Goal: Information Seeking & Learning: Learn about a topic

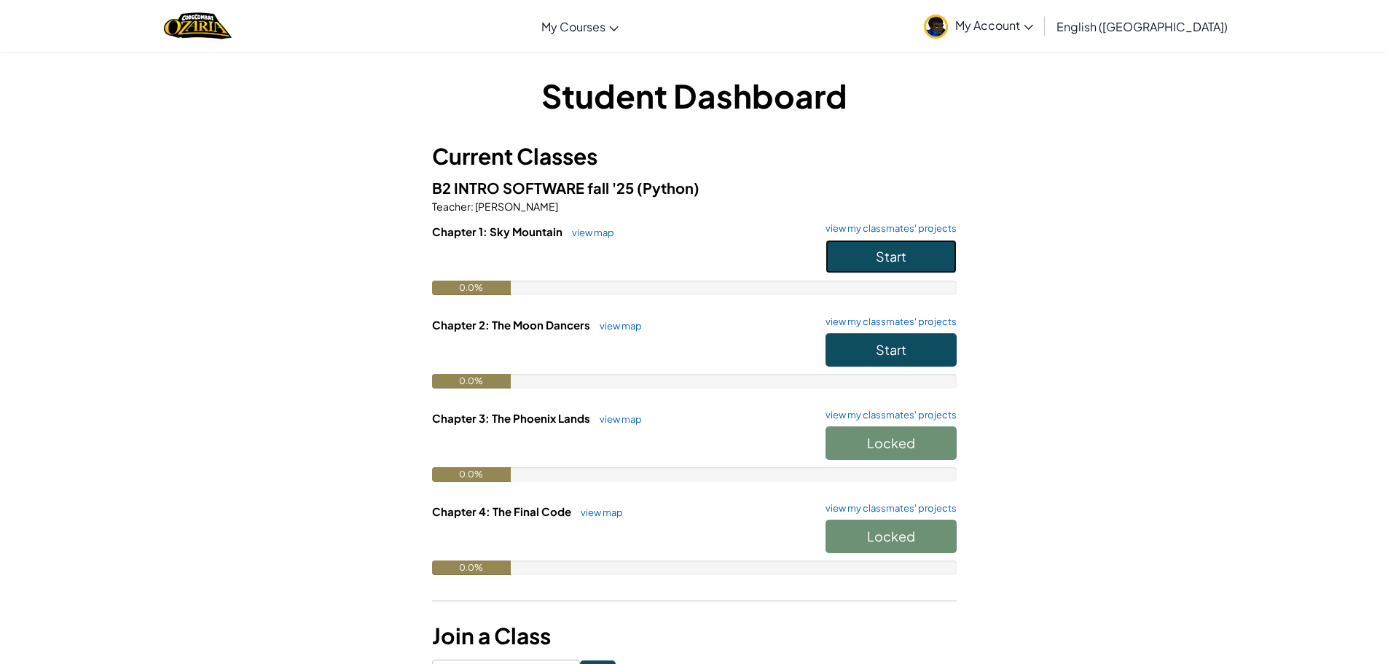
click at [860, 248] on button "Start" at bounding box center [891, 257] width 131 height 34
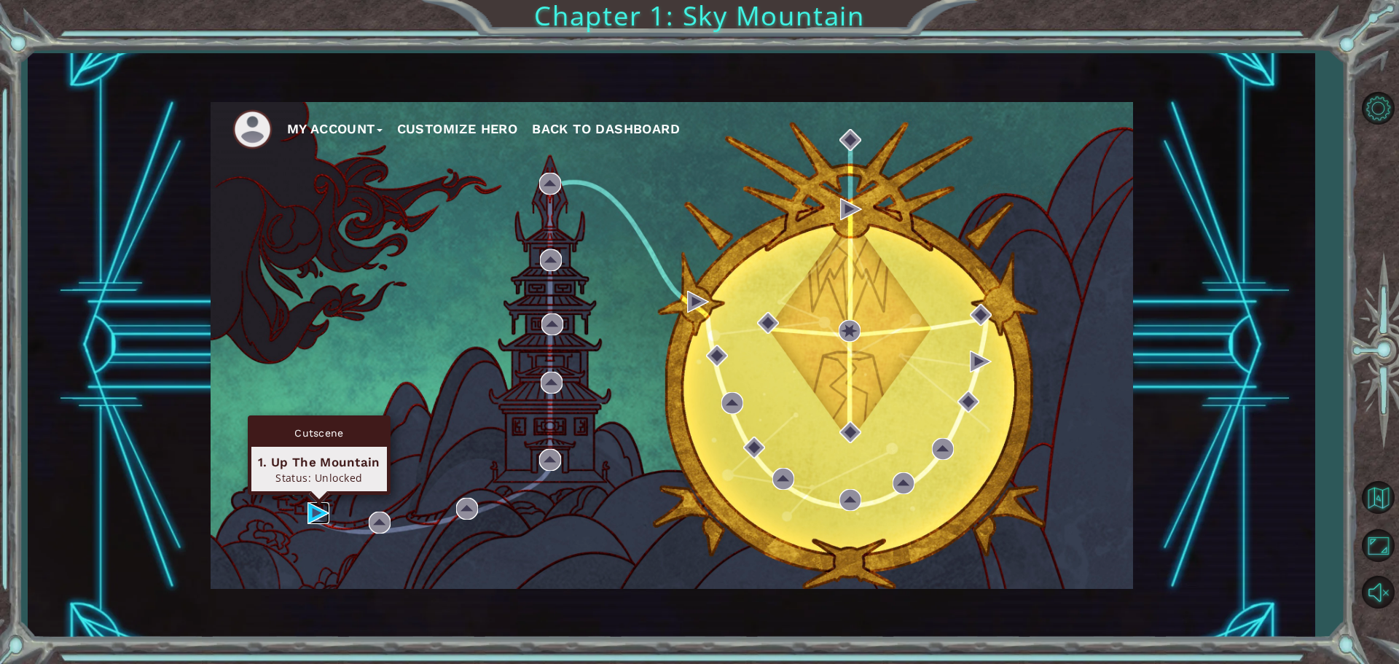
click at [310, 512] on img at bounding box center [319, 513] width 22 height 22
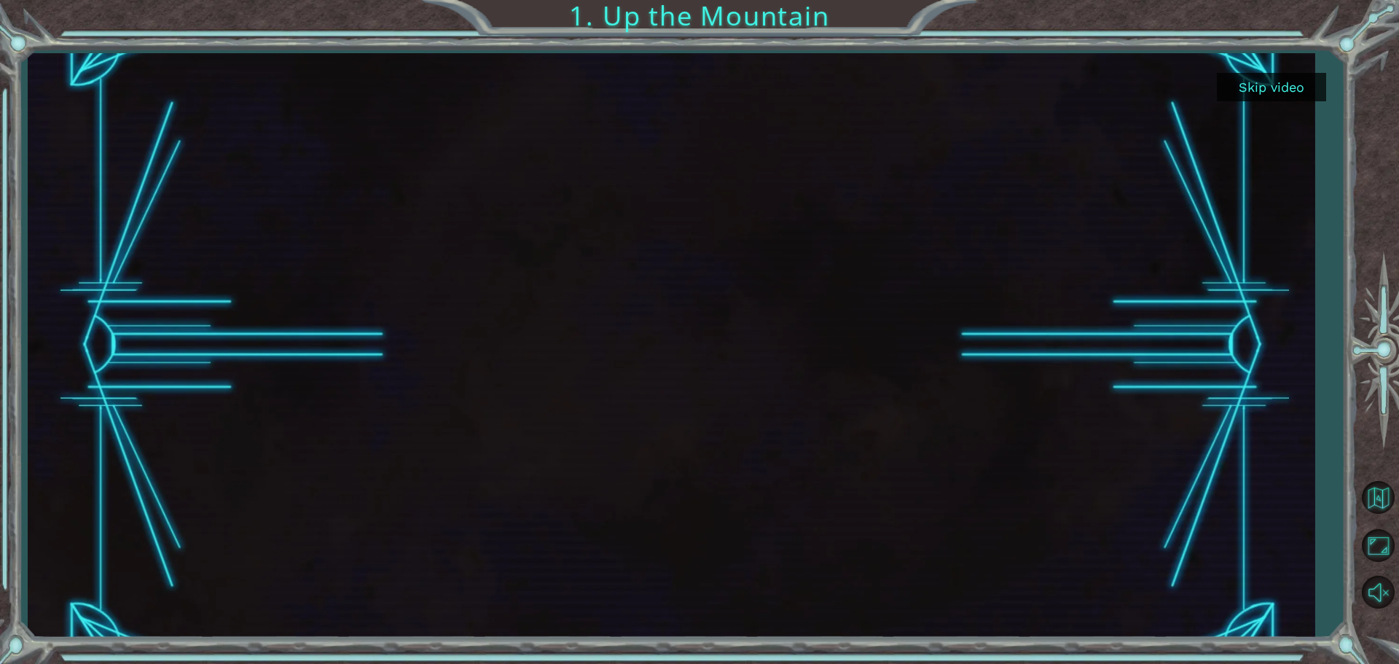
click at [1297, 90] on button "Skip video" at bounding box center [1271, 87] width 109 height 28
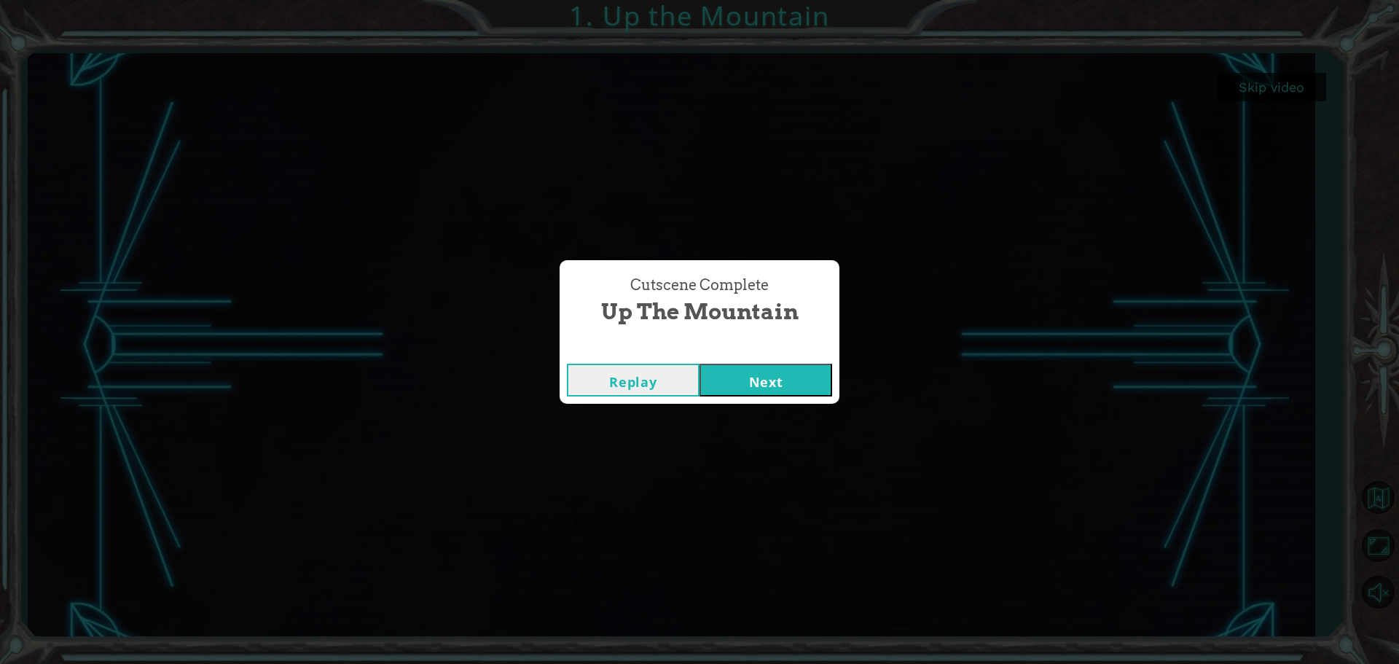
click at [740, 375] on button "Next" at bounding box center [766, 380] width 133 height 33
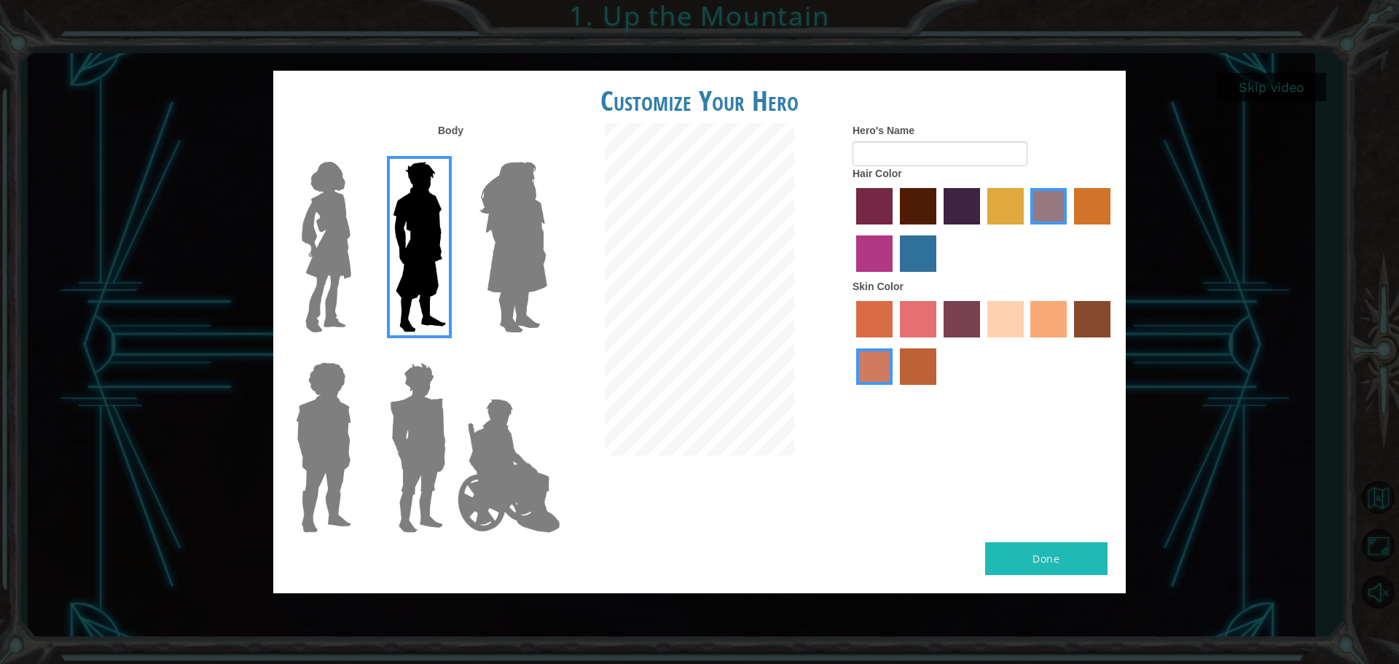
click at [1060, 556] on button "Done" at bounding box center [1046, 558] width 122 height 33
type input "[PERSON_NAME]"
click at [953, 195] on label "hot purple hair color" at bounding box center [962, 206] width 36 height 36
click at [939, 230] on input "hot purple hair color" at bounding box center [939, 230] width 0 height 0
click at [1097, 321] on label "karma skin color" at bounding box center [1092, 319] width 36 height 36
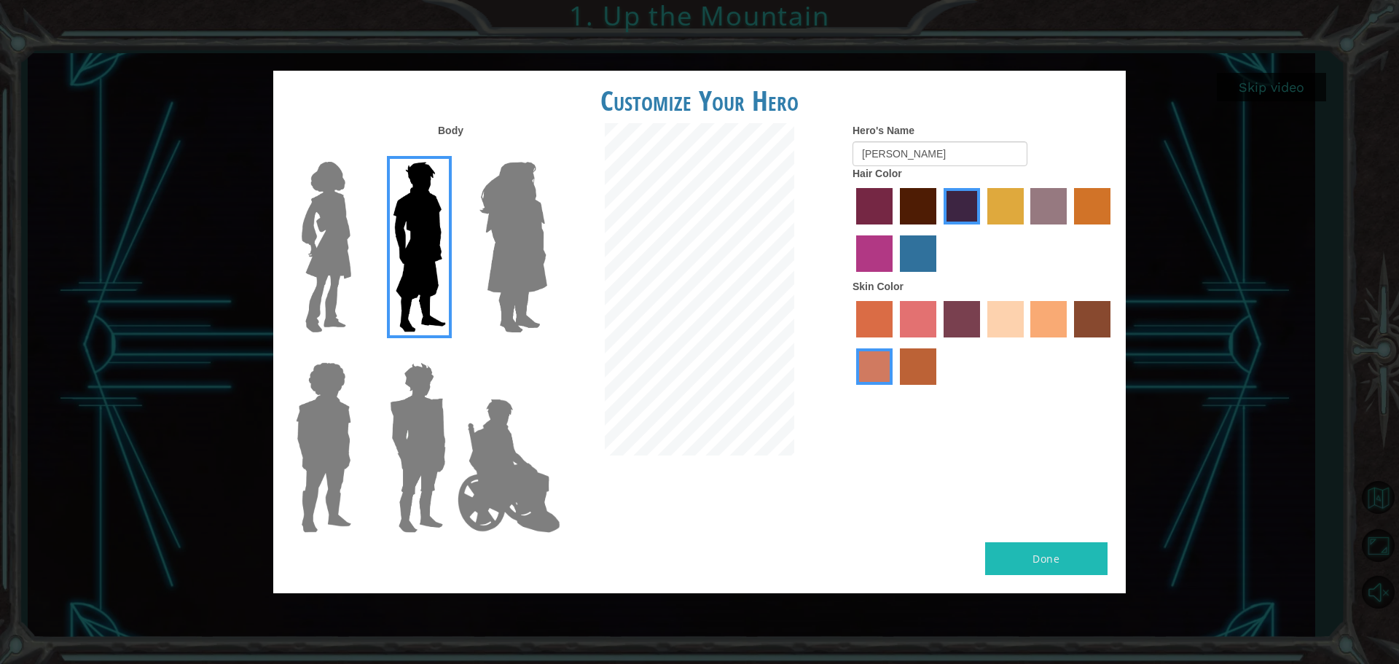
click at [1069, 342] on input "karma skin color" at bounding box center [1069, 342] width 0 height 0
click at [905, 361] on label "smoke tree skin color" at bounding box center [918, 366] width 36 height 36
click at [895, 390] on input "smoke tree skin color" at bounding box center [895, 390] width 0 height 0
click at [1055, 555] on button "Done" at bounding box center [1046, 558] width 122 height 33
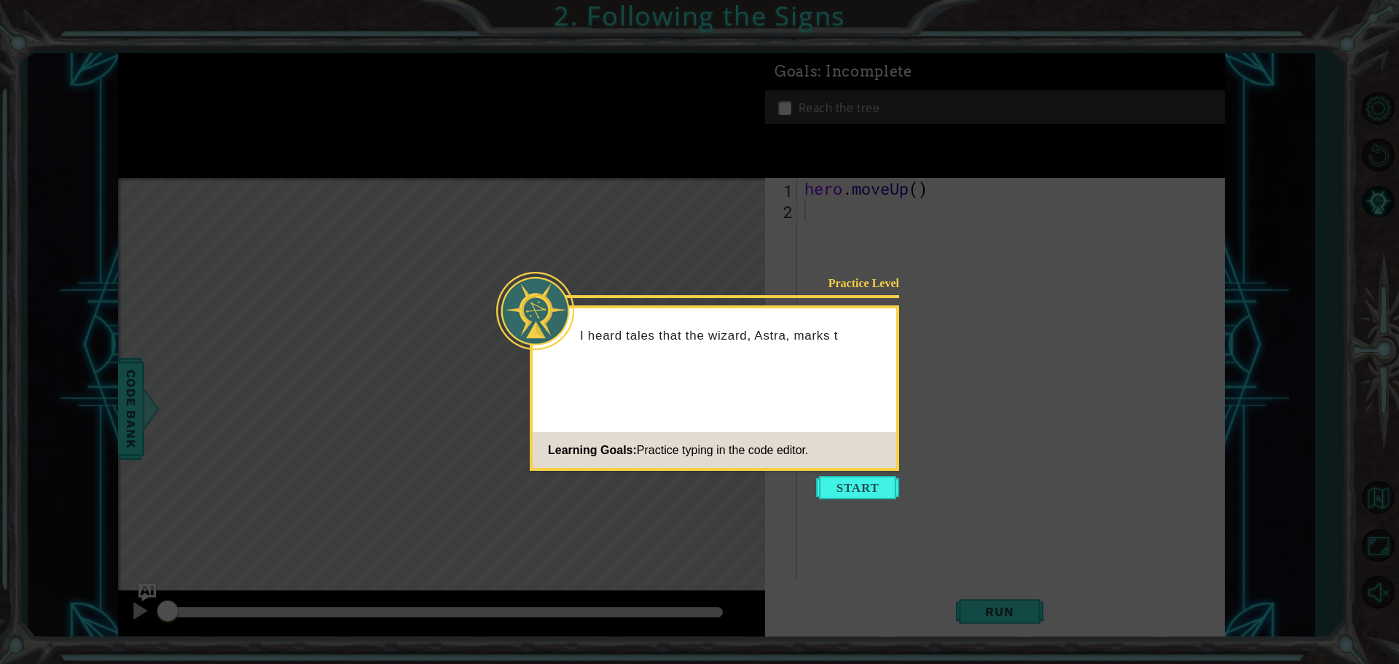
click at [831, 464] on footer "Learning Goals: Practice typing in the code editor." at bounding box center [715, 450] width 364 height 36
click at [849, 489] on button "Start" at bounding box center [857, 487] width 83 height 23
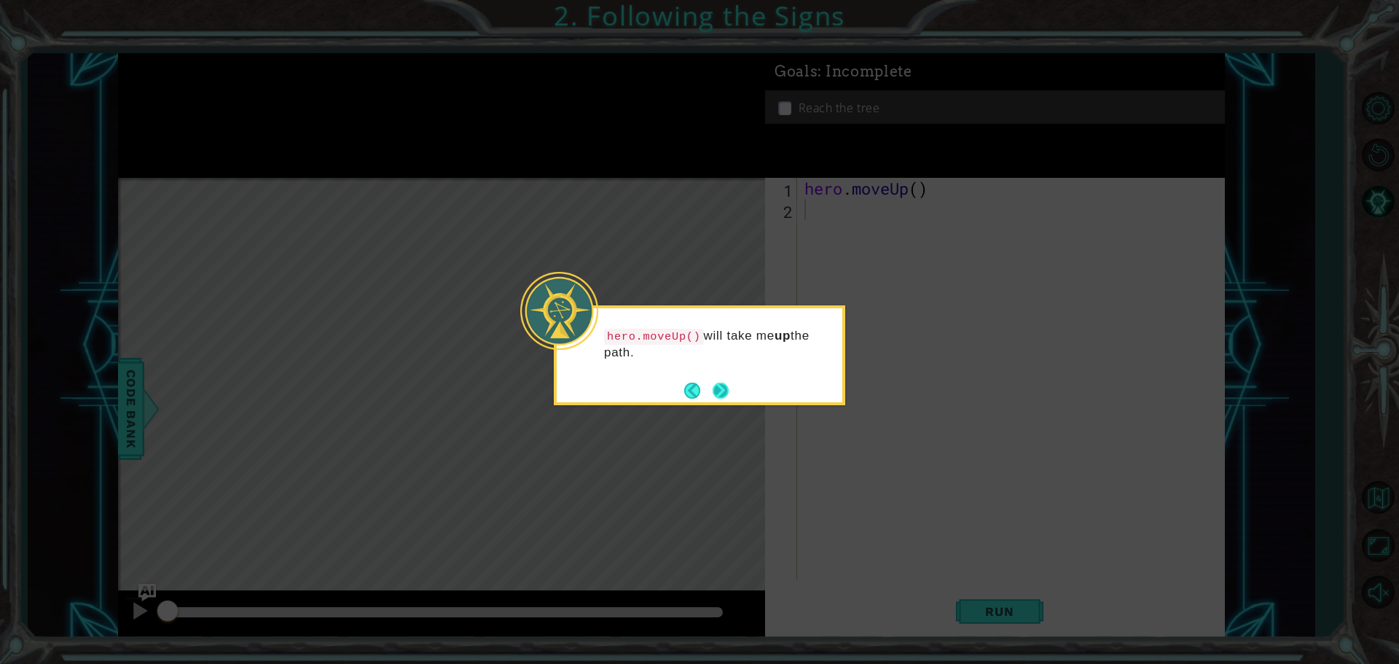
click at [718, 383] on button "Next" at bounding box center [721, 391] width 16 height 16
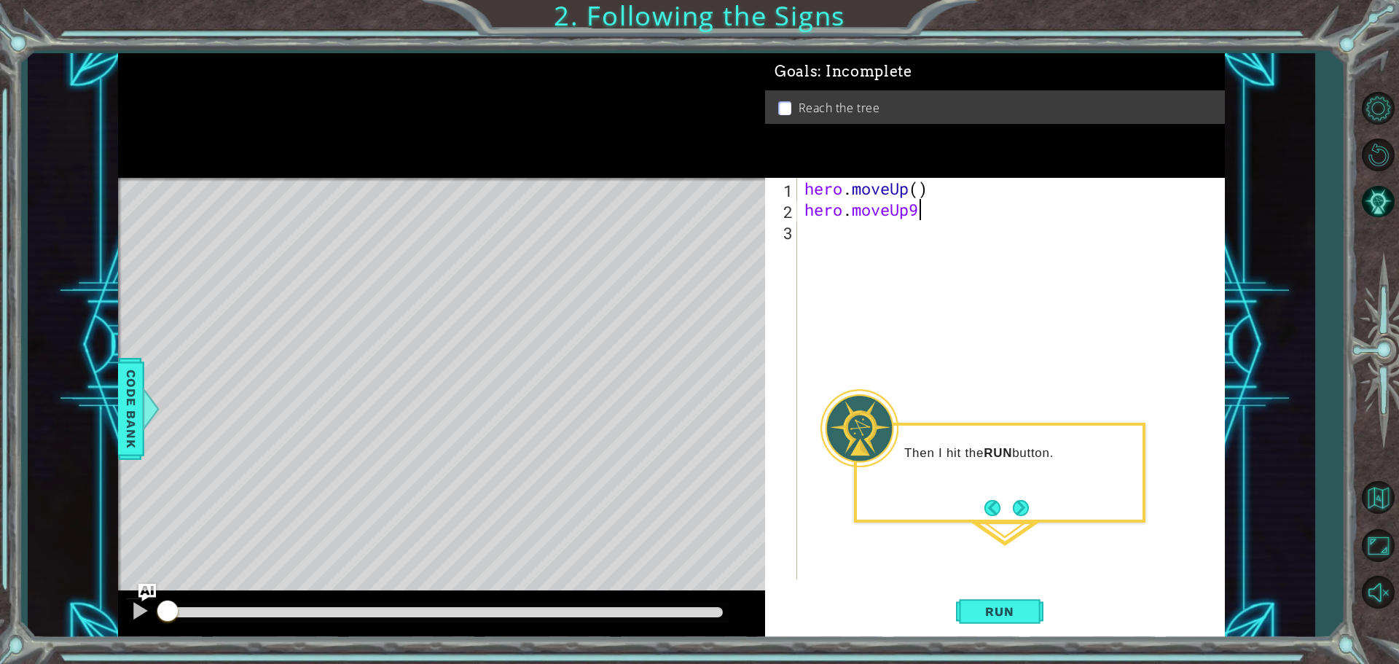
scroll to position [0, 4]
type textarea "hero.moveUp()"
click at [1030, 508] on button "Next" at bounding box center [1020, 507] width 17 height 17
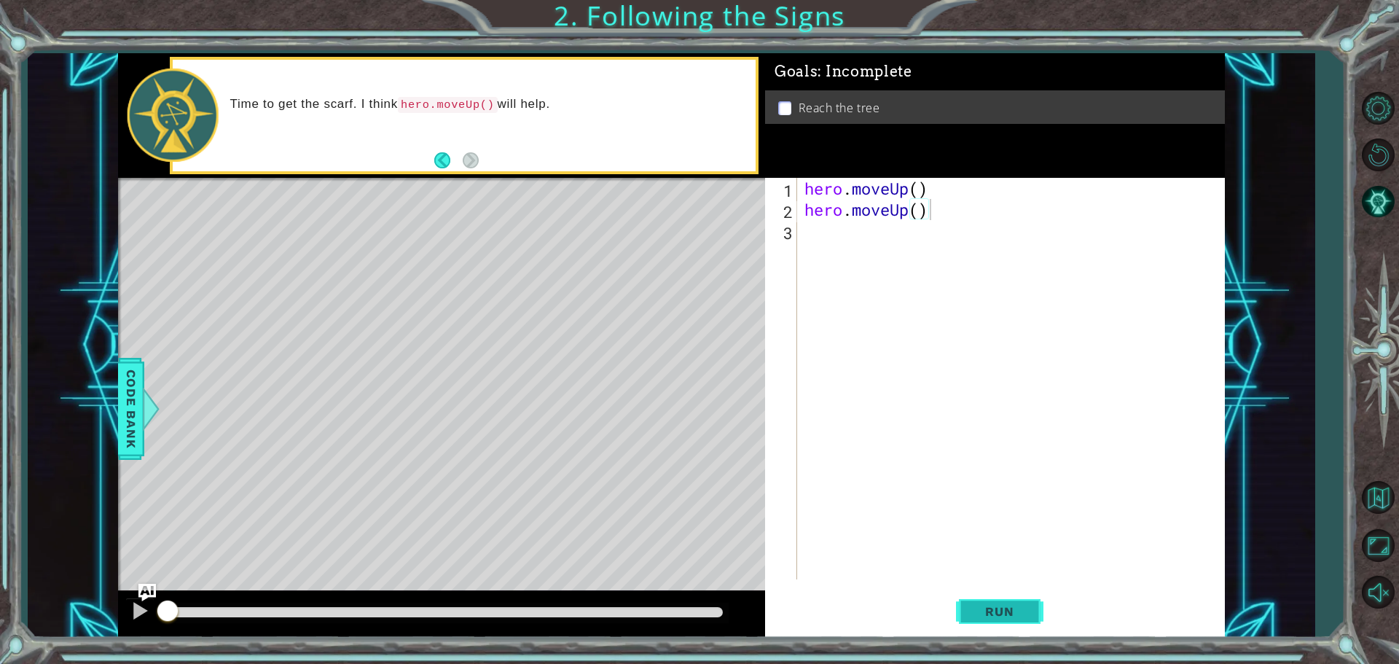
click at [1007, 603] on button "Run" at bounding box center [999, 611] width 87 height 46
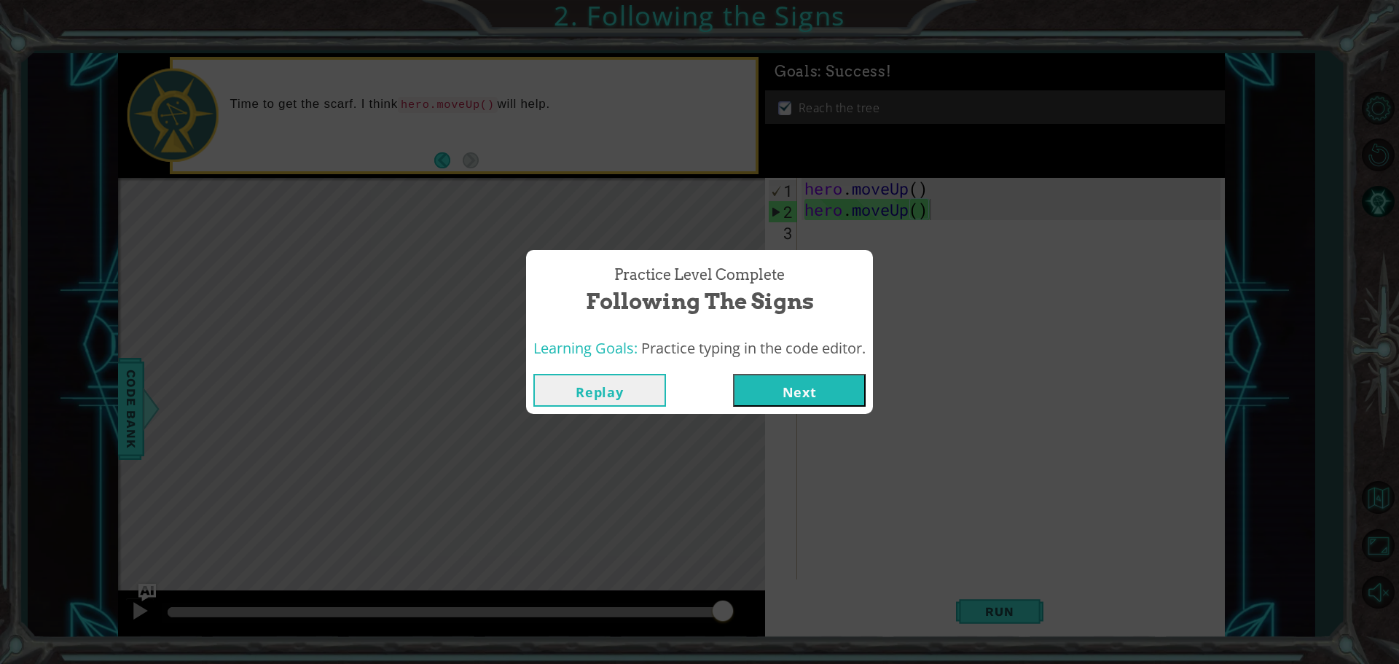
click at [823, 394] on button "Next" at bounding box center [799, 390] width 133 height 33
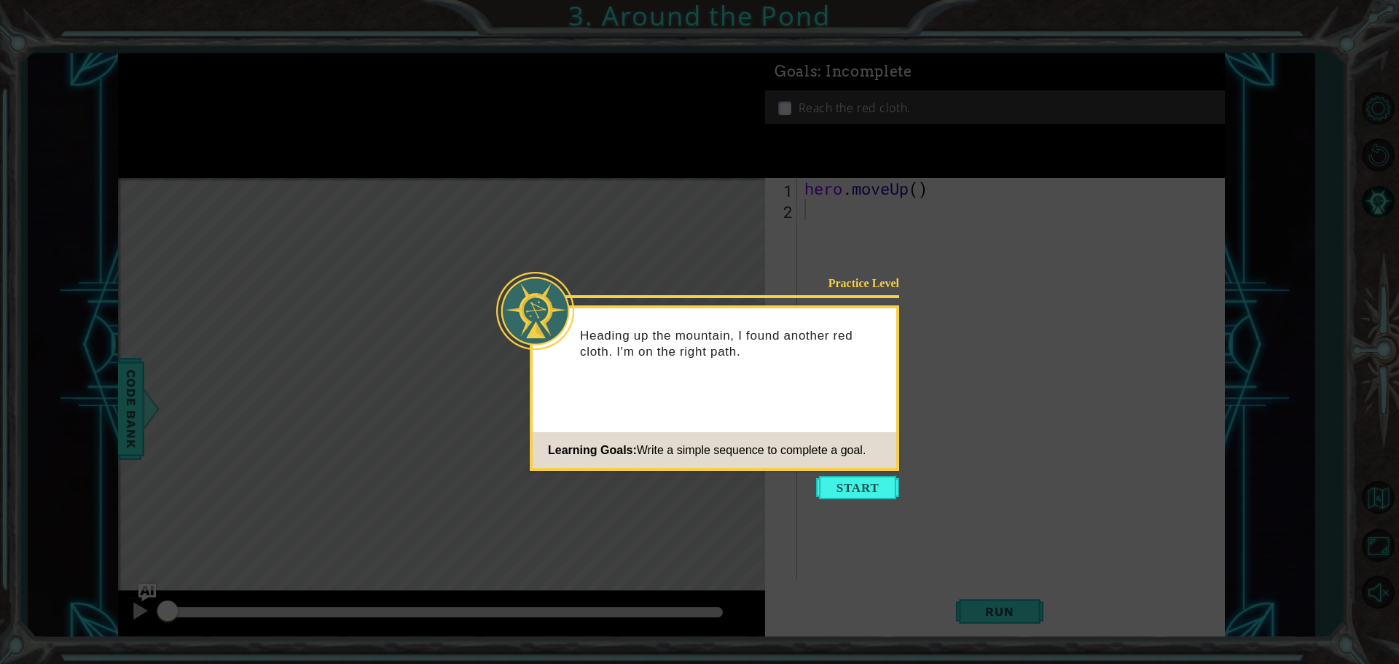
click at [857, 474] on icon at bounding box center [699, 332] width 1399 height 664
click at [843, 492] on button "Start" at bounding box center [857, 487] width 83 height 23
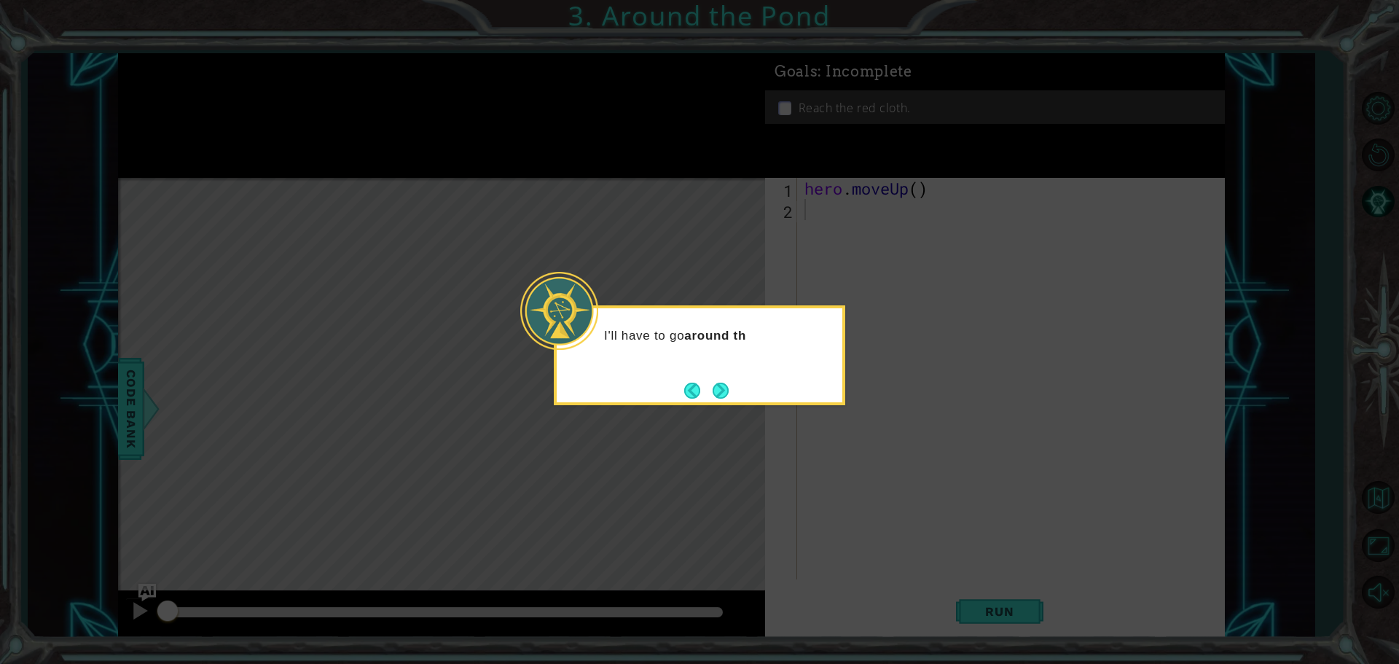
click at [744, 378] on div "I'll have to go around th" at bounding box center [699, 355] width 291 height 100
click at [714, 383] on button "Next" at bounding box center [720, 390] width 20 height 20
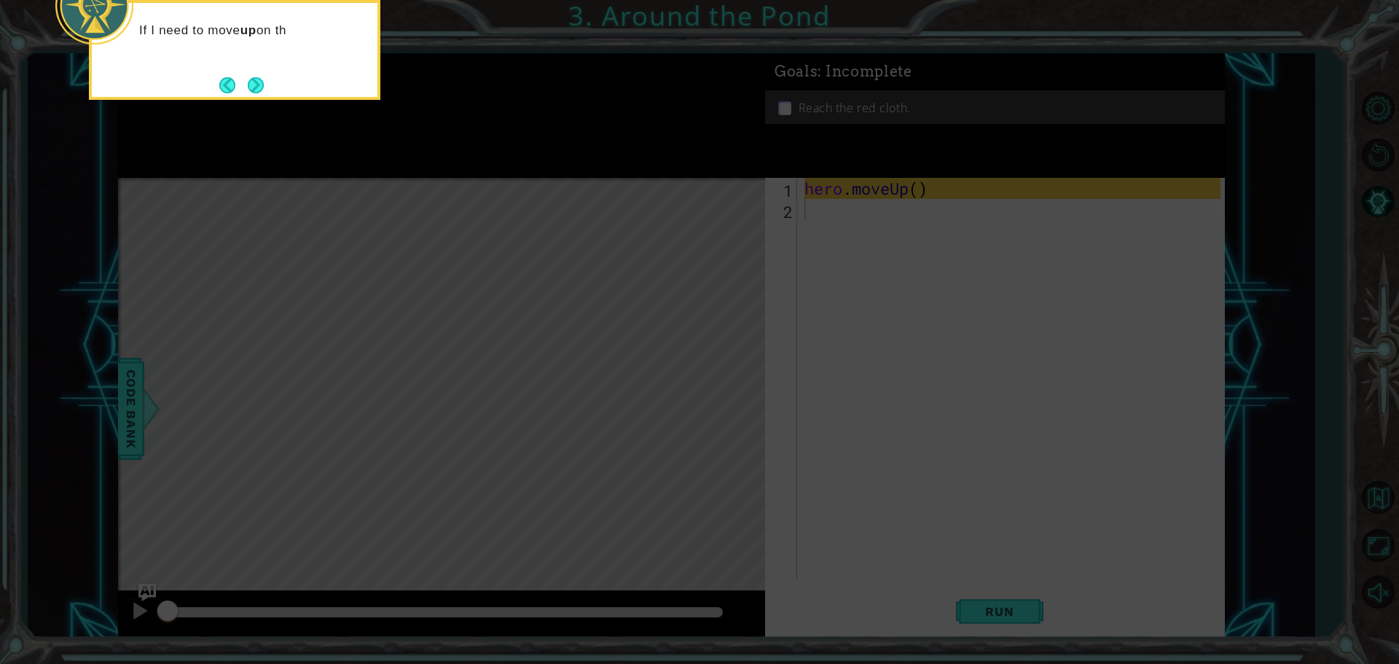
click at [815, 304] on icon at bounding box center [699, 99] width 1399 height 1129
click at [253, 76] on button "Next" at bounding box center [255, 85] width 25 height 25
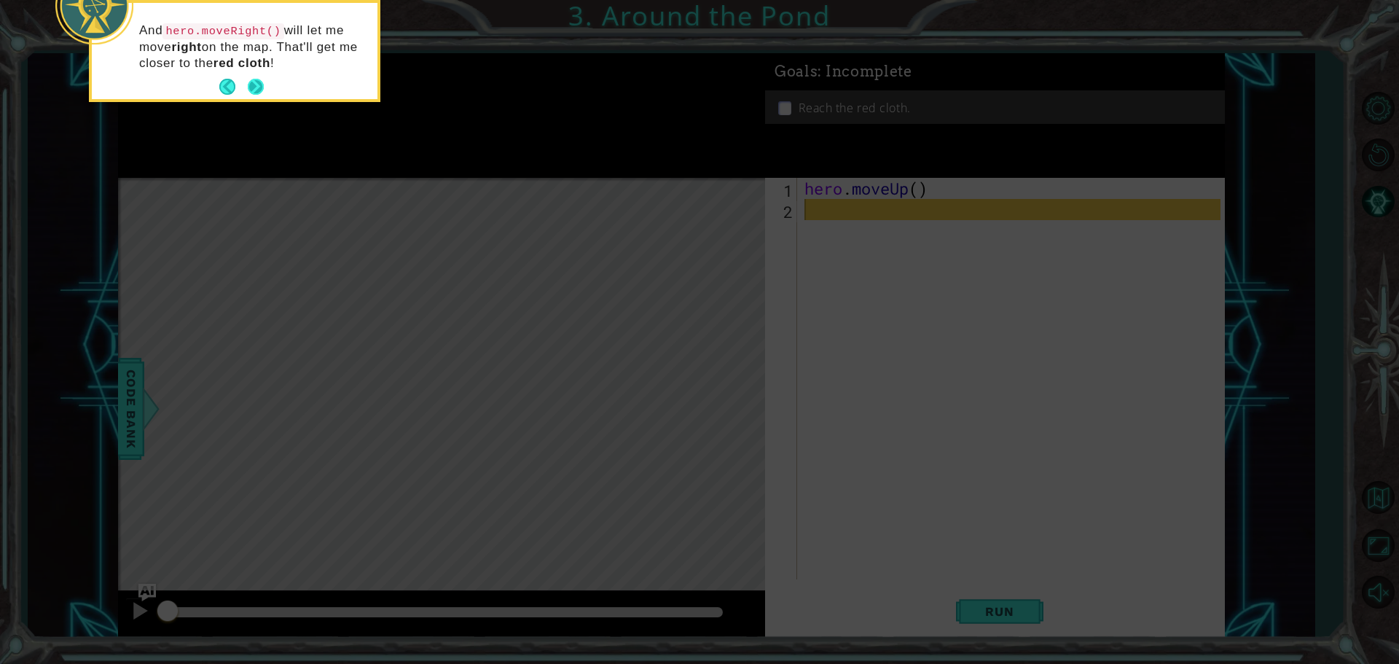
click at [250, 83] on button "Next" at bounding box center [256, 87] width 17 height 17
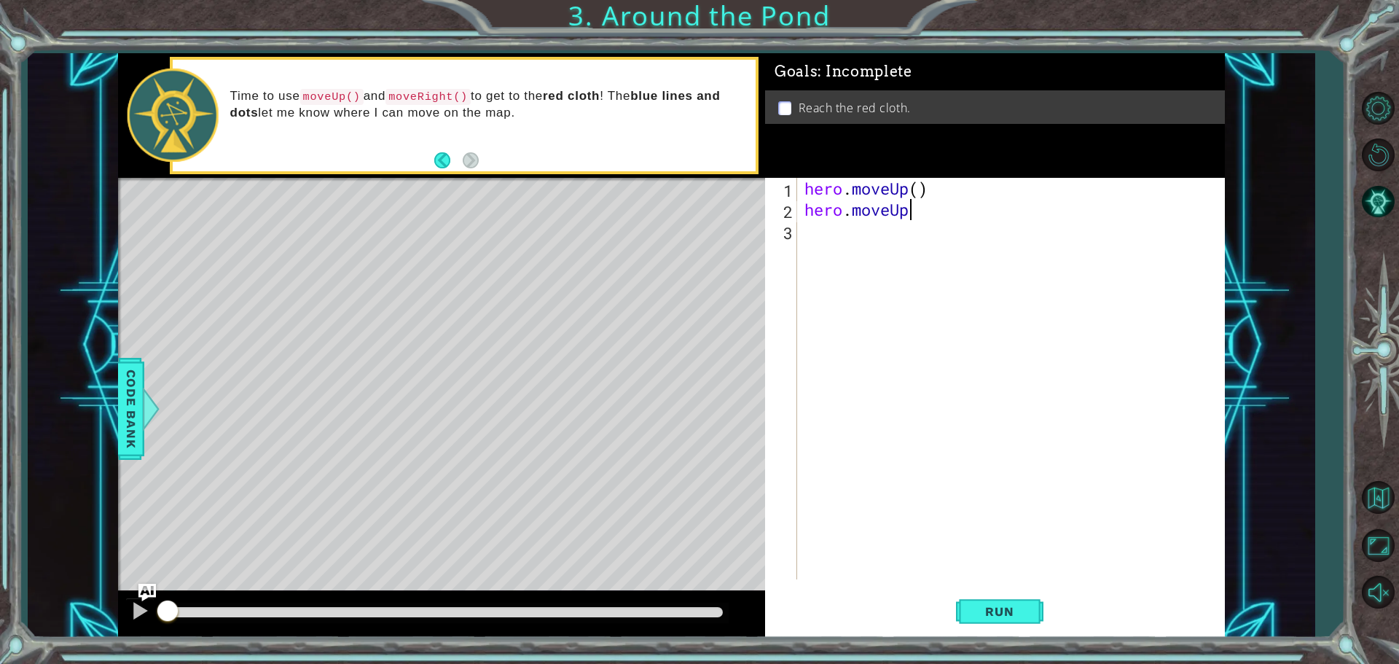
scroll to position [0, 4]
type textarea "hero.moveUp()"
click at [928, 242] on div "hero . moveUp ( ) hero . moveUp ( )" at bounding box center [1015, 400] width 426 height 444
type textarea "hero.moveRight()"
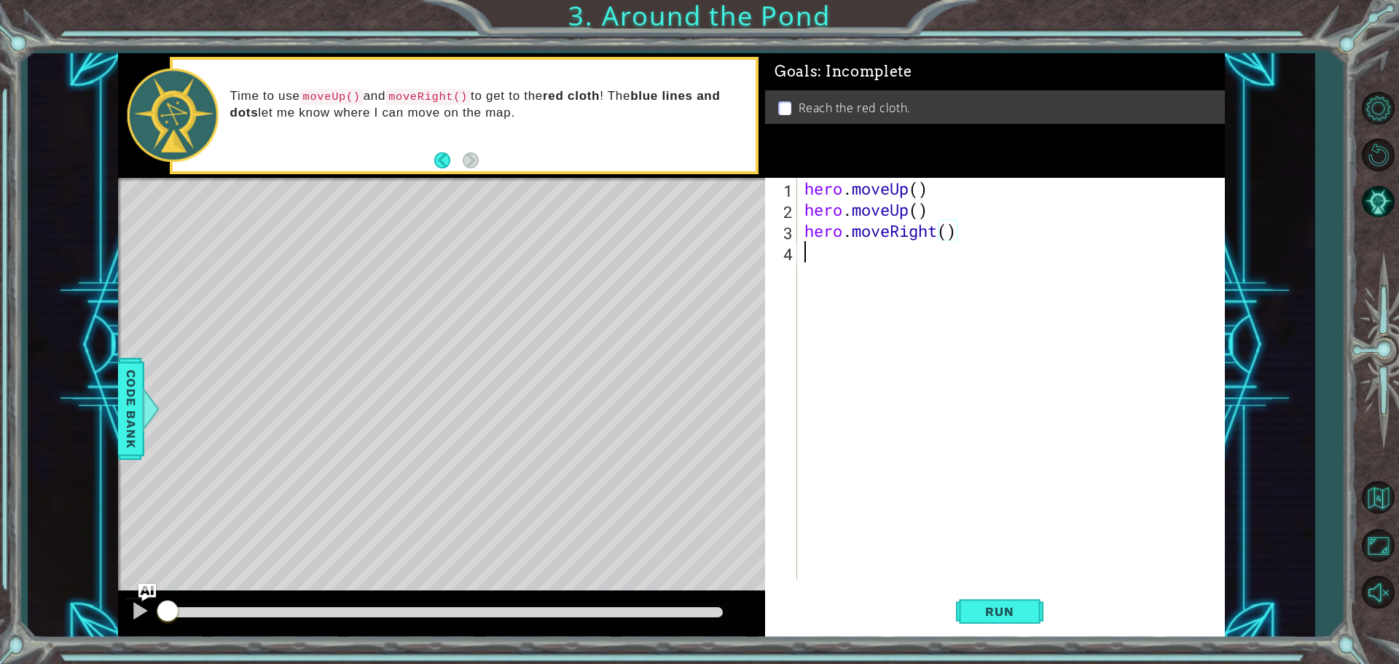
click at [878, 282] on div "hero . moveUp ( ) hero . moveUp ( ) hero . moveRight ( )" at bounding box center [1015, 400] width 426 height 444
type textarea "hero.moveUp()"
click at [995, 600] on button "Run" at bounding box center [999, 611] width 87 height 46
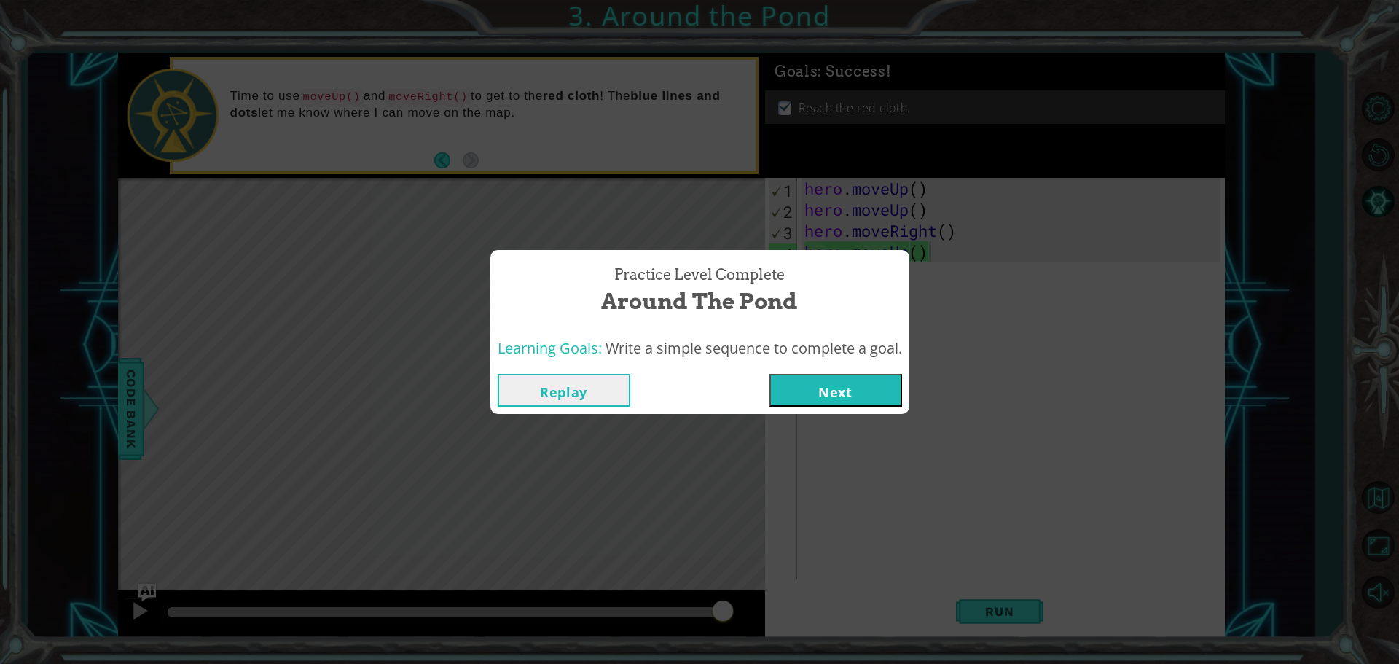
click at [847, 395] on button "Next" at bounding box center [836, 390] width 133 height 33
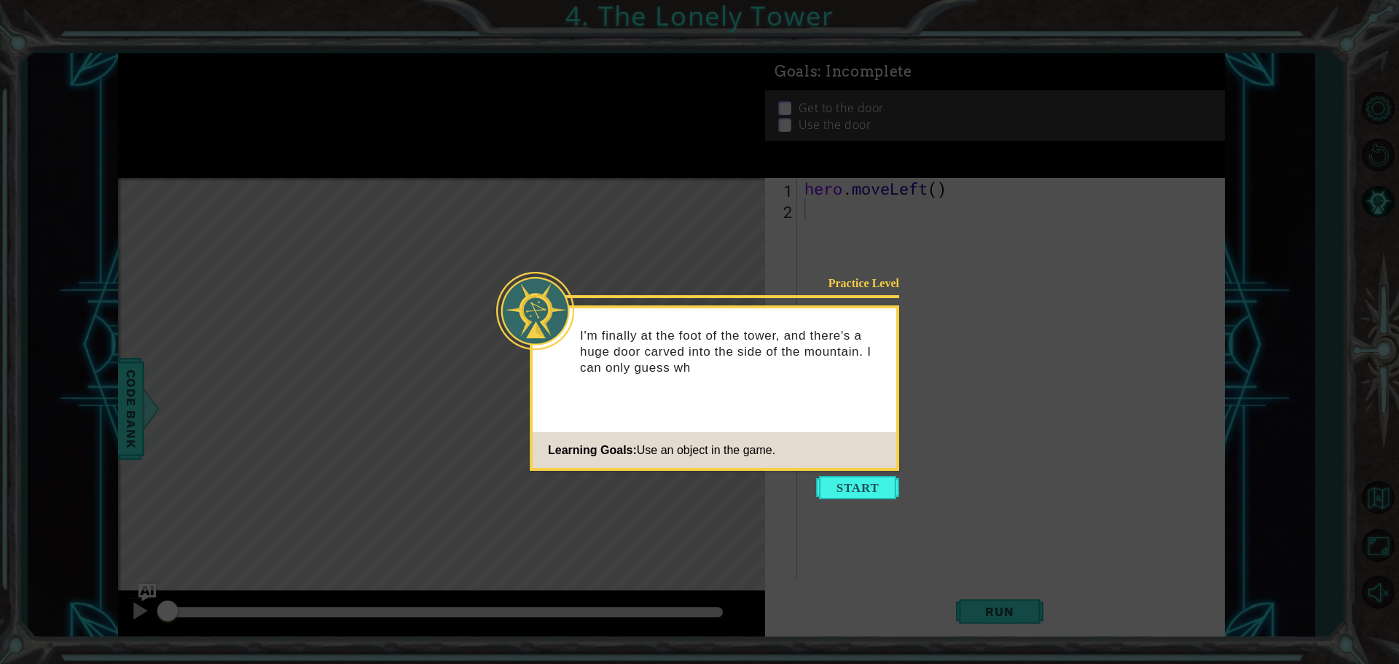
click at [839, 495] on button "Start" at bounding box center [857, 487] width 83 height 23
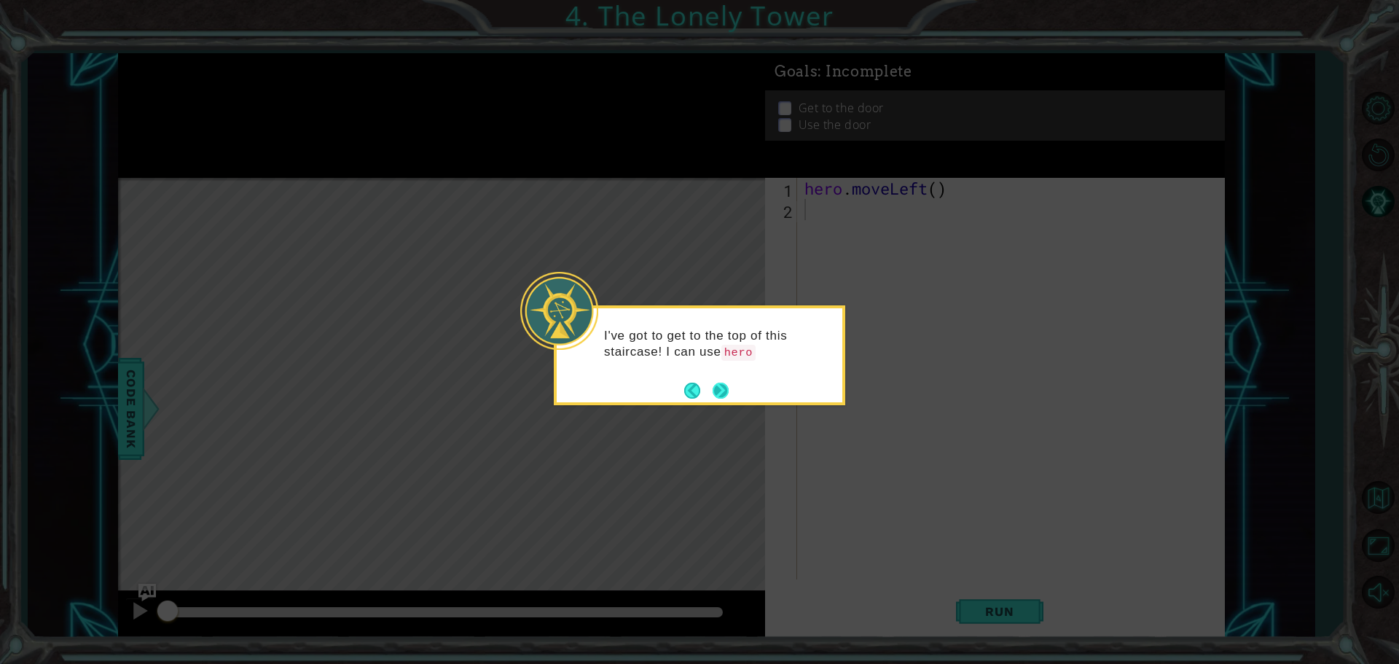
click at [722, 381] on footer at bounding box center [706, 391] width 44 height 22
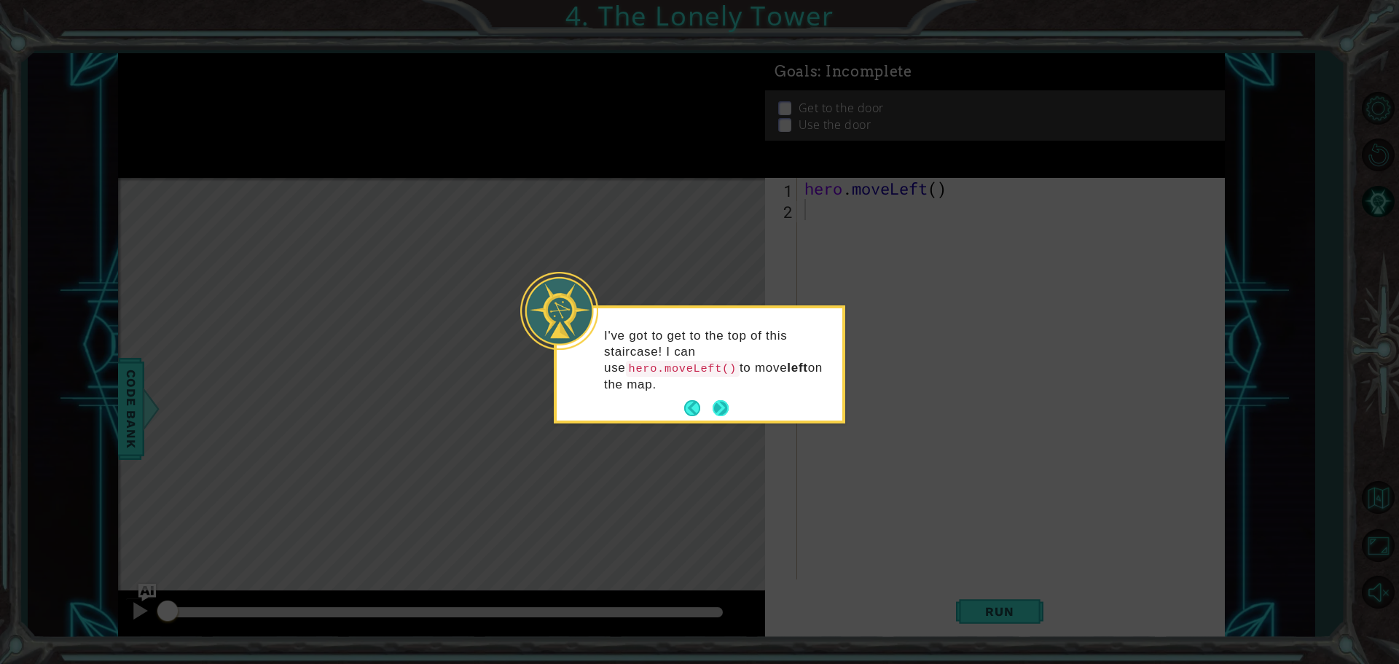
click at [723, 399] on button "Next" at bounding box center [720, 408] width 18 height 18
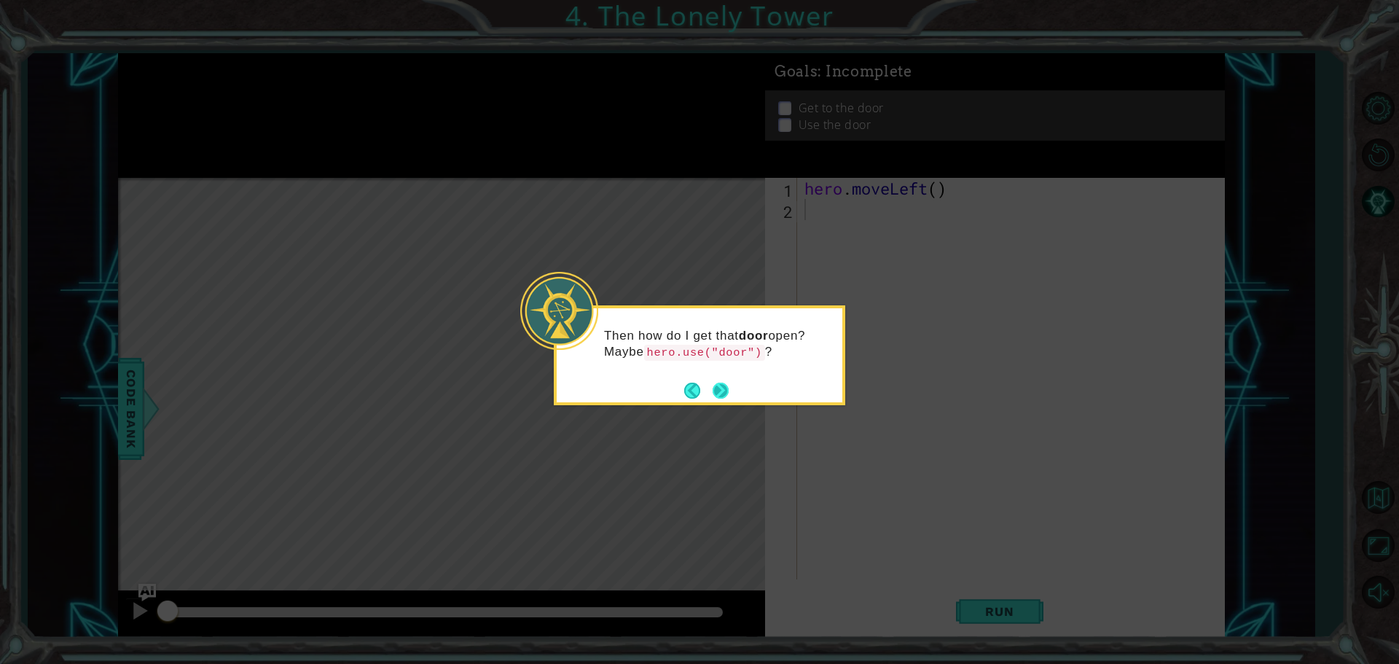
click at [728, 385] on button "Next" at bounding box center [721, 390] width 17 height 17
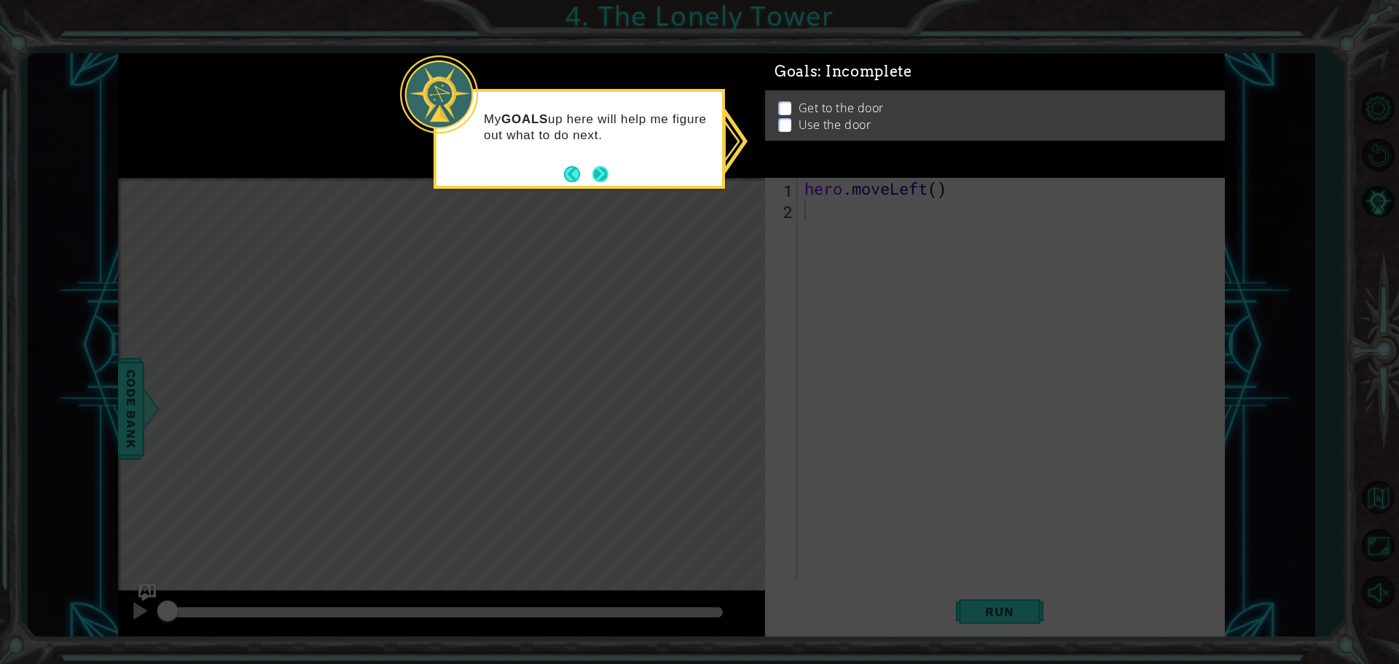
click at [595, 173] on button "Next" at bounding box center [600, 173] width 17 height 17
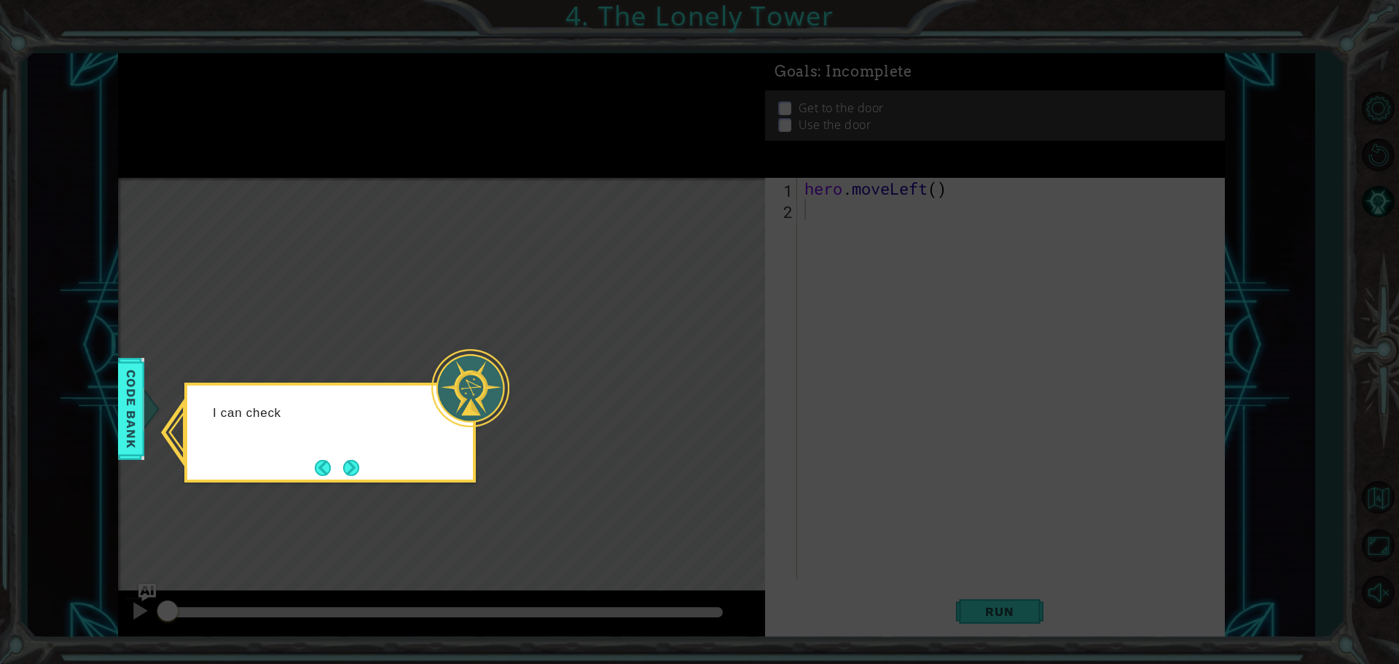
click at [601, 173] on icon at bounding box center [699, 332] width 1399 height 664
click at [358, 464] on button "Next" at bounding box center [350, 467] width 17 height 17
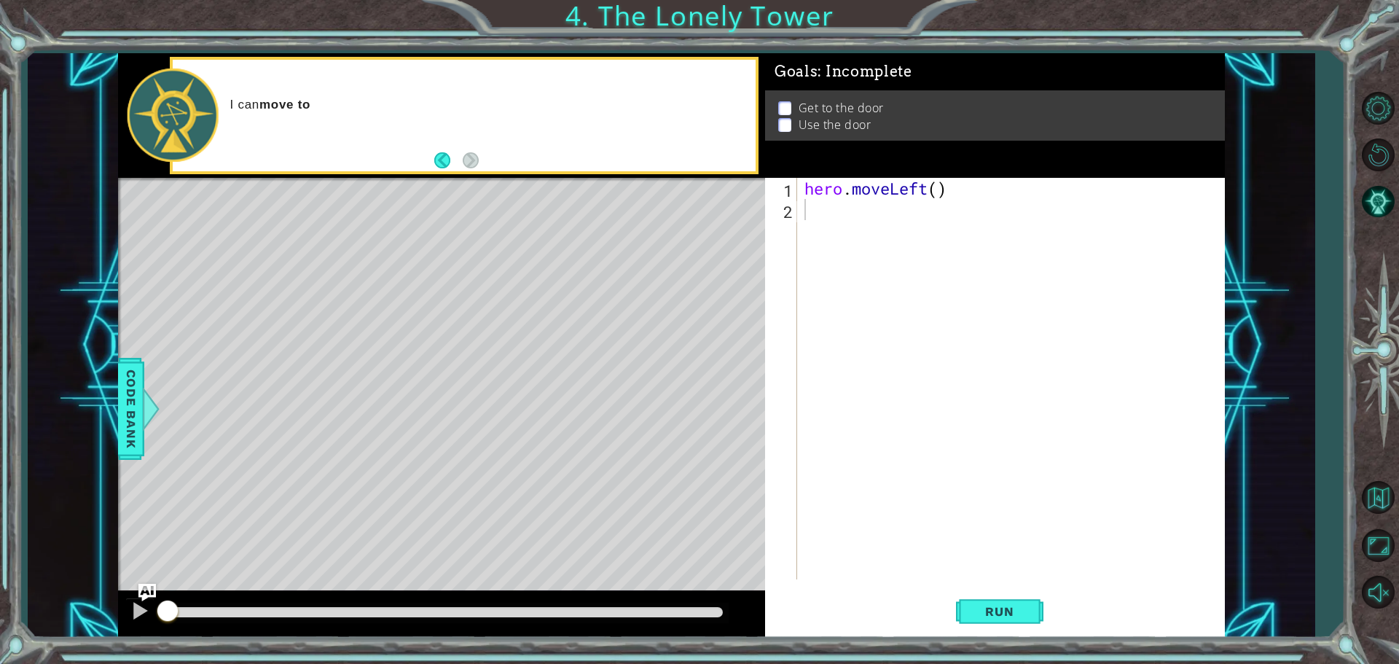
click at [633, 382] on div "Level Map" at bounding box center [454, 392] width 673 height 429
click at [954, 216] on div "hero . moveLeft ( )" at bounding box center [1015, 400] width 426 height 444
type textarea "hero.moveLeft()"
click at [1000, 259] on div "hero . moveLeft ( ) hero . moveLeft ( )" at bounding box center [1015, 400] width 426 height 444
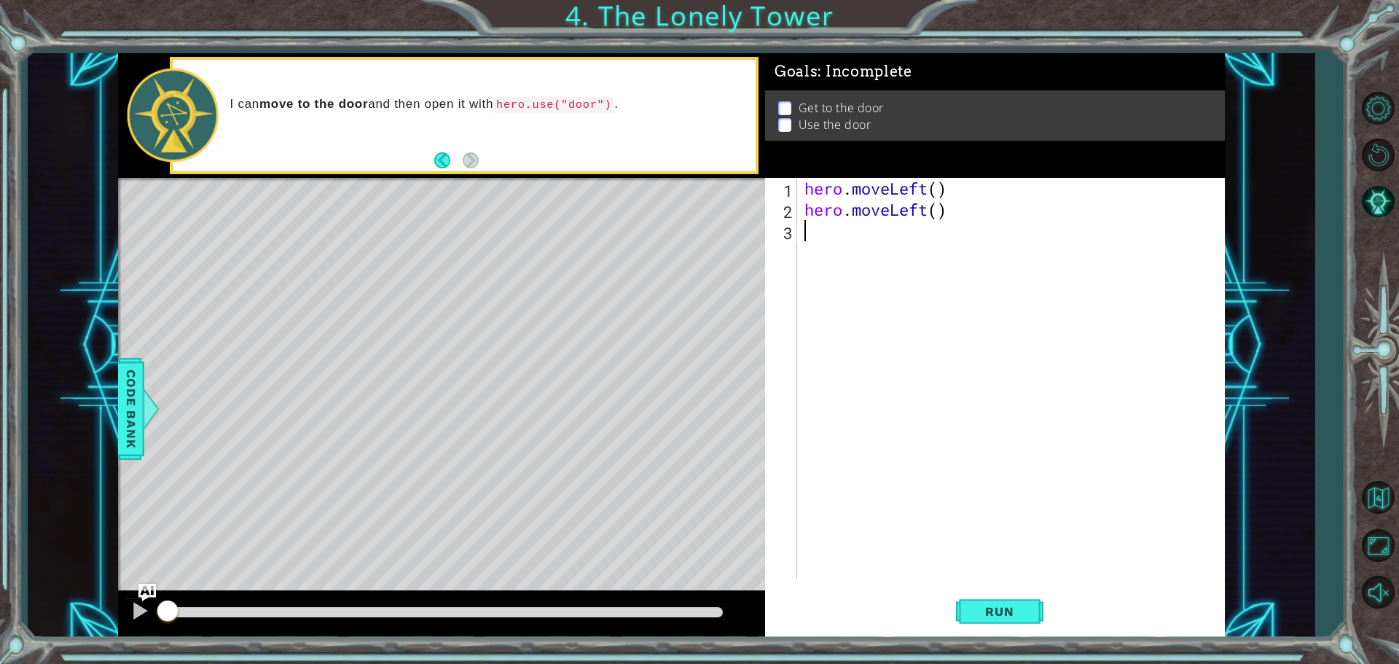
scroll to position [0, 0]
type textarea "H"
type textarea "hero.moveUp()"
click at [941, 264] on div "hero . moveLeft ( ) hero . moveLeft ( ) hero . moveUp ( )" at bounding box center [1015, 400] width 426 height 444
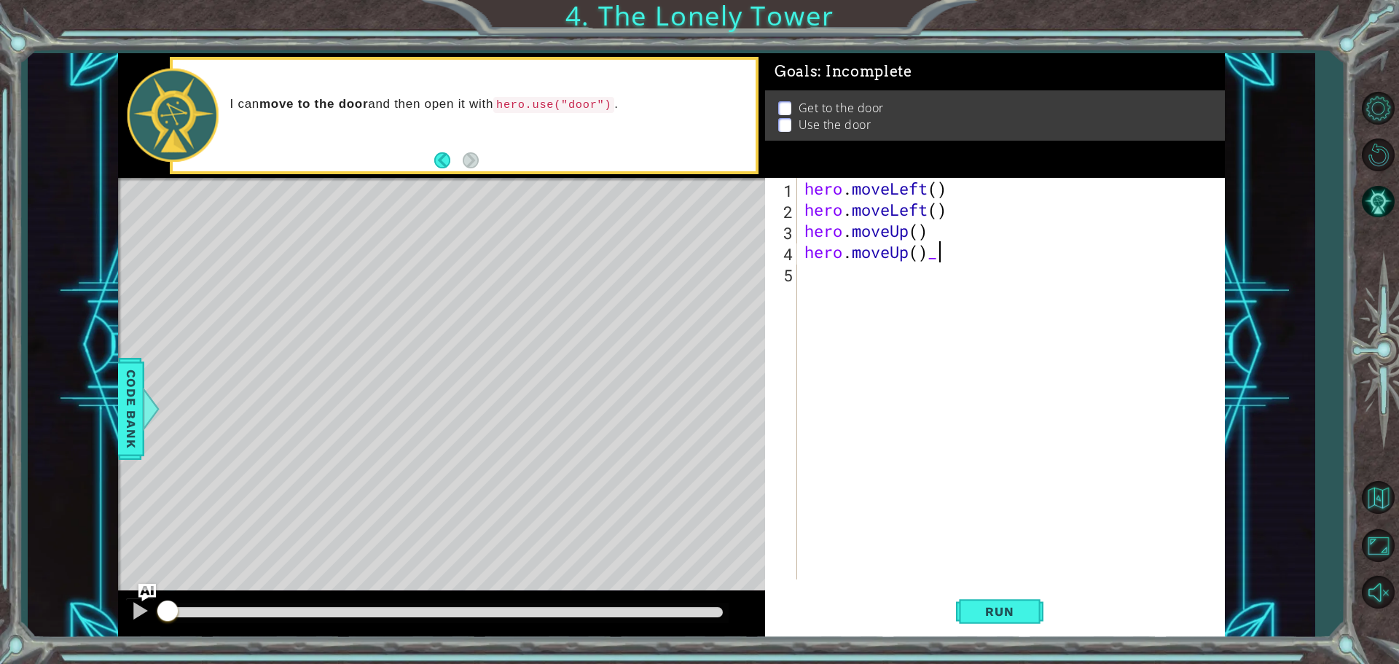
scroll to position [0, 5]
type textarea "hero.moveUp()"
click at [859, 281] on div "hero . moveLeft ( ) hero . moveLeft ( ) hero . moveUp ( ) hero . moveUp ( )" at bounding box center [1015, 400] width 426 height 444
type textarea "hero.moveRight()"
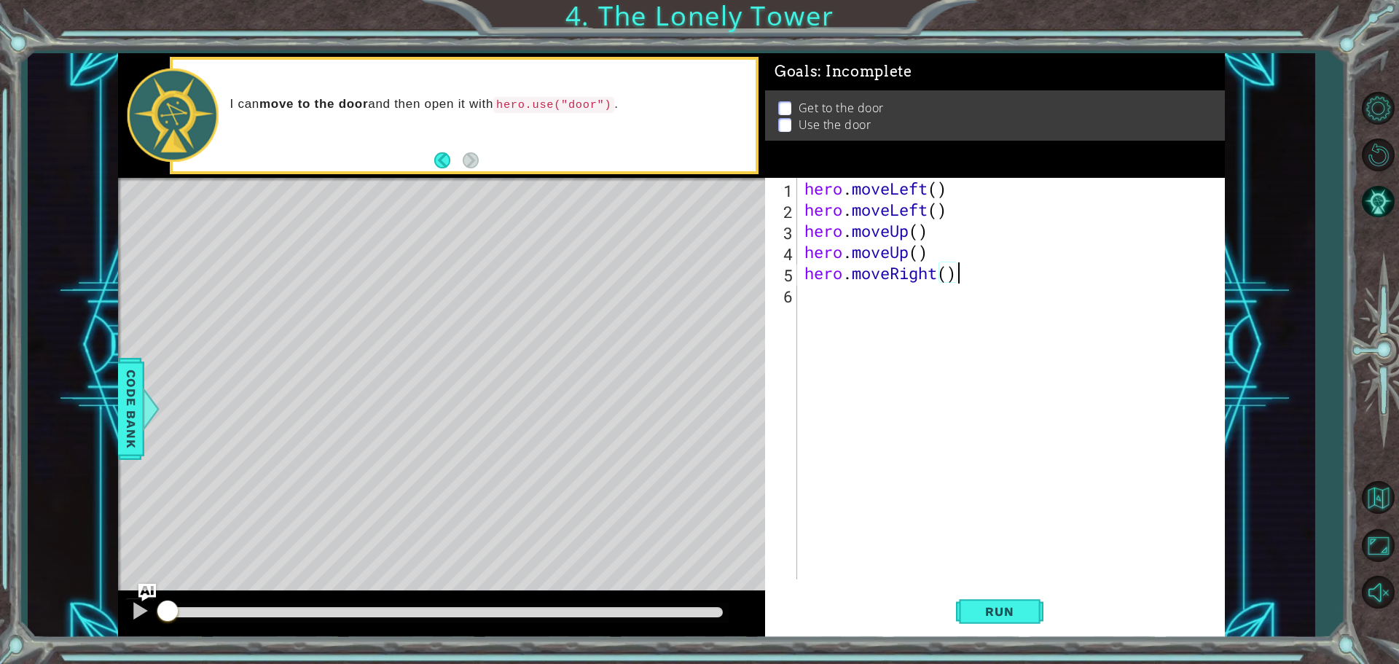
click at [841, 310] on div "hero . moveLeft ( ) hero . moveLeft ( ) hero . moveUp ( ) hero . moveUp ( ) her…" at bounding box center [1015, 400] width 426 height 444
type textarea "hero.moveRight()"
click at [990, 614] on span "Run" at bounding box center [1000, 611] width 58 height 15
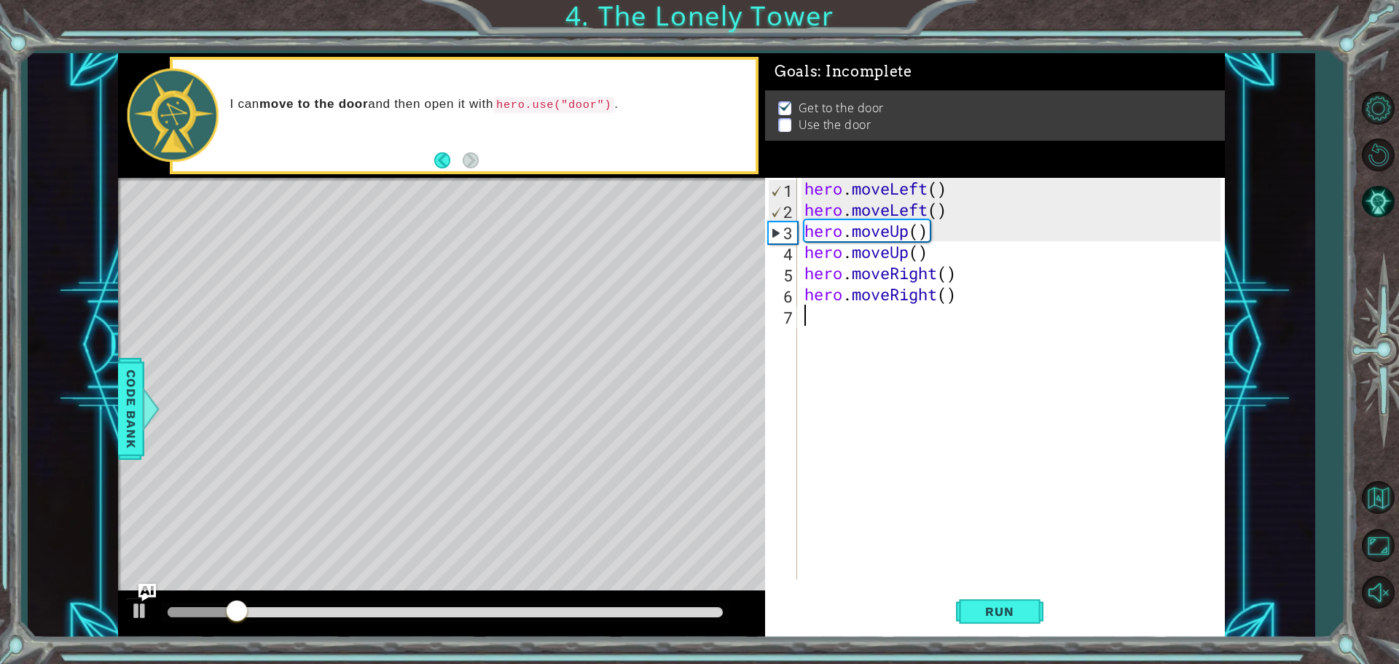
click at [937, 321] on div "hero . moveLeft ( ) hero . moveLeft ( ) hero . moveUp ( ) hero . moveUp ( ) her…" at bounding box center [1015, 400] width 426 height 444
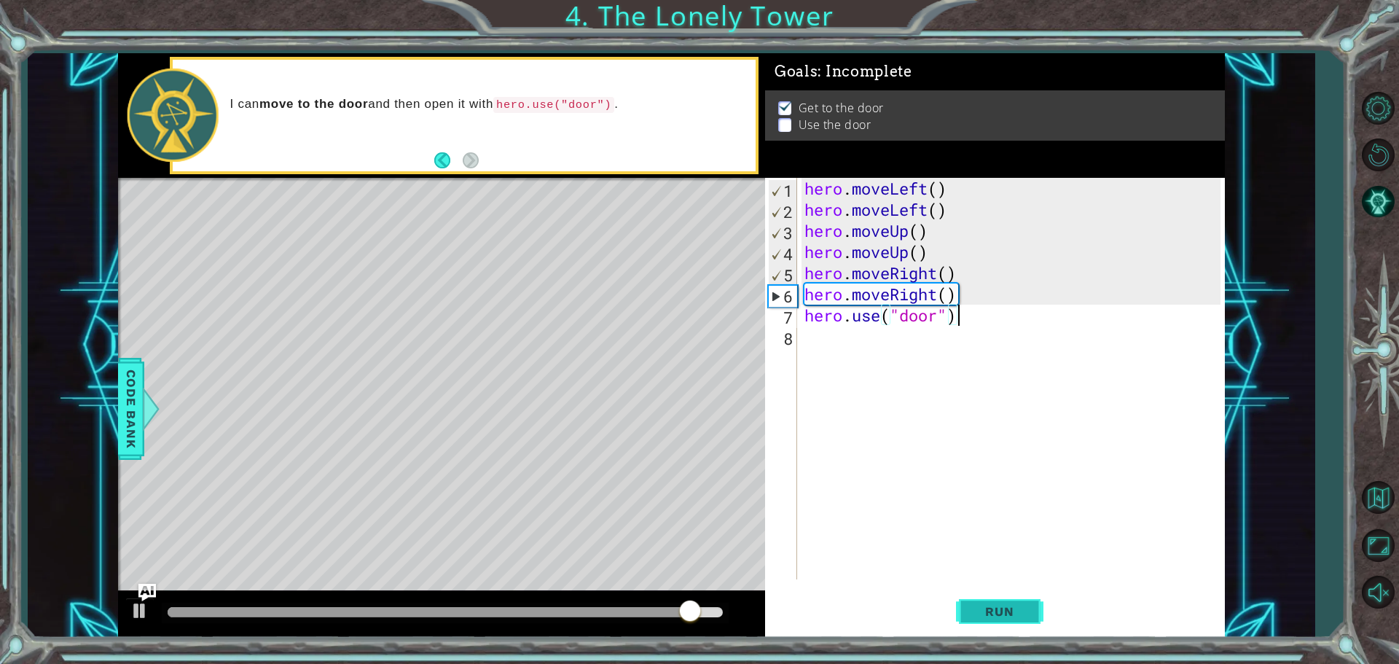
type textarea "hero.use("door")"
click at [984, 611] on span "Run" at bounding box center [1000, 611] width 58 height 15
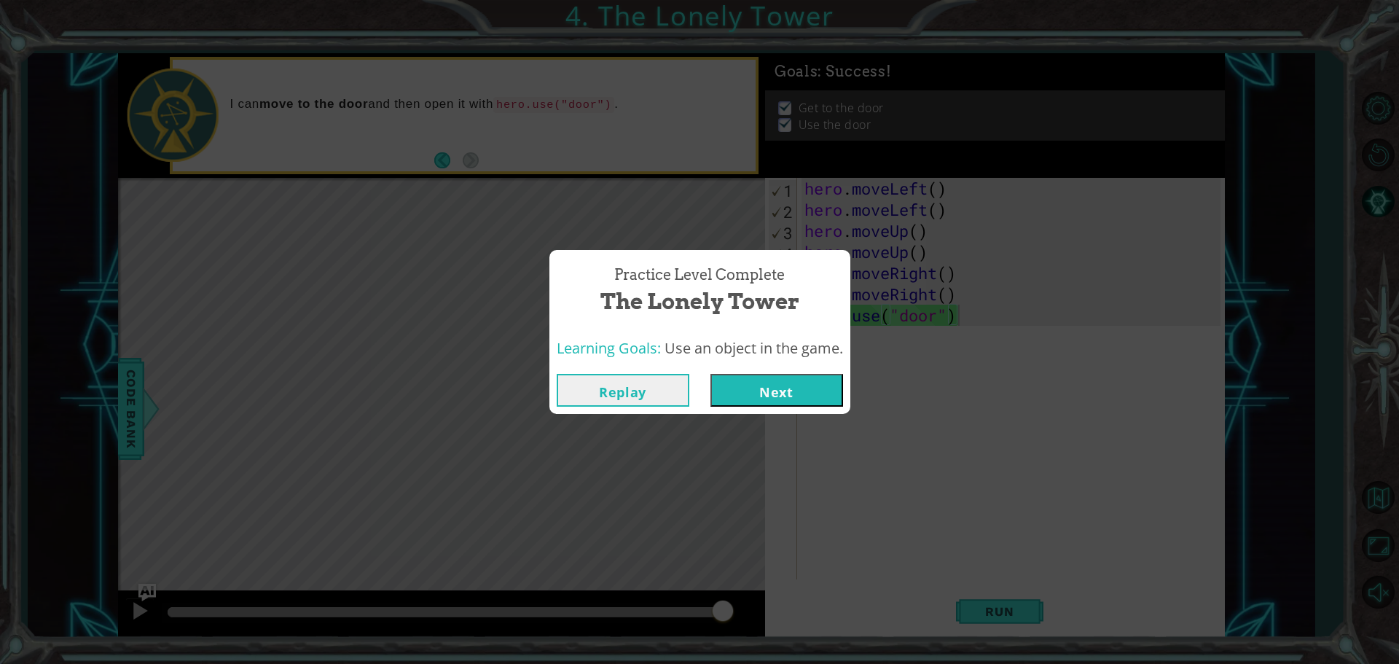
click at [786, 396] on button "Next" at bounding box center [776, 390] width 133 height 33
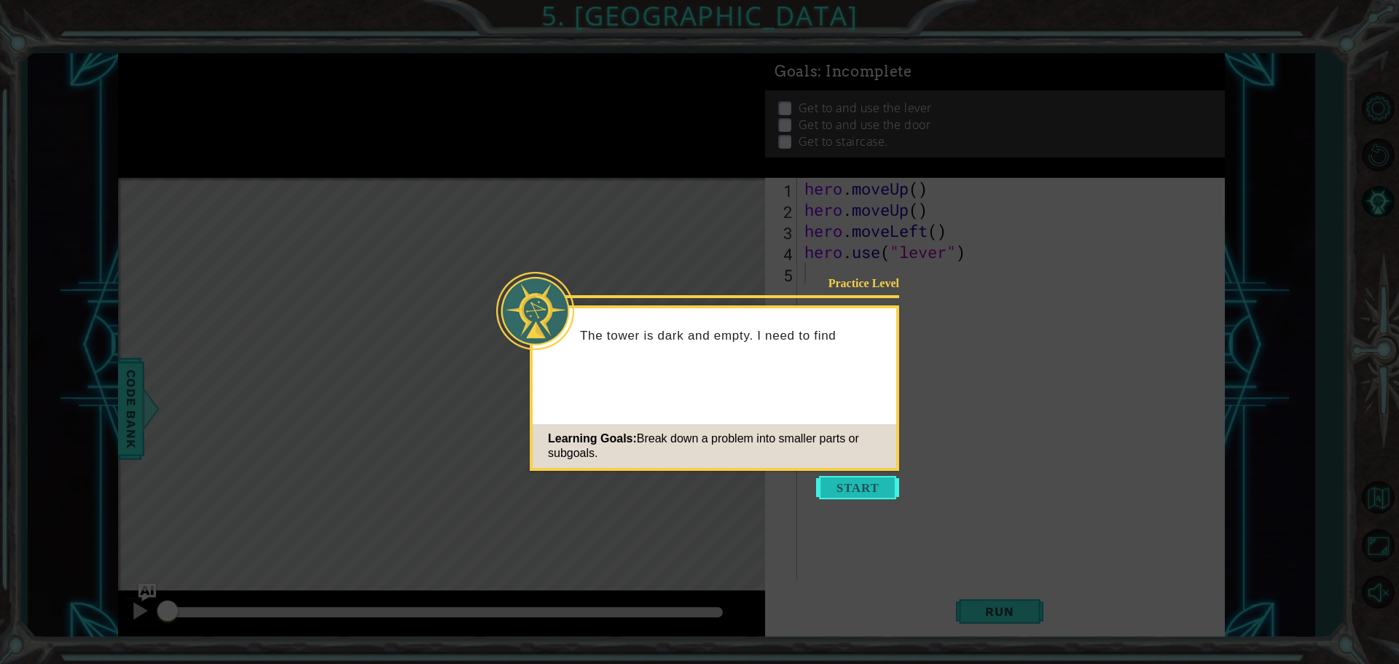
click at [847, 479] on button "Start" at bounding box center [857, 487] width 83 height 23
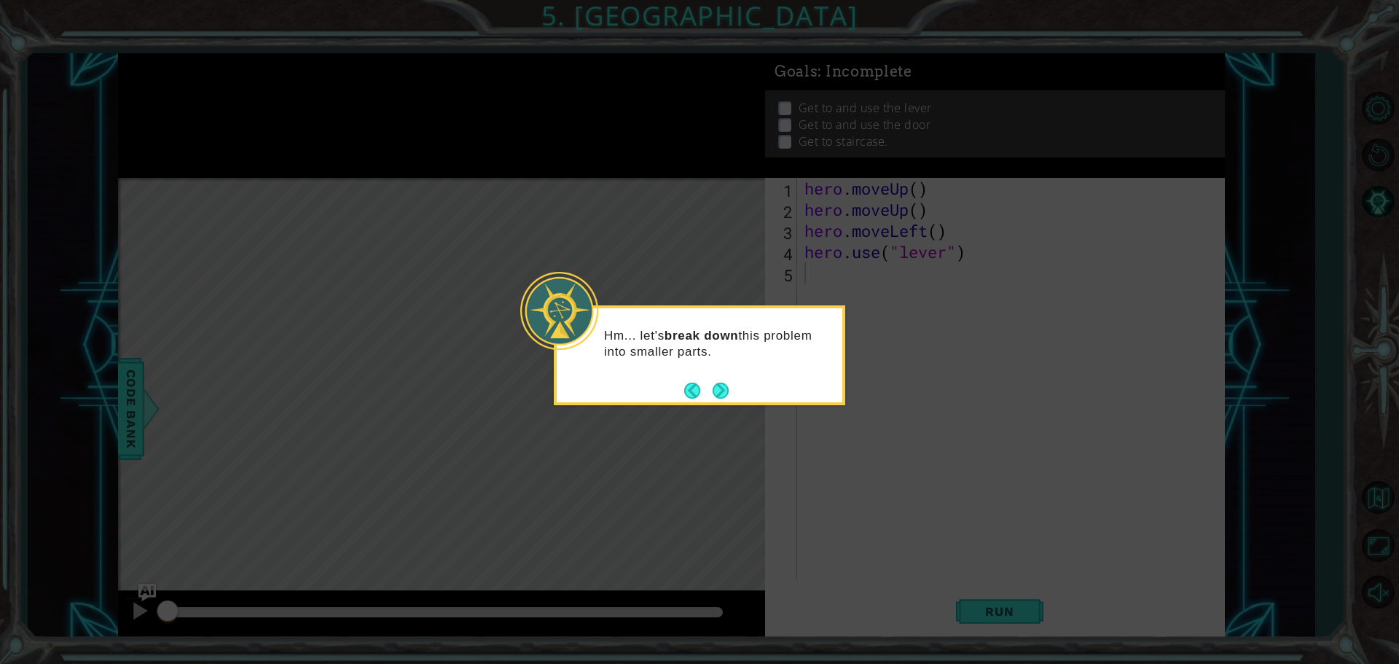
click at [725, 388] on button "Next" at bounding box center [721, 390] width 26 height 26
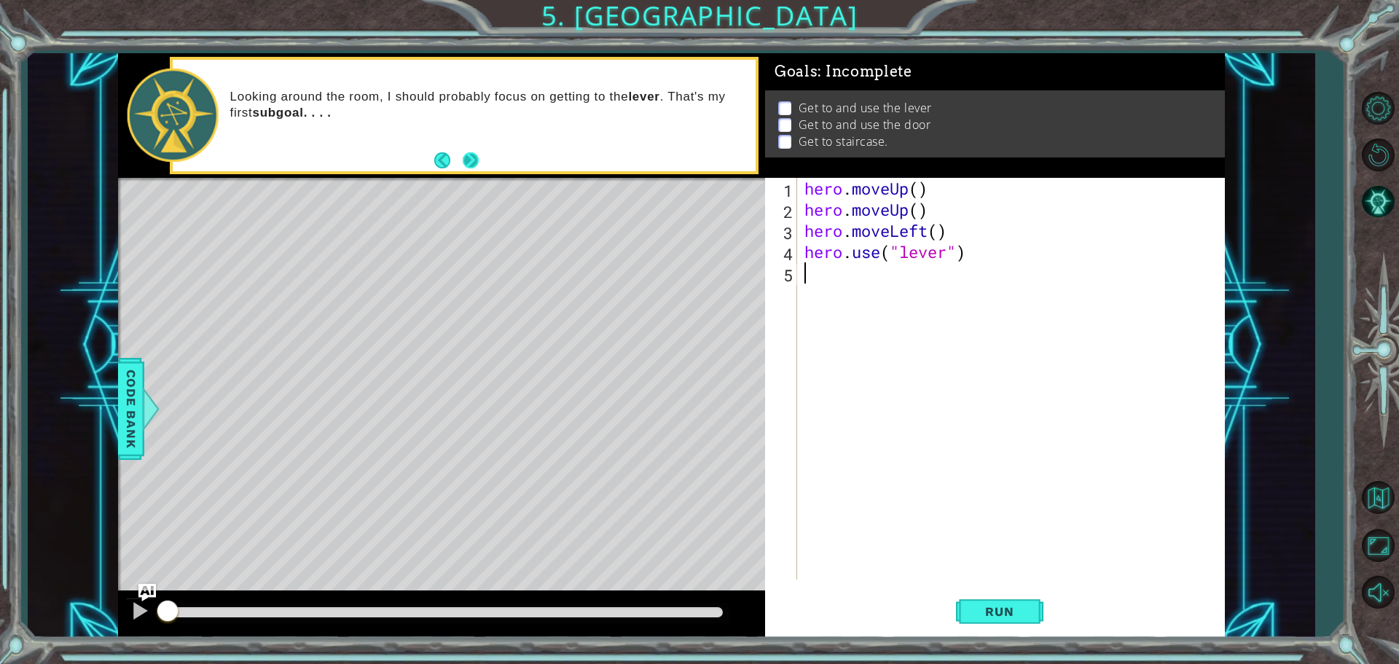
click at [467, 152] on button "Next" at bounding box center [470, 159] width 27 height 27
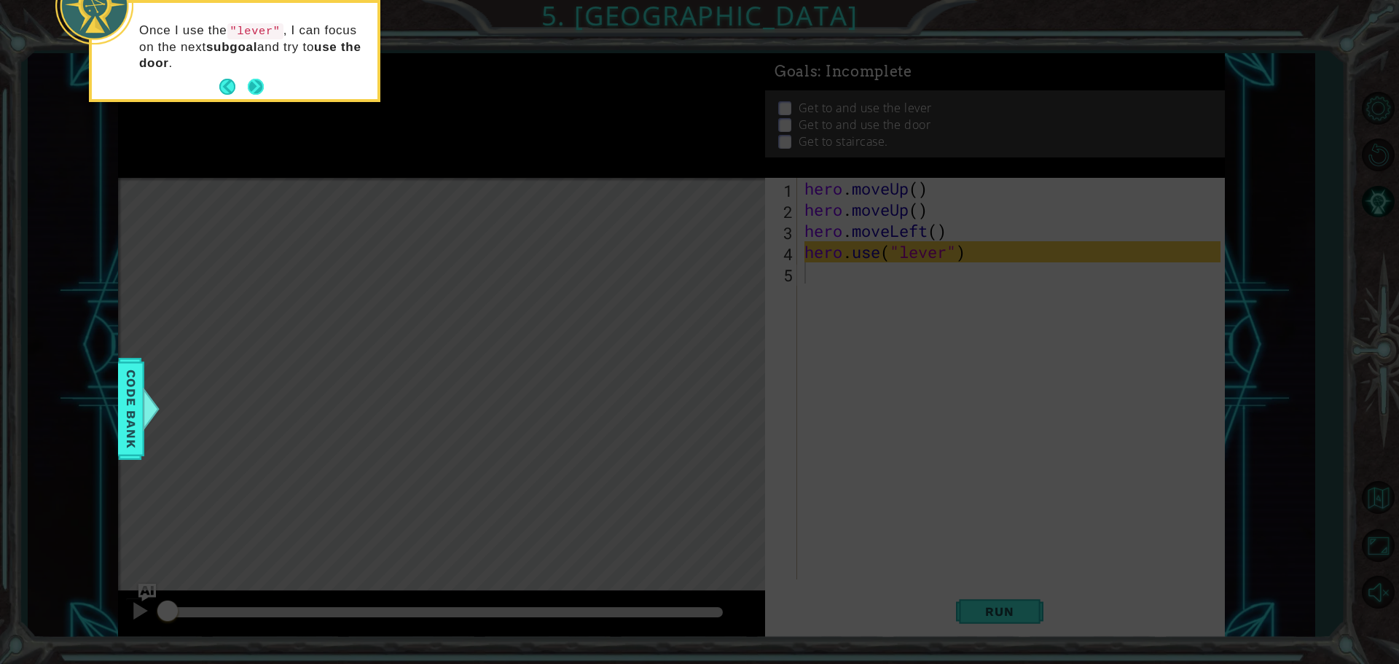
click at [262, 90] on button "Next" at bounding box center [255, 87] width 27 height 27
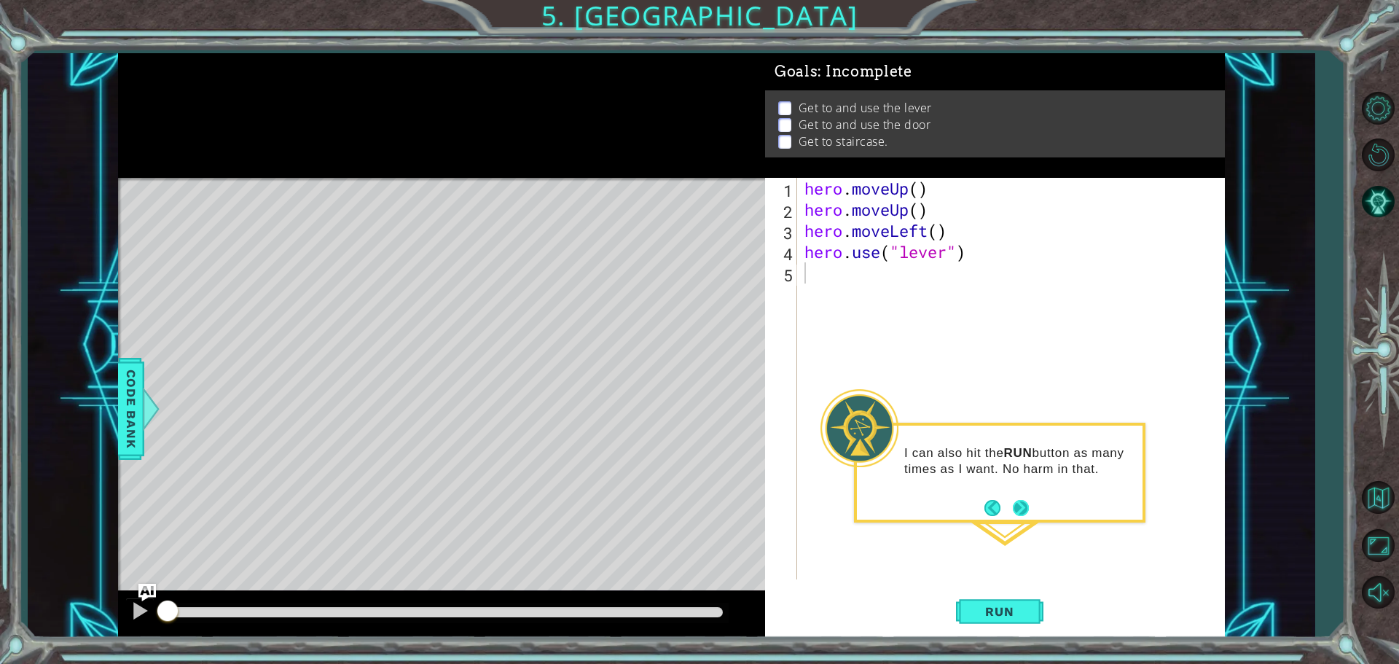
click at [1024, 513] on button "Next" at bounding box center [1020, 507] width 21 height 21
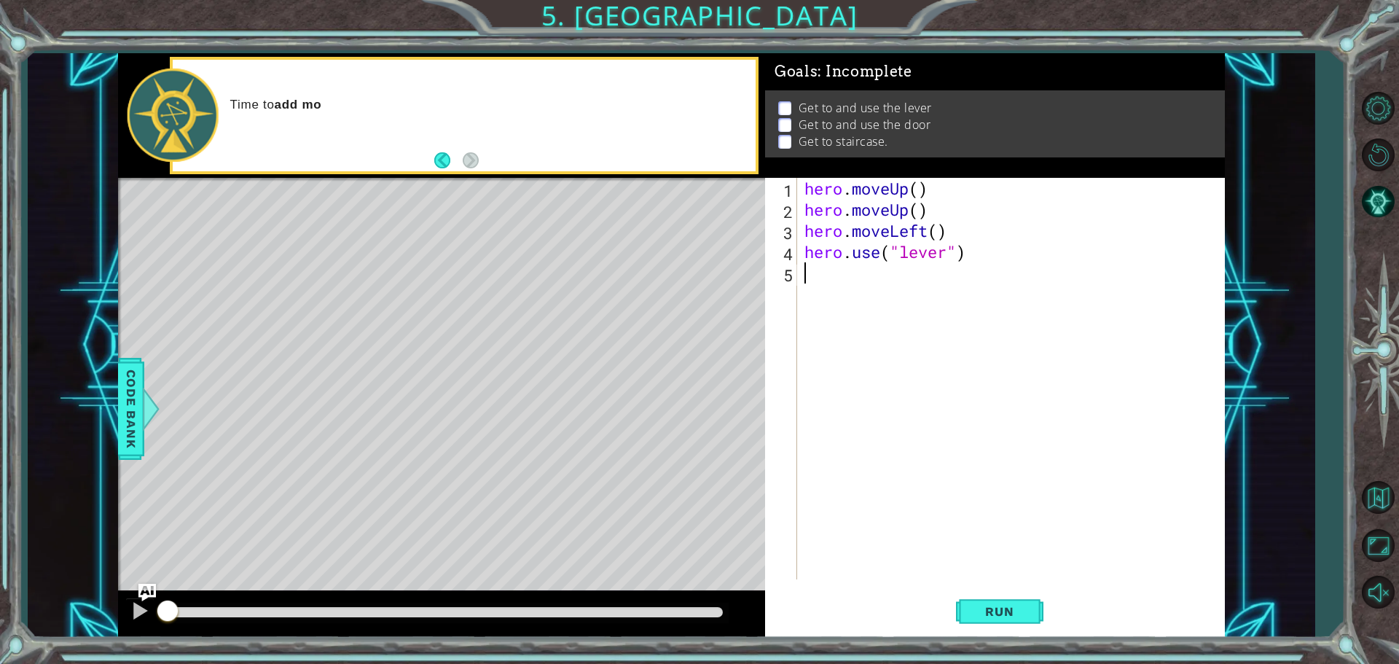
click at [1011, 533] on div "hero . moveUp ( ) hero . moveUp ( ) hero . moveLeft ( ) hero . use ( "lever" )" at bounding box center [1015, 400] width 426 height 444
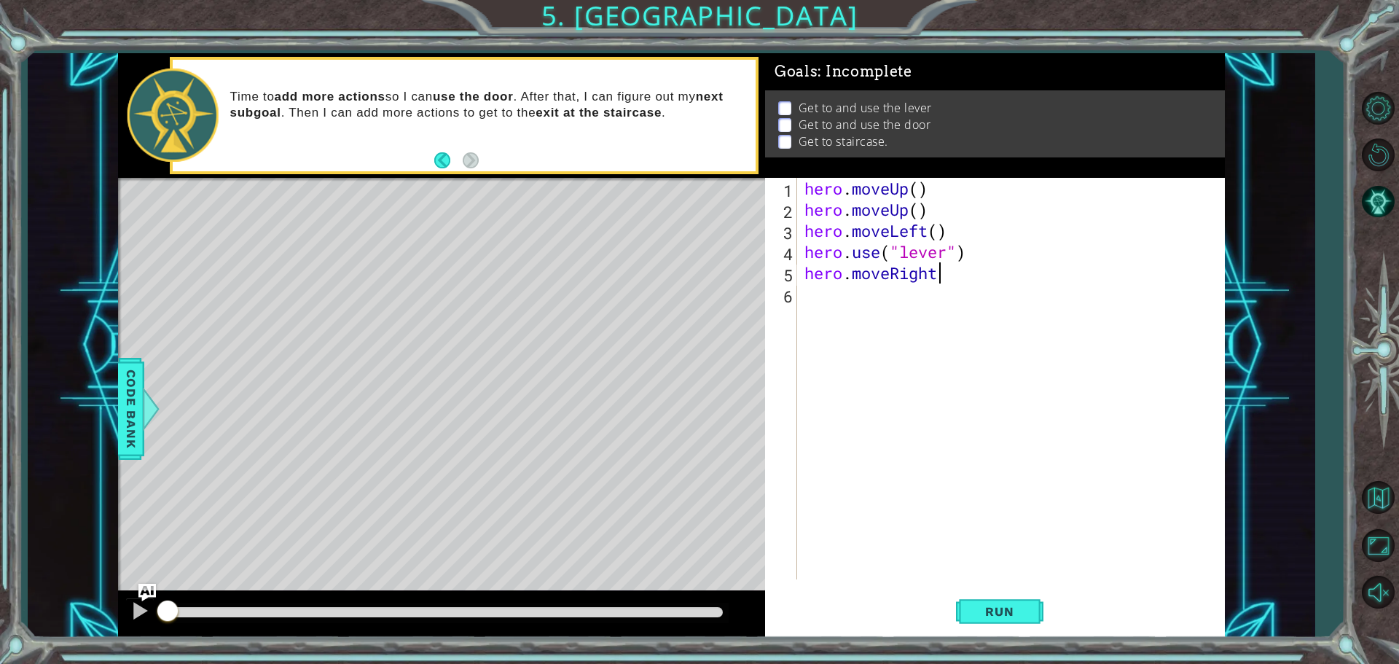
scroll to position [0, 6]
type textarea "hero.moveRight()"
type textarea "M"
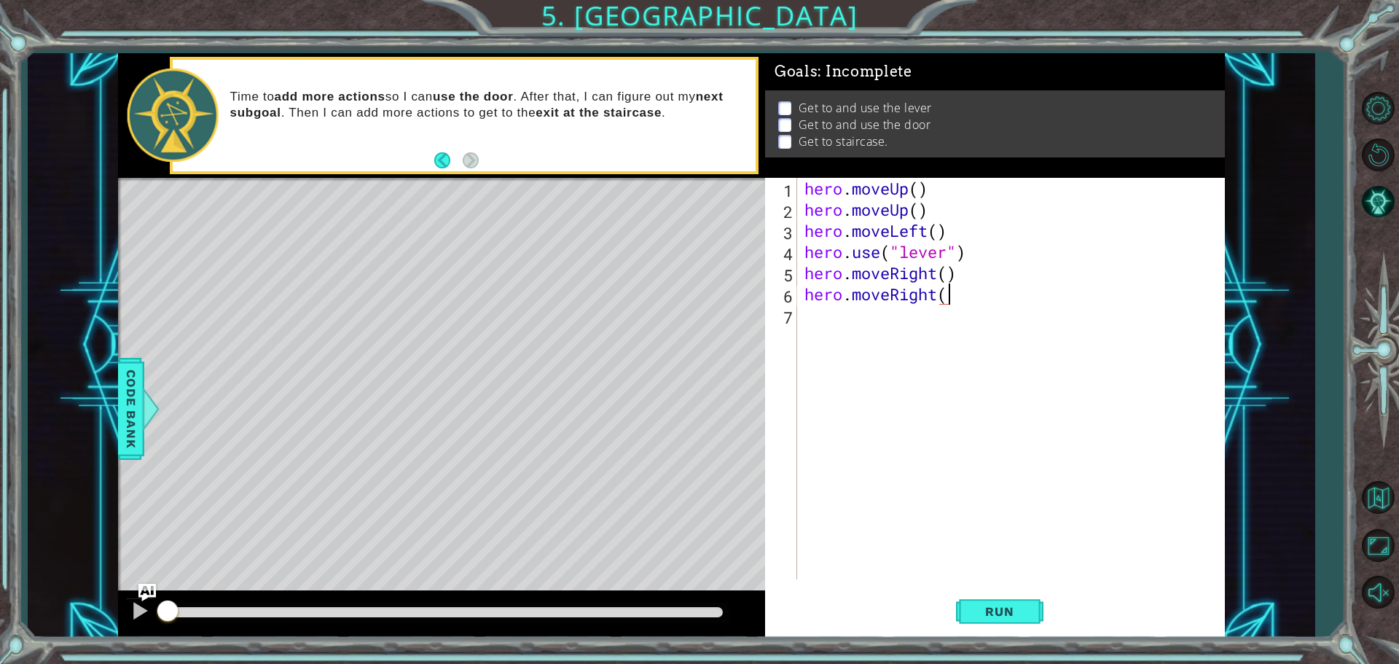
type textarea "hero.moveRight()"
type textarea "u"
type textarea "H"
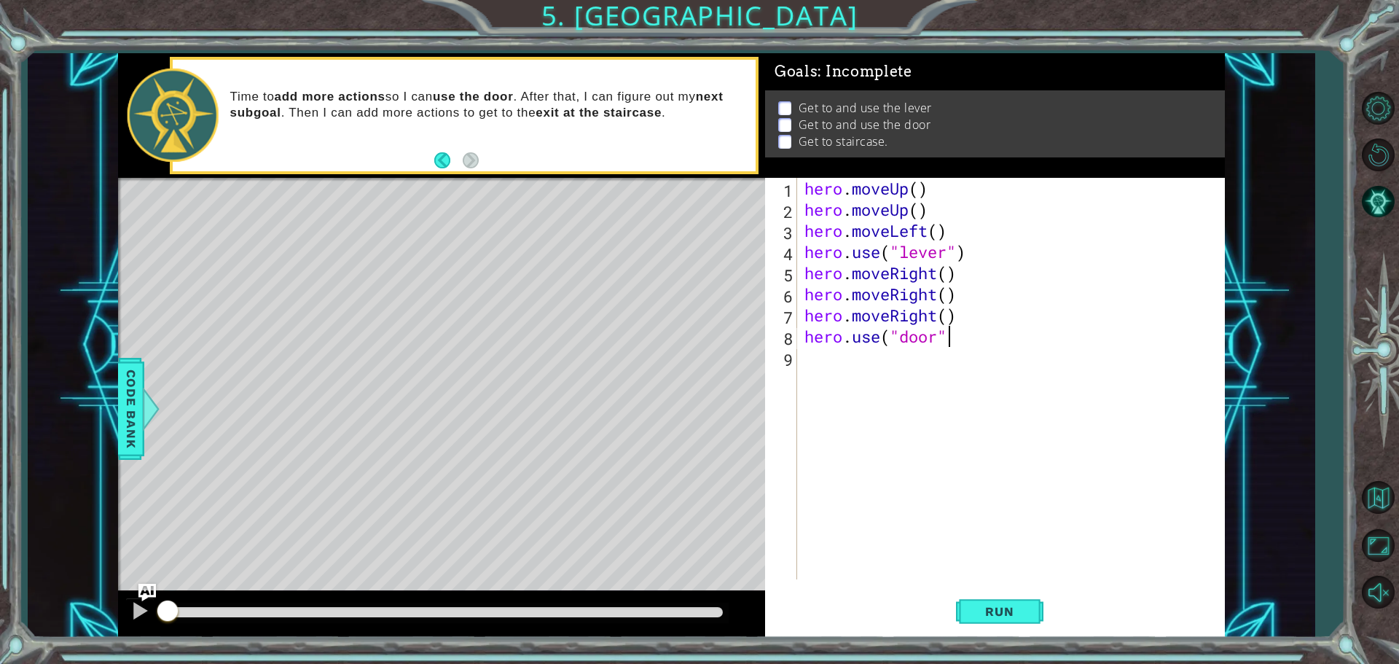
scroll to position [0, 6]
type textarea "hero.use("door")"
click at [874, 379] on div "hero . moveUp ( ) hero . moveUp ( ) hero . moveLeft ( ) hero . use ( "lever" ) …" at bounding box center [1015, 400] width 426 height 444
type textarea "hero.moveUp()"
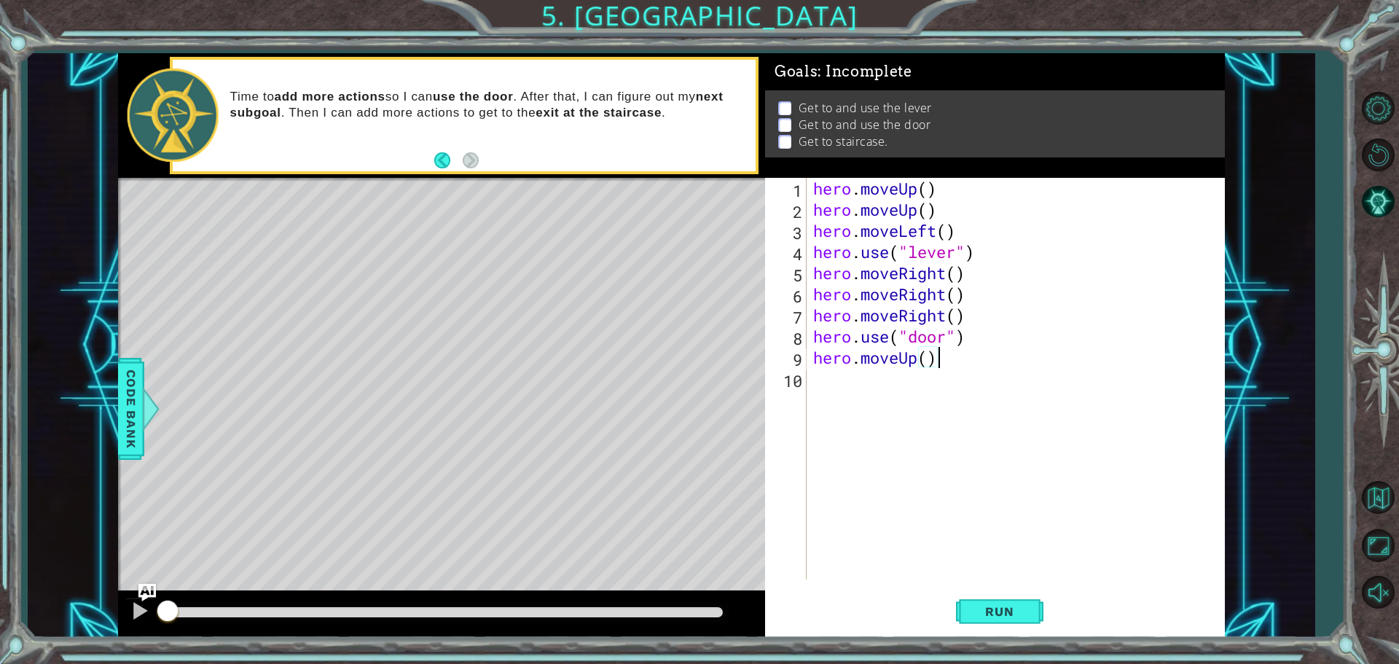
scroll to position [0, 0]
type textarea "M"
type textarea "H"
type textarea "hero.moveLeft()"
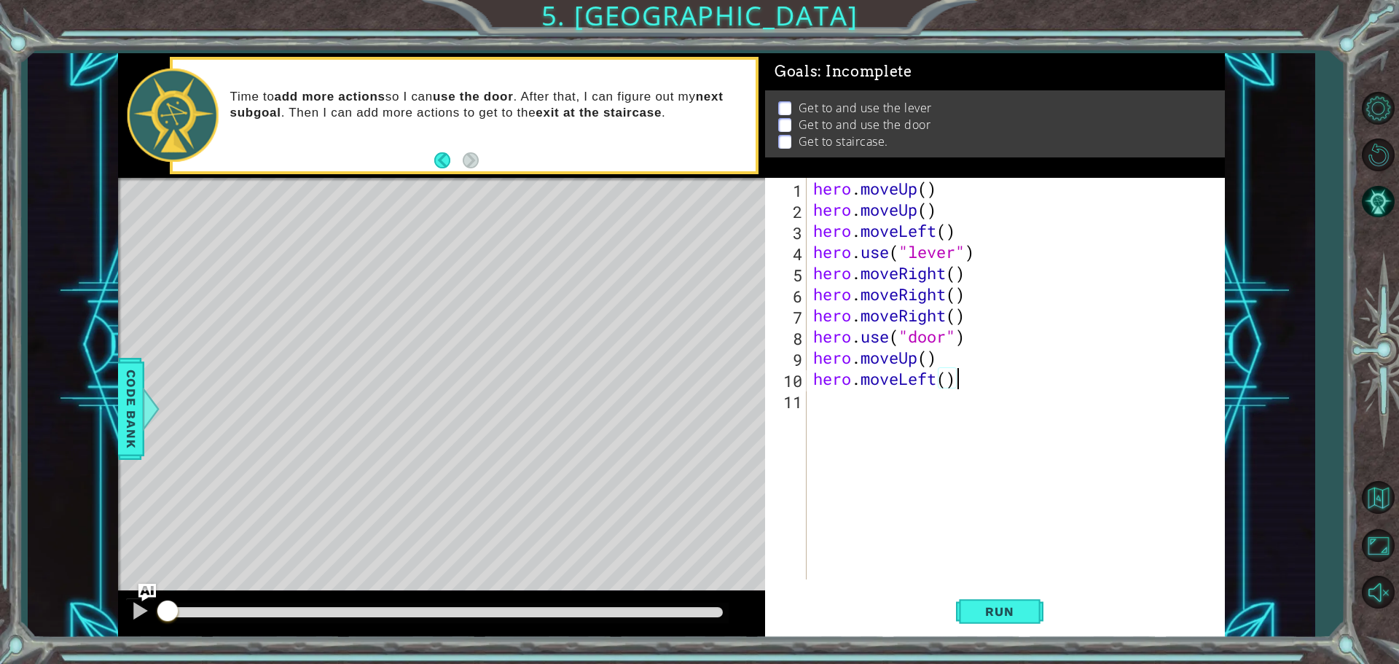
scroll to position [0, 6]
click at [861, 402] on div "hero . moveUp ( ) hero . moveUp ( ) hero . moveLeft ( ) hero . use ( "lever" ) …" at bounding box center [1019, 400] width 418 height 444
type textarea "hero.move.left()"
click at [951, 405] on div "hero . moveUp ( ) hero . moveUp ( ) hero . moveLeft ( ) hero . use ( "lever" ) …" at bounding box center [1019, 400] width 418 height 444
drag, startPoint x: 954, startPoint y: 412, endPoint x: 980, endPoint y: 423, distance: 28.4
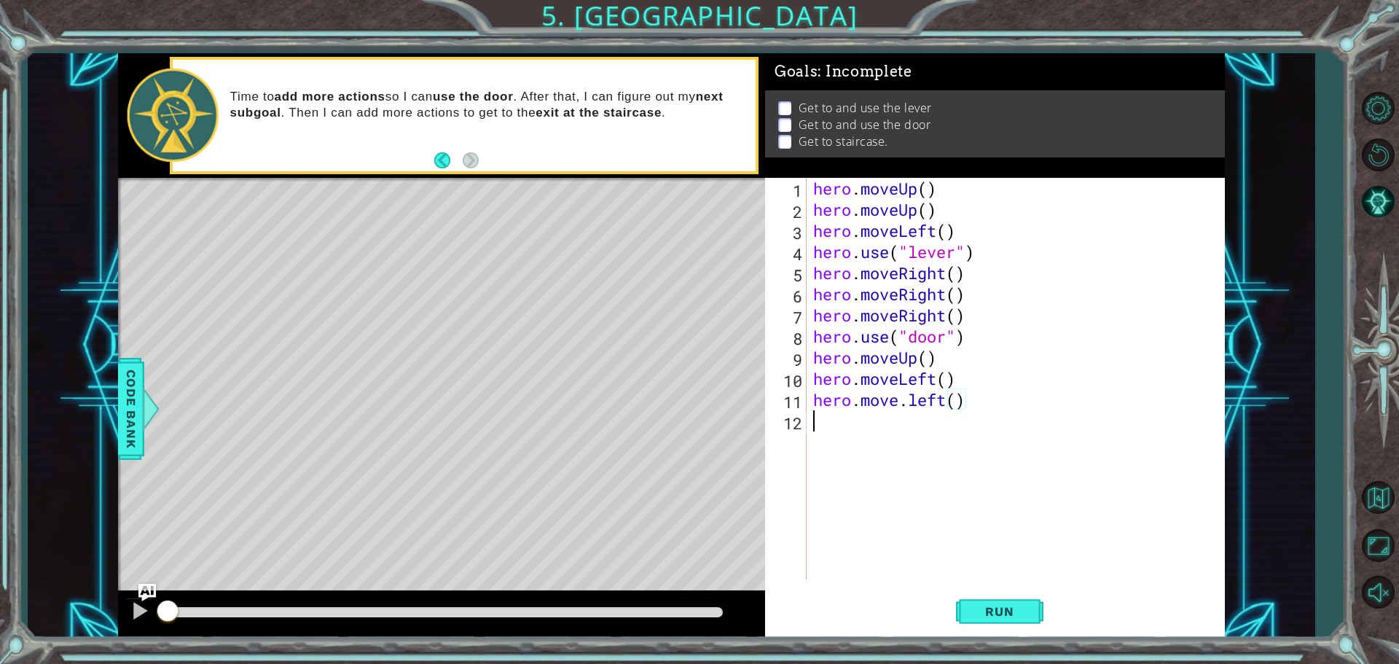
click at [955, 412] on div "hero . moveUp ( ) hero . moveUp ( ) hero . moveLeft ( ) hero . use ( "lever" ) …" at bounding box center [1019, 400] width 418 height 444
click at [1018, 614] on span "Run" at bounding box center [1000, 611] width 58 height 15
type textarea "h"
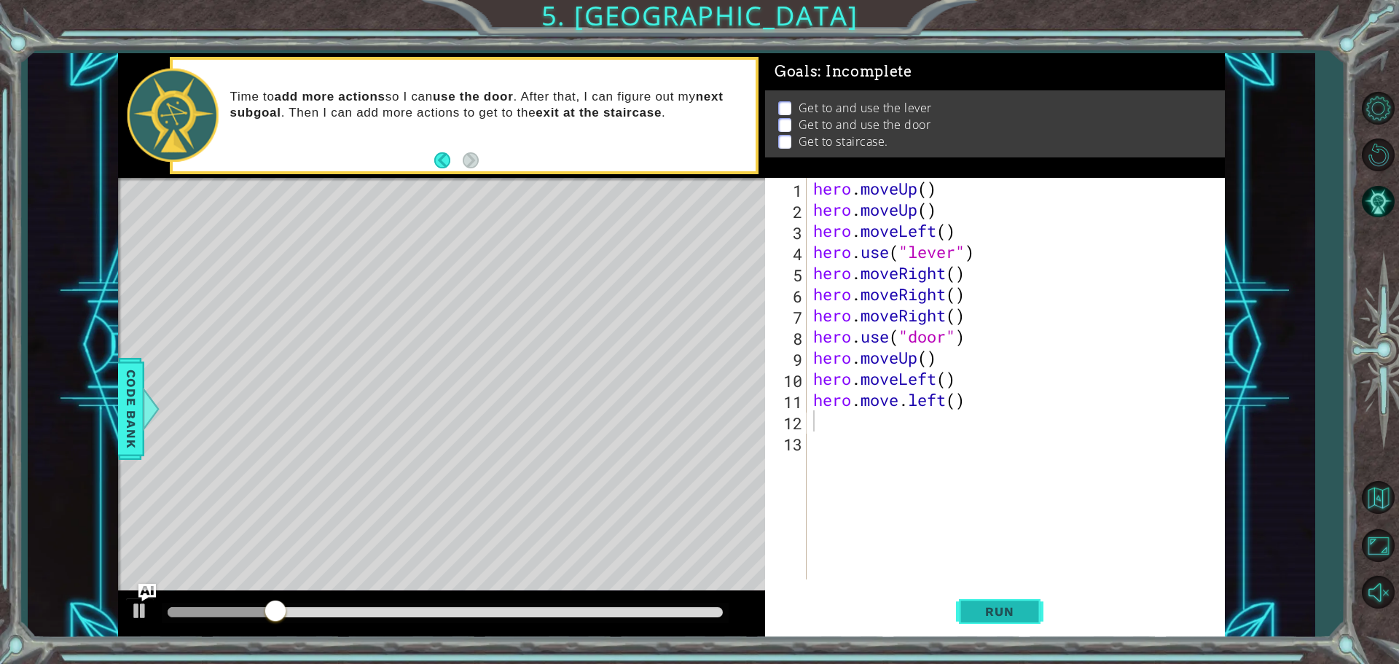
click at [984, 609] on span "Run" at bounding box center [1000, 611] width 58 height 15
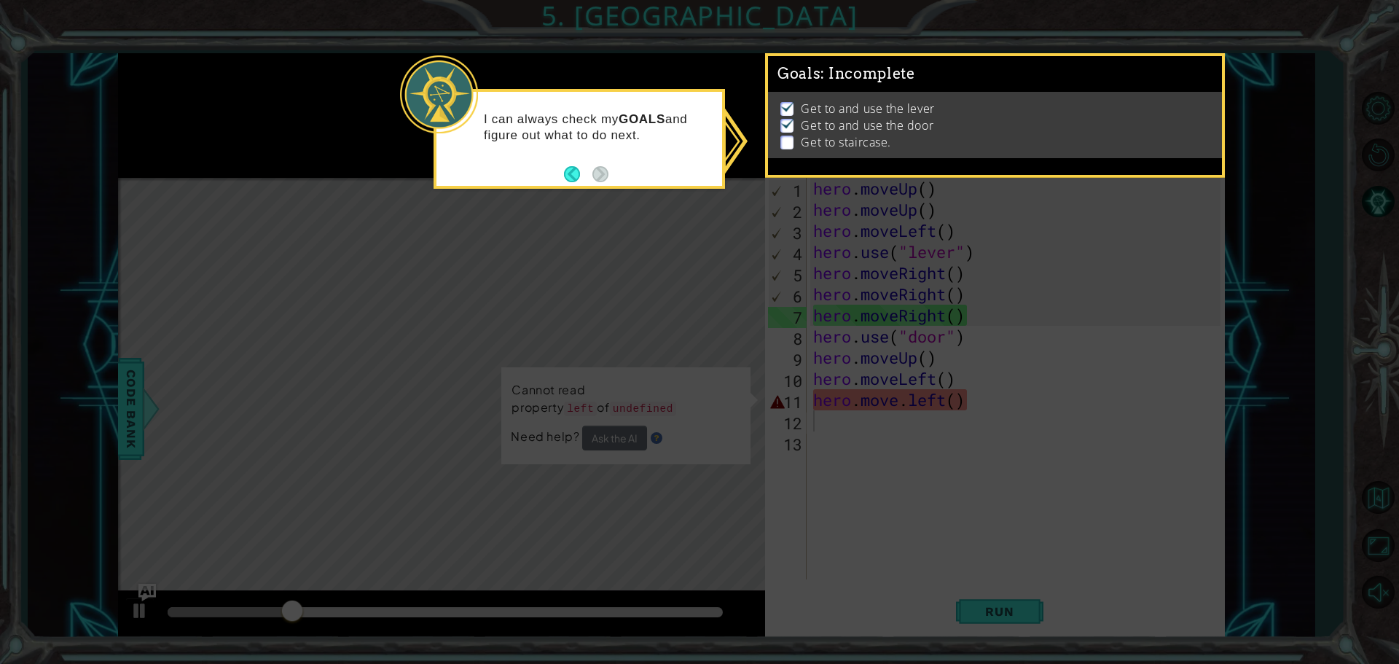
click at [1011, 251] on icon at bounding box center [699, 332] width 1399 height 664
click at [565, 171] on button "Back" at bounding box center [578, 174] width 28 height 16
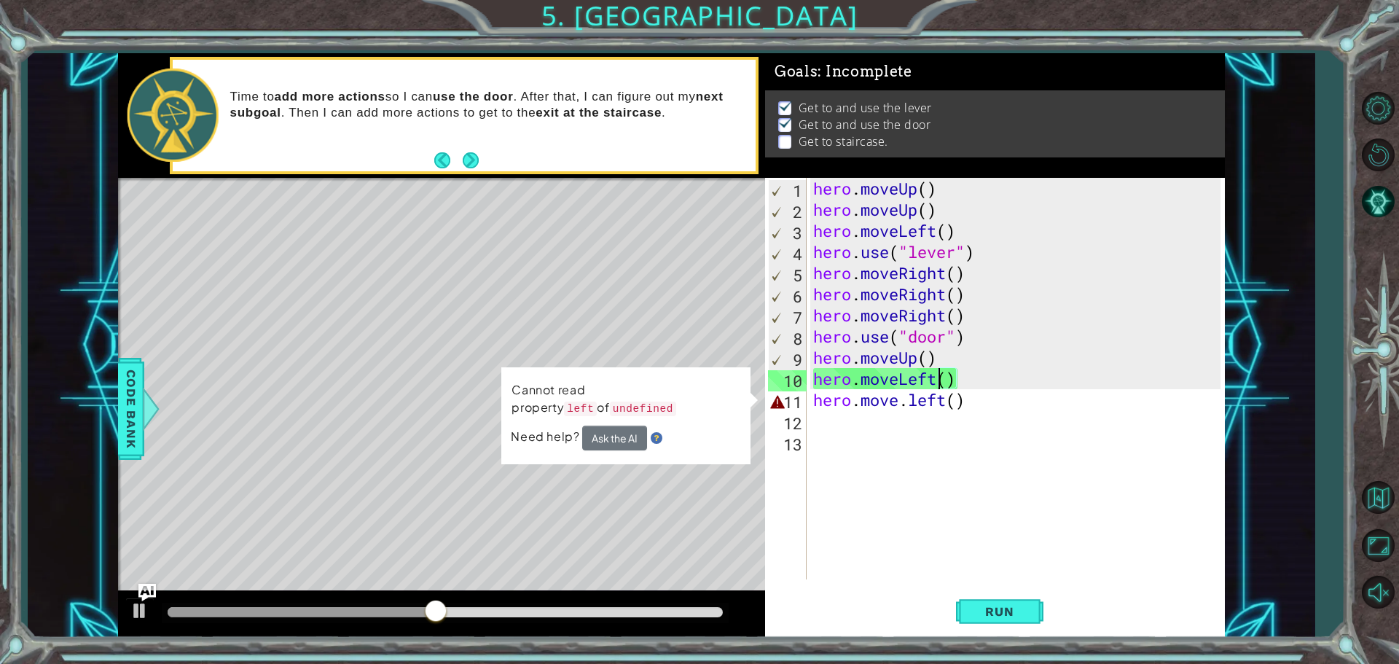
click at [941, 373] on div "hero . moveUp ( ) hero . moveUp ( ) hero . moveLeft ( ) hero . use ( "lever" ) …" at bounding box center [1019, 400] width 418 height 444
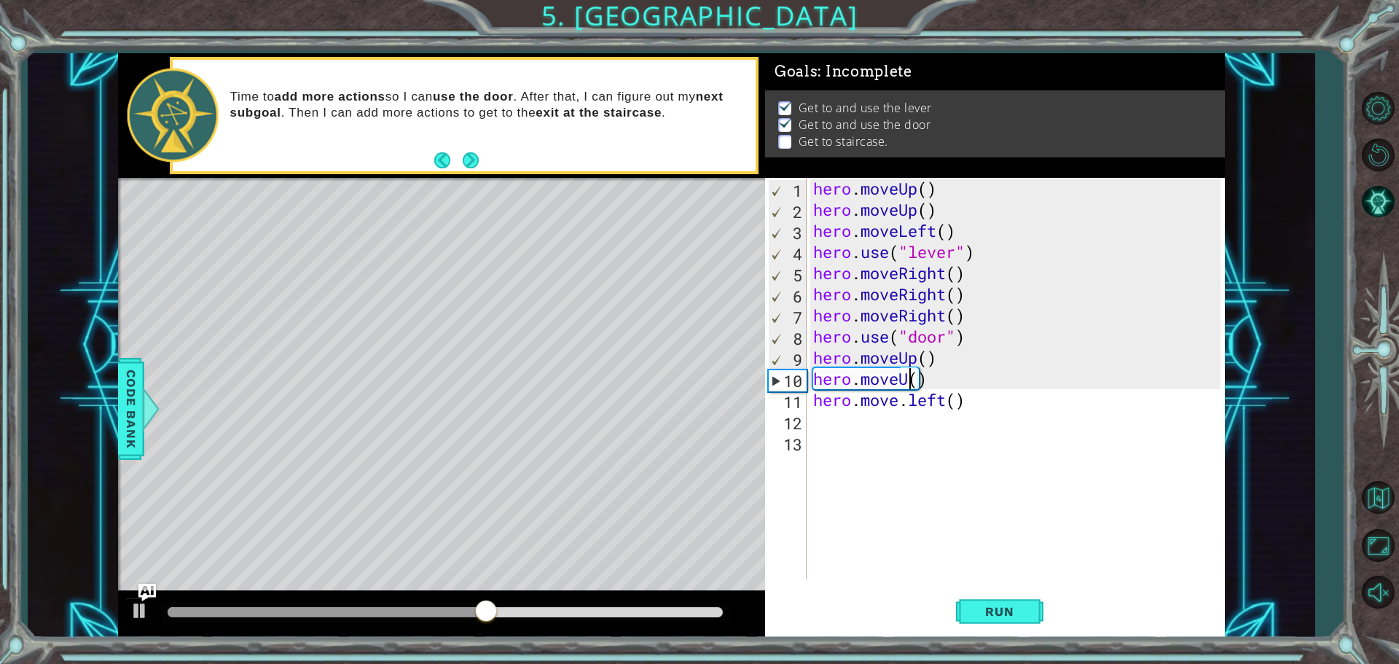
scroll to position [0, 4]
click at [947, 400] on div "hero . moveUp ( ) hero . moveUp ( ) hero . moveLeft ( ) hero . use ( "lever" ) …" at bounding box center [1019, 400] width 418 height 444
type textarea "hero.move.left()"
click at [929, 421] on div "hero . moveUp ( ) hero . moveUp ( ) hero . moveLeft ( ) hero . use ( "lever" ) …" at bounding box center [1019, 400] width 418 height 444
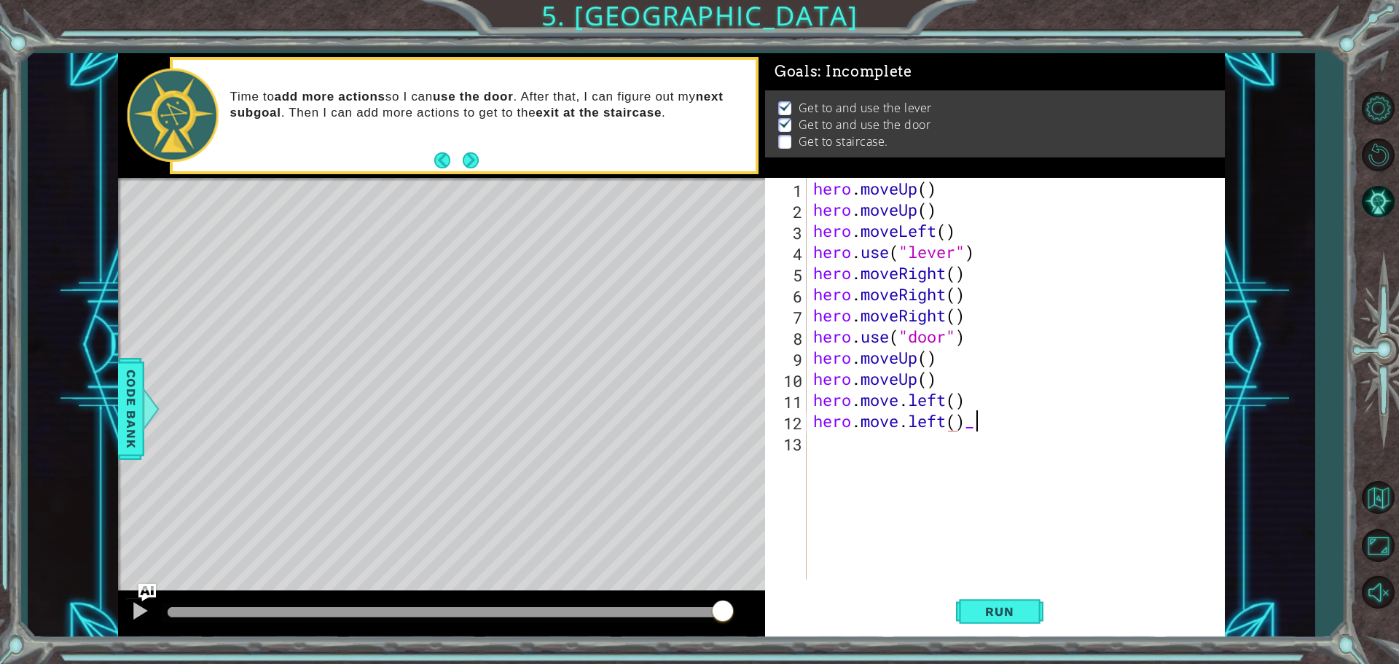
scroll to position [0, 7]
type textarea "hero.move.left()"
click at [939, 444] on div "hero . moveUp ( ) hero . moveUp ( ) hero . moveLeft ( ) hero . use ( "lever" ) …" at bounding box center [1019, 400] width 418 height 444
type textarea "hero.move.left()"
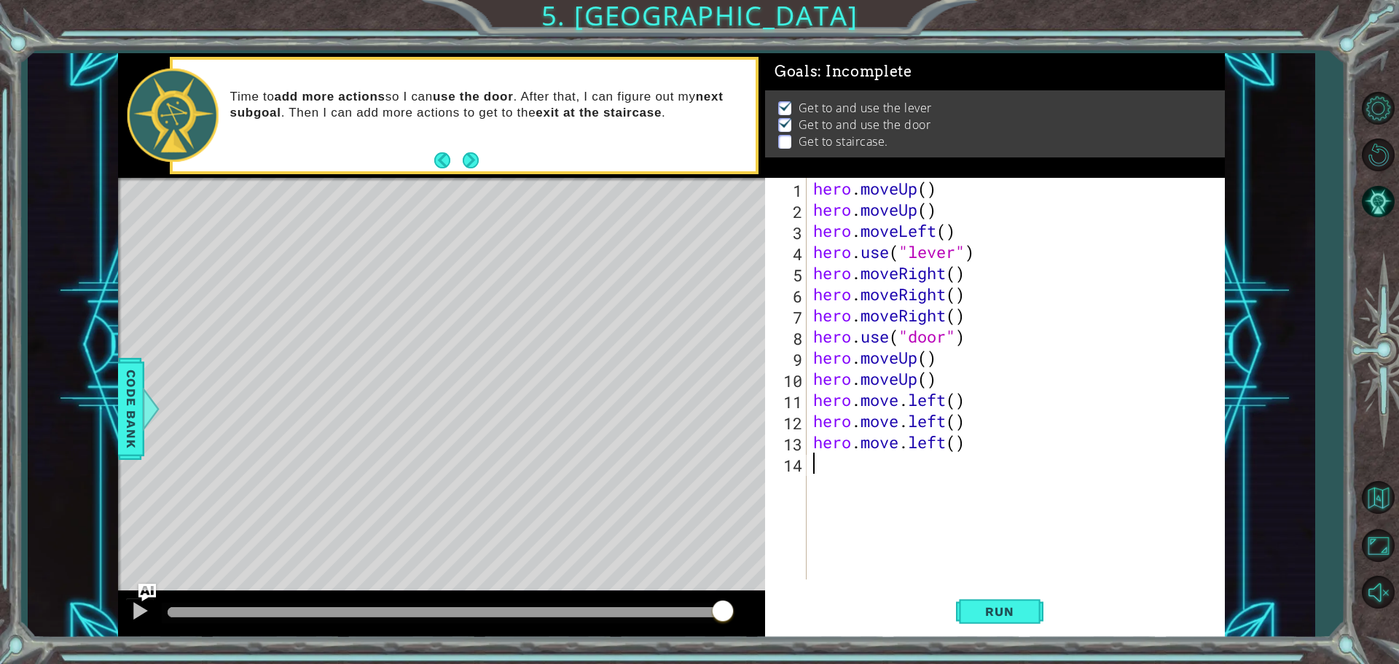
click at [959, 471] on div "hero . moveUp ( ) hero . moveUp ( ) hero . moveLeft ( ) hero . use ( "lever" ) …" at bounding box center [1019, 400] width 418 height 444
type textarea "H"
click at [981, 611] on span "Run" at bounding box center [1000, 611] width 58 height 15
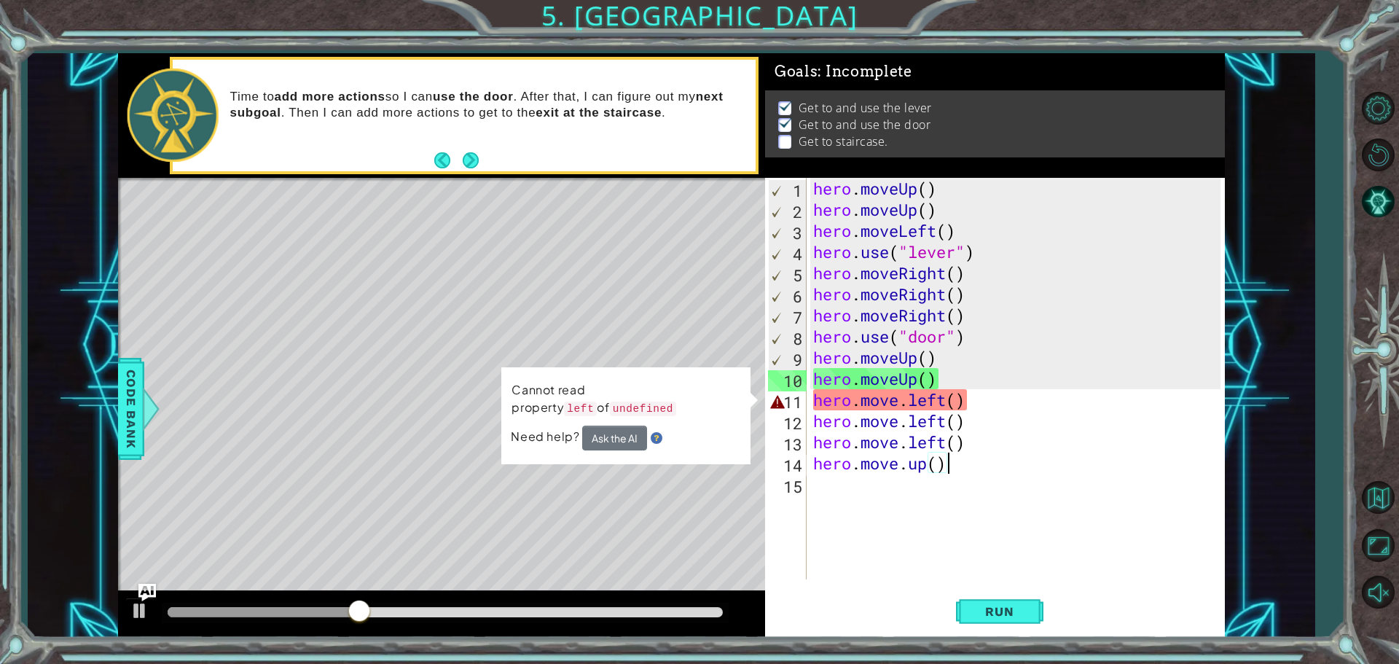
click at [949, 403] on div "hero . moveUp ( ) hero . moveUp ( ) hero . moveLeft ( ) hero . use ( "lever" ) …" at bounding box center [1019, 400] width 418 height 444
click at [956, 402] on div "hero . moveUp ( ) hero . moveUp ( ) hero . moveLeft ( ) hero . use ( "lever" ) …" at bounding box center [1019, 400] width 418 height 444
click at [947, 403] on div "hero . moveUp ( ) hero . moveUp ( ) hero . moveLeft ( ) hero . use ( "lever" ) …" at bounding box center [1019, 400] width 418 height 444
click at [952, 399] on div "hero . moveUp ( ) hero . moveUp ( ) hero . moveLeft ( ) hero . use ( "lever" ) …" at bounding box center [1019, 400] width 418 height 444
click at [964, 396] on div "hero . moveUp ( ) hero . moveUp ( ) hero . moveLeft ( ) hero . use ( "lever" ) …" at bounding box center [1019, 400] width 418 height 444
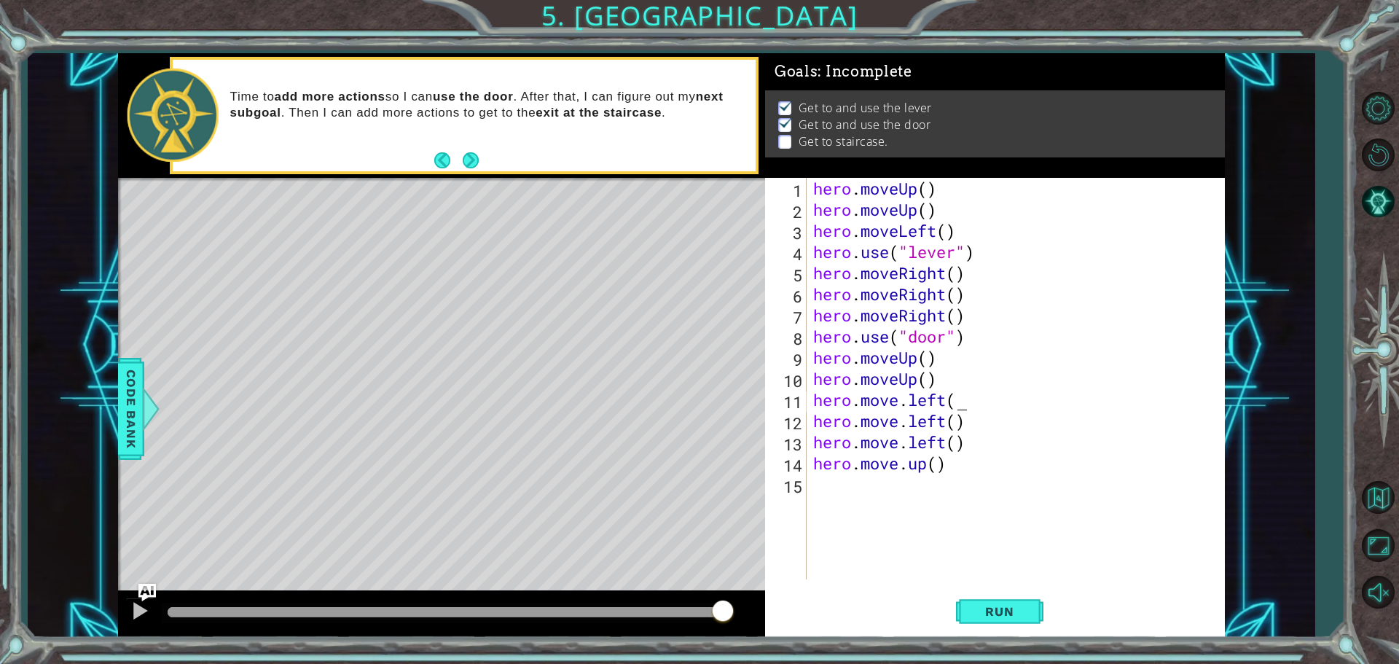
scroll to position [0, 6]
click at [997, 593] on button "Run" at bounding box center [999, 611] width 87 height 46
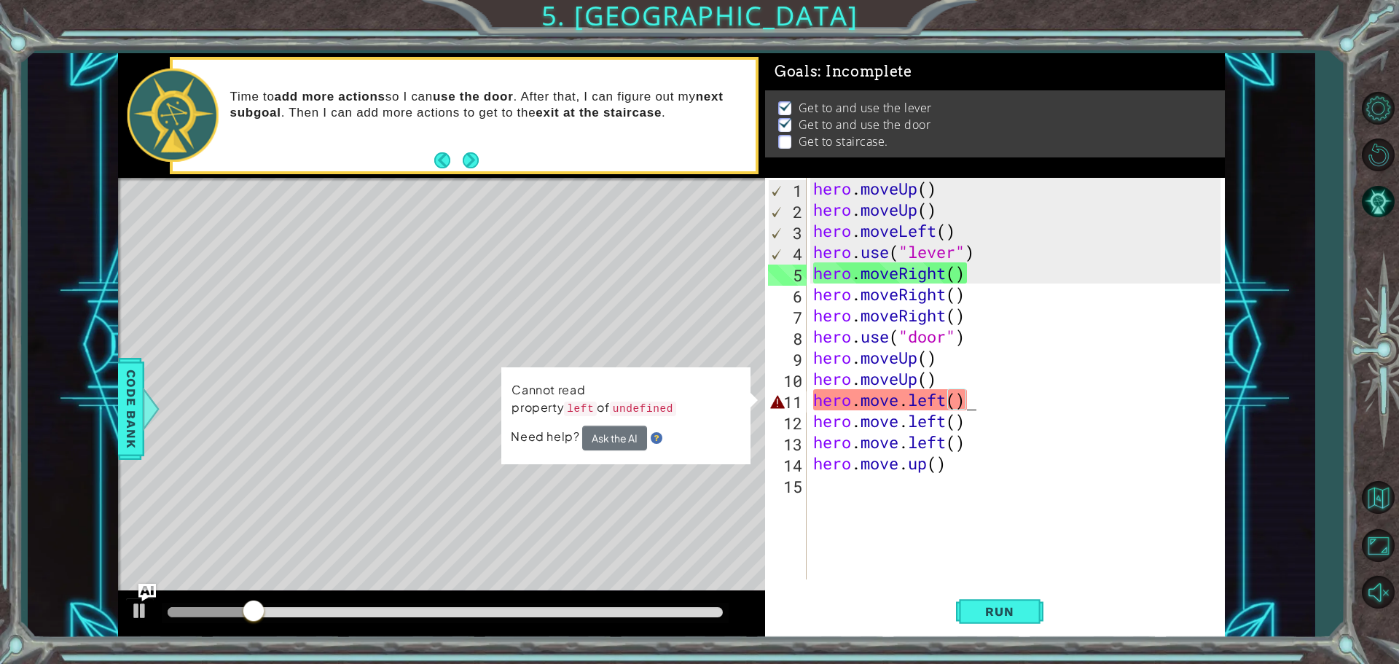
drag, startPoint x: 939, startPoint y: 399, endPoint x: 890, endPoint y: 394, distance: 49.7
click at [936, 399] on div "hero . moveUp ( ) hero . moveUp ( ) hero . moveLeft ( ) hero . use ( "lever" ) …" at bounding box center [1019, 400] width 418 height 444
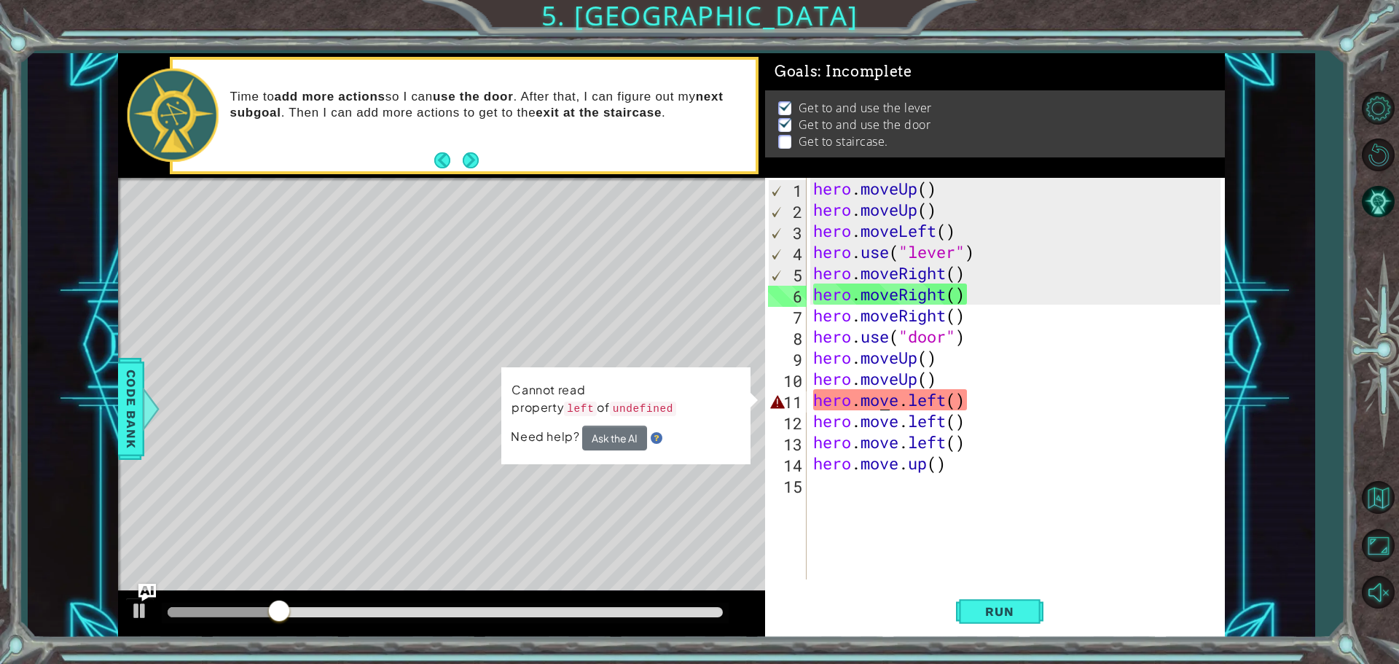
click at [882, 393] on div "hero . moveUp ( ) hero . moveUp ( ) hero . moveLeft ( ) hero . use ( "lever" ) …" at bounding box center [1019, 400] width 418 height 444
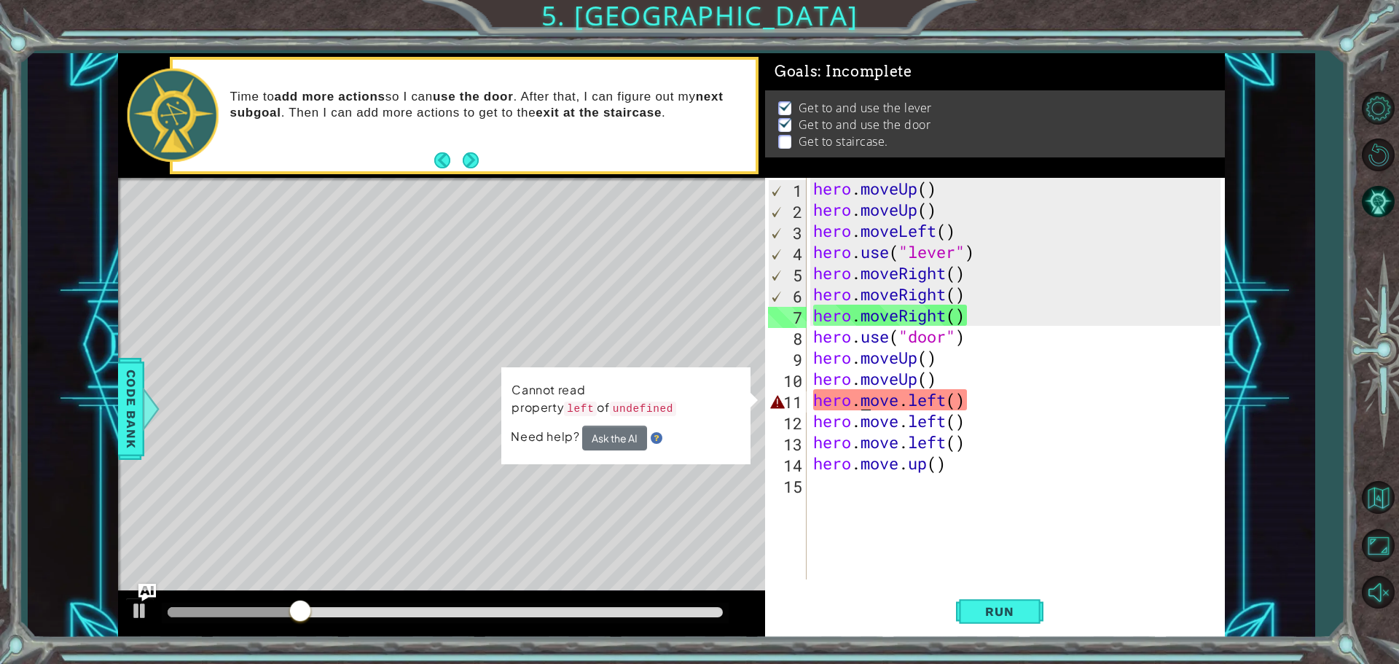
click at [863, 399] on div "hero . moveUp ( ) hero . moveUp ( ) hero . moveLeft ( ) hero . use ( "lever" ) …" at bounding box center [1019, 400] width 418 height 444
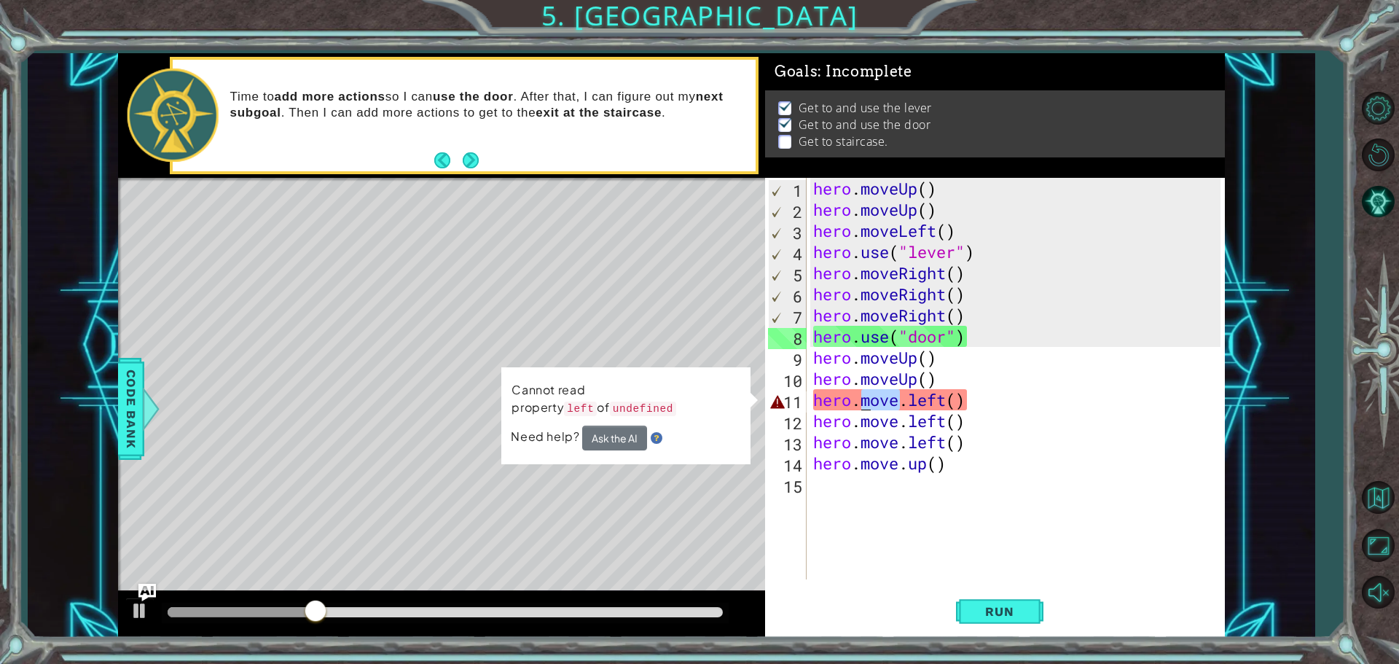
drag, startPoint x: 862, startPoint y: 399, endPoint x: 906, endPoint y: 412, distance: 45.6
click at [901, 412] on div "hero . moveUp ( ) hero . moveUp ( ) hero . moveLeft ( ) hero . use ( "lever" ) …" at bounding box center [1019, 400] width 418 height 444
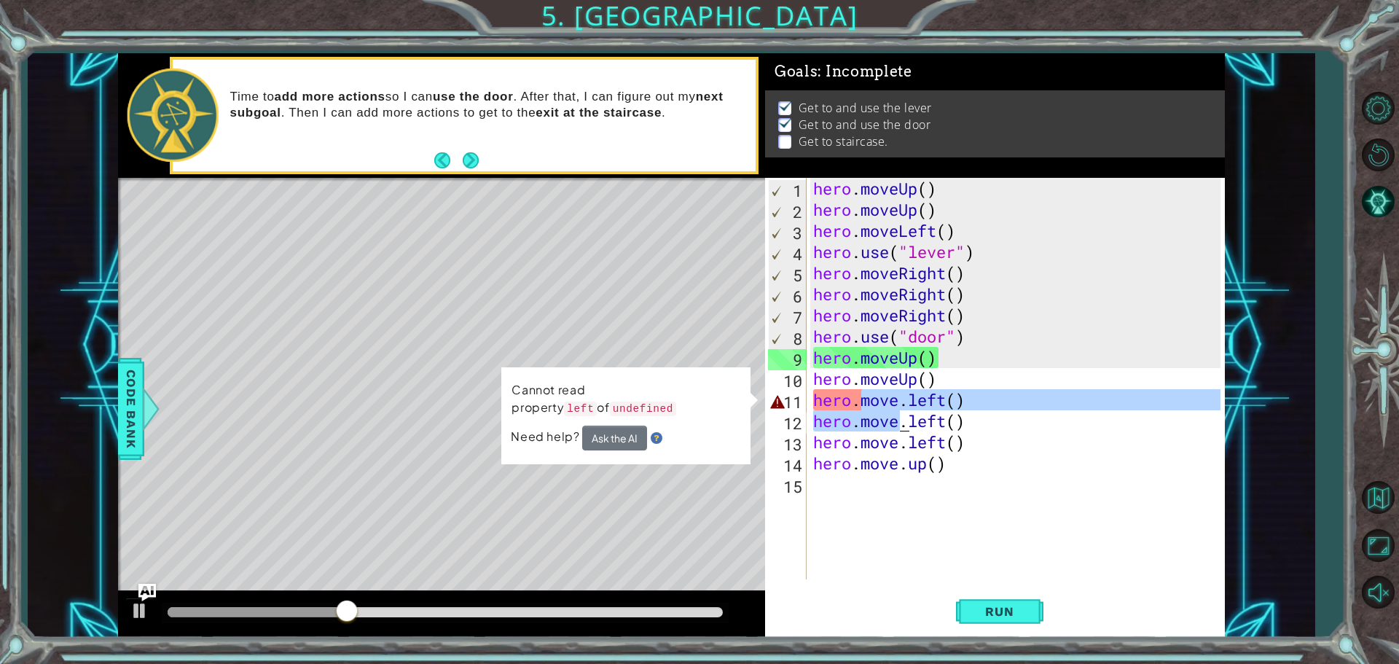
click at [912, 404] on div "hero . moveUp ( ) hero . moveUp ( ) hero . moveLeft ( ) hero . use ( "lever" ) …" at bounding box center [1015, 379] width 410 height 402
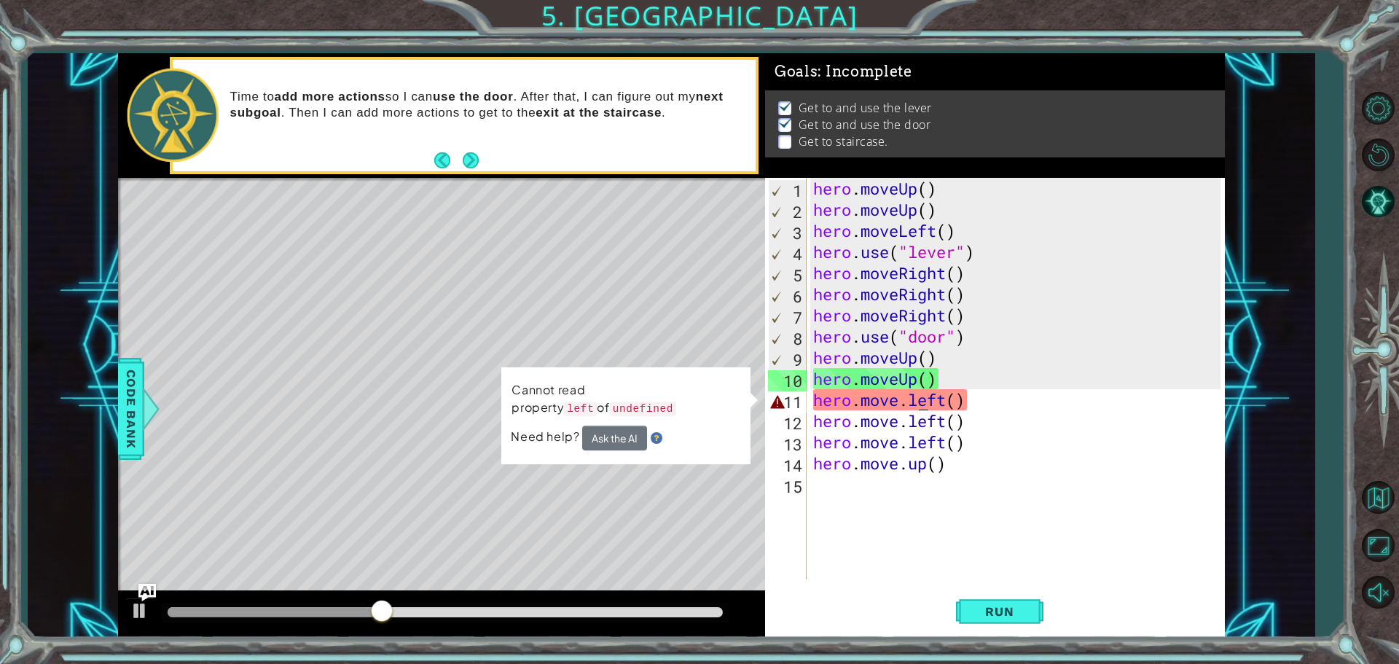
click at [921, 396] on div "hero . moveUp ( ) hero . moveUp ( ) hero . moveLeft ( ) hero . use ( "lever" ) …" at bounding box center [1019, 400] width 418 height 444
click at [942, 393] on div "hero . moveUp ( ) hero . moveUp ( ) hero . moveLeft ( ) hero . use ( "lever" ) …" at bounding box center [1019, 400] width 418 height 444
click at [964, 395] on div "hero . moveUp ( ) hero . moveUp ( ) hero . moveLeft ( ) hero . use ( "lever" ) …" at bounding box center [1019, 400] width 418 height 444
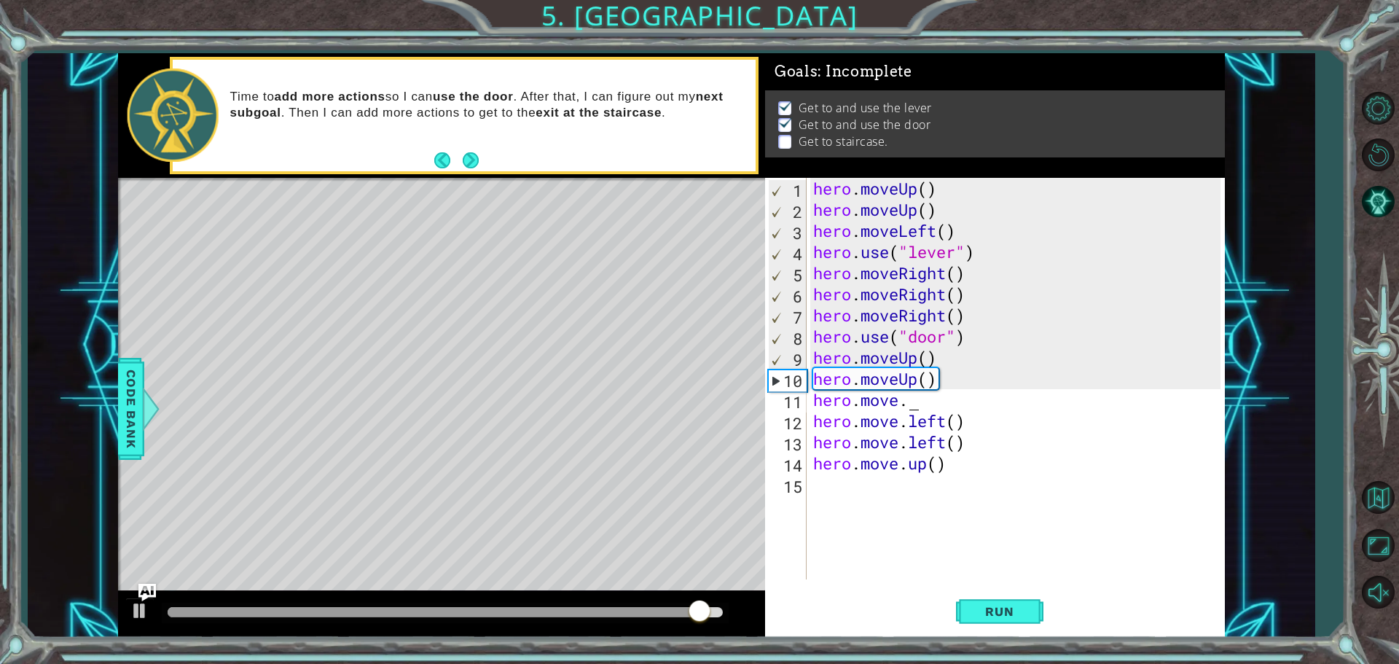
scroll to position [0, 1]
type textarea "h"
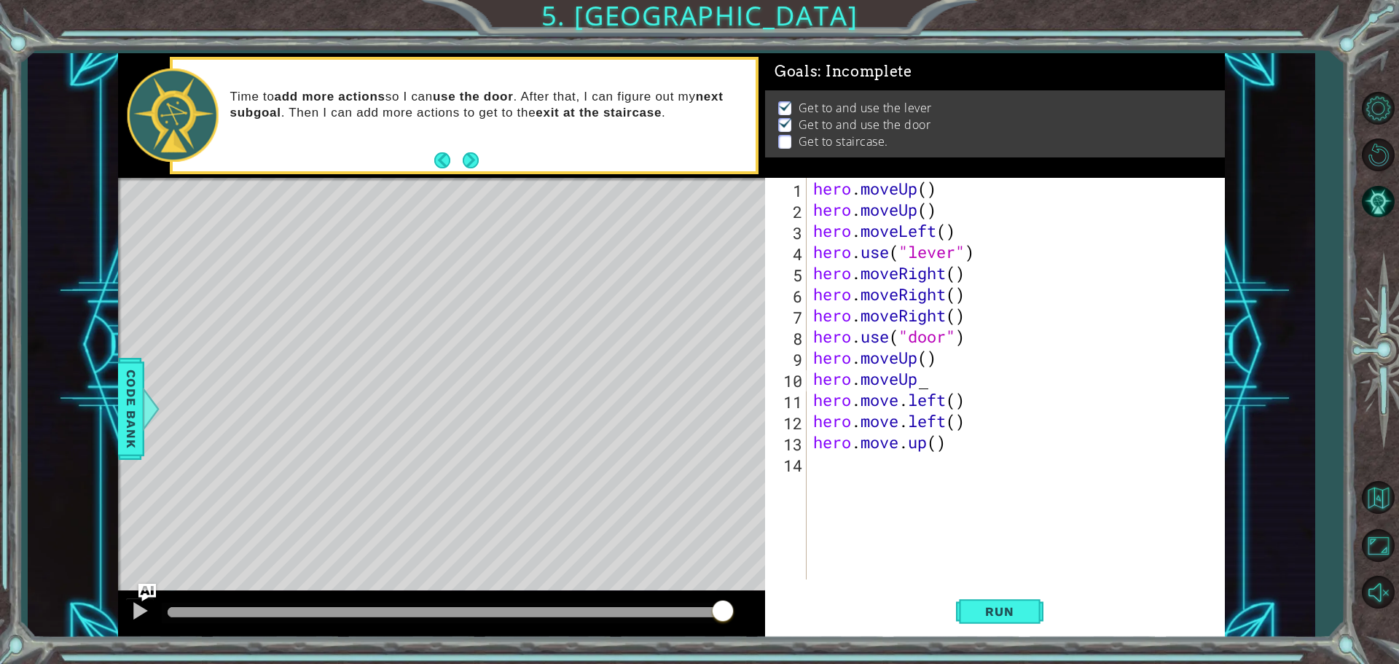
scroll to position [0, 4]
click at [1001, 619] on button "Run" at bounding box center [999, 611] width 87 height 46
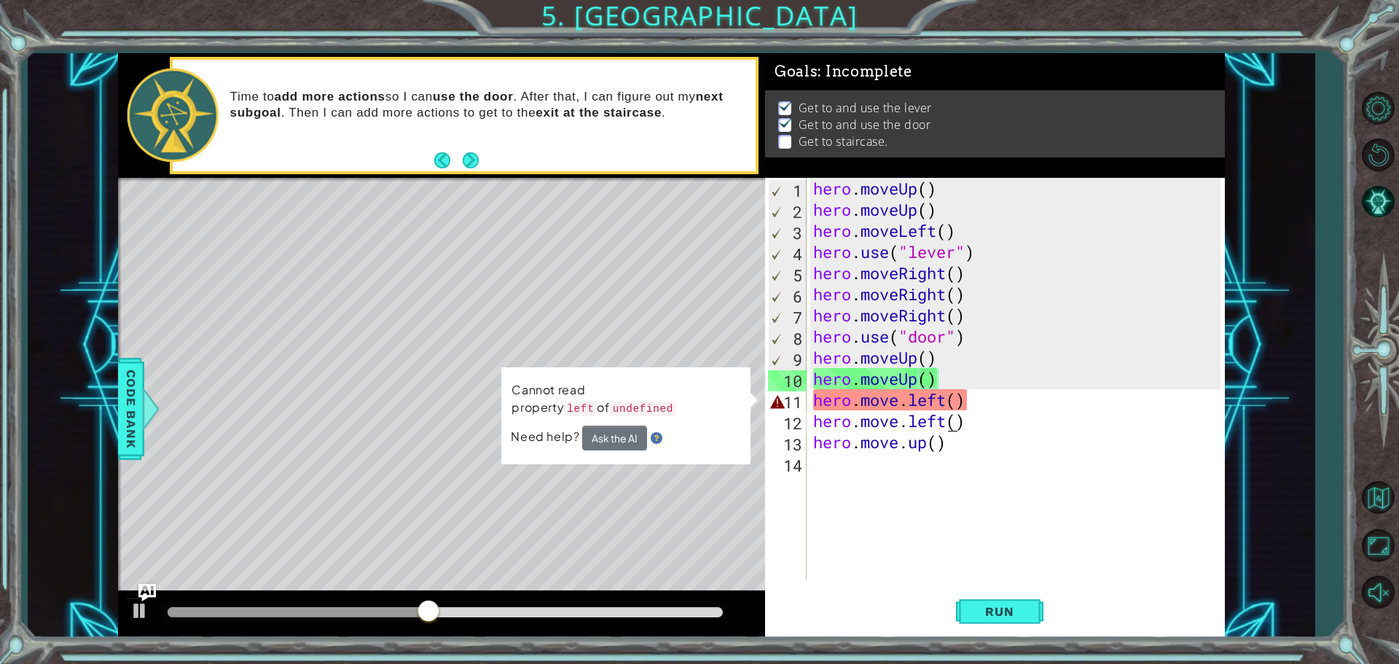
click at [945, 415] on div "hero . moveUp ( ) hero . moveUp ( ) hero . moveLeft ( ) hero . use ( "lever" ) …" at bounding box center [1019, 400] width 418 height 444
click at [946, 410] on div "hero . moveUp ( ) hero . moveUp ( ) hero . moveLeft ( ) hero . use ( "lever" ) …" at bounding box center [1019, 400] width 418 height 444
click at [950, 399] on div "hero . moveUp ( ) hero . moveUp ( ) hero . moveLeft ( ) hero . use ( "lever" ) …" at bounding box center [1019, 400] width 418 height 444
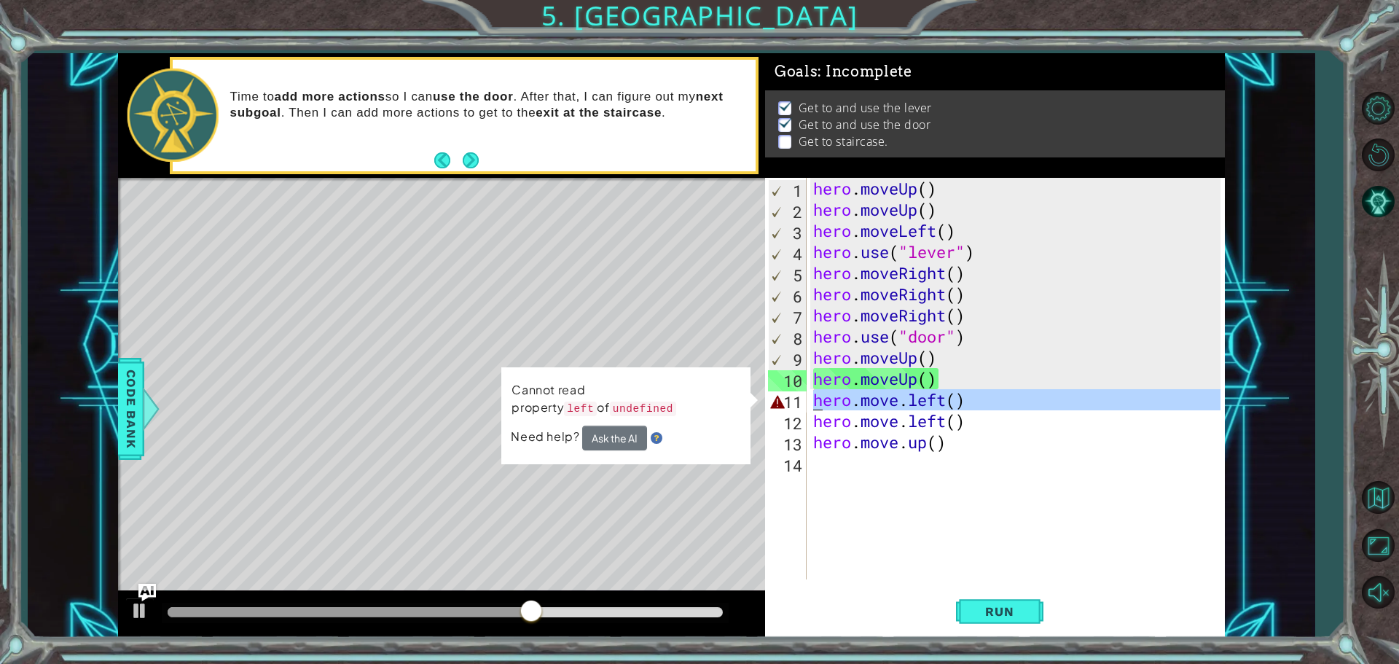
click at [792, 397] on div "11" at bounding box center [787, 401] width 39 height 21
type textarea "hero.move.left()"
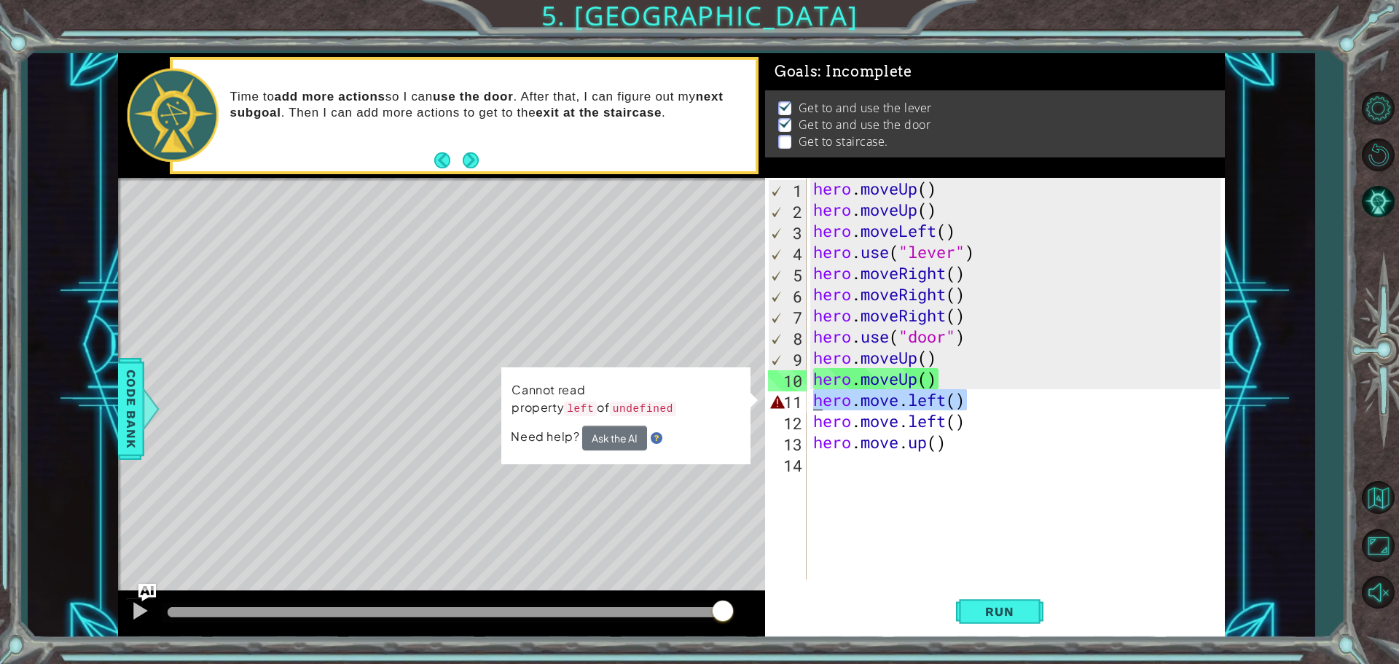
drag, startPoint x: 976, startPoint y: 393, endPoint x: 785, endPoint y: 404, distance: 192.0
click at [785, 404] on div "hero.move.left() 1 2 3 4 5 6 7 8 9 10 11 12 13 14 hero . moveUp ( ) hero . move…" at bounding box center [992, 379] width 455 height 402
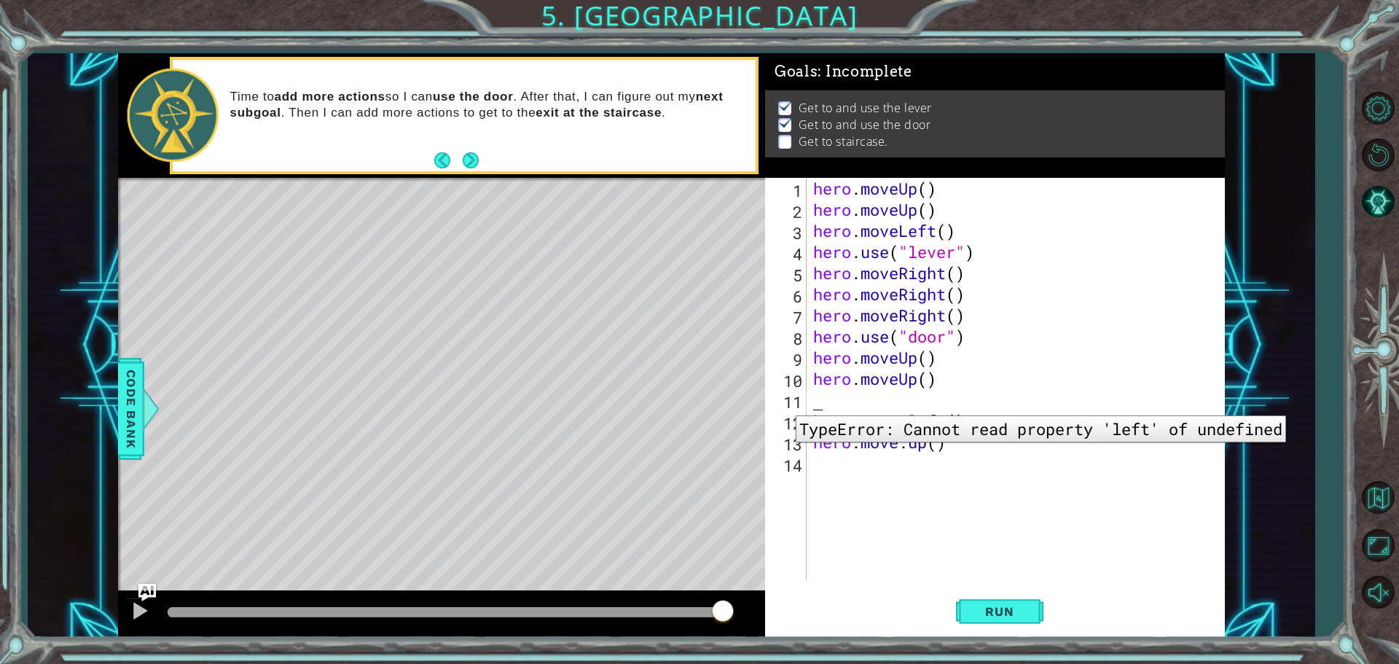
scroll to position [0, 0]
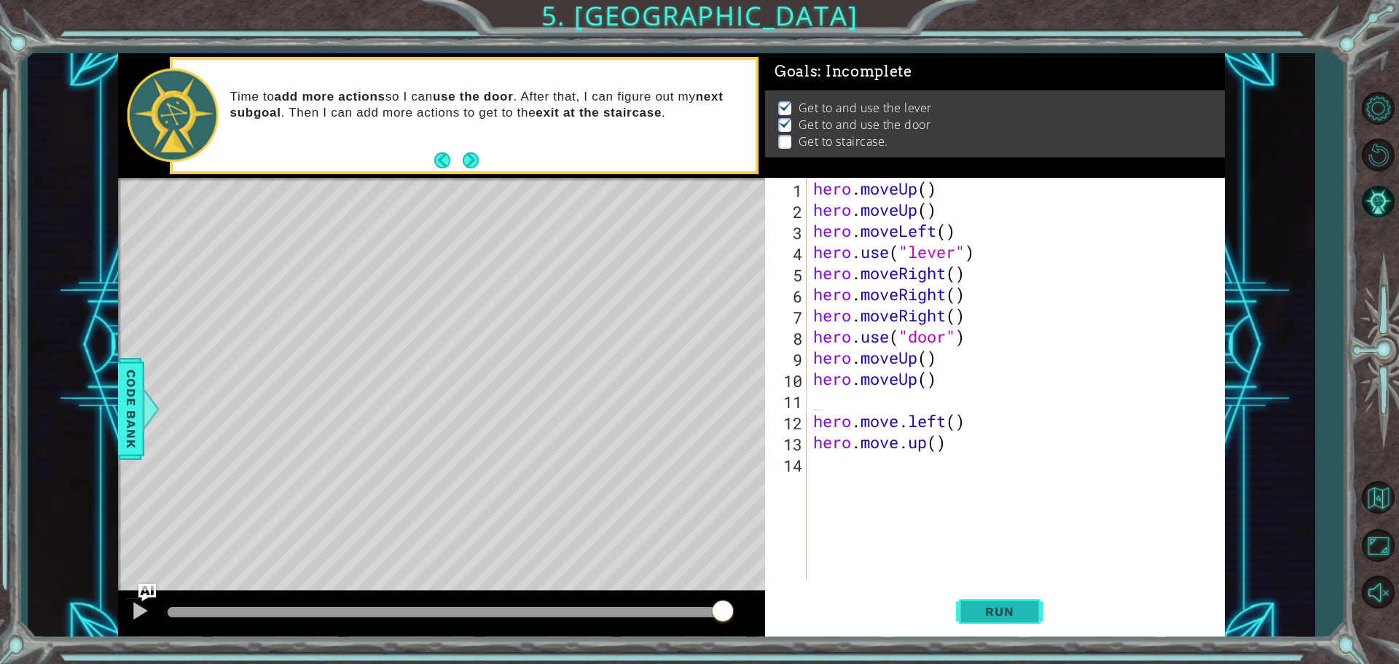
click at [992, 613] on span "Run" at bounding box center [1000, 611] width 58 height 15
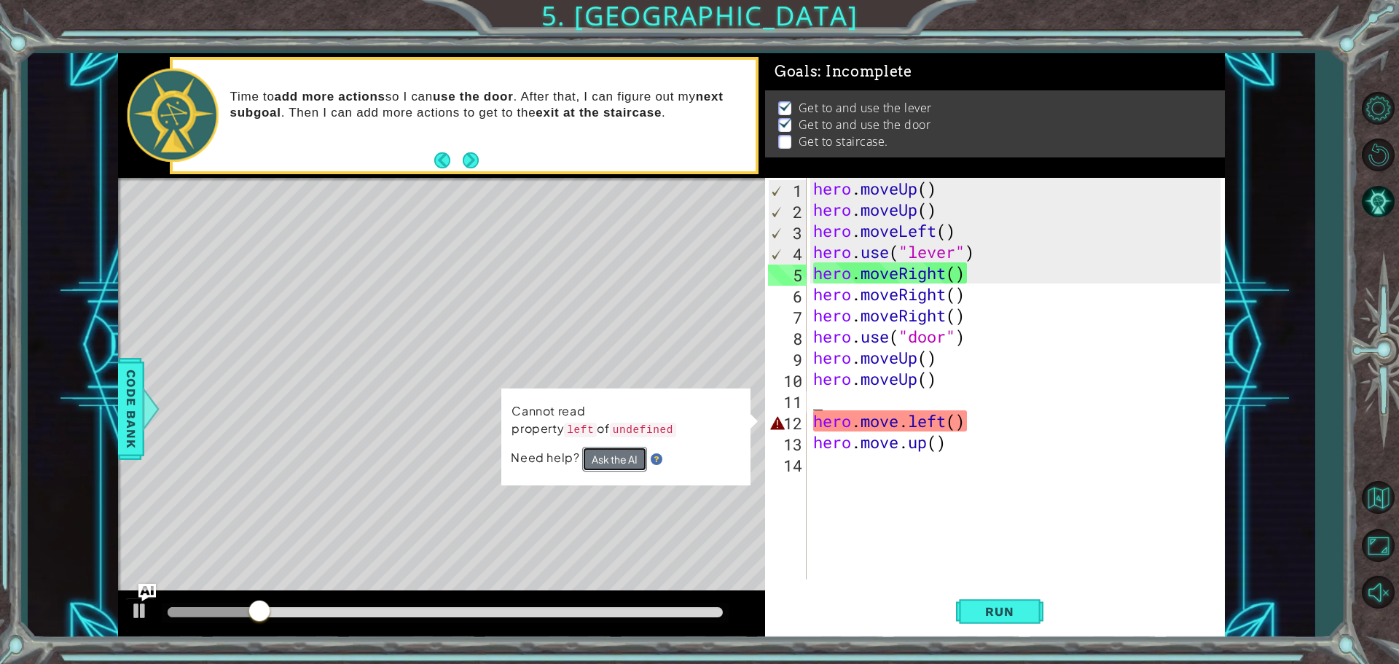
click at [614, 468] on button "Ask the AI" at bounding box center [615, 459] width 66 height 26
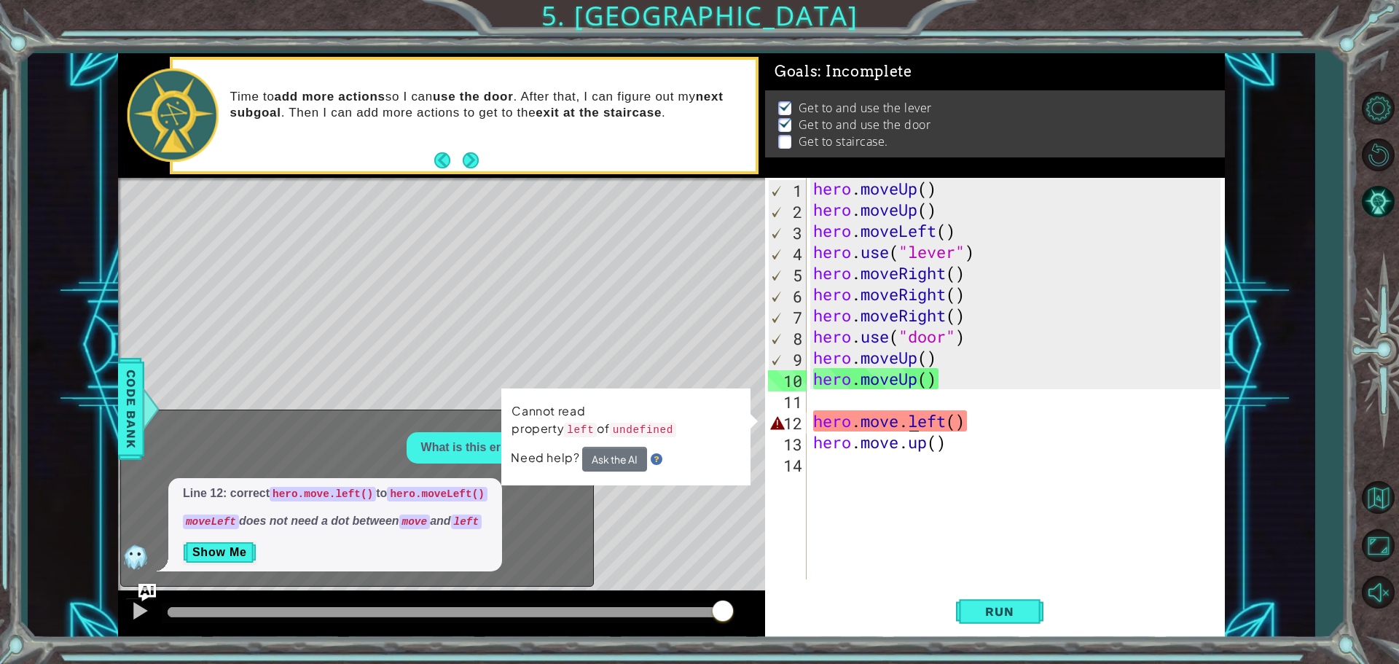
click at [909, 427] on div "hero . moveUp ( ) hero . moveUp ( ) hero . moveLeft ( ) hero . use ( "lever" ) …" at bounding box center [1019, 400] width 418 height 444
click at [906, 427] on div "hero . moveUp ( ) hero . moveUp ( ) hero . moveLeft ( ) hero . use ( "lever" ) …" at bounding box center [1019, 400] width 418 height 444
click at [898, 426] on div "hero . moveUp ( ) hero . moveUp ( ) hero . moveLeft ( ) hero . use ( "lever" ) …" at bounding box center [1019, 400] width 418 height 444
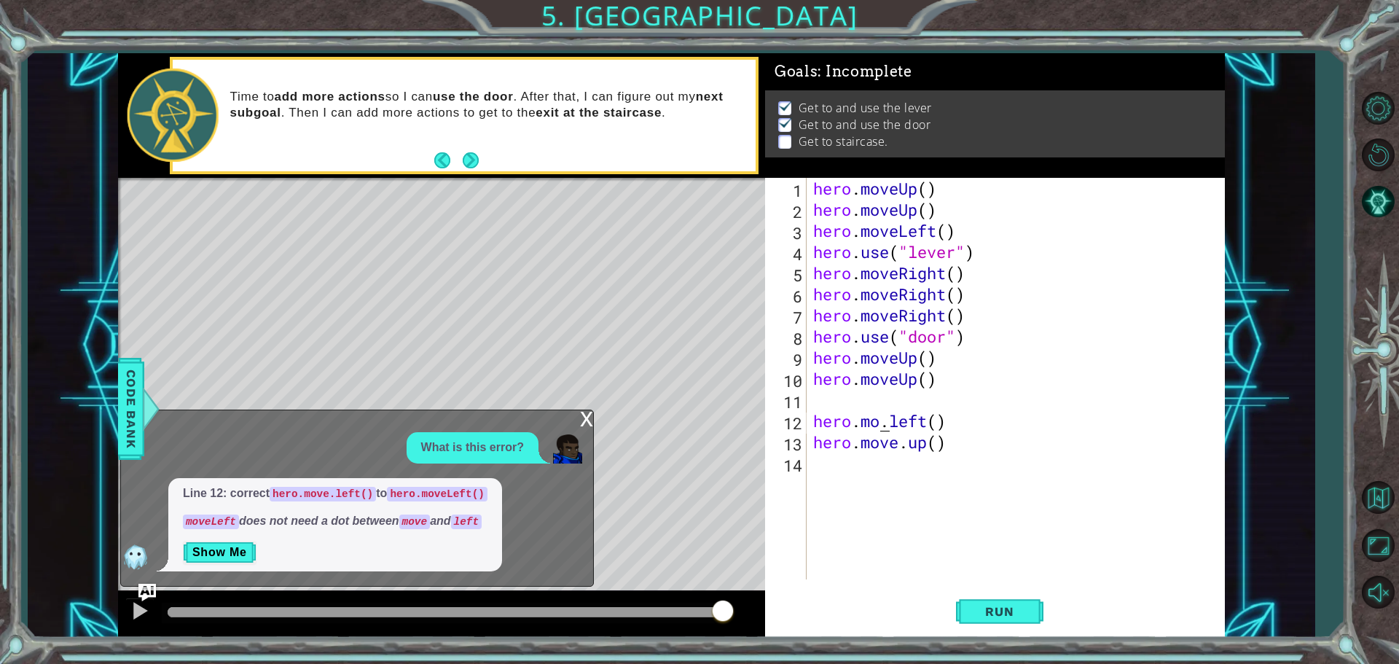
click at [898, 418] on div "hero . moveUp ( ) hero . moveUp ( ) hero . moveLeft ( ) hero . use ( "lever" ) …" at bounding box center [1019, 400] width 418 height 444
click at [890, 425] on div "hero . moveUp ( ) hero . moveUp ( ) hero . moveLeft ( ) hero . use ( "lever" ) …" at bounding box center [1019, 400] width 418 height 444
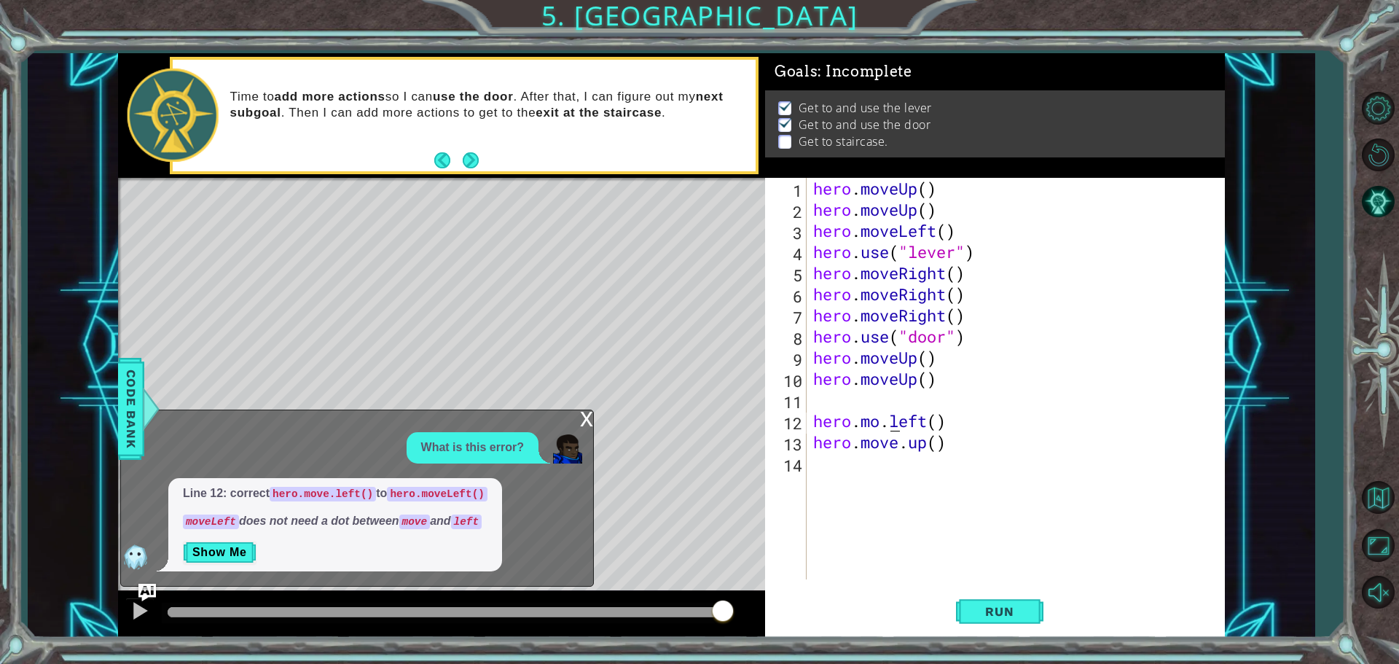
click at [890, 425] on div "hero . moveUp ( ) hero . moveUp ( ) hero . moveLeft ( ) hero . use ( "lever" ) …" at bounding box center [1019, 400] width 418 height 444
type textarea "hero.moveleft()"
click at [941, 390] on div "hero . moveUp ( ) hero . moveUp ( ) hero . moveLeft ( ) hero . use ( "lever" ) …" at bounding box center [1019, 400] width 418 height 444
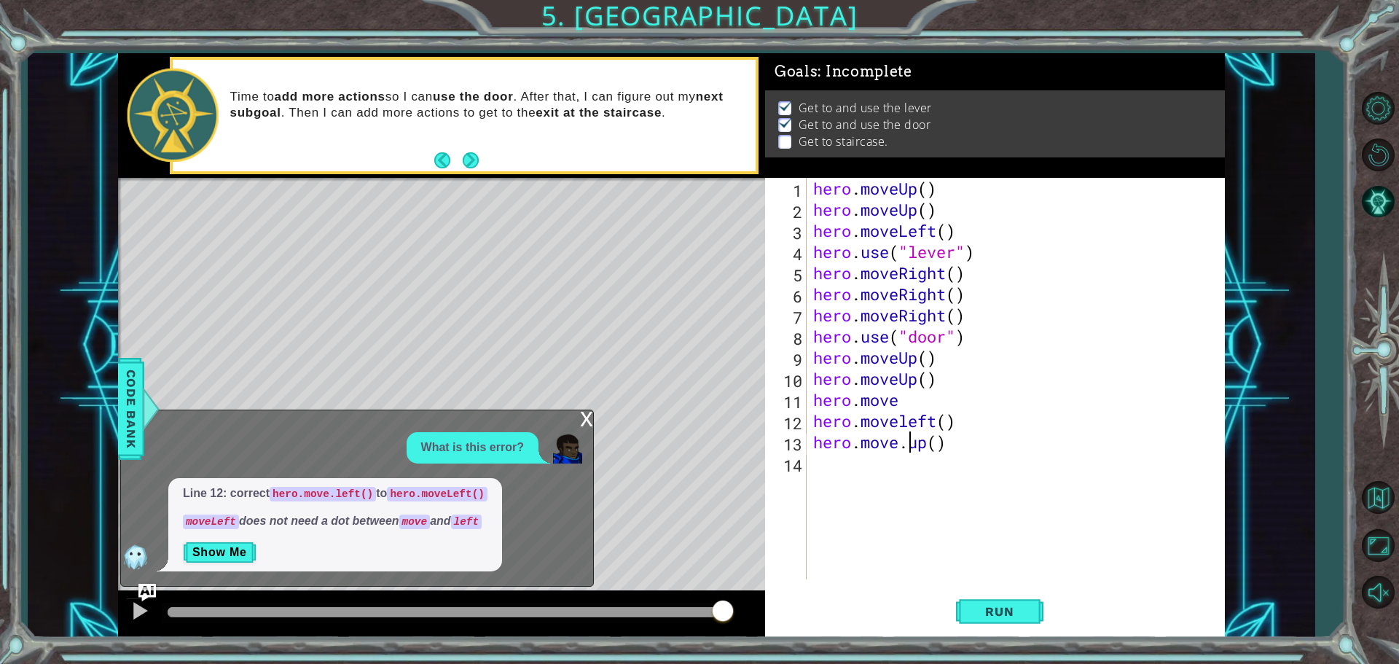
click at [909, 446] on div "hero . moveUp ( ) hero . moveUp ( ) hero . moveLeft ( ) hero . use ( "lever" ) …" at bounding box center [1019, 400] width 418 height 444
click at [946, 402] on div "hero . moveUp ( ) hero . moveUp ( ) hero . moveLeft ( ) hero . use ( "lever" ) …" at bounding box center [1019, 400] width 418 height 444
click at [1015, 598] on button "Run" at bounding box center [999, 611] width 87 height 46
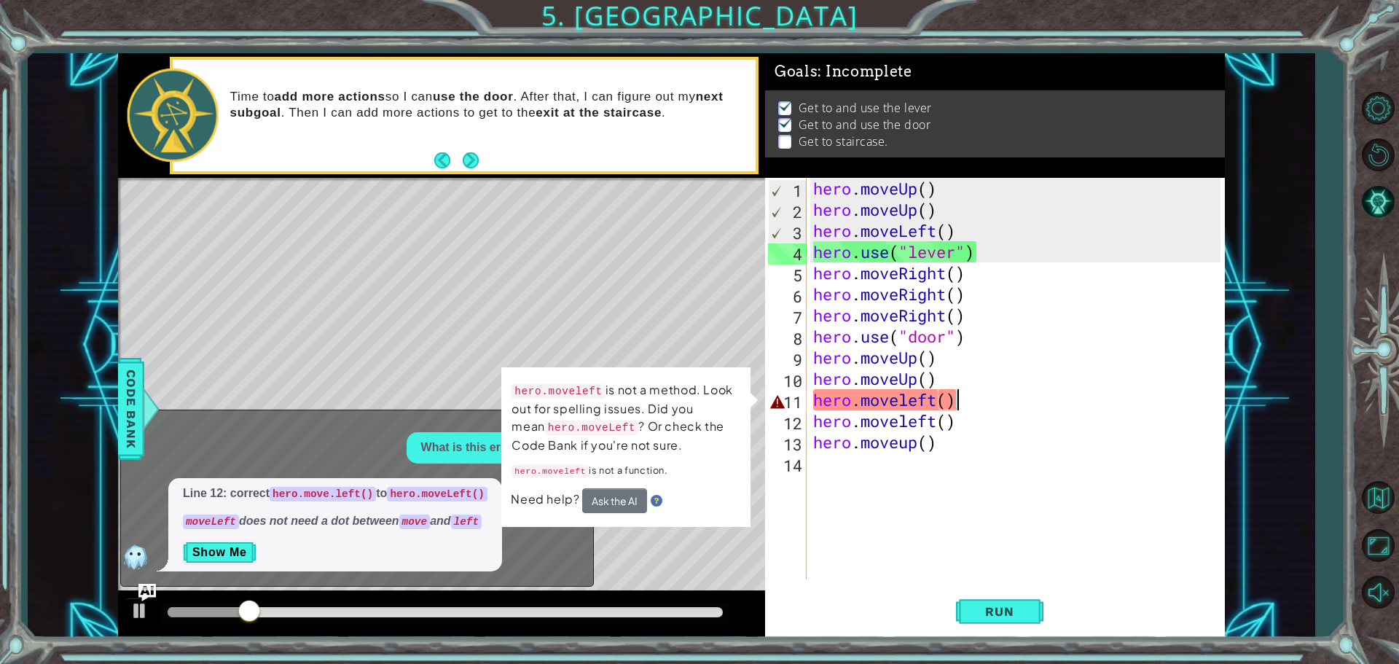
click at [933, 399] on div "hero . moveUp ( ) hero . moveUp ( ) hero . moveLeft ( ) hero . use ( "lever" ) …" at bounding box center [1019, 400] width 418 height 444
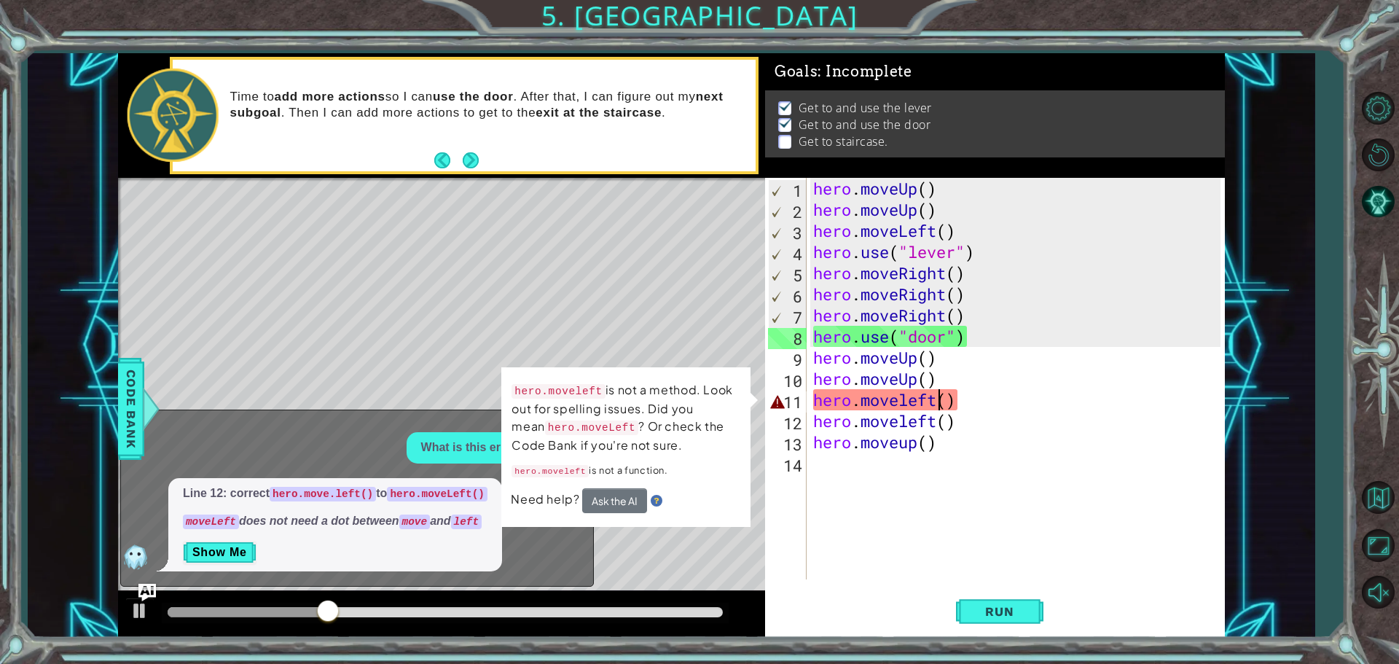
click at [937, 395] on div "hero . moveUp ( ) hero . moveUp ( ) hero . moveLeft ( ) hero . use ( "lever" ) …" at bounding box center [1019, 400] width 418 height 444
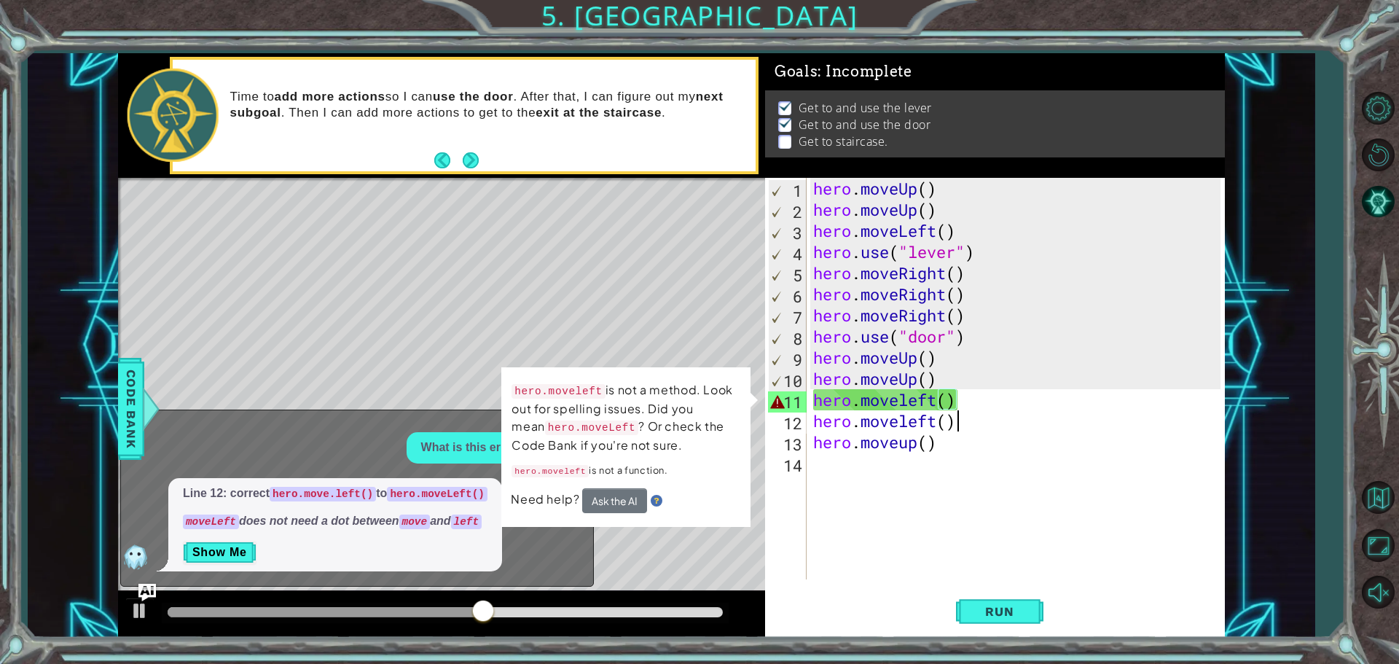
click at [1010, 426] on div "hero . moveUp ( ) hero . moveUp ( ) hero . moveLeft ( ) hero . use ( "lever" ) …" at bounding box center [1019, 400] width 418 height 444
drag, startPoint x: 922, startPoint y: 434, endPoint x: 899, endPoint y: 436, distance: 22.6
click at [917, 434] on div "hero . moveUp ( ) hero . moveUp ( ) hero . moveLeft ( ) hero . use ( "lever" ) …" at bounding box center [1019, 400] width 418 height 444
click at [958, 403] on div "hero . moveUp ( ) hero . moveUp ( ) hero . moveLeft ( ) hero . use ( "lever" ) …" at bounding box center [1019, 400] width 418 height 444
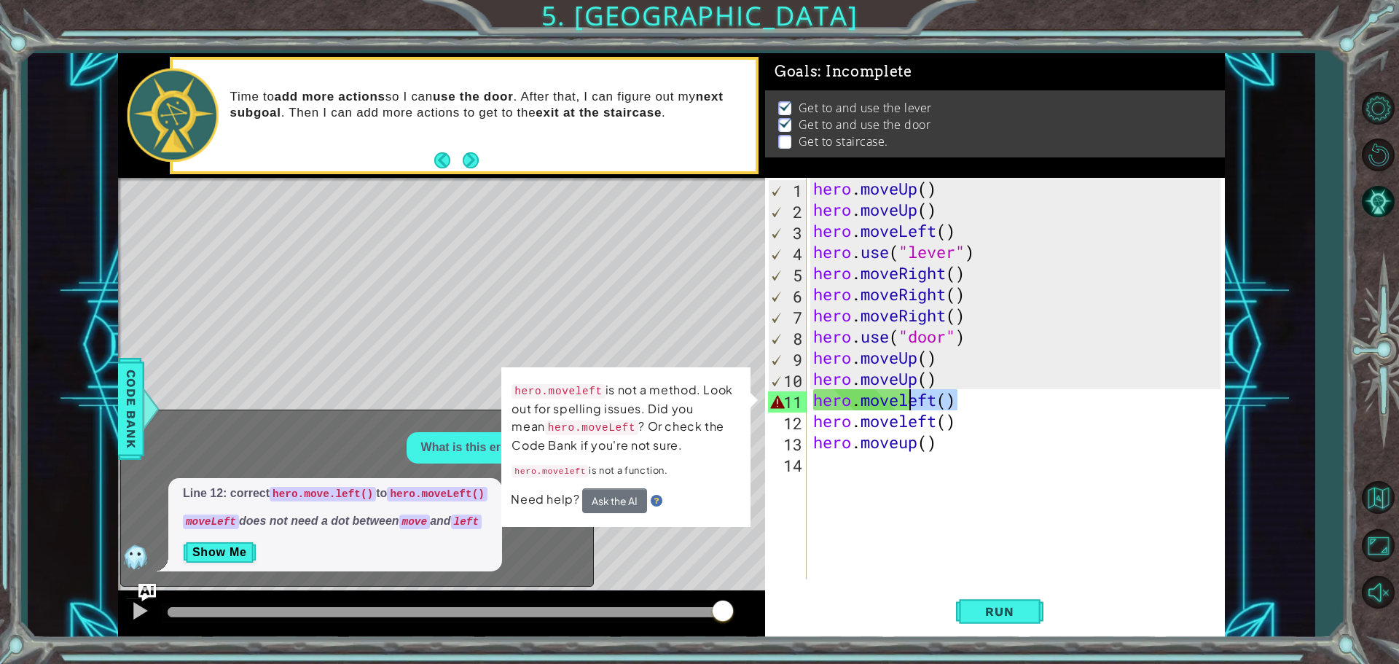
drag, startPoint x: 973, startPoint y: 399, endPoint x: 909, endPoint y: 407, distance: 63.8
click at [909, 407] on div "hero . moveUp ( ) hero . moveUp ( ) hero . moveLeft ( ) hero . use ( "lever" ) …" at bounding box center [1019, 400] width 418 height 444
click at [933, 407] on div "hero . moveUp ( ) hero . moveUp ( ) hero . moveLeft ( ) hero . use ( "lever" ) …" at bounding box center [1015, 379] width 410 height 402
drag, startPoint x: 1239, startPoint y: 290, endPoint x: 1108, endPoint y: 332, distance: 137.8
click at [1198, 310] on div "1 2 3 4 5 6 7 8 9 10 11 12 13 hero . moveUp ( ) hero . moveUp ( ) hero . moveLe…" at bounding box center [671, 345] width 1287 height 584
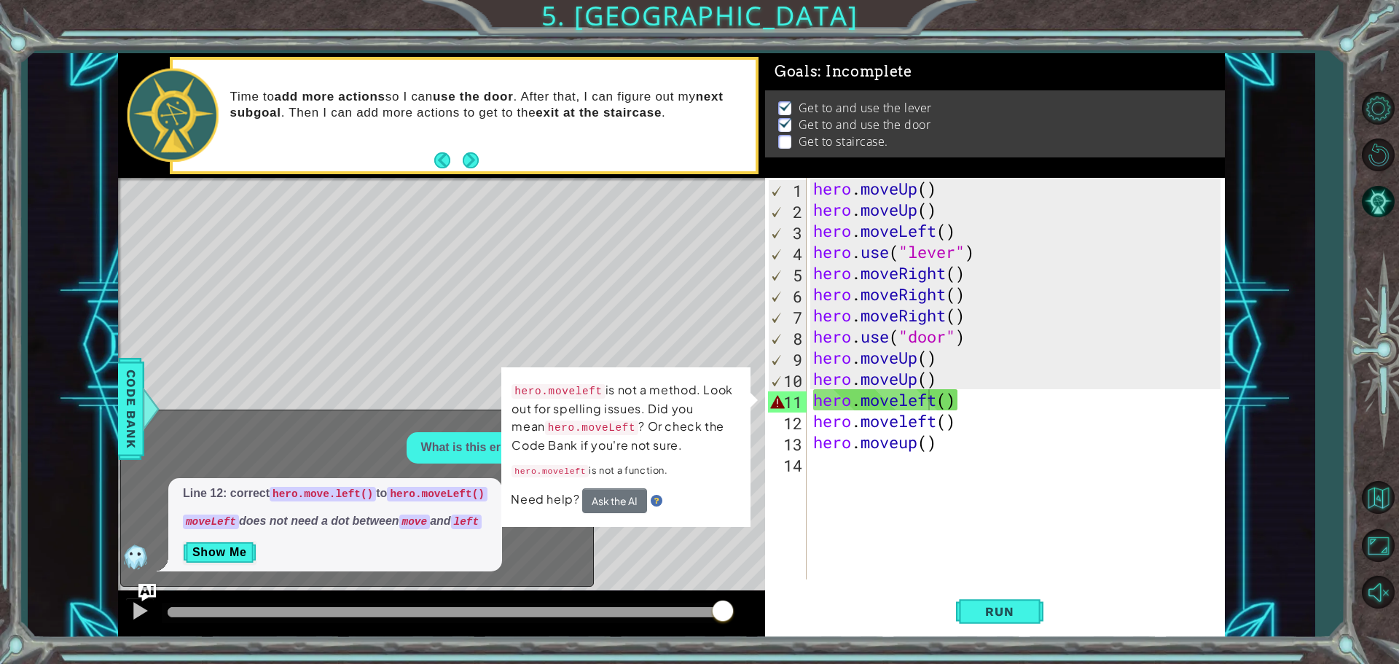
click at [1024, 386] on div "hero . moveUp ( ) hero . moveUp ( ) hero . moveLeft ( ) hero . use ( "lever" ) …" at bounding box center [1019, 400] width 418 height 444
click at [945, 442] on div "hero . moveUp ( ) hero . moveUp ( ) hero . moveLeft ( ) hero . use ( "lever" ) …" at bounding box center [1019, 400] width 418 height 444
click at [921, 447] on div "hero . moveUp ( ) hero . moveUp ( ) hero . moveLeft ( ) hero . use ( "lever" ) …" at bounding box center [1019, 400] width 418 height 444
click at [949, 438] on div "hero . moveUp ( ) hero . moveUp ( ) hero . moveLeft ( ) hero . use ( "lever" ) …" at bounding box center [1019, 400] width 418 height 444
click at [914, 394] on div "hero . moveUp ( ) hero . moveUp ( ) hero . moveLeft ( ) hero . use ( "lever" ) …" at bounding box center [1019, 400] width 418 height 444
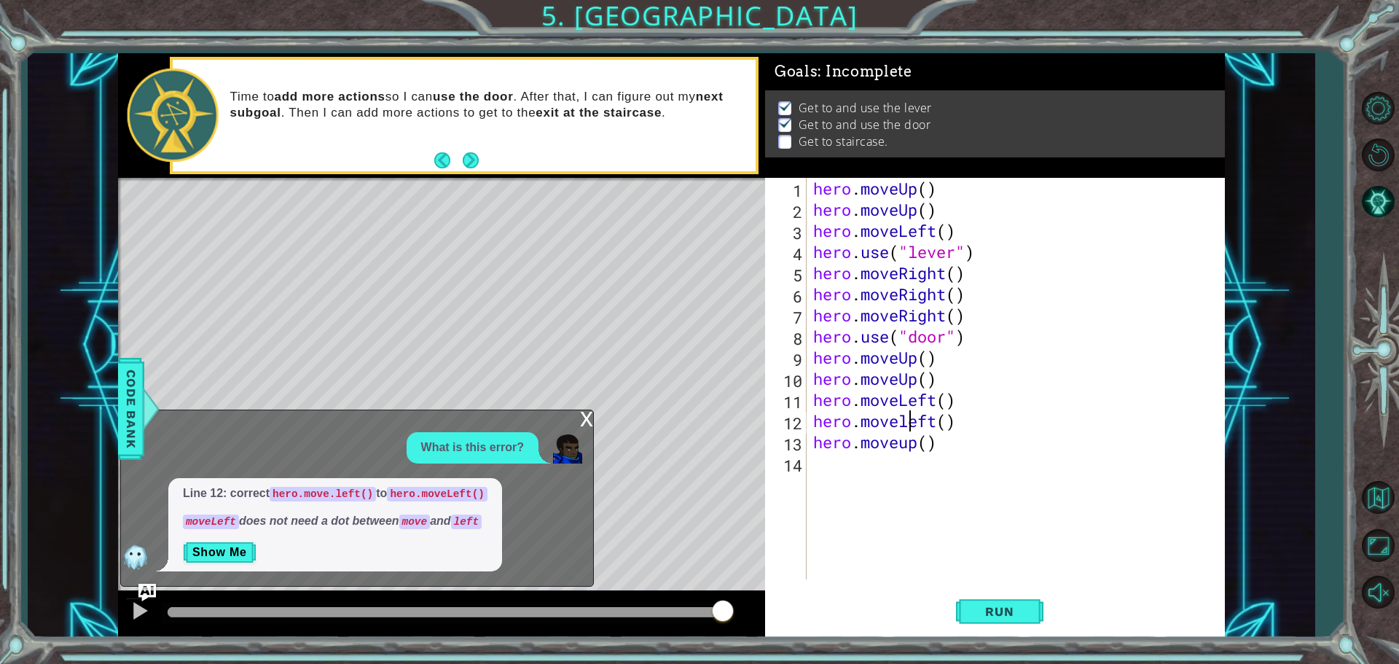
click at [912, 427] on div "hero . moveUp ( ) hero . moveUp ( ) hero . moveLeft ( ) hero . use ( "lever" ) …" at bounding box center [1019, 400] width 418 height 444
click at [919, 449] on div "hero . moveUp ( ) hero . moveUp ( ) hero . moveLeft ( ) hero . use ( "lever" ) …" at bounding box center [1019, 400] width 418 height 444
type textarea "hero.moveLeft()"
drag, startPoint x: 1008, startPoint y: 582, endPoint x: 1024, endPoint y: 583, distance: 16.0
click at [1024, 583] on div "hero.moveLeft() 1 2 3 4 5 6 7 8 9 10 11 12 13 14 hero . moveUp ( ) hero . moveU…" at bounding box center [995, 408] width 460 height 460
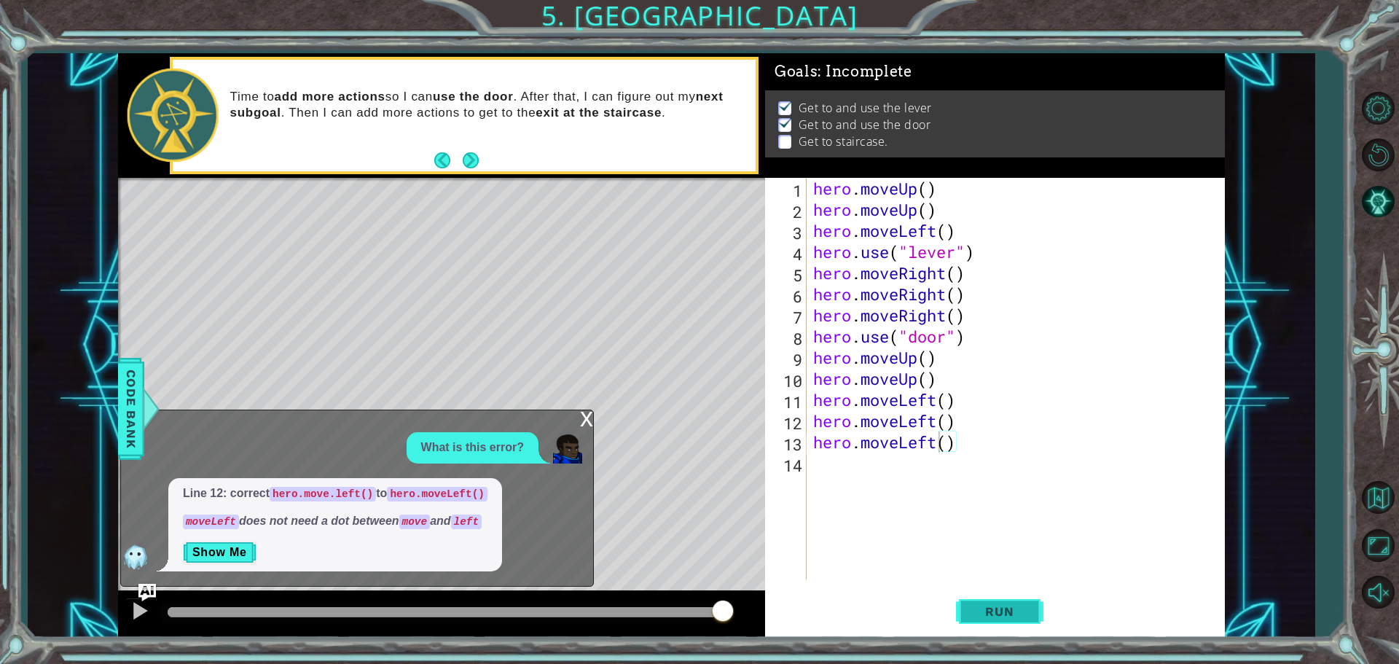
click at [1022, 602] on button "Run" at bounding box center [999, 611] width 87 height 46
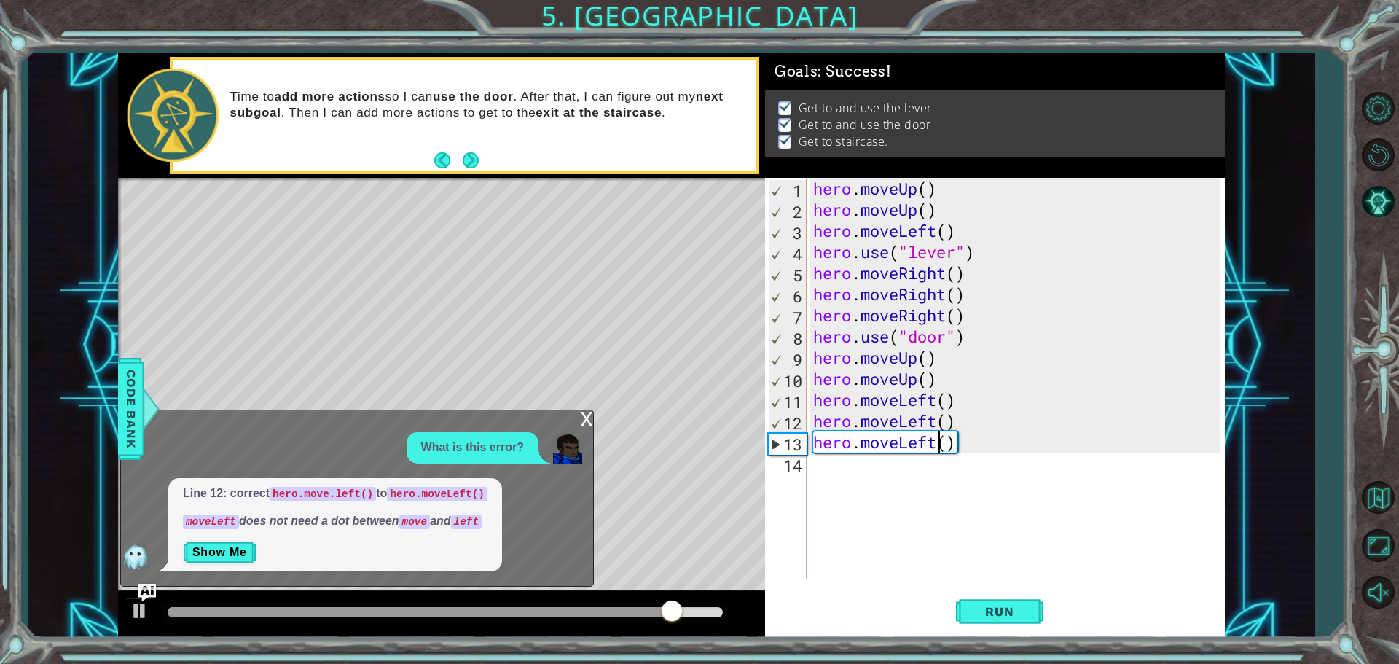
click at [904, 479] on div "hero . moveUp ( ) hero . moveUp ( ) hero . moveLeft ( ) hero . use ( "lever" ) …" at bounding box center [1019, 400] width 418 height 444
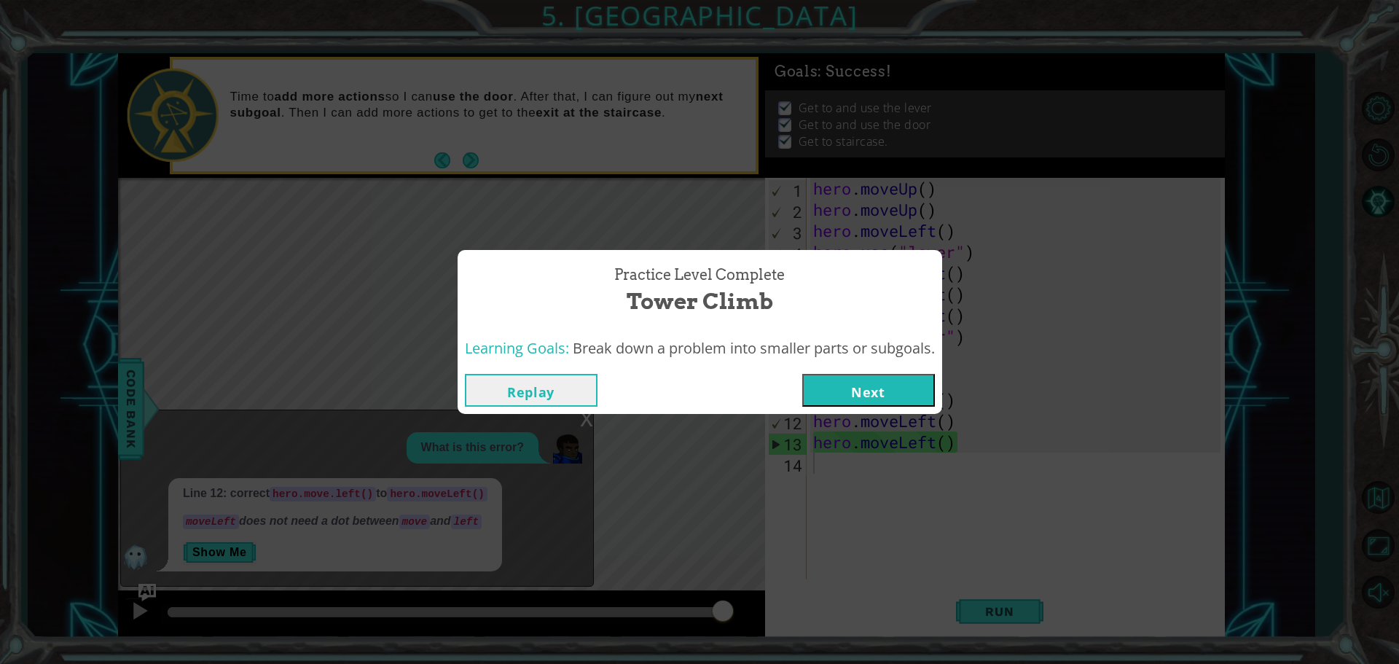
click at [915, 391] on button "Next" at bounding box center [868, 390] width 133 height 33
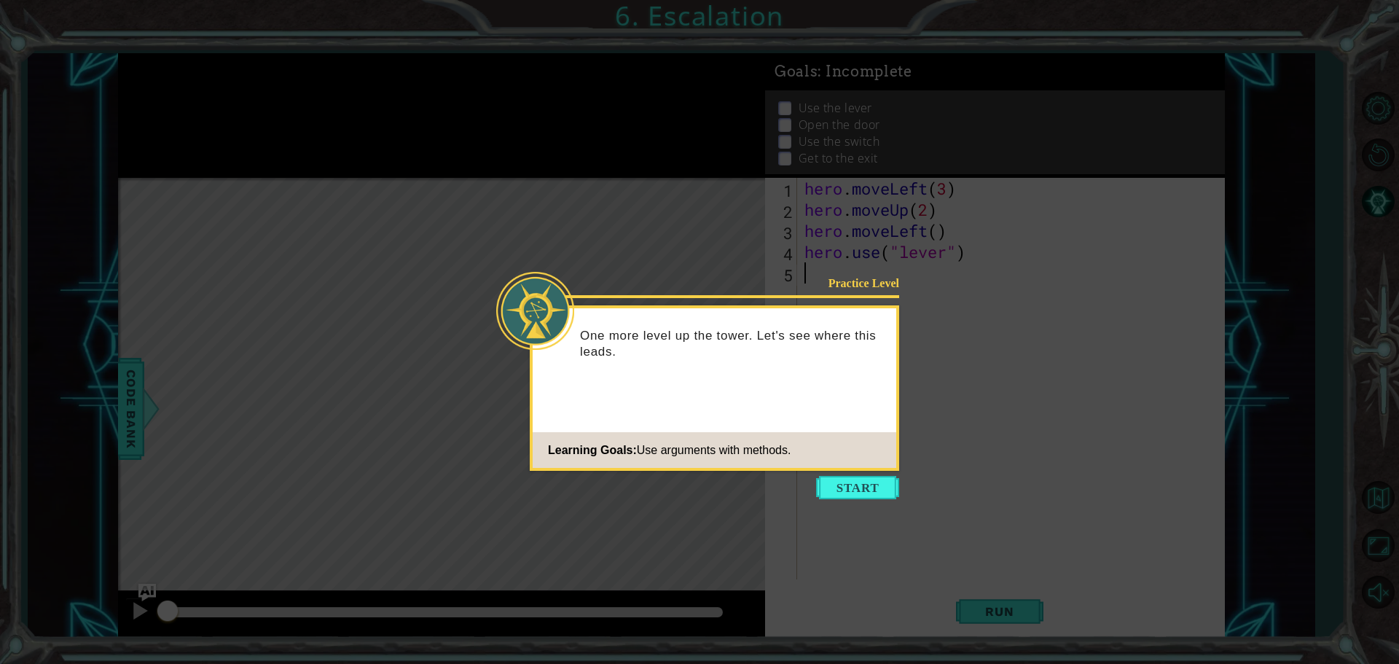
click at [858, 469] on div "Practice Level One more level up the tower. Let's see where this leads. Learnin…" at bounding box center [714, 387] width 369 height 165
click at [868, 477] on button "Start" at bounding box center [857, 487] width 83 height 23
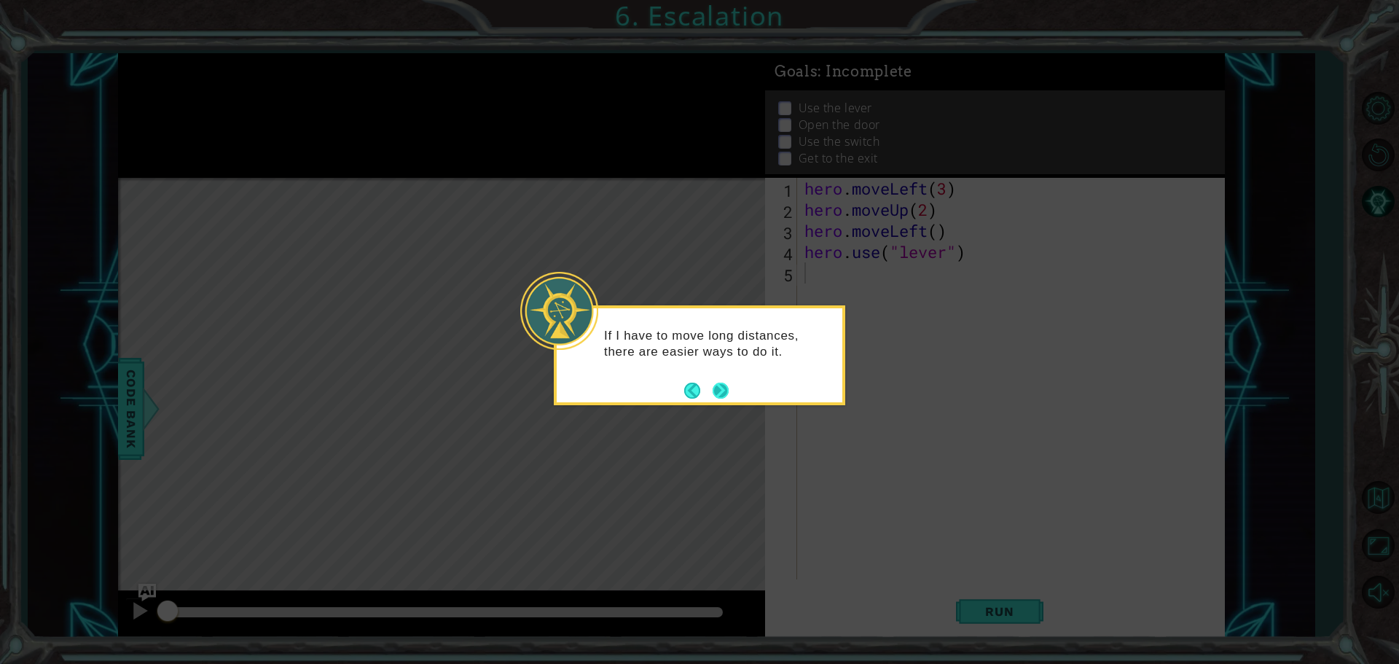
click at [729, 396] on div "If I have to move long distances, there are easier ways to do it." at bounding box center [699, 355] width 291 height 100
click at [727, 391] on button "Next" at bounding box center [720, 390] width 17 height 17
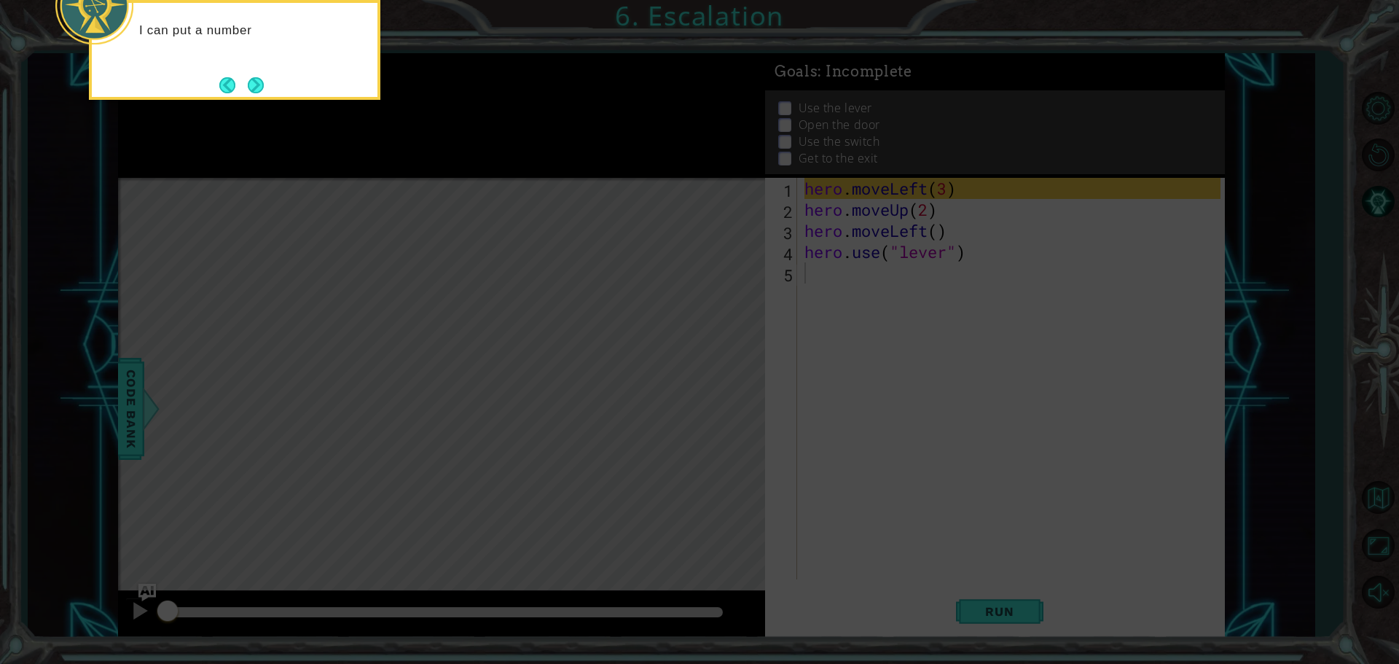
click at [814, 297] on icon at bounding box center [699, 99] width 1399 height 1129
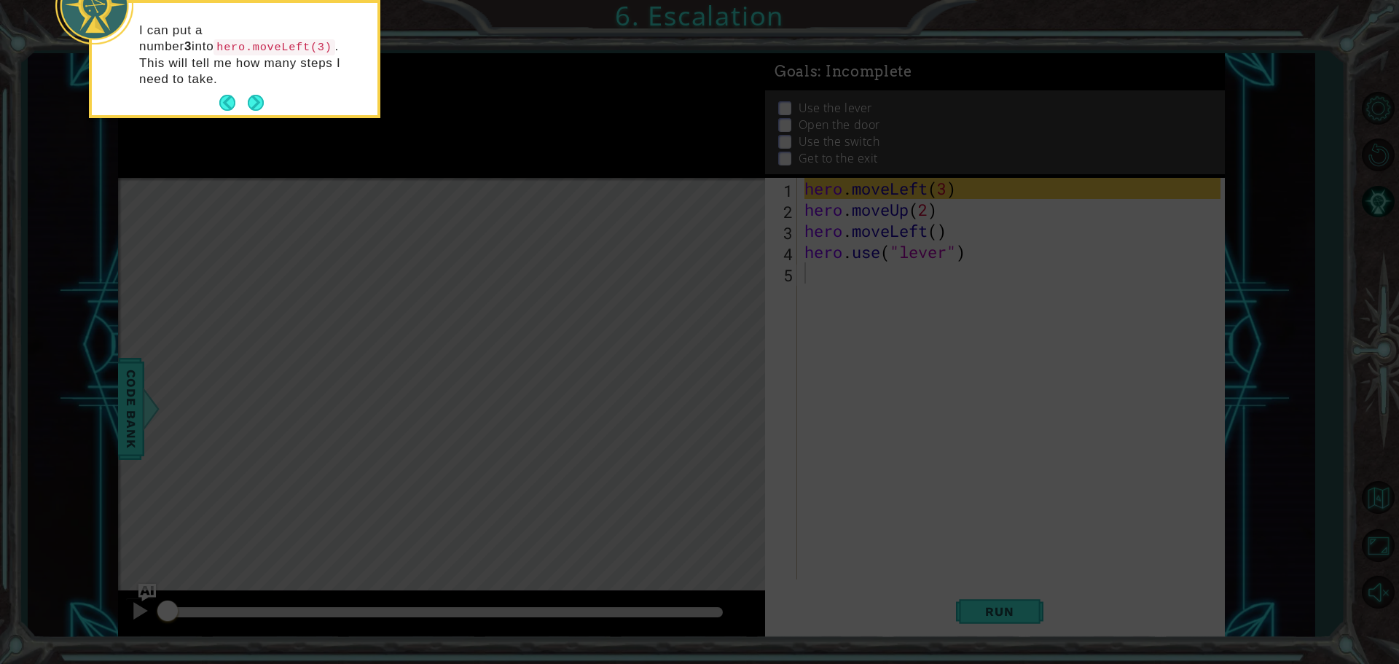
click at [1011, 251] on icon at bounding box center [699, 99] width 1399 height 1129
click at [934, 257] on icon at bounding box center [699, 99] width 1399 height 1129
click at [257, 94] on button "Next" at bounding box center [255, 102] width 17 height 17
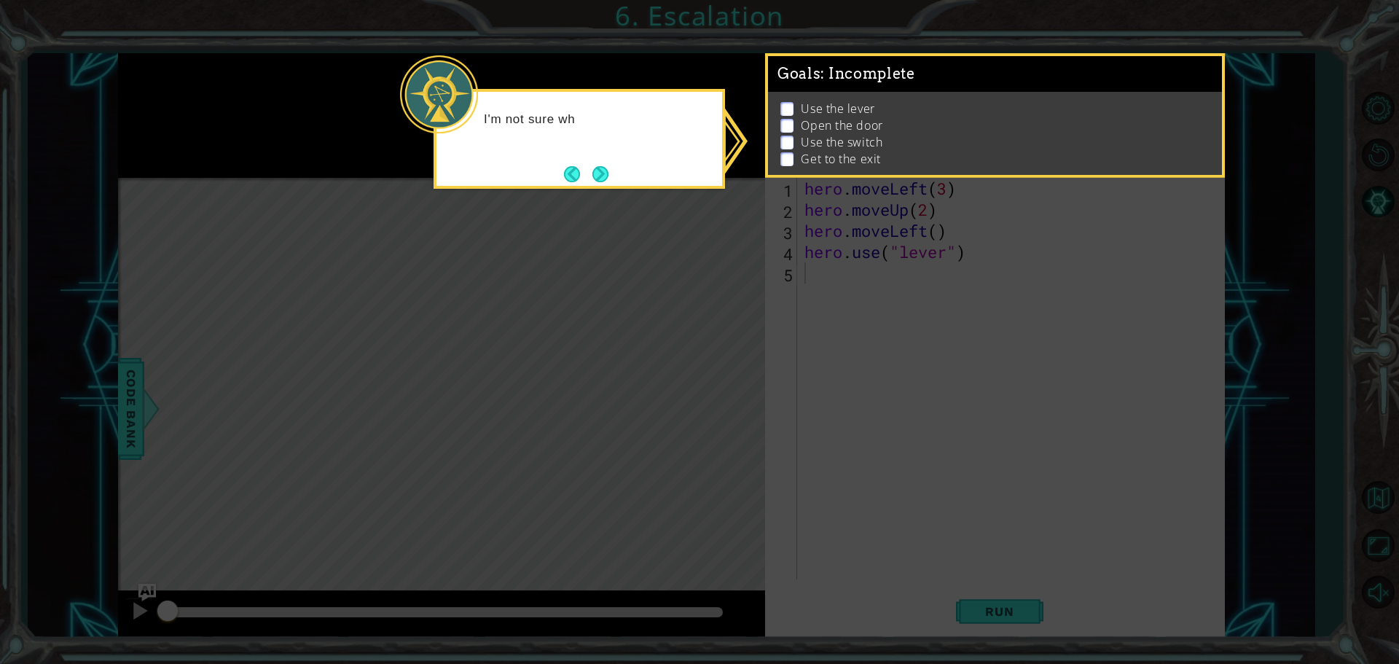
click at [679, 137] on div "I'm not sure wh" at bounding box center [579, 127] width 286 height 58
click at [903, 175] on div "Goals : Incomplete Use the lever Open the door Use the switch Get to the exit" at bounding box center [995, 115] width 460 height 125
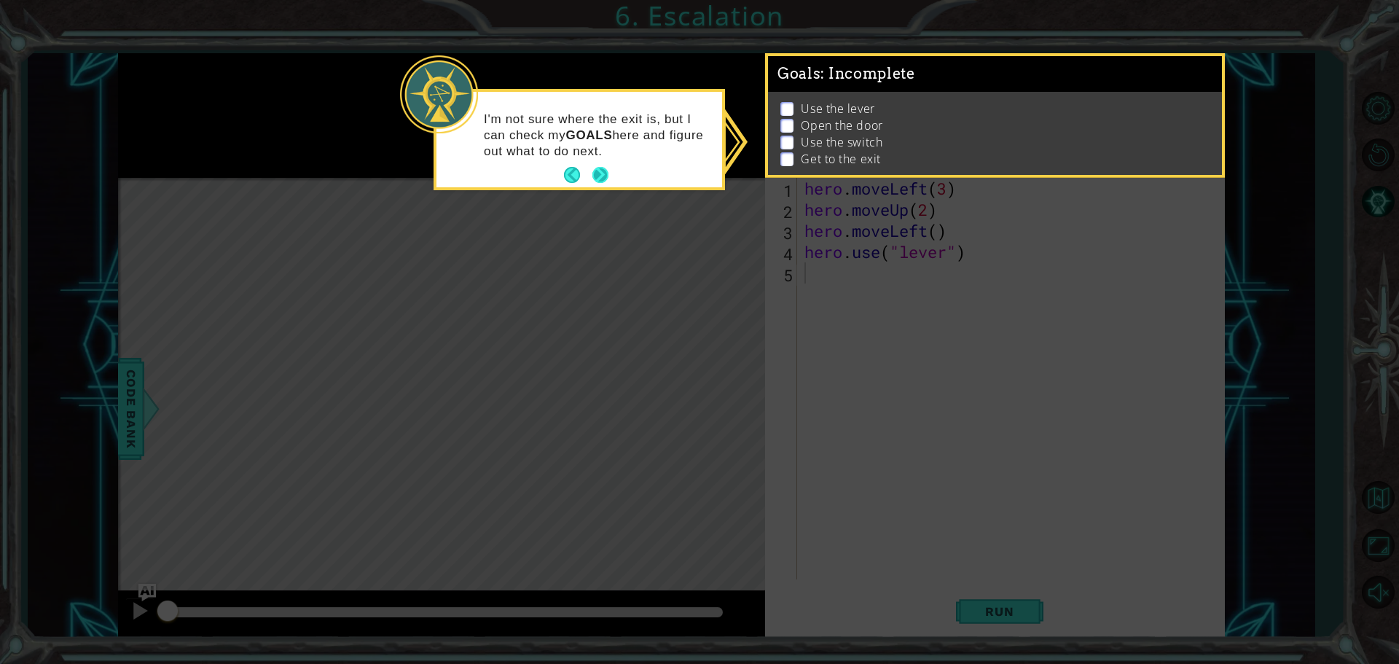
click at [608, 169] on button "Next" at bounding box center [600, 175] width 18 height 18
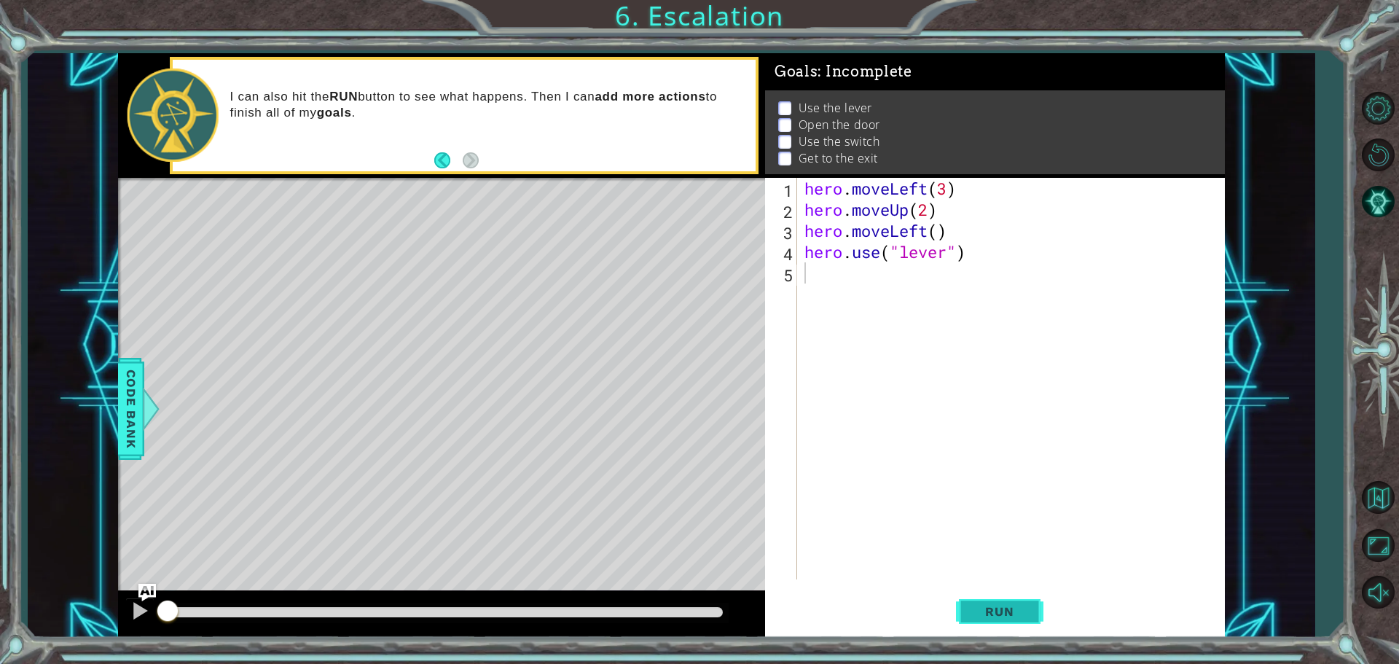
click at [1001, 617] on span "Run" at bounding box center [1000, 611] width 58 height 15
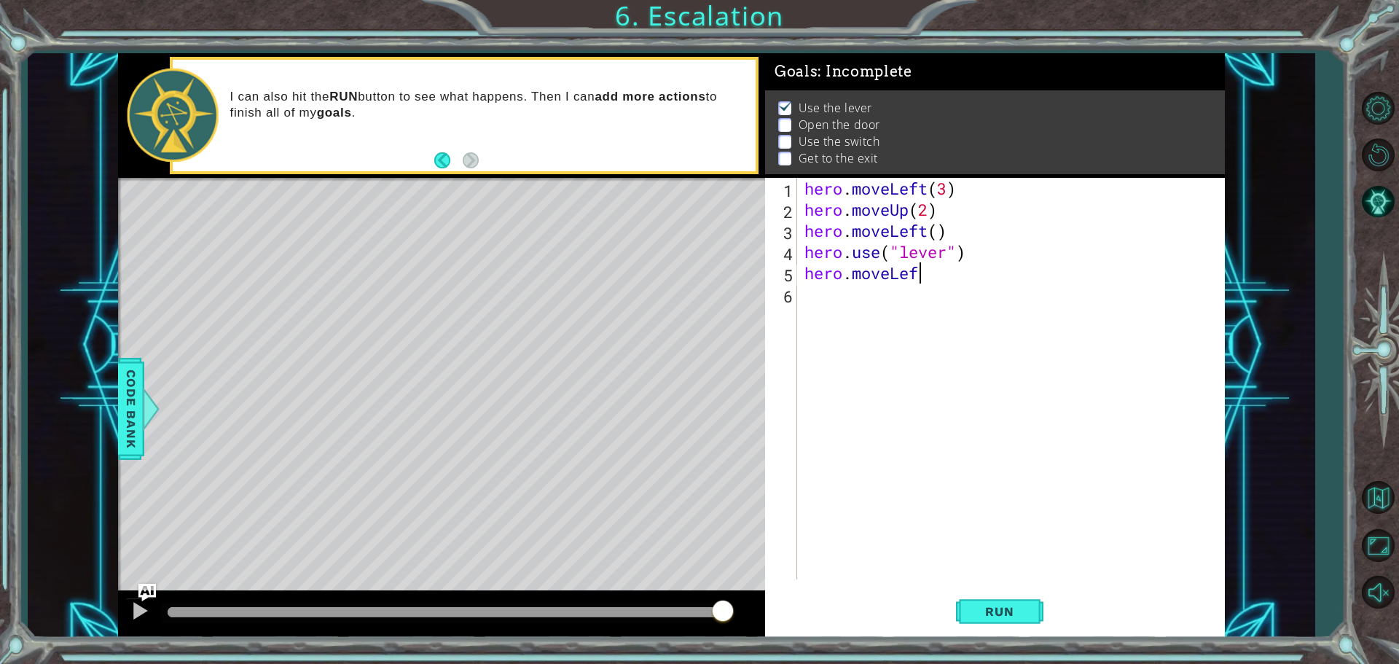
scroll to position [0, 4]
type textarea "hero.moveLeft"
click at [842, 296] on div "hero . moveLeft ( 3 ) hero . moveUp ( 2 ) hero . moveLeft ( ) hero . use ( "lev…" at bounding box center [1015, 400] width 426 height 444
type textarea "hero.moveRight"
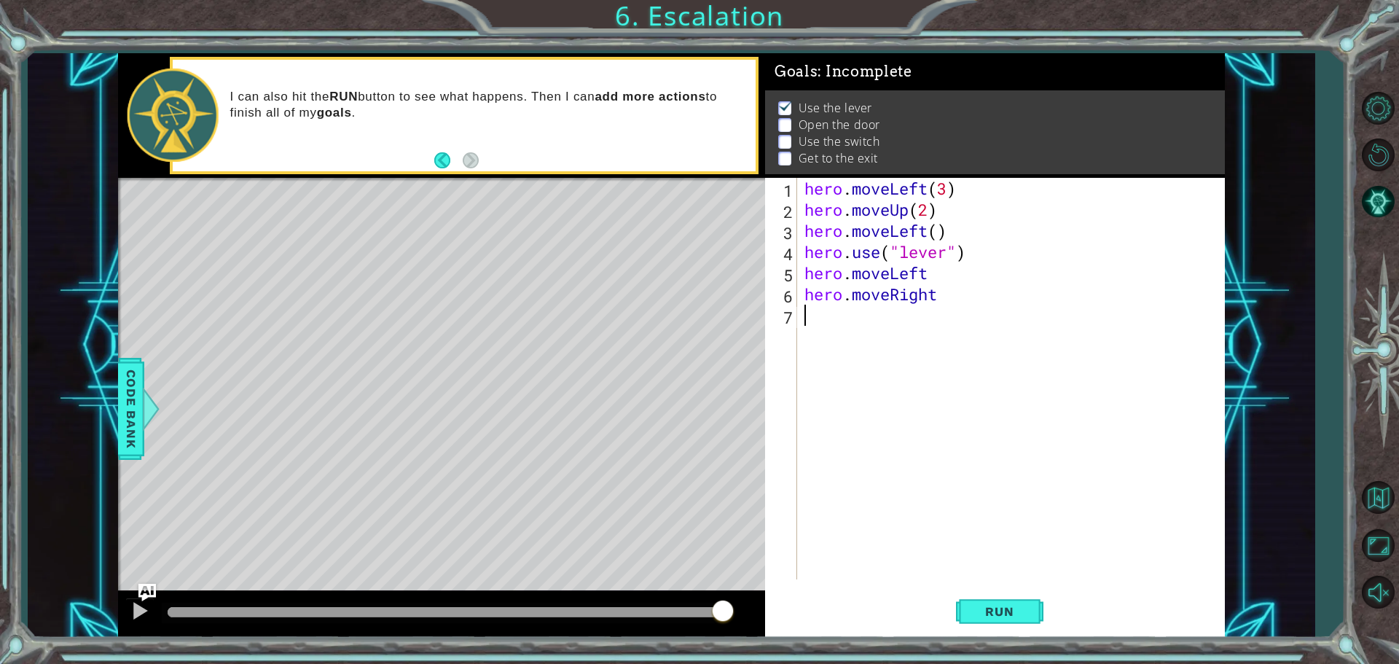
click at [938, 334] on div "hero . moveLeft ( 3 ) hero . moveUp ( 2 ) hero . moveLeft ( ) hero . use ( "lev…" at bounding box center [1015, 400] width 426 height 444
type textarea "hero.moveRight"
click at [929, 338] on div "hero . moveLeft ( 3 ) hero . moveUp ( 2 ) hero . moveLeft ( ) hero . use ( "lev…" at bounding box center [1015, 400] width 426 height 444
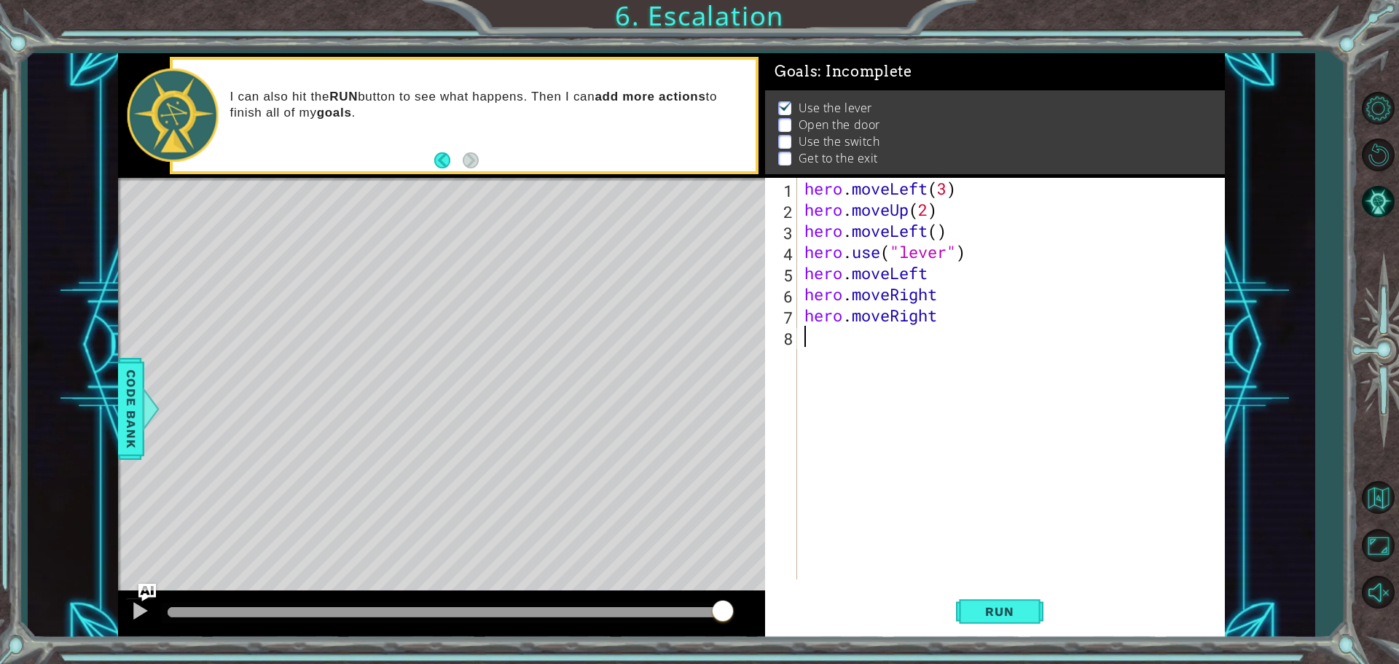
scroll to position [0, 0]
type textarea "M"
type textarea "G"
type textarea "F"
type textarea "D"
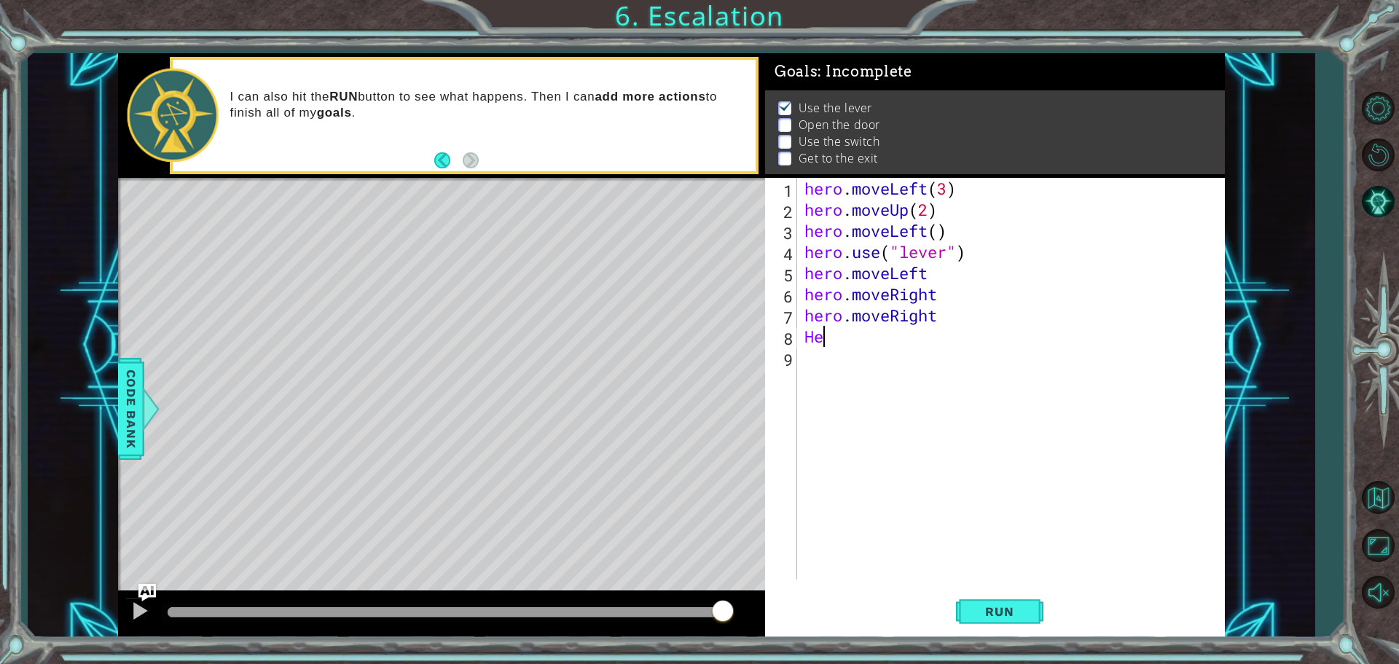
type textarea "H"
type textarea "hero,use("switch")"
click at [965, 371] on div "hero . moveLeft ( 3 ) hero . moveUp ( 2 ) hero . moveLeft ( ) hero . use ( "lev…" at bounding box center [1015, 400] width 426 height 444
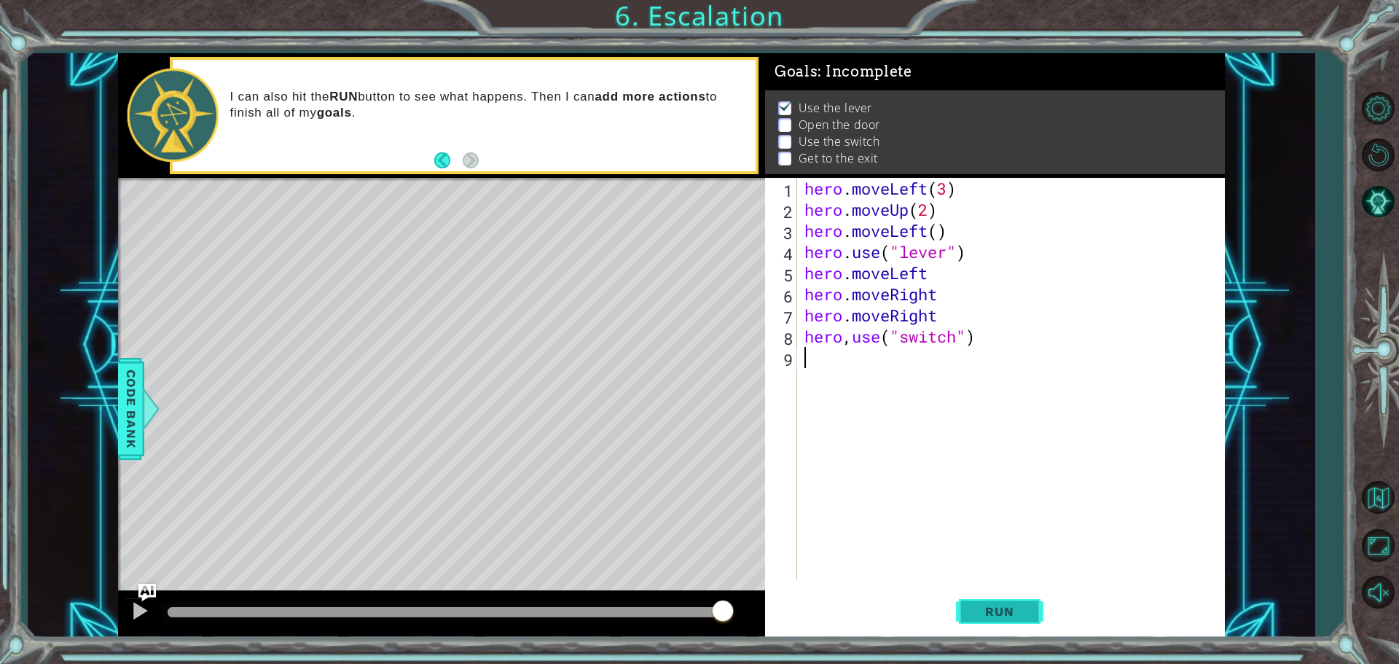
click at [971, 602] on button "Run" at bounding box center [999, 611] width 87 height 46
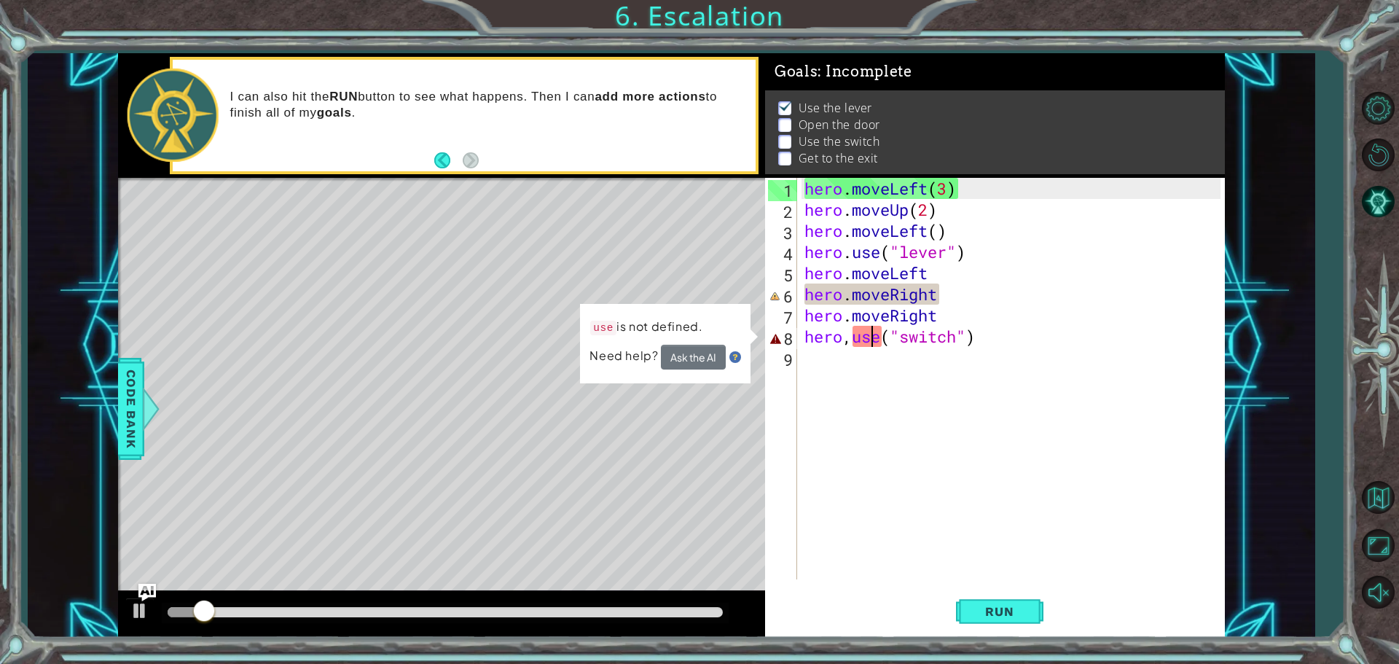
click at [868, 340] on div "hero . moveLeft ( 3 ) hero . moveUp ( 2 ) hero . moveLeft ( ) hero . use ( "lev…" at bounding box center [1015, 400] width 426 height 444
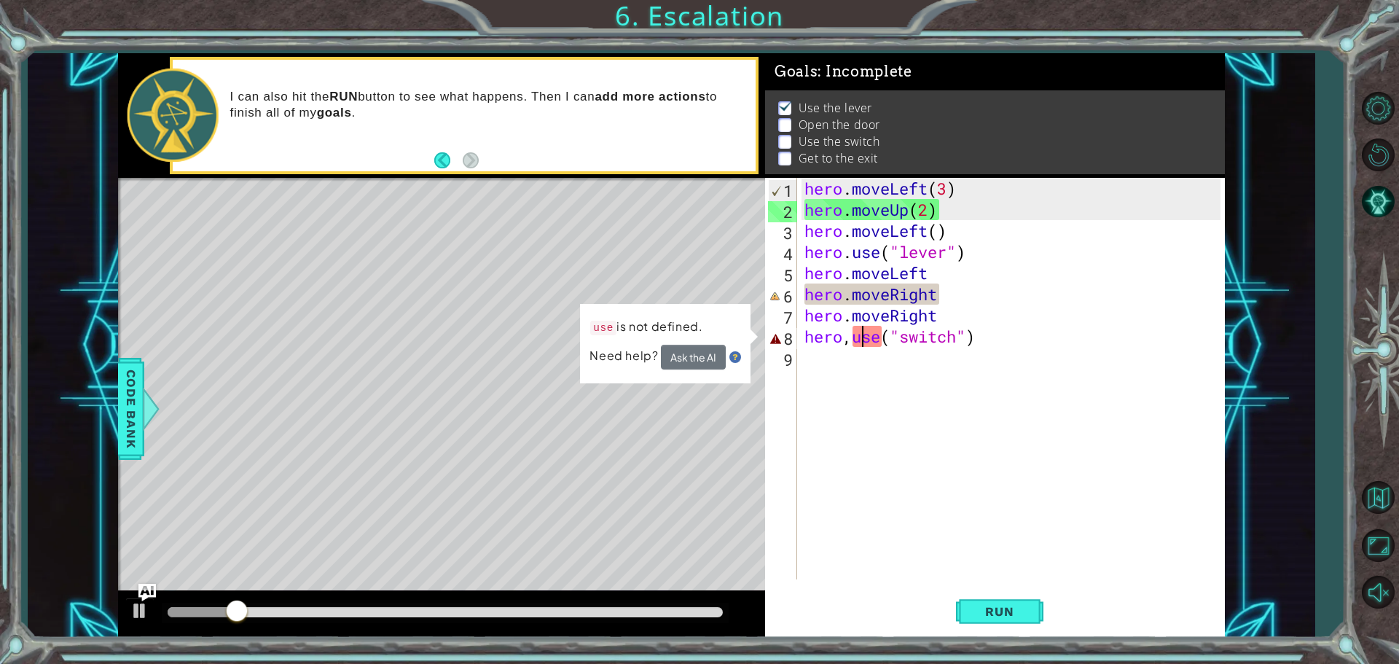
click at [858, 338] on div "hero . moveLeft ( 3 ) hero . moveUp ( 2 ) hero . moveLeft ( ) hero . use ( "lev…" at bounding box center [1015, 400] width 426 height 444
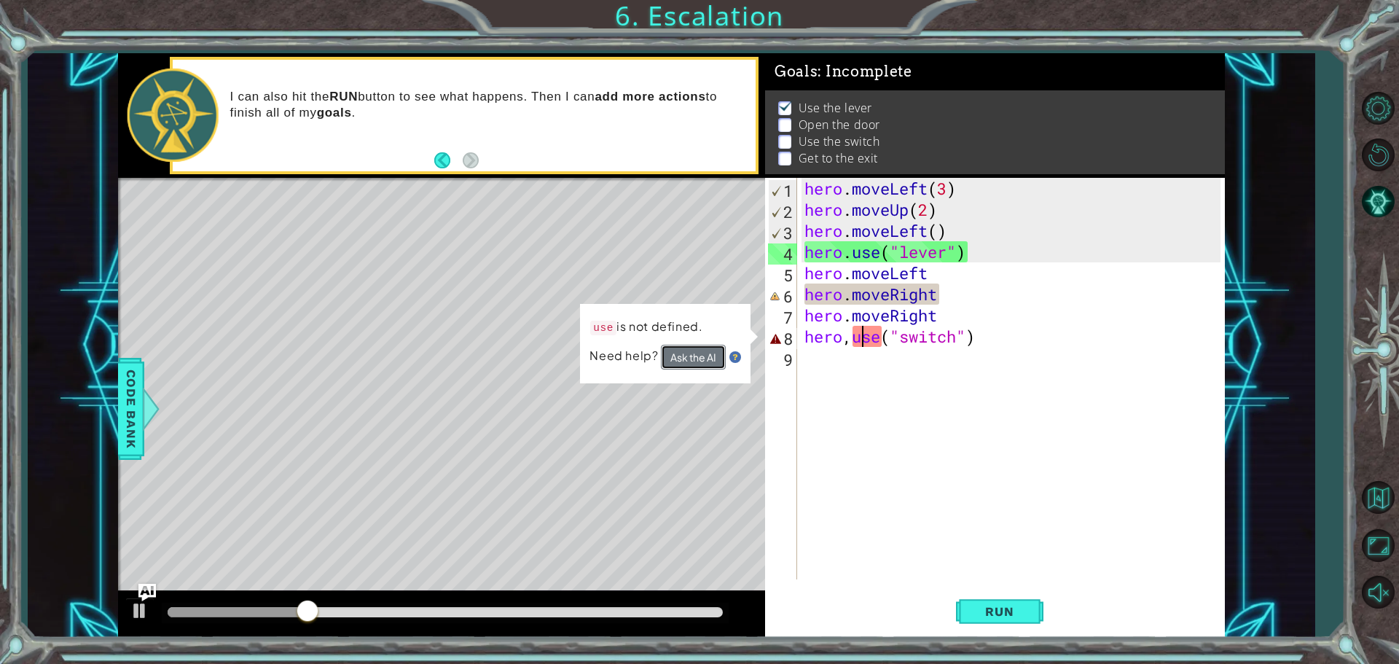
click at [712, 358] on button "Ask the AI" at bounding box center [693, 357] width 65 height 25
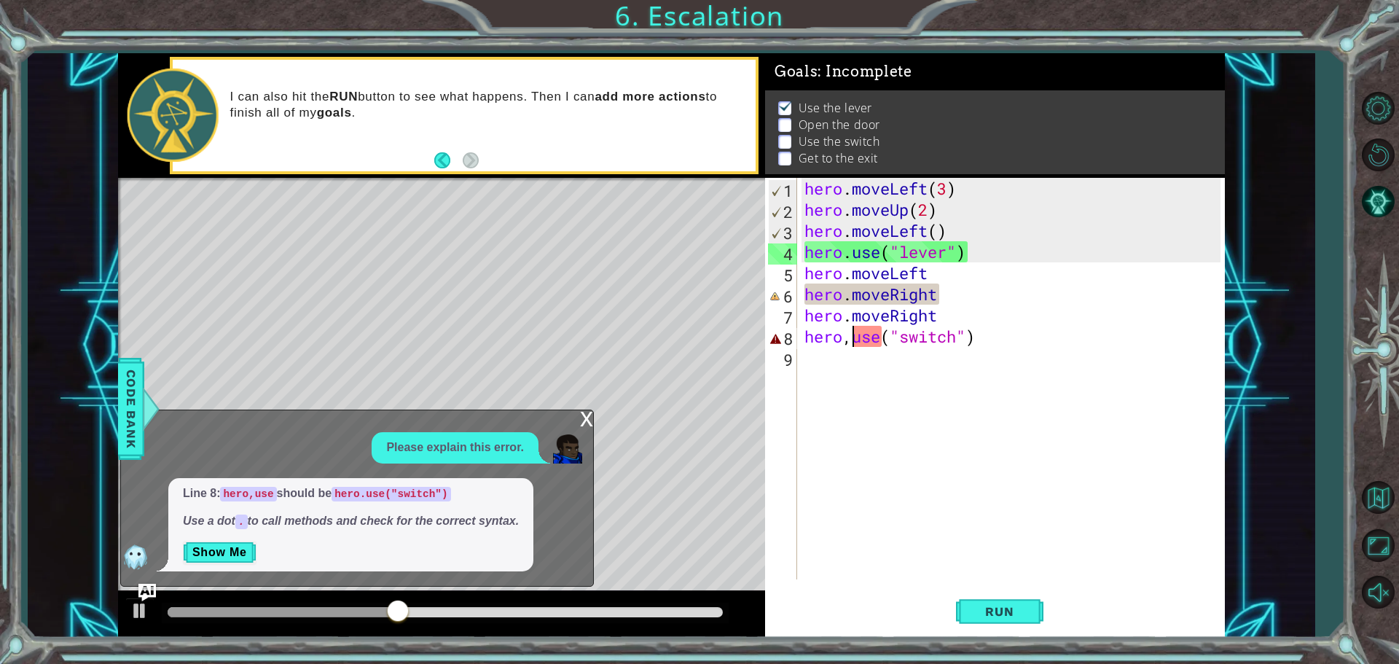
click at [851, 343] on div "hero . moveLeft ( 3 ) hero . moveUp ( 2 ) hero . moveLeft ( ) hero . use ( "lev…" at bounding box center [1015, 400] width 426 height 444
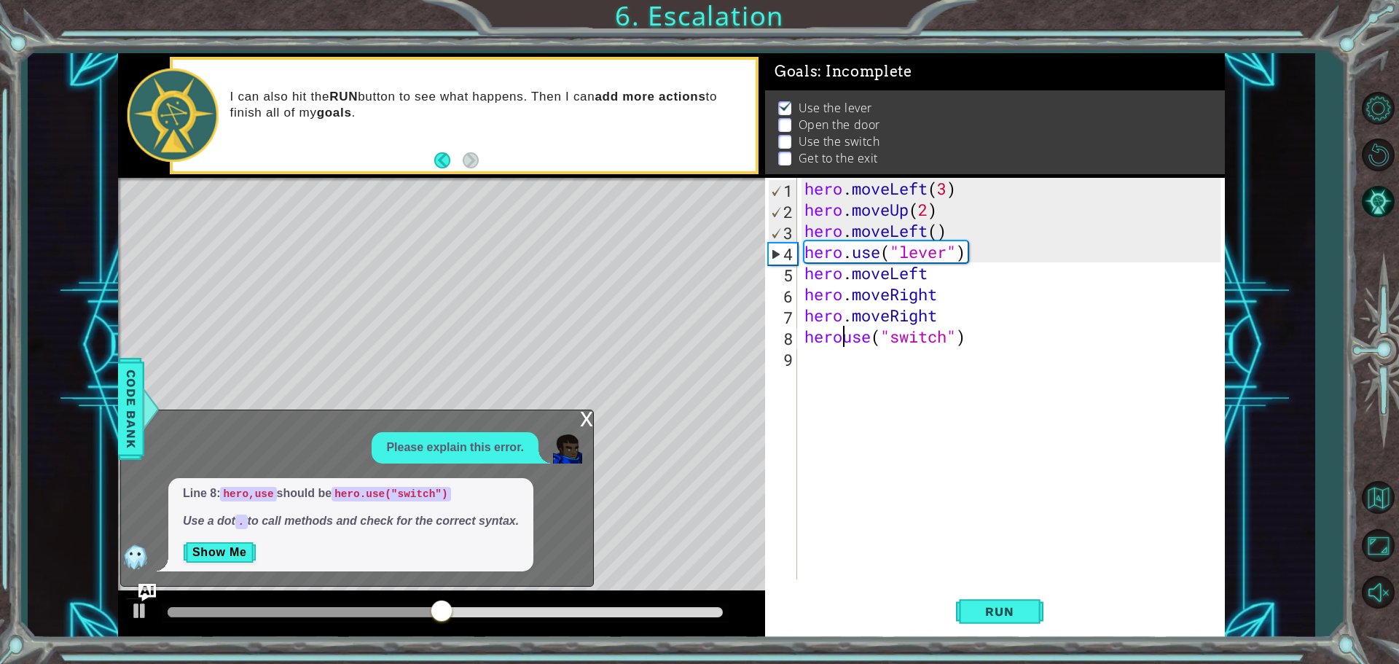
scroll to position [0, 2]
click at [1003, 595] on button "Run" at bounding box center [999, 611] width 87 height 46
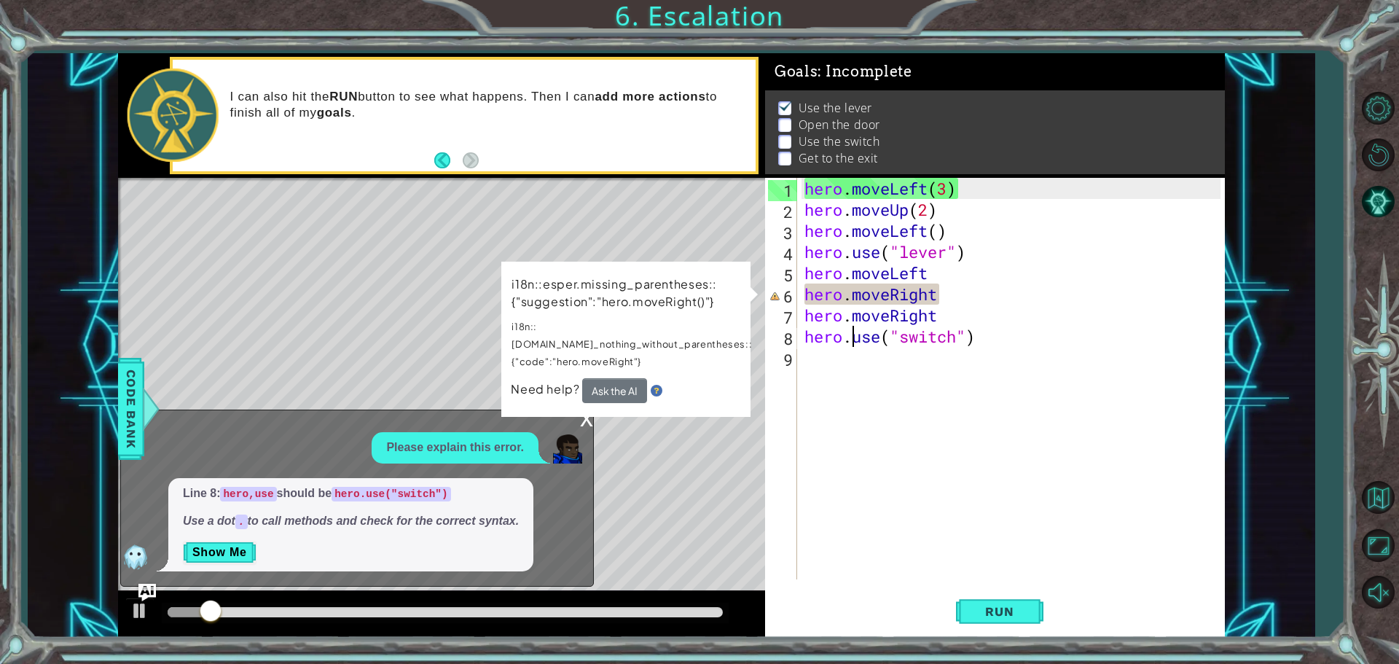
click at [893, 291] on div "hero . moveLeft ( 3 ) hero . moveUp ( 2 ) hero . moveLeft ( ) hero . use ( "lev…" at bounding box center [1015, 400] width 426 height 444
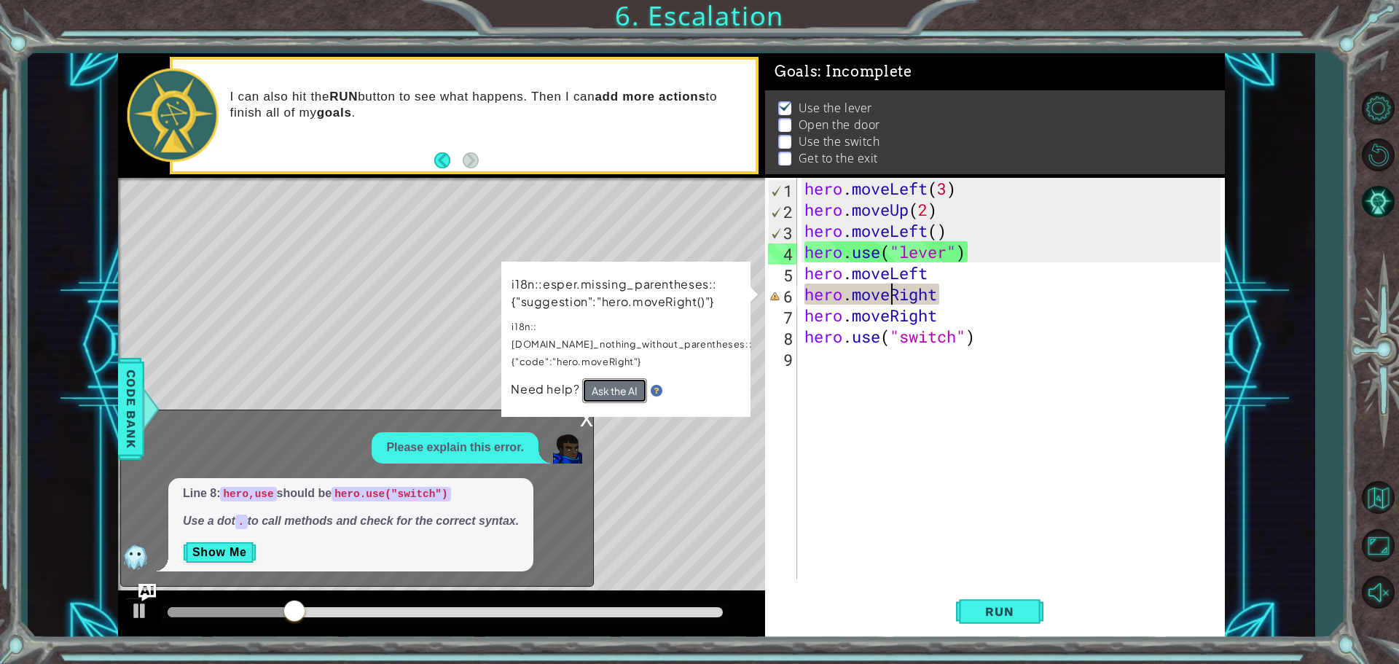
drag, startPoint x: 615, startPoint y: 367, endPoint x: 608, endPoint y: 373, distance: 9.3
click at [608, 378] on button "Ask the AI" at bounding box center [614, 390] width 65 height 25
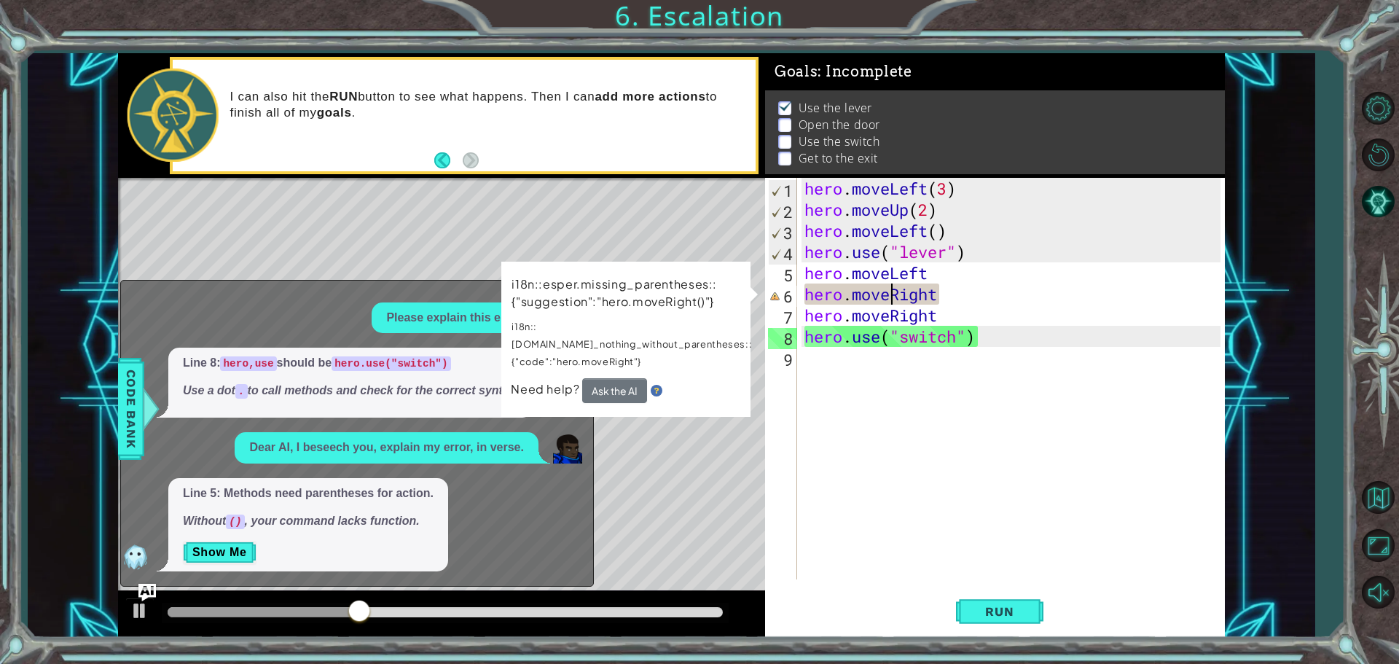
click at [955, 317] on div "hero . moveLeft ( 3 ) hero . moveUp ( 2 ) hero . moveLeft ( ) hero . use ( "lev…" at bounding box center [1015, 400] width 426 height 444
click at [950, 294] on div "hero . moveLeft ( 3 ) hero . moveUp ( 2 ) hero . moveLeft ( ) hero . use ( "lev…" at bounding box center [1015, 400] width 426 height 444
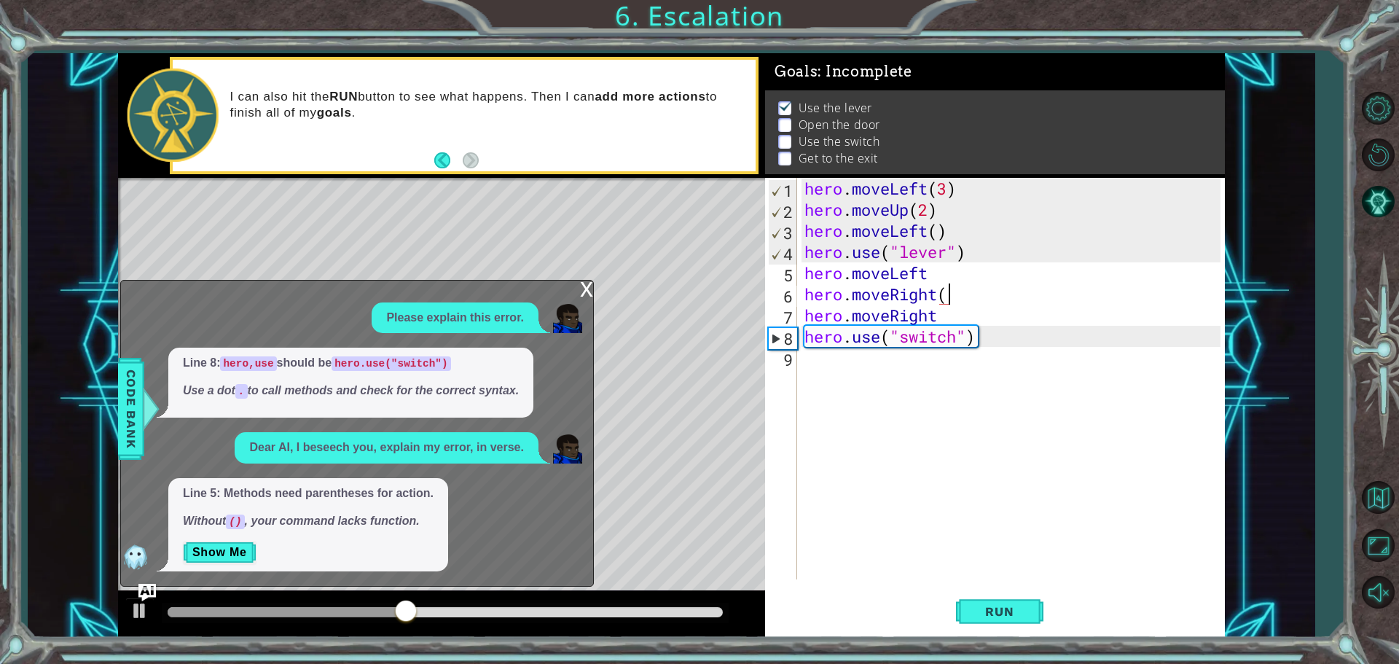
scroll to position [0, 6]
click at [954, 319] on div "hero . moveLeft ( 3 ) hero . moveUp ( 2 ) hero . moveLeft ( ) hero . use ( "lev…" at bounding box center [1015, 400] width 426 height 444
type textarea "hero.moveRight()"
click at [923, 368] on div "hero . moveLeft ( 3 ) hero . moveUp ( 2 ) hero . moveLeft ( ) hero . use ( "lev…" at bounding box center [1015, 400] width 426 height 444
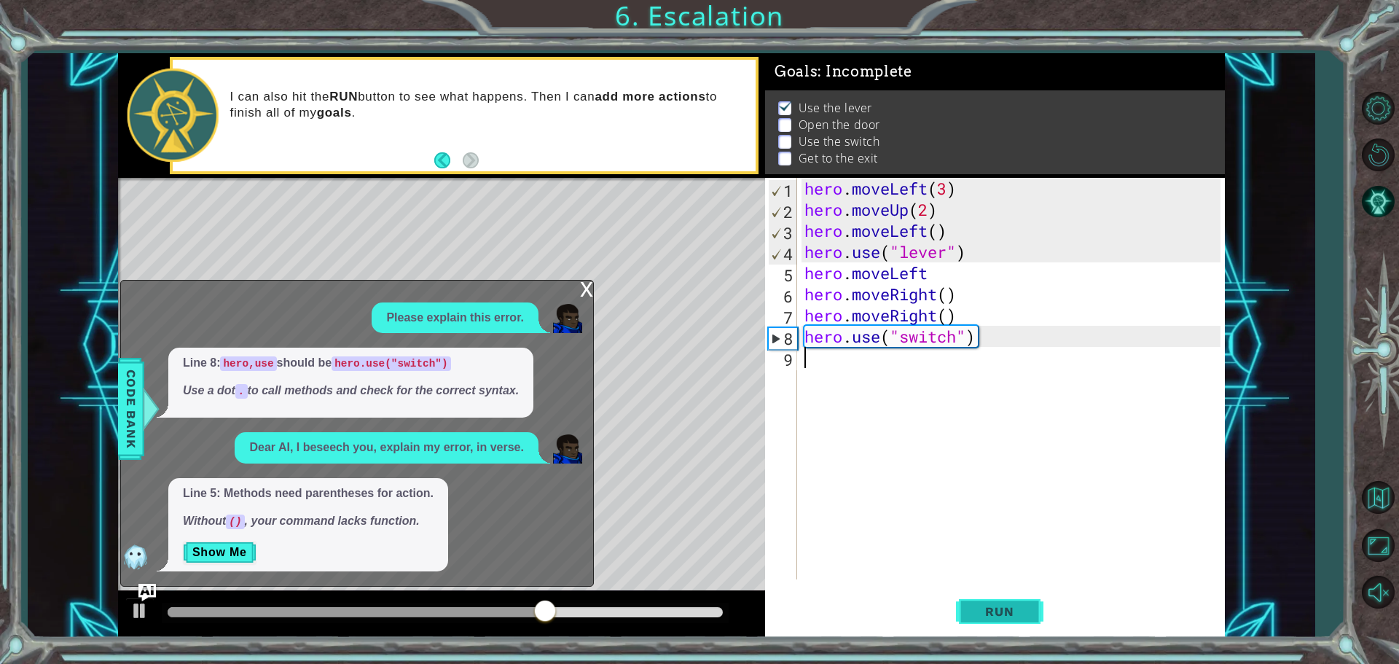
click at [971, 595] on button "Run" at bounding box center [999, 611] width 87 height 46
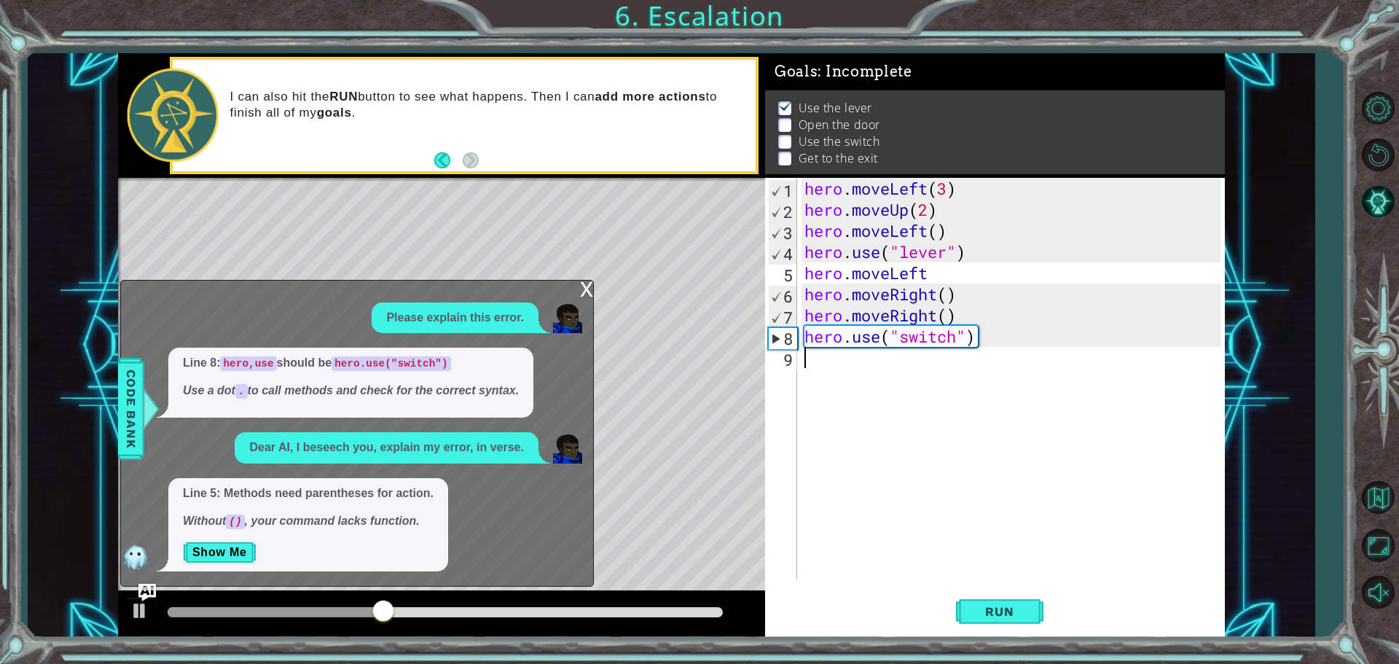
click at [656, 437] on div "Level Map" at bounding box center [454, 392] width 673 height 429
click at [591, 289] on div "x" at bounding box center [586, 288] width 13 height 15
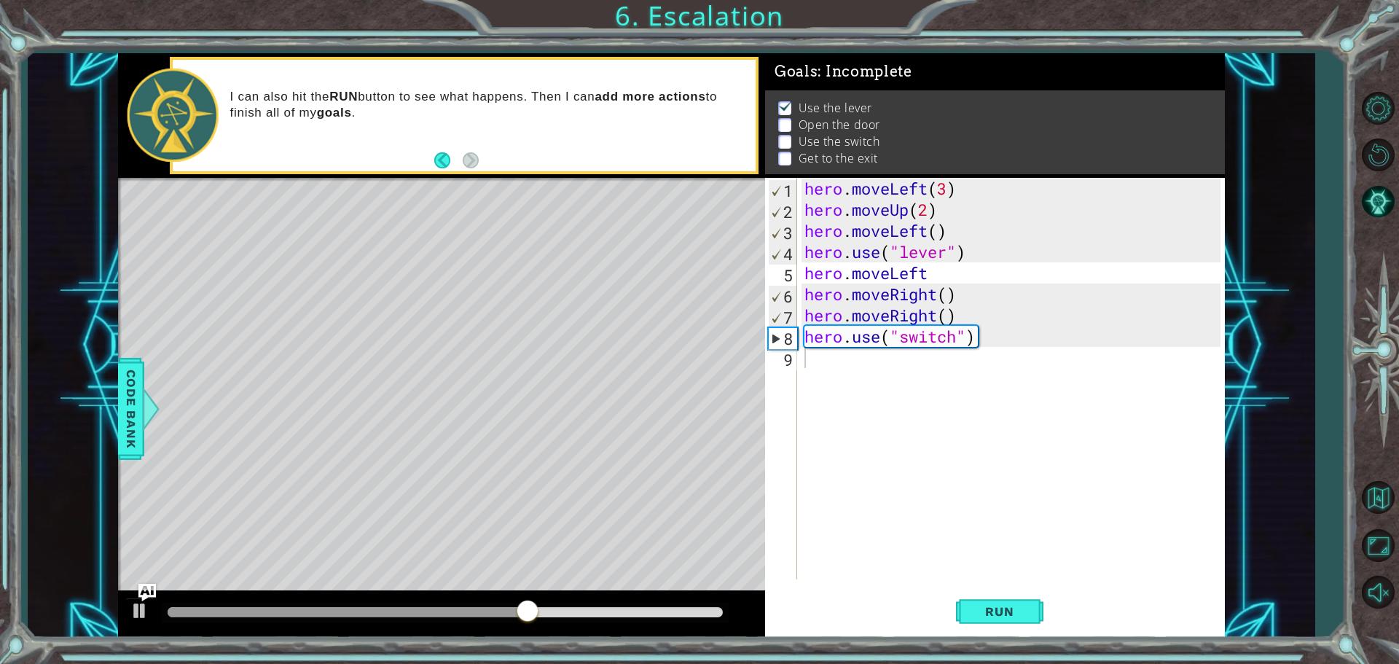
click at [912, 315] on div "hero . moveLeft ( 3 ) hero . moveUp ( 2 ) hero . moveLeft ( ) hero . use ( "lev…" at bounding box center [1015, 400] width 426 height 444
click at [939, 317] on div "hero . moveLeft ( 3 ) hero . moveUp ( 2 ) hero . moveLeft ( ) hero . use ( "lev…" at bounding box center [1015, 400] width 426 height 444
click at [905, 273] on div "hero . moveLeft ( 3 ) hero . moveUp ( 2 ) hero . moveLeft ( ) hero . use ( "lev…" at bounding box center [1015, 400] width 426 height 444
click at [941, 278] on div "hero . moveLeft ( 3 ) hero . moveUp ( 2 ) hero . moveLeft ( ) hero . use ( "lev…" at bounding box center [1015, 400] width 426 height 444
click at [935, 278] on div "hero . moveLeft ( 3 ) hero . moveUp ( 2 ) hero . moveLeft ( ) hero . use ( "lev…" at bounding box center [1015, 400] width 426 height 444
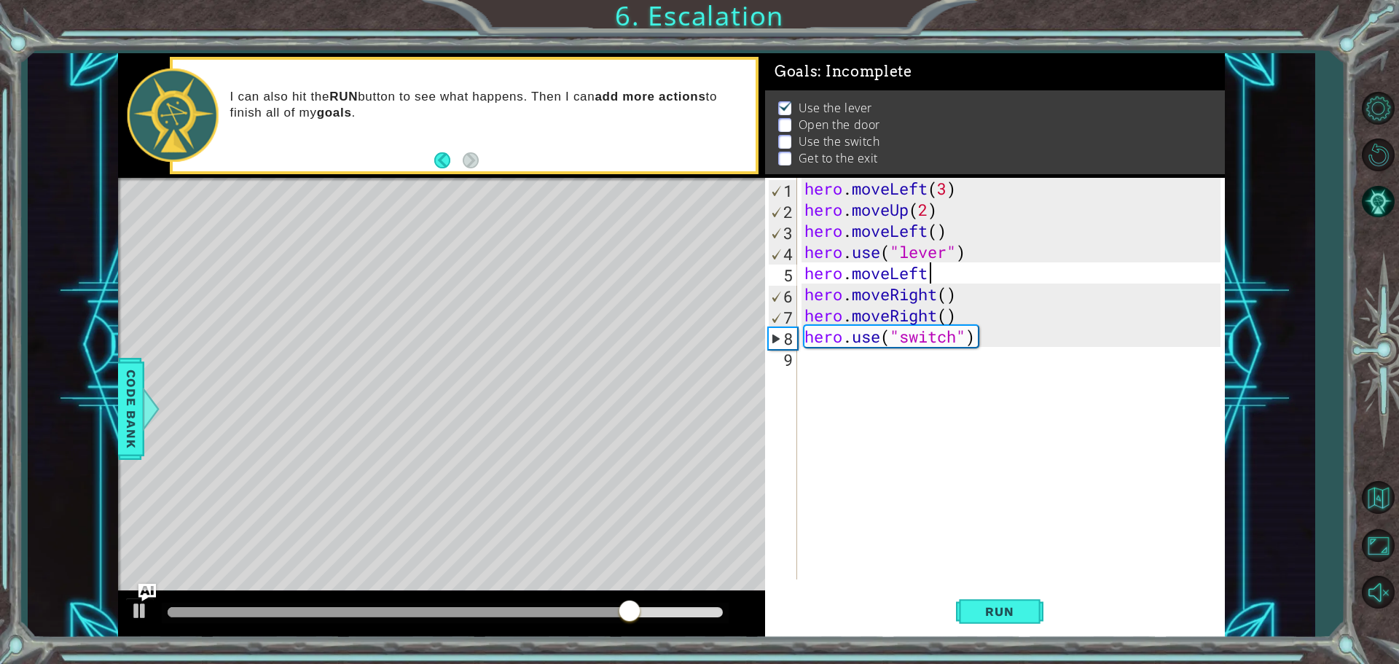
click at [926, 275] on div "hero . moveLeft ( 3 ) hero . moveUp ( 2 ) hero . moveLeft ( ) hero . use ( "lev…" at bounding box center [1015, 400] width 426 height 444
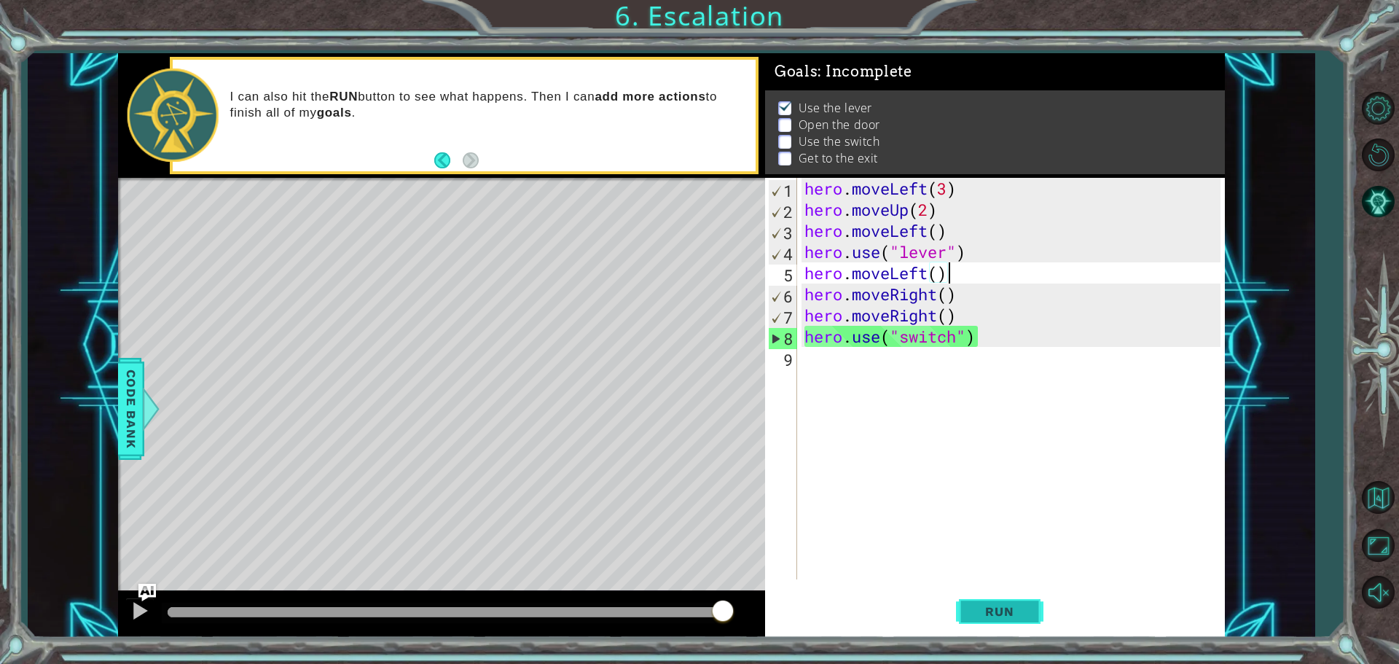
type textarea "hero.moveLeft()"
click at [1019, 618] on span "Run" at bounding box center [1000, 611] width 58 height 15
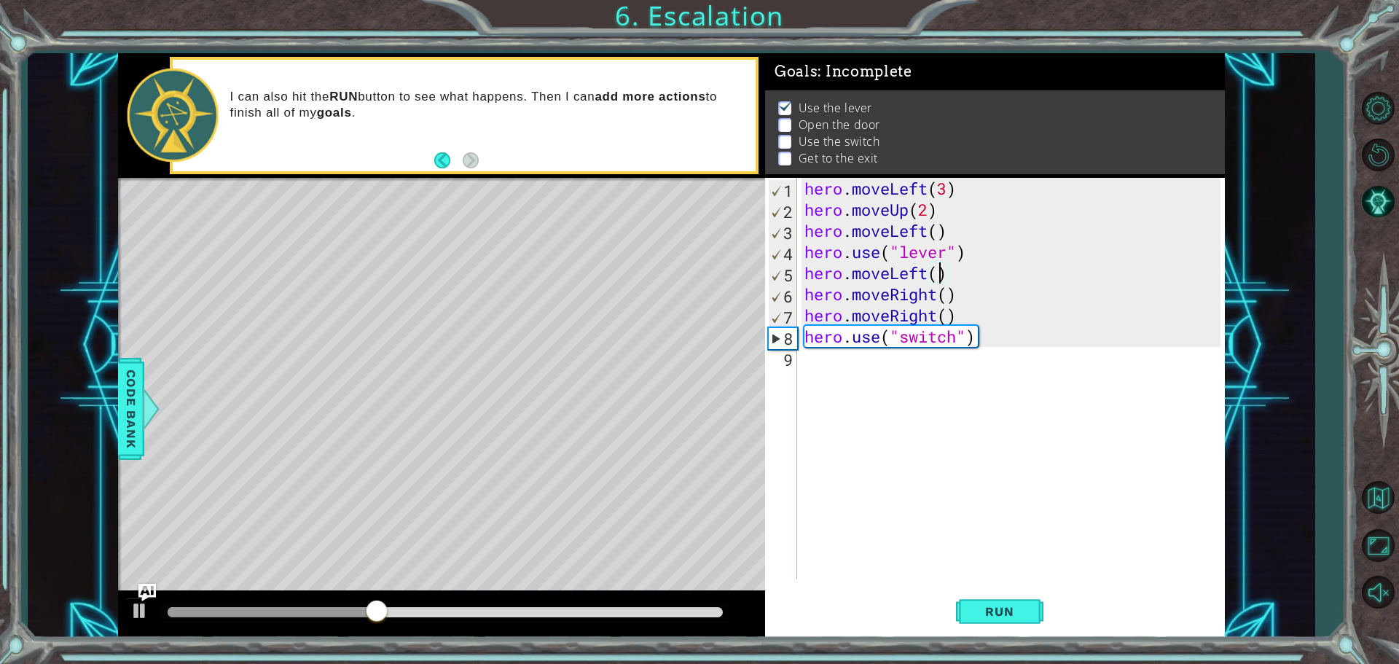
click at [936, 267] on div "hero . moveLeft ( 3 ) hero . moveUp ( 2 ) hero . moveLeft ( ) hero . use ( "lev…" at bounding box center [1015, 400] width 426 height 444
click at [971, 275] on div "hero . moveLeft ( 3 ) hero . moveUp ( 2 ) hero . moveLeft ( ) hero . use ( "lev…" at bounding box center [1015, 400] width 426 height 444
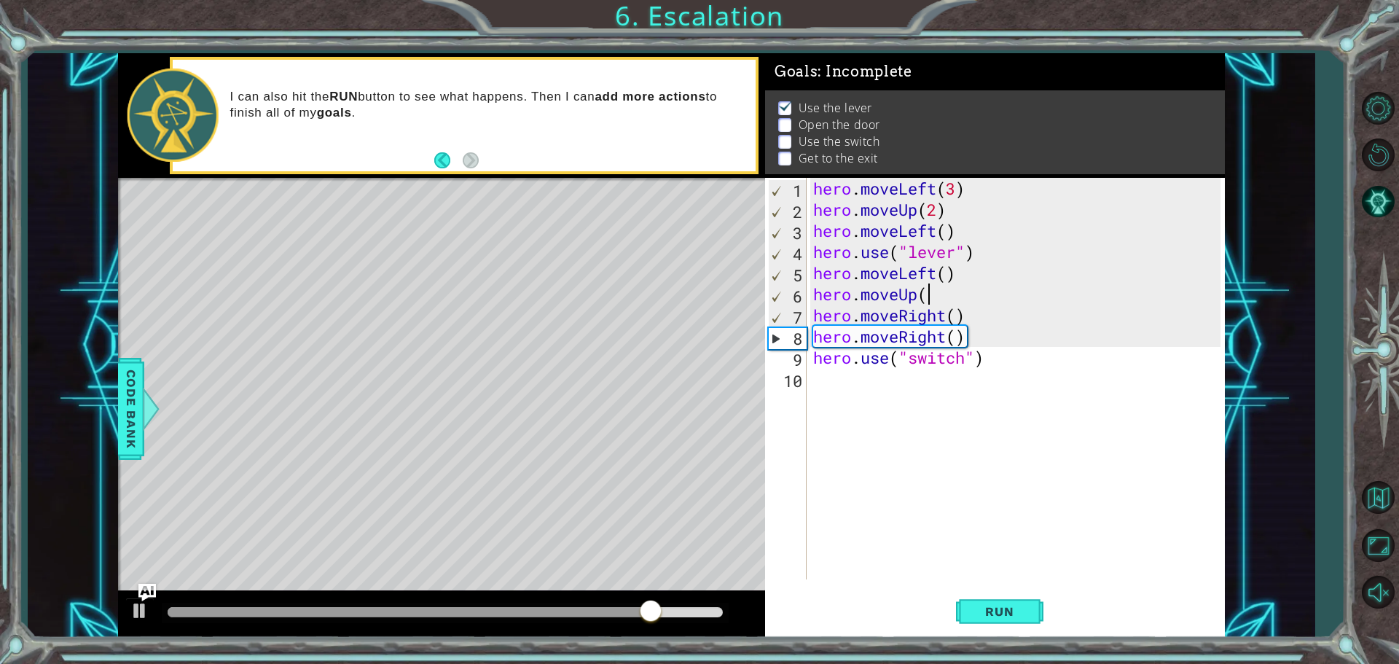
scroll to position [0, 4]
type textarea "hero.moveUp()"
click at [998, 611] on span "Run" at bounding box center [1000, 611] width 58 height 15
click at [961, 294] on div "hero . moveLeft ( 3 ) hero . moveUp ( 2 ) hero . moveLeft ( ) hero . use ( "lev…" at bounding box center [1019, 400] width 418 height 444
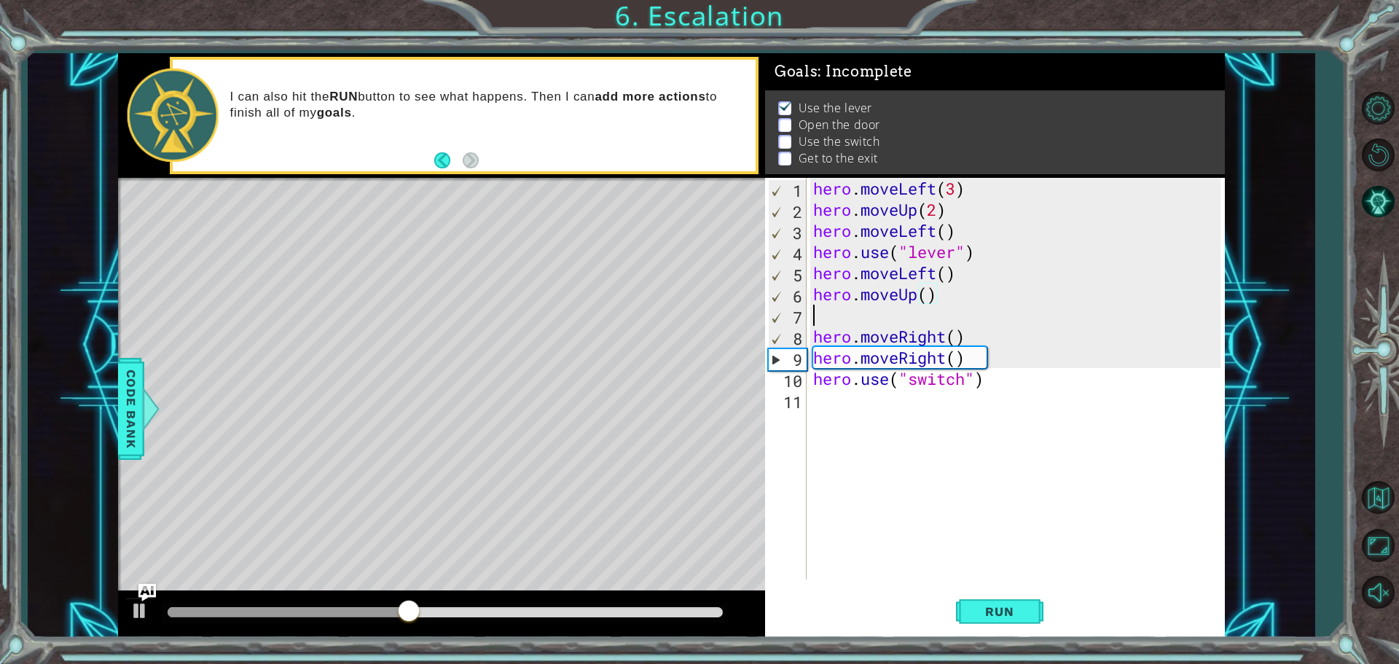
scroll to position [0, 0]
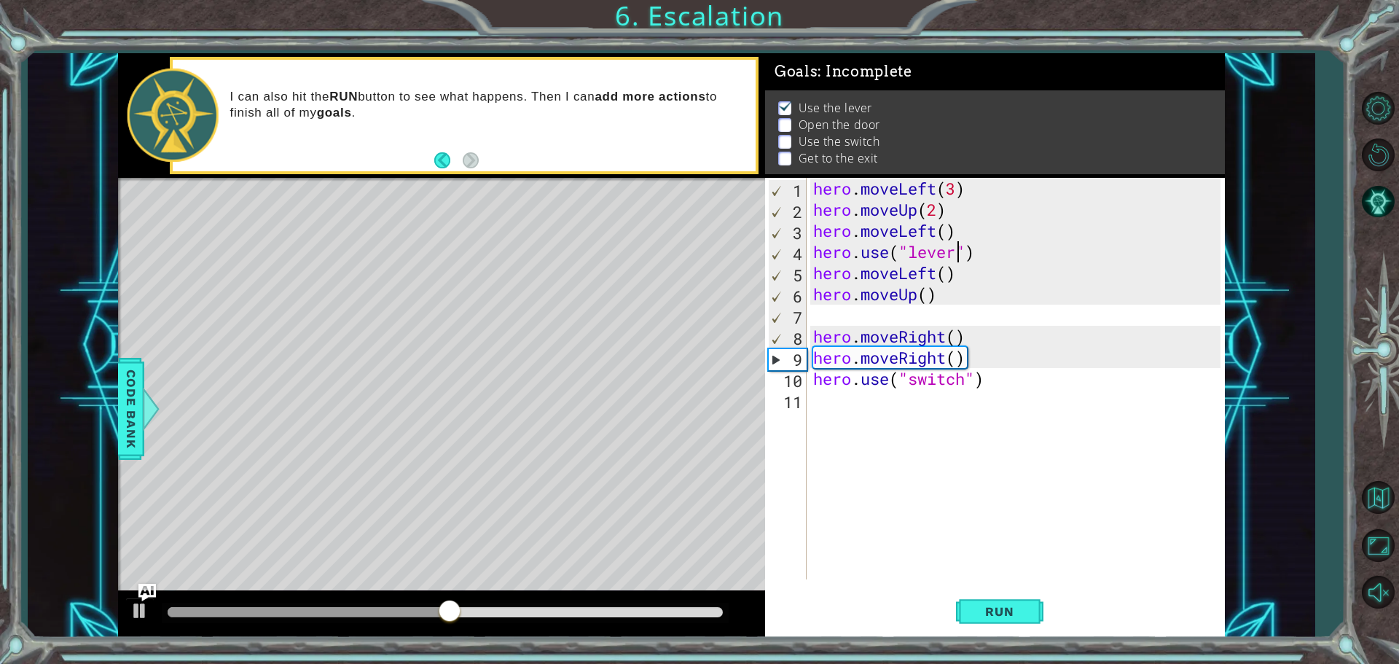
click at [962, 261] on div "hero . moveLeft ( 3 ) hero . moveUp ( 2 ) hero . moveLeft ( ) hero . use ( "lev…" at bounding box center [1019, 400] width 418 height 444
click at [966, 275] on div "hero . moveLeft ( 3 ) hero . moveUp ( 2 ) hero . moveLeft ( ) hero . use ( "lev…" at bounding box center [1019, 400] width 418 height 444
type textarea "hero.moveLeft()"
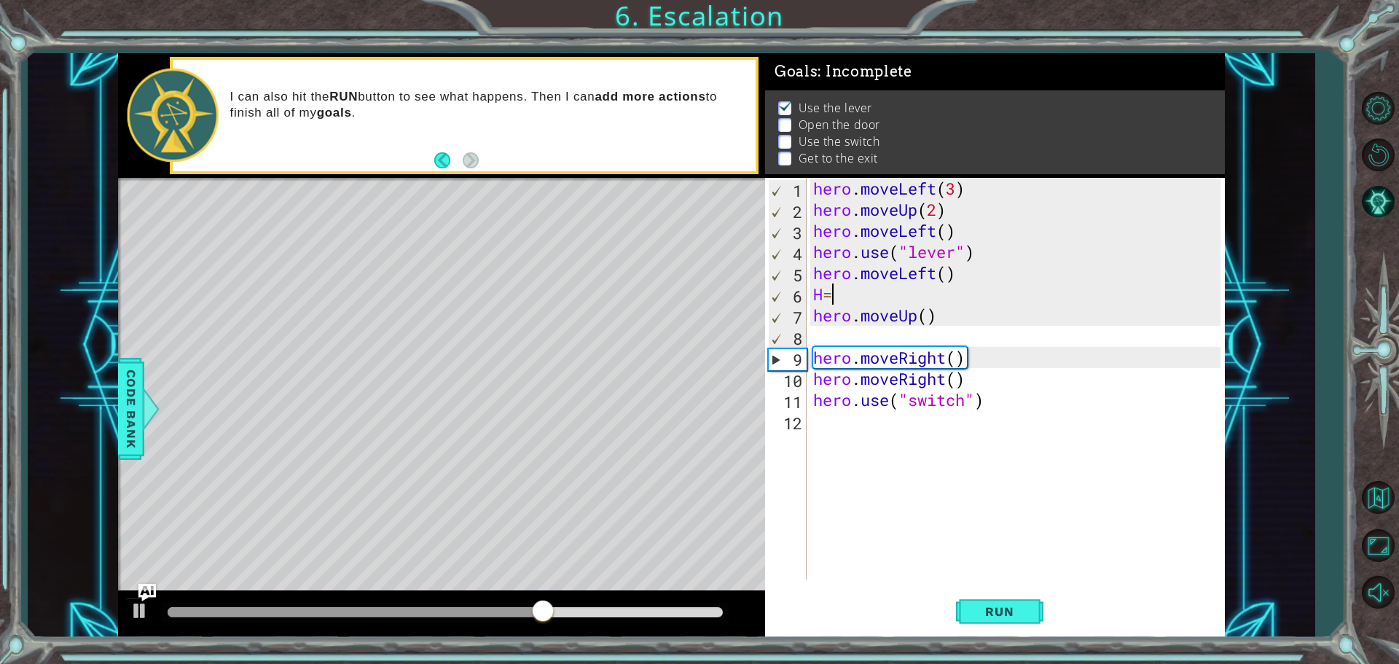
type textarea "H"
type textarea "\"
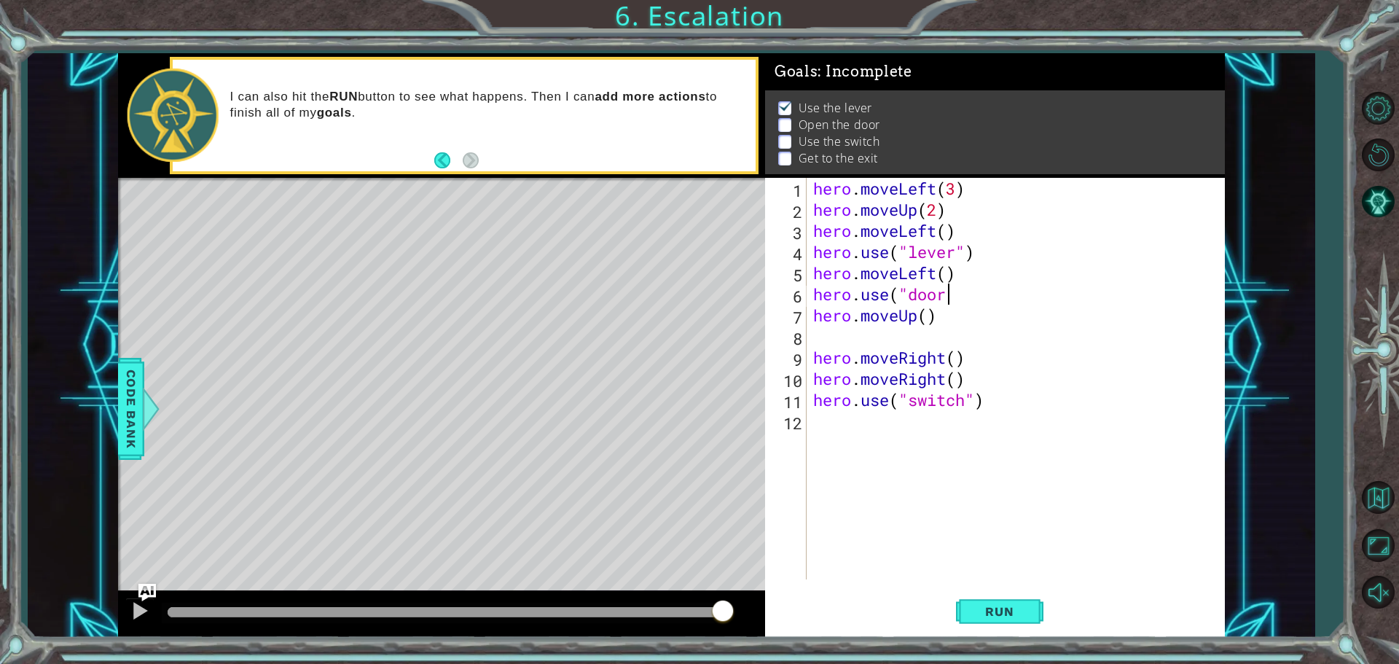
scroll to position [0, 6]
click at [931, 351] on div "hero . moveLeft ( 3 ) hero . moveUp ( 2 ) hero . moveLeft ( ) hero . use ( "lev…" at bounding box center [1019, 400] width 418 height 444
type textarea "hero.moveRight()"
click at [941, 340] on div "hero . moveLeft ( 3 ) hero . moveUp ( 2 ) hero . moveLeft ( ) hero . use ( "lev…" at bounding box center [1019, 400] width 418 height 444
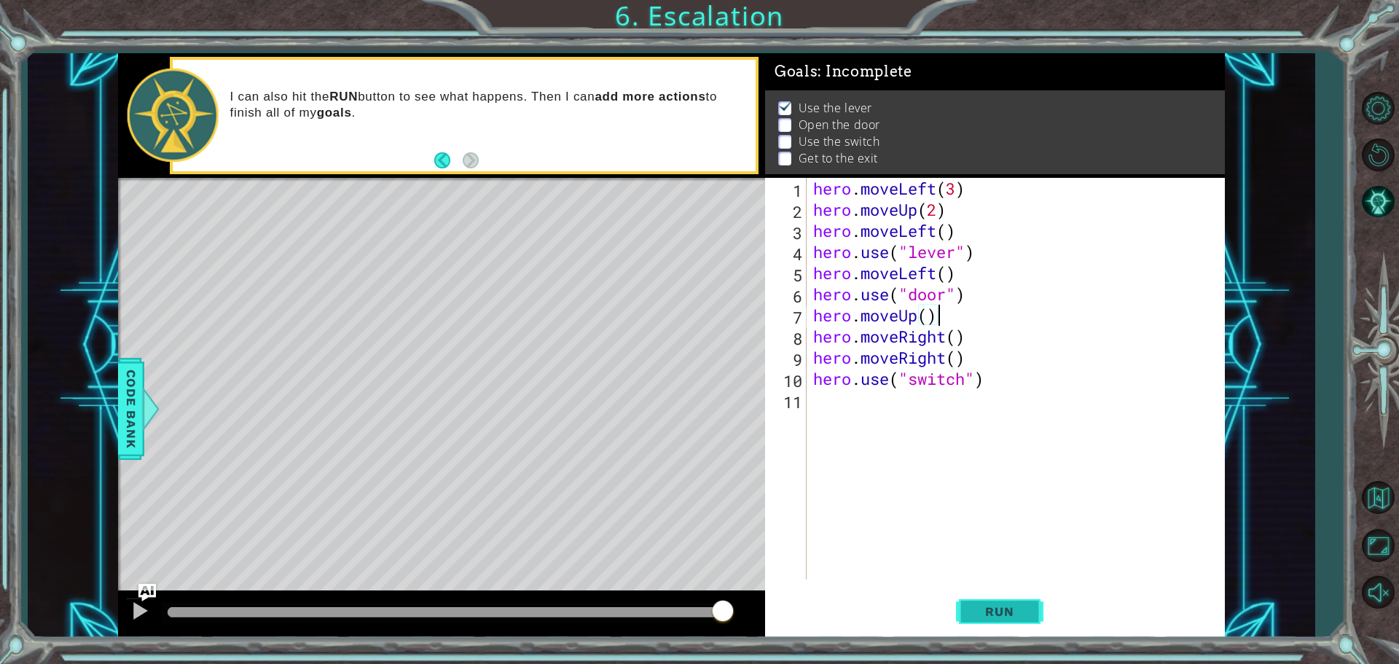
type textarea "hero.moveUp()"
click at [990, 603] on button "Run" at bounding box center [999, 611] width 87 height 46
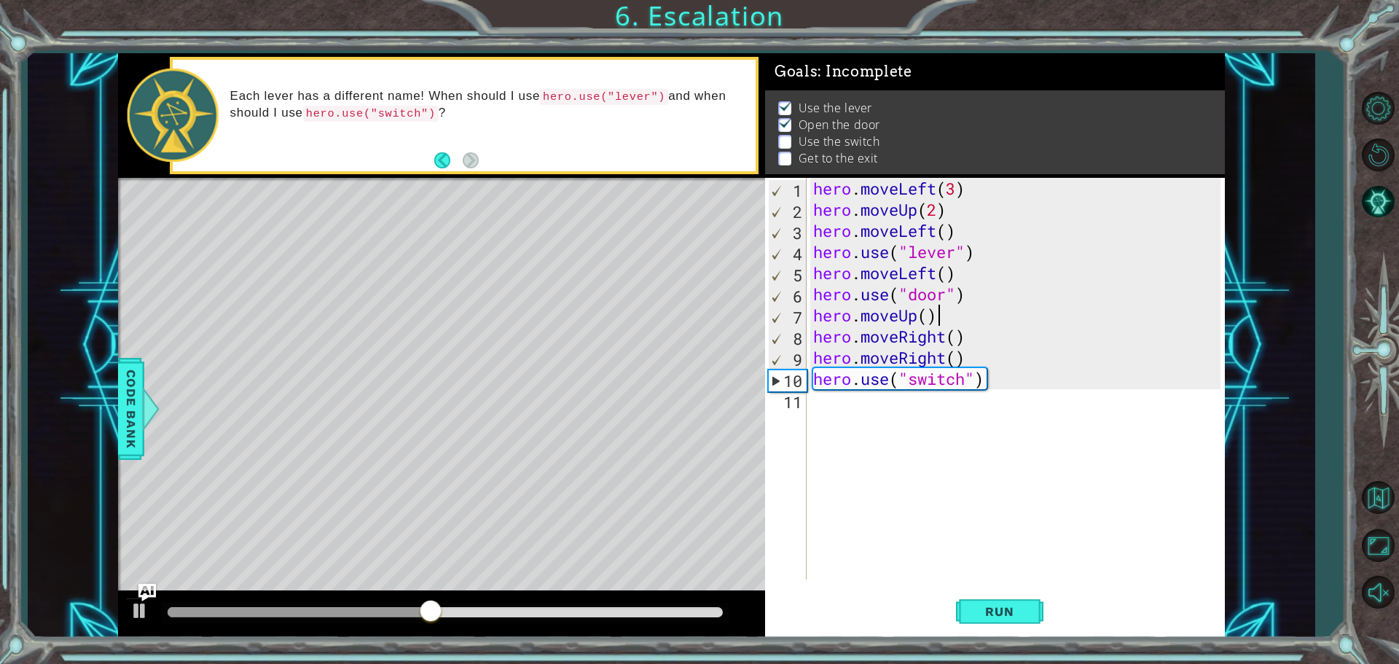
click at [959, 321] on div "hero . moveLeft ( 3 ) hero . moveUp ( 2 ) hero . moveLeft ( ) hero . use ( "lev…" at bounding box center [1019, 400] width 418 height 444
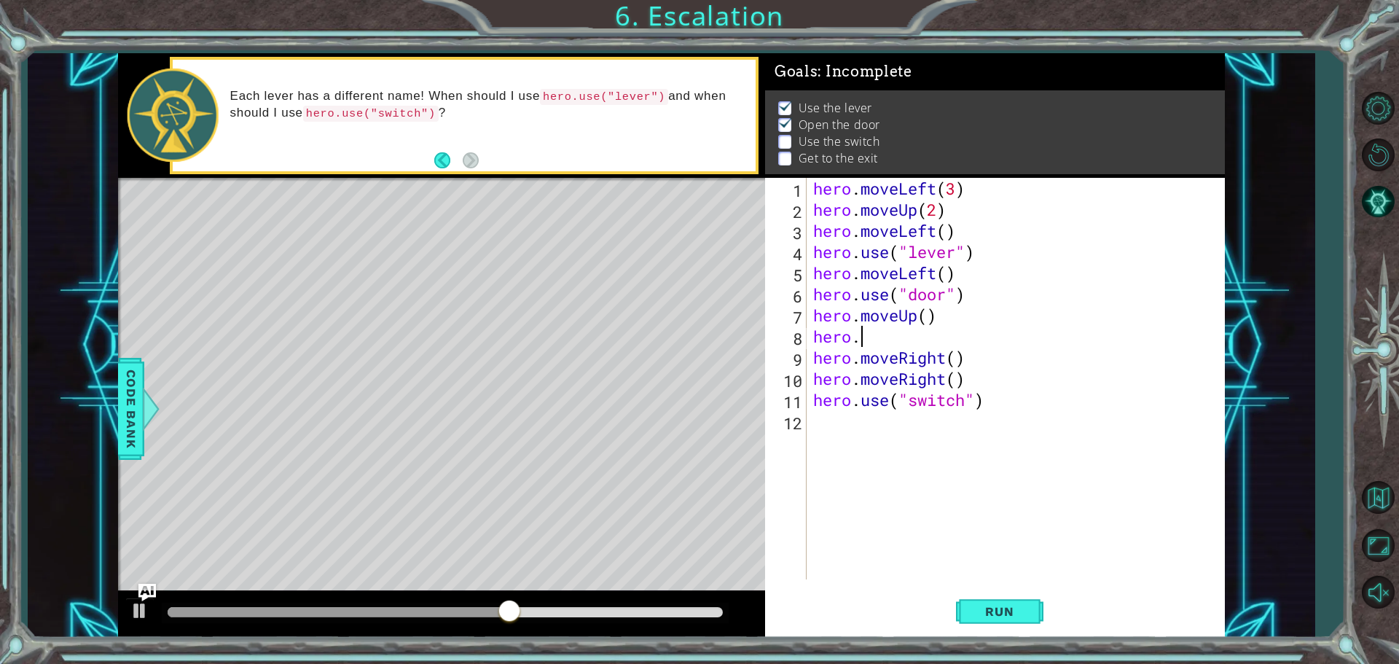
scroll to position [0, 1]
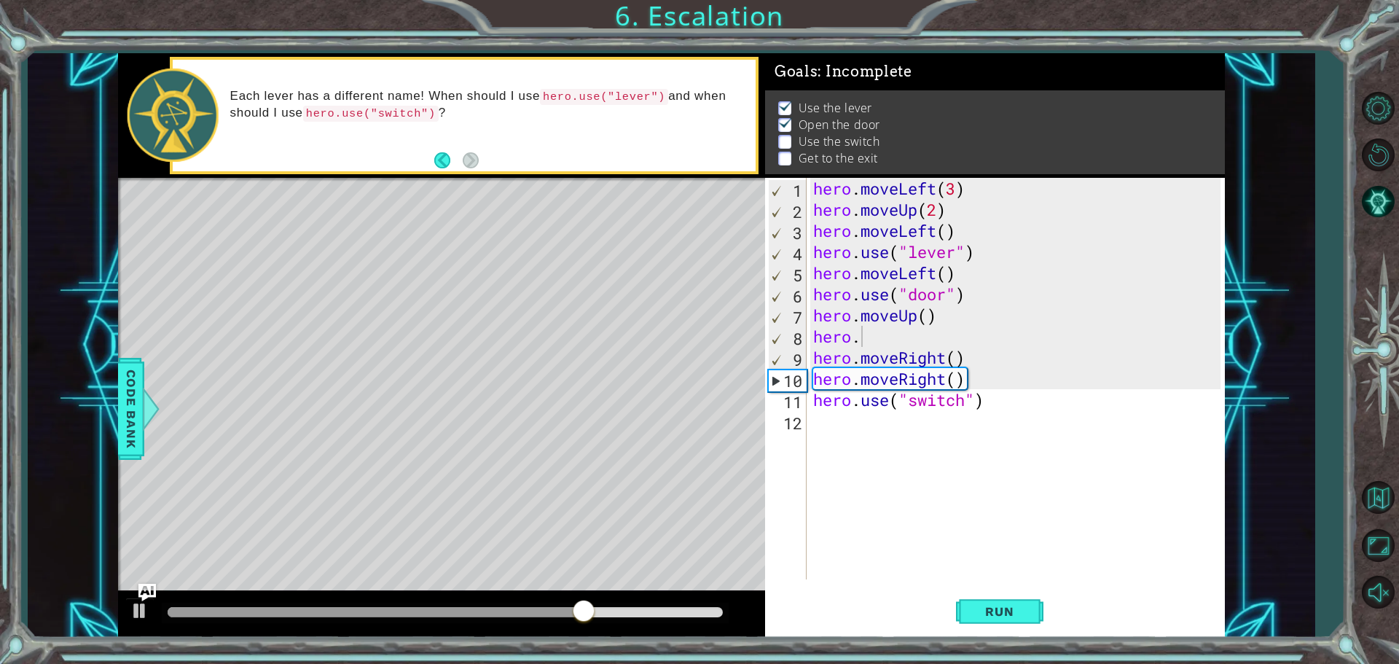
click at [670, 343] on div "Level Map" at bounding box center [454, 392] width 673 height 429
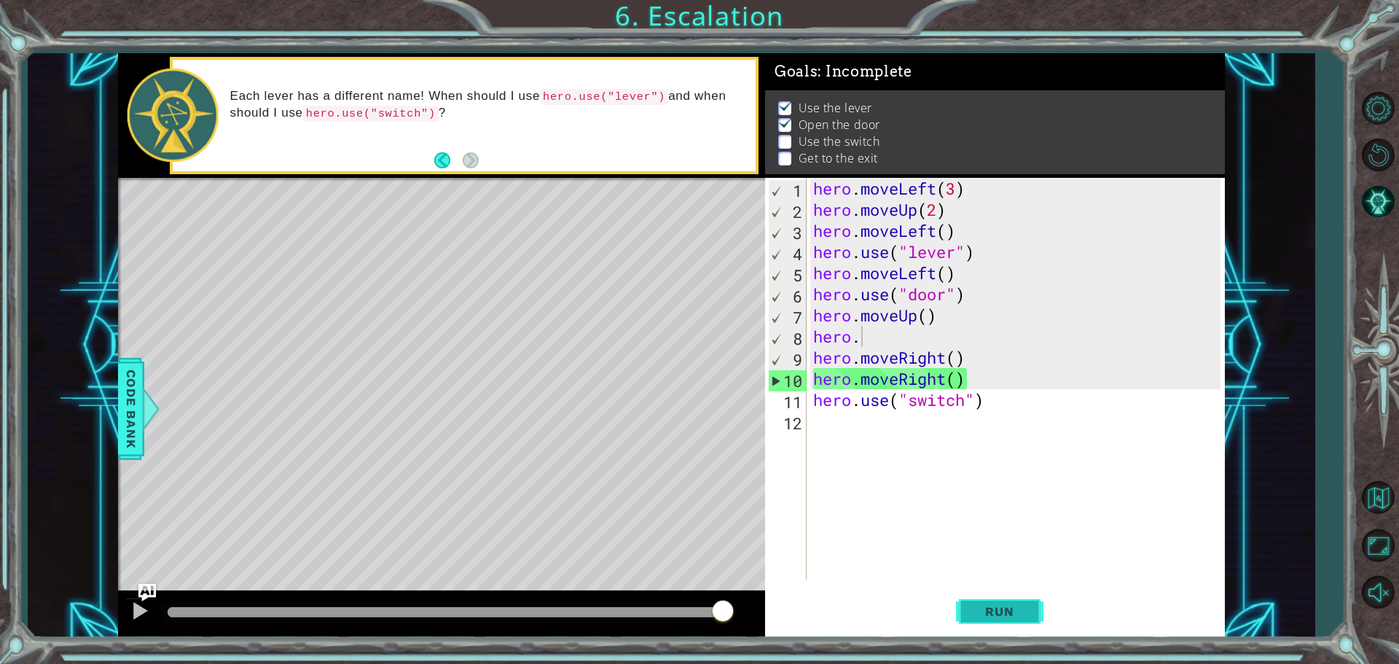
click at [1001, 600] on button "Run" at bounding box center [999, 611] width 87 height 46
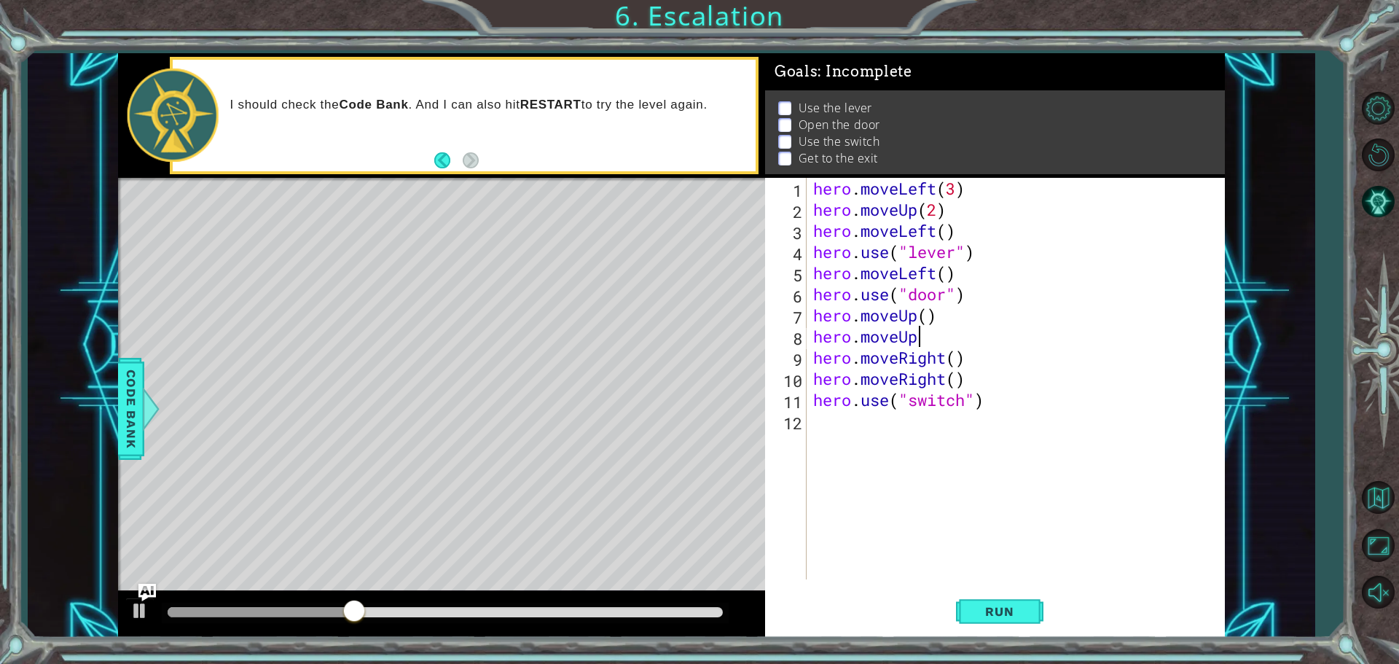
scroll to position [0, 4]
type textarea "hero.moveUp()"
click at [993, 608] on span "Run" at bounding box center [1000, 611] width 58 height 15
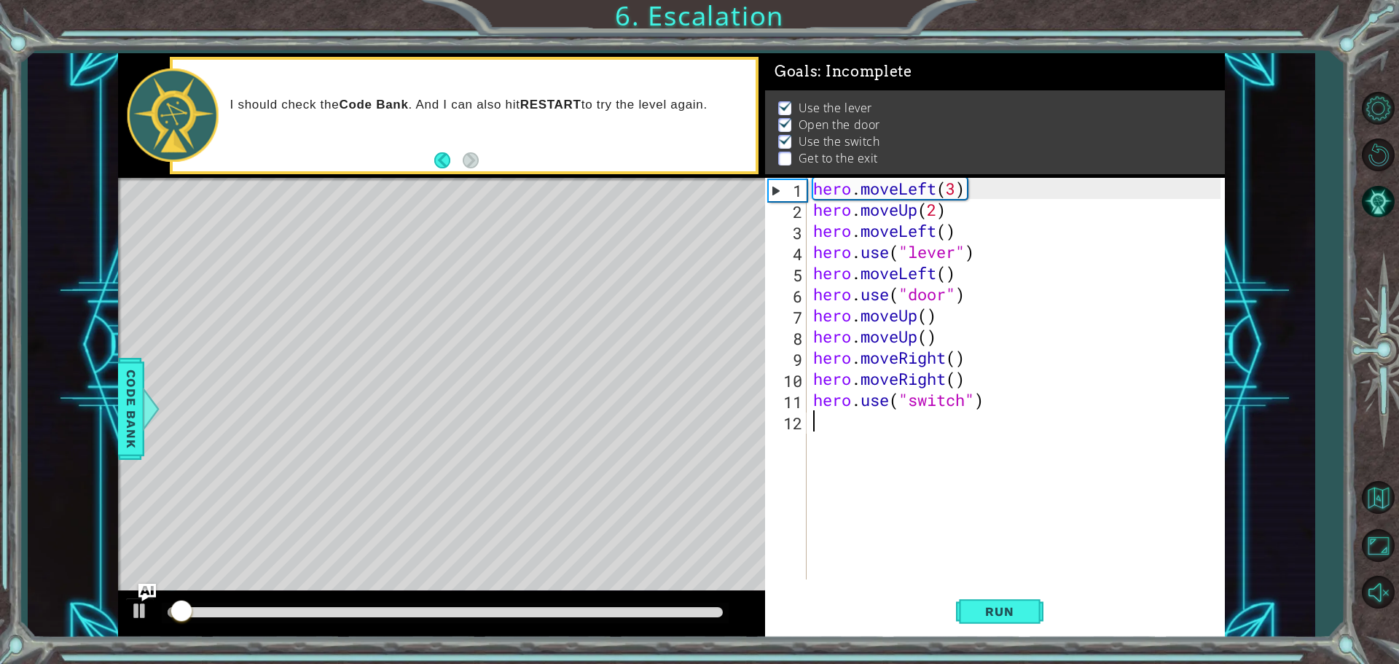
click at [873, 437] on div "hero . moveLeft ( 3 ) hero . moveUp ( 2 ) hero . moveLeft ( ) hero . use ( "lev…" at bounding box center [1019, 400] width 418 height 444
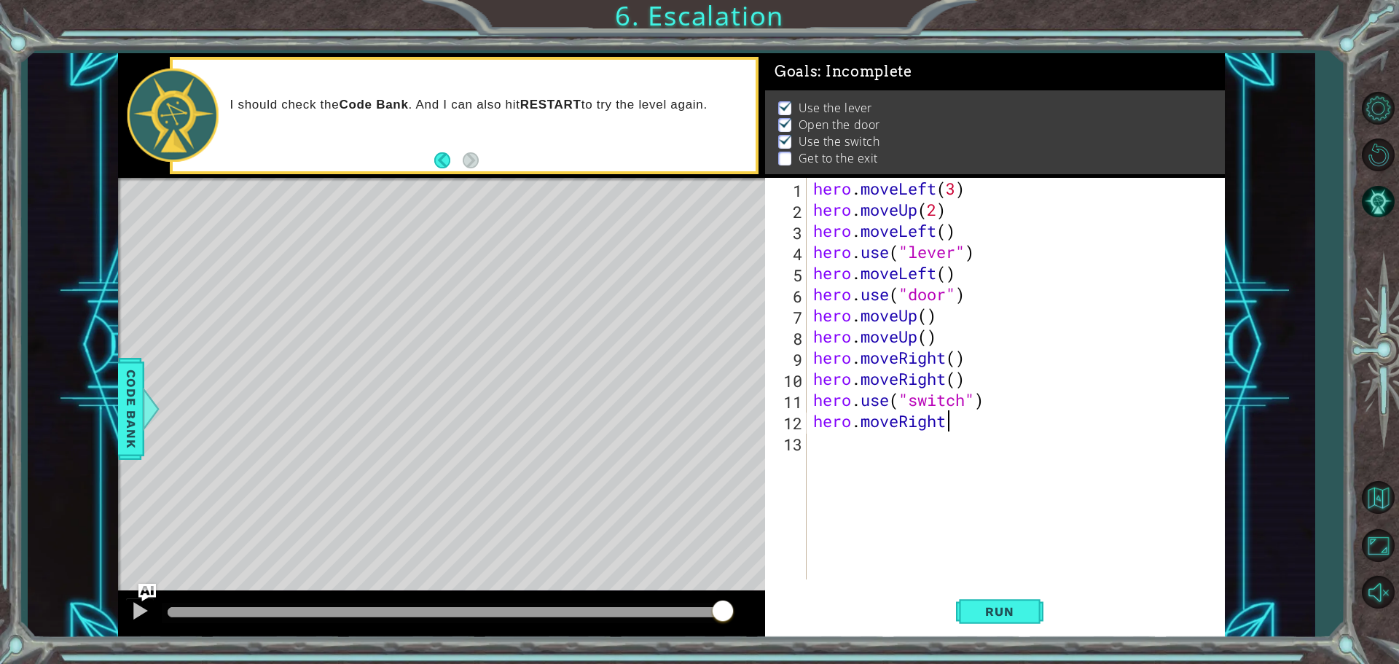
scroll to position [0, 6]
type textarea "hero.moveRight()"
drag, startPoint x: 973, startPoint y: 615, endPoint x: 485, endPoint y: 488, distance: 504.6
click at [958, 615] on button "Run" at bounding box center [999, 611] width 87 height 46
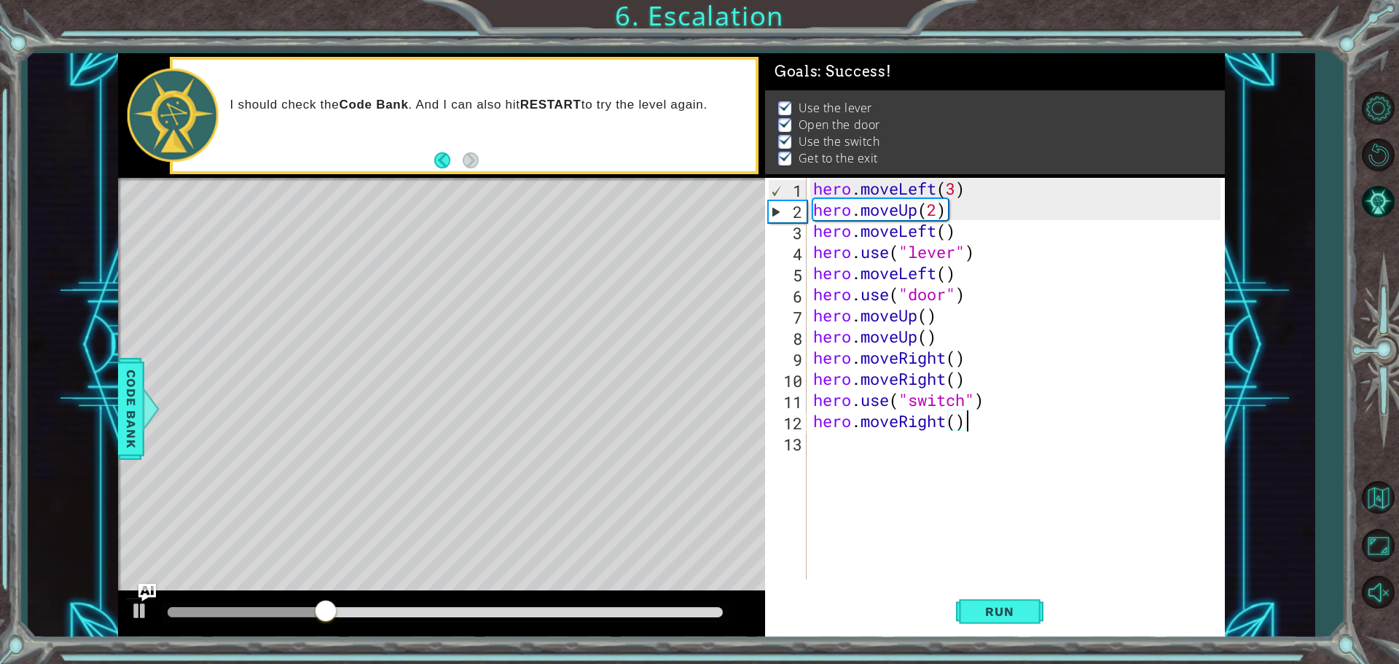
click at [398, 103] on strong "Code Bank" at bounding box center [373, 105] width 69 height 14
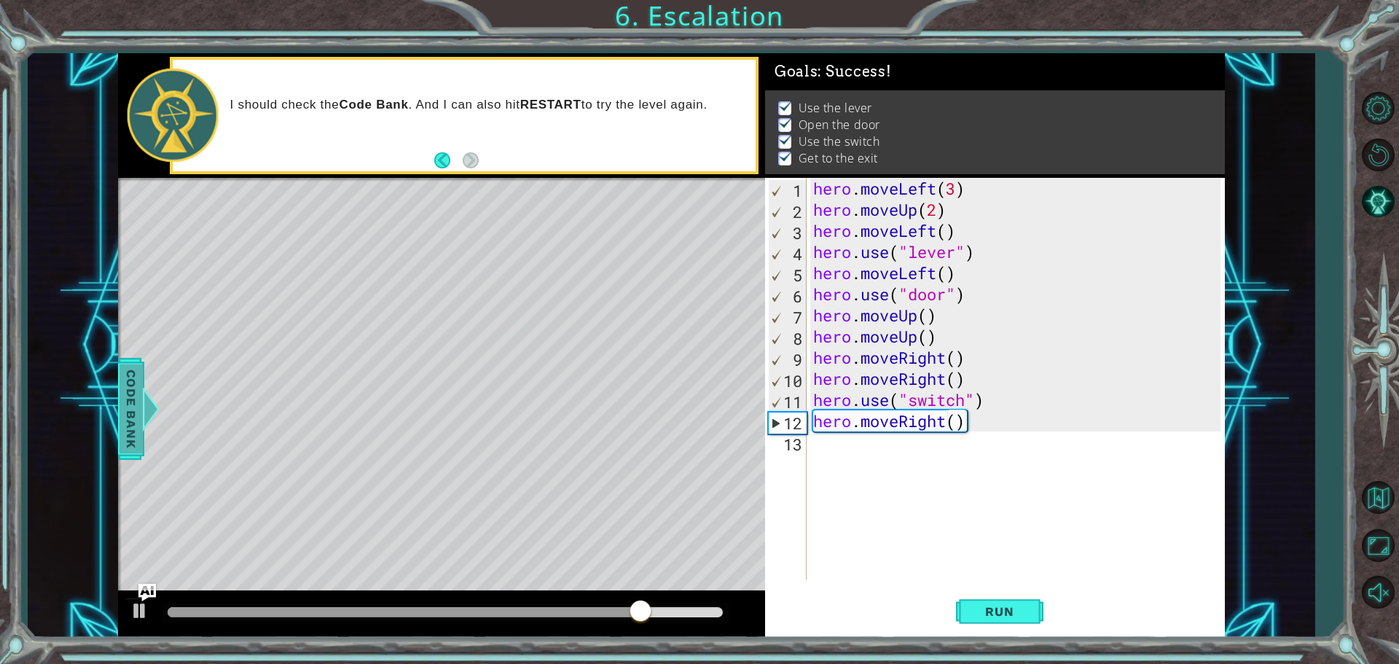
click at [144, 388] on div at bounding box center [150, 409] width 18 height 44
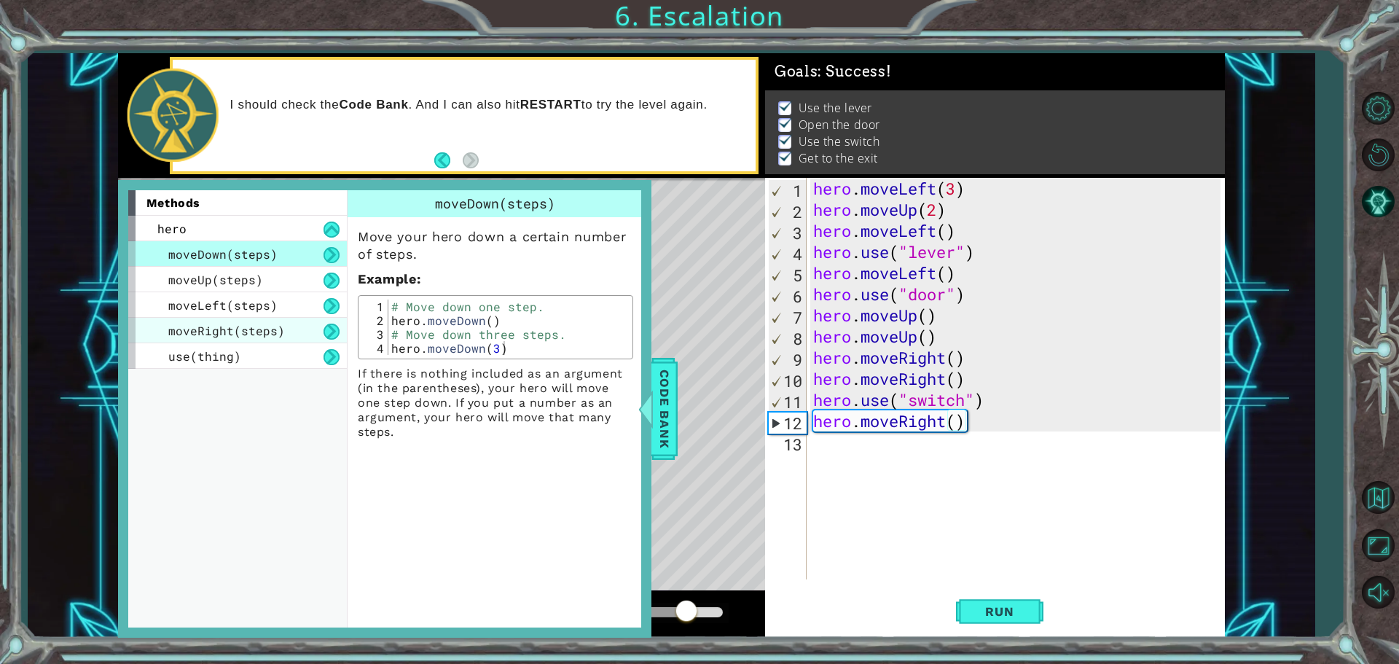
click at [283, 328] on div "moveRight(steps)" at bounding box center [237, 331] width 219 height 26
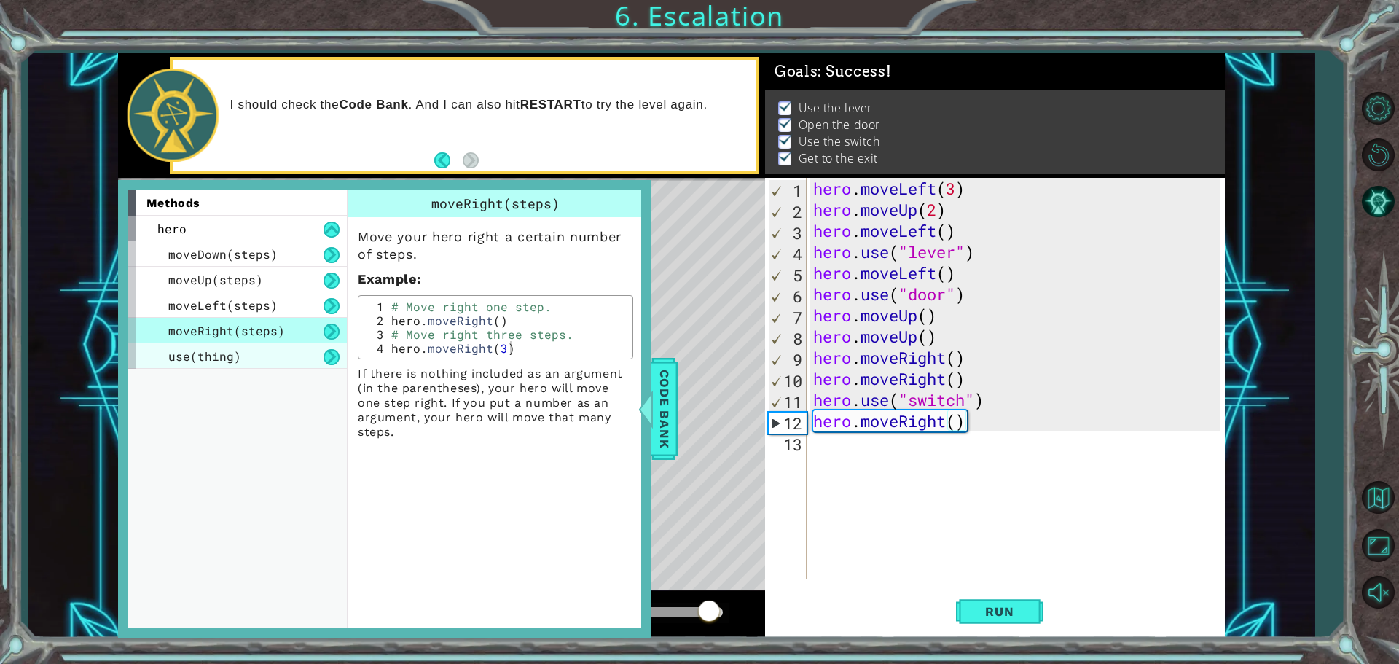
click at [273, 351] on div "use(thing)" at bounding box center [237, 356] width 219 height 26
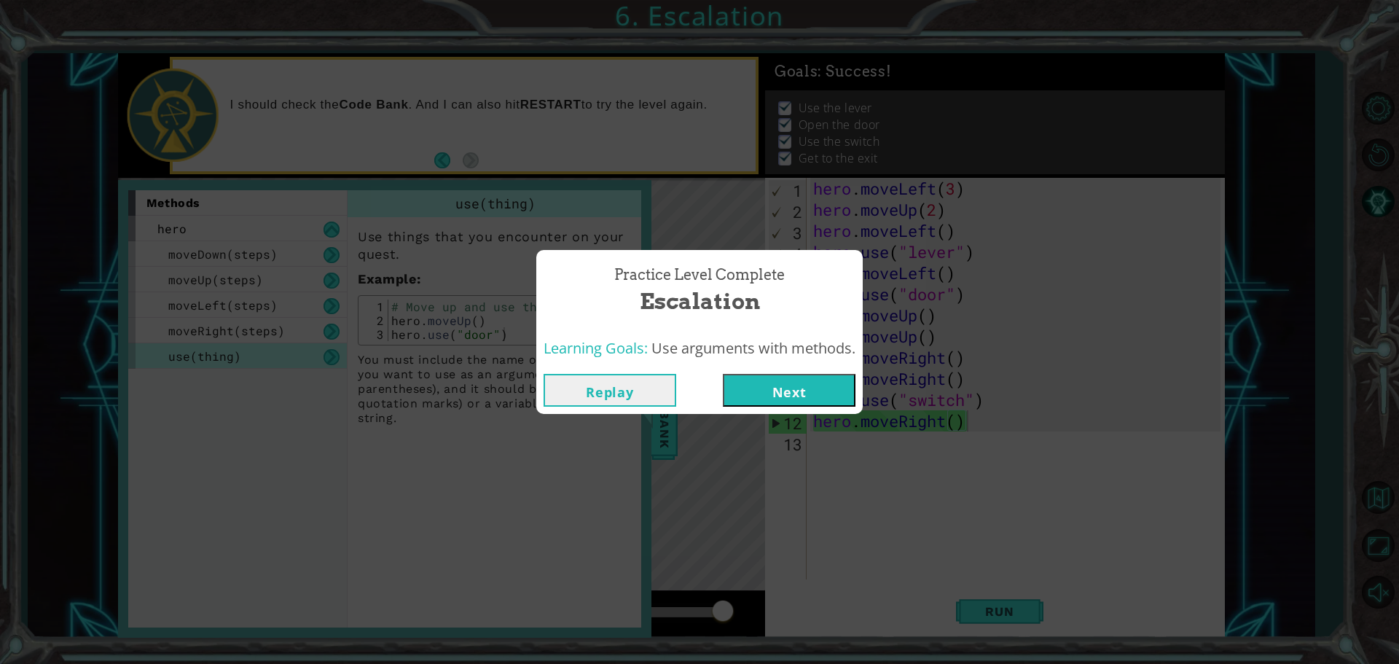
click at [753, 379] on button "Next" at bounding box center [789, 390] width 133 height 33
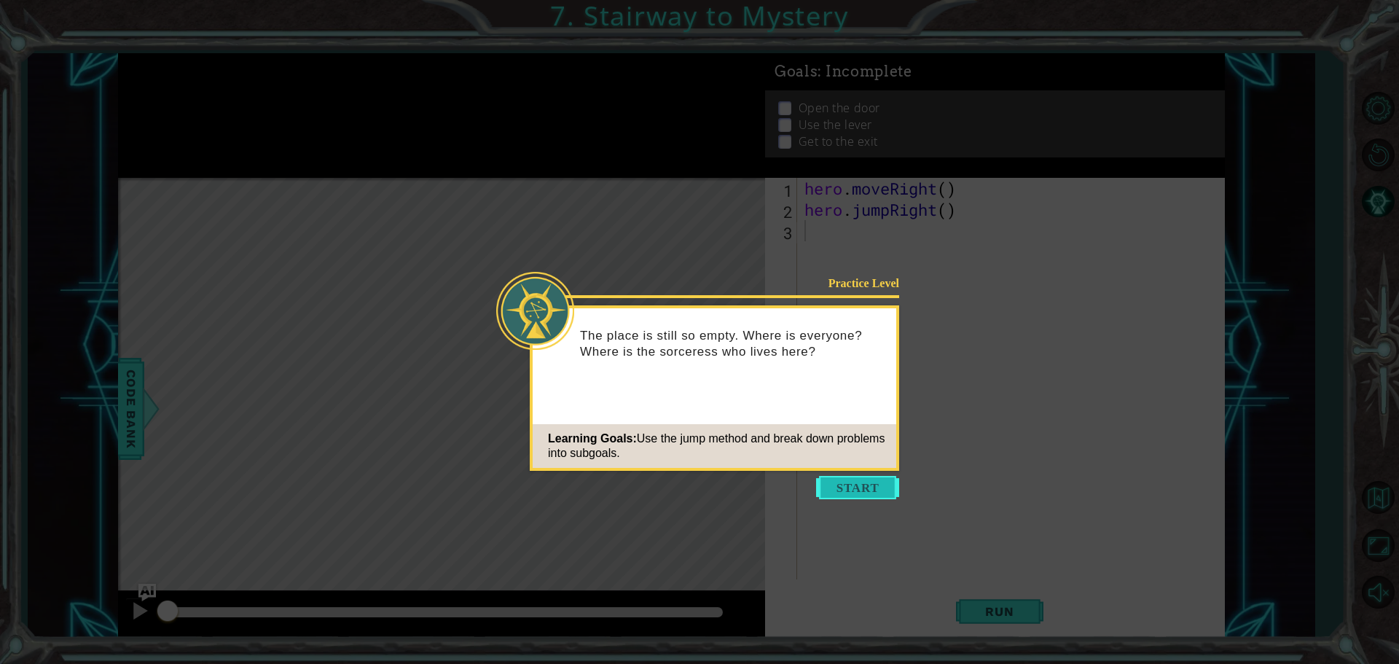
click at [836, 477] on button "Start" at bounding box center [857, 487] width 83 height 23
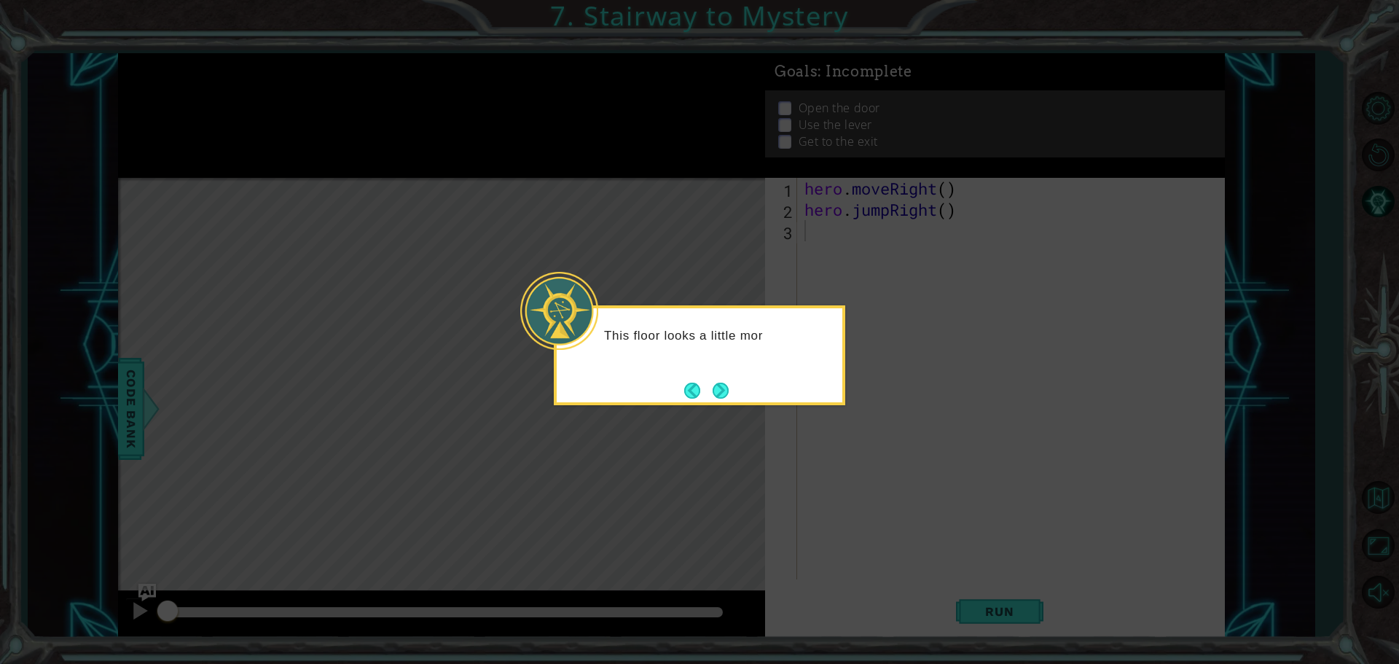
click at [836, 477] on icon at bounding box center [699, 332] width 1399 height 664
click at [729, 393] on button "Next" at bounding box center [721, 390] width 18 height 18
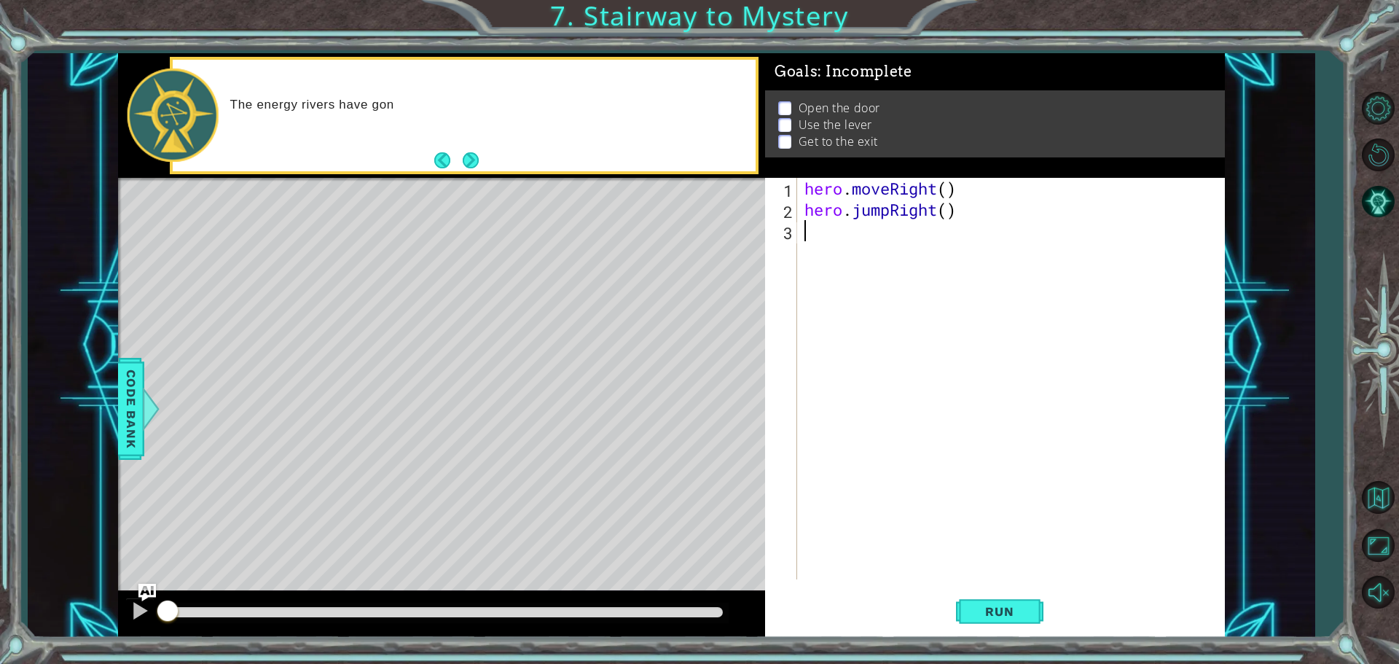
click at [877, 394] on div "hero . moveRight ( ) hero . jumpRight ( )" at bounding box center [1015, 400] width 426 height 444
click at [880, 401] on div "hero . moveRight ( ) hero . jumpRight ( )" at bounding box center [1015, 400] width 426 height 444
click at [896, 401] on div "hero . moveRight ( ) hero . jumpRight ( )" at bounding box center [1015, 400] width 426 height 444
click at [1007, 599] on button "Run" at bounding box center [999, 611] width 87 height 46
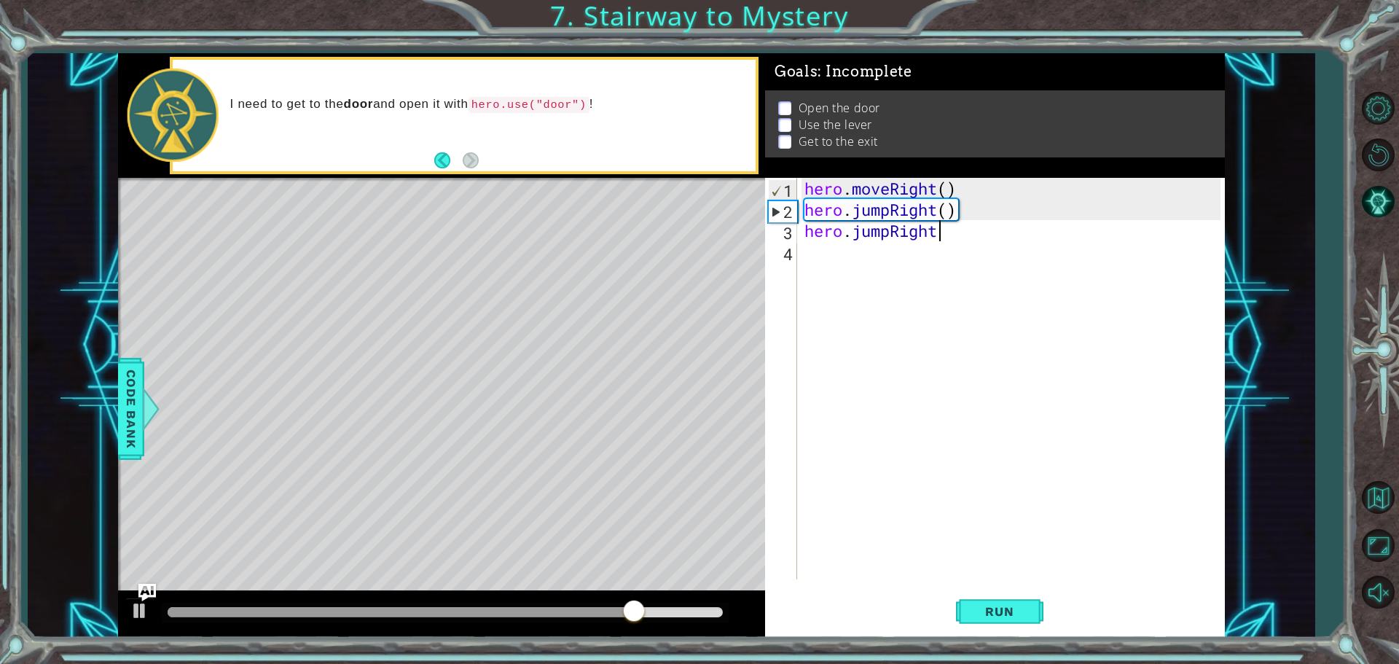
scroll to position [0, 6]
type textarea "hero.jumpRight()"
click at [917, 276] on div "hero . moveRight ( ) hero . jumpRight ( ) hero . jumpRight ( )" at bounding box center [1015, 400] width 426 height 444
click at [917, 256] on div "hero . moveRight ( ) hero . jumpRight ( ) hero . jumpRight ( )" at bounding box center [1015, 400] width 426 height 444
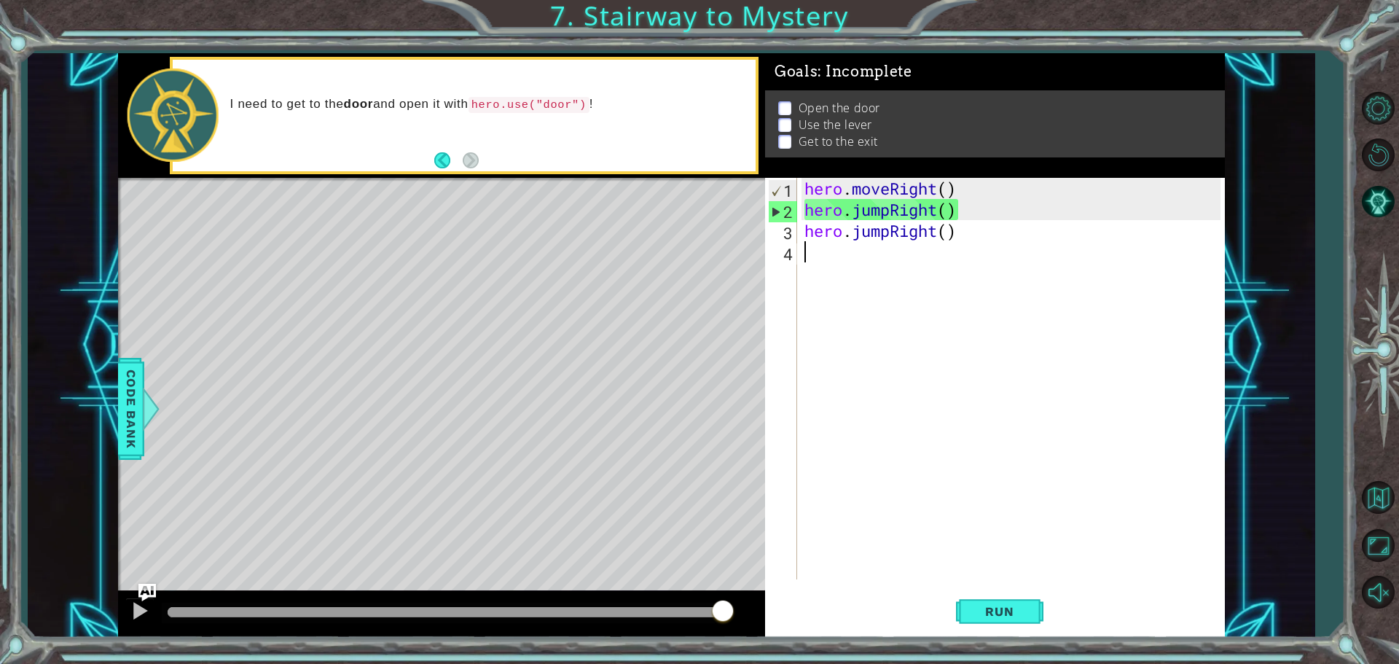
click at [887, 259] on div "hero . moveRight ( ) hero . jumpRight ( ) hero . jumpRight ( )" at bounding box center [1015, 400] width 426 height 444
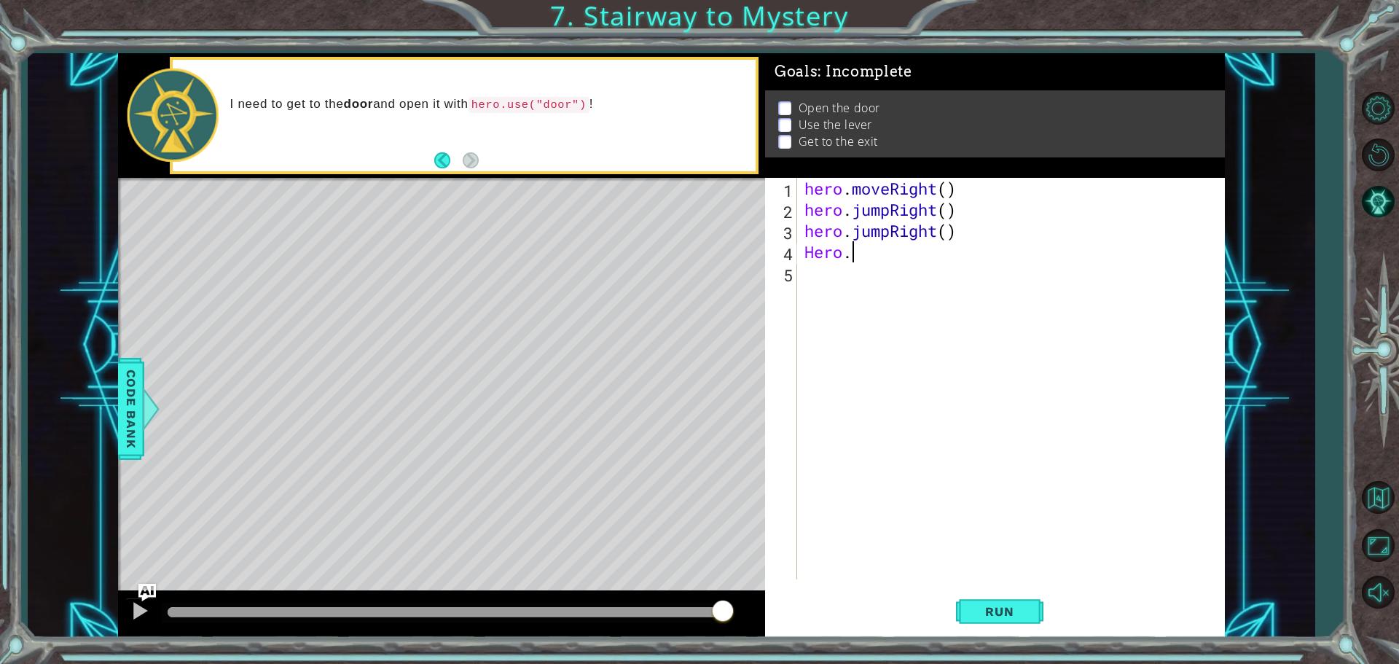
scroll to position [0, 1]
click at [892, 230] on div "hero . moveRight ( ) hero . jumpRight ( ) hero . jumpRight ( ) Hero ." at bounding box center [1015, 400] width 426 height 444
click at [898, 254] on div "hero . moveRight ( ) hero . jumpRight ( ) hero . moveRight ( ) Hero ." at bounding box center [1015, 400] width 426 height 444
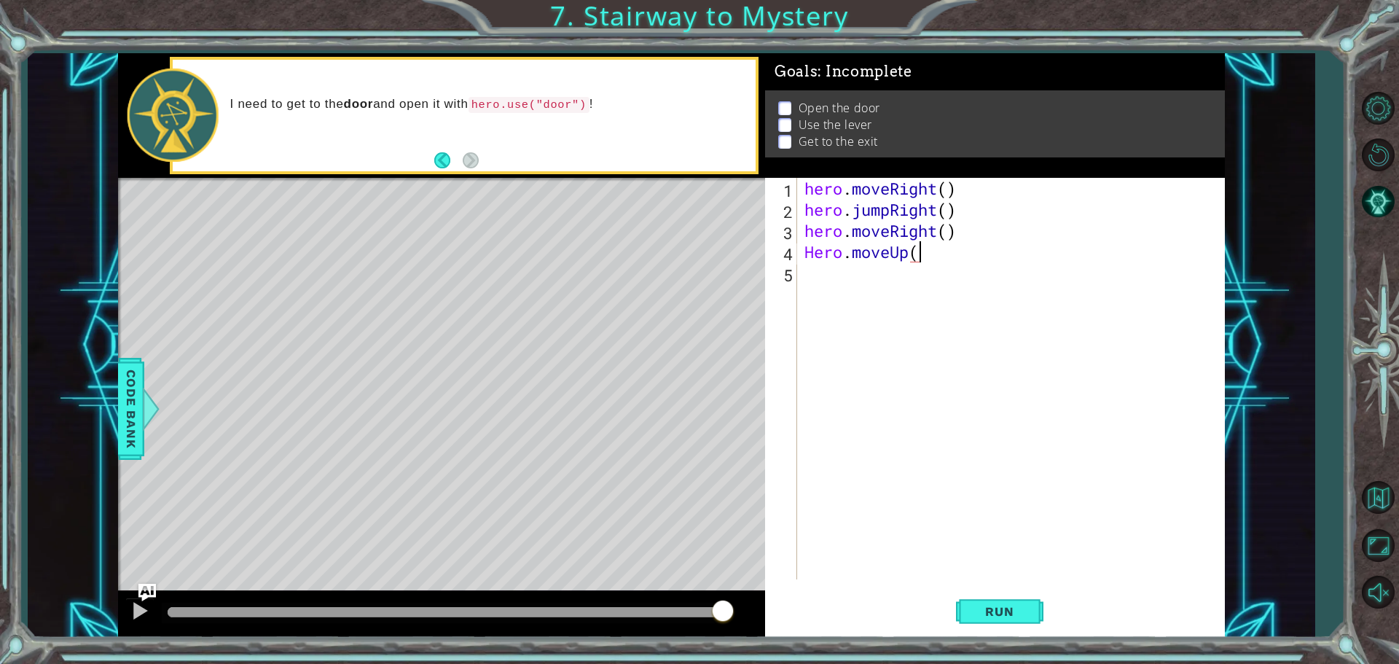
type textarea "Hero.moveUp()"
click at [882, 269] on div "hero . moveRight ( ) hero . jumpRight ( ) hero . moveRight ( ) Hero . moveUp ( )" at bounding box center [1015, 400] width 426 height 444
type textarea "h"
click at [816, 246] on div "hero . moveRight ( ) hero . jumpRight ( ) hero . moveRight ( ) Hero . moveUp ( )" at bounding box center [1015, 400] width 426 height 444
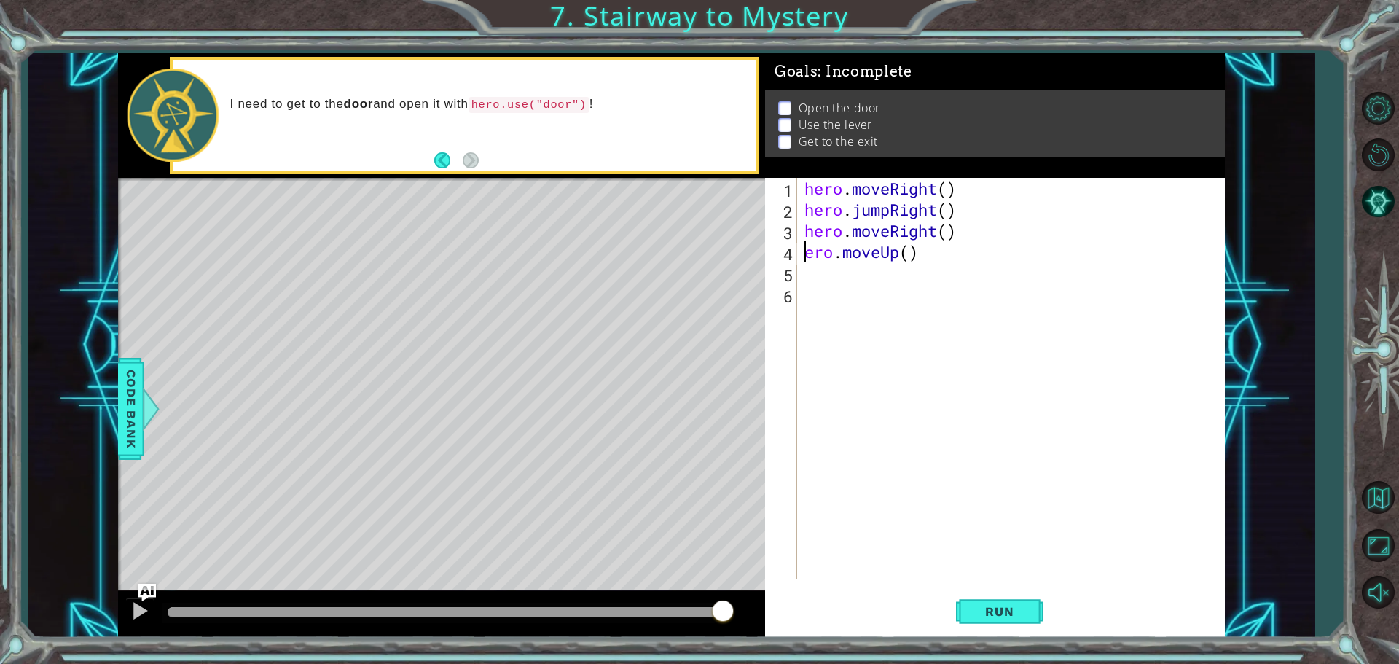
type textarea "hero.moveUp()"
click at [818, 275] on div "hero . moveRight ( ) hero . jumpRight ( ) hero . moveRight ( ) hero . moveUp ( )" at bounding box center [1015, 400] width 426 height 444
type textarea "hero.use("door")"
click at [823, 313] on div "hero . moveRight ( ) hero . jumpRight ( ) hero . moveRight ( ) hero . moveUp ( …" at bounding box center [1015, 400] width 426 height 444
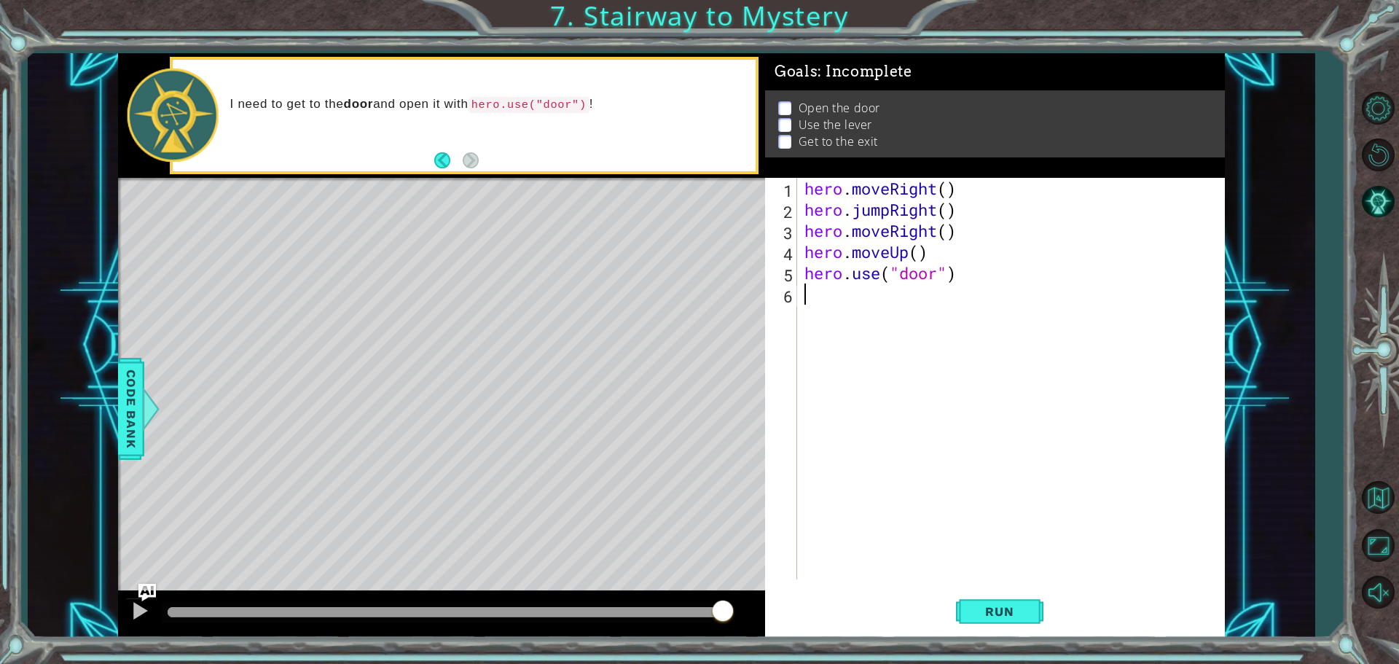
scroll to position [0, 0]
type textarea "H"
type textarea "g"
type textarea "hero.moveUp()"
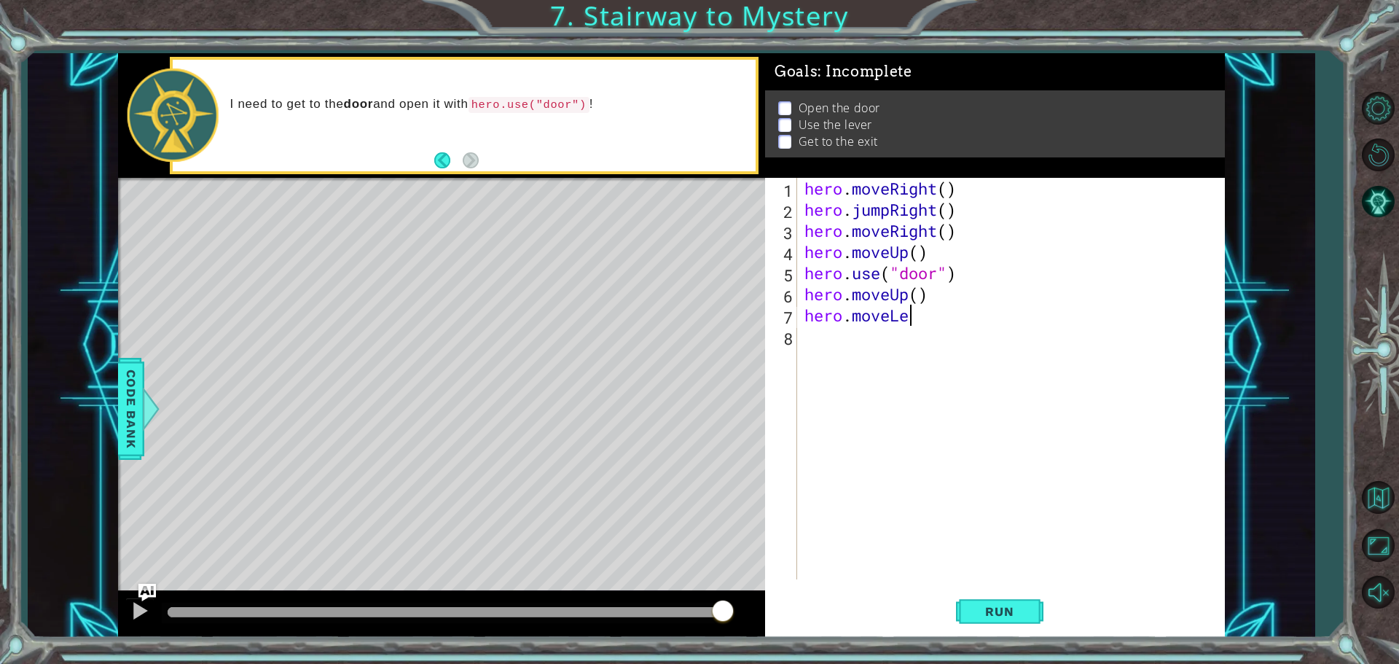
scroll to position [0, 4]
type textarea "hero.moveLeft()"
click at [826, 334] on div "hero . moveRight ( ) hero . jumpRight ( ) hero . moveRight ( ) hero . moveUp ( …" at bounding box center [1015, 400] width 426 height 444
type textarea "hero.use("lever")"
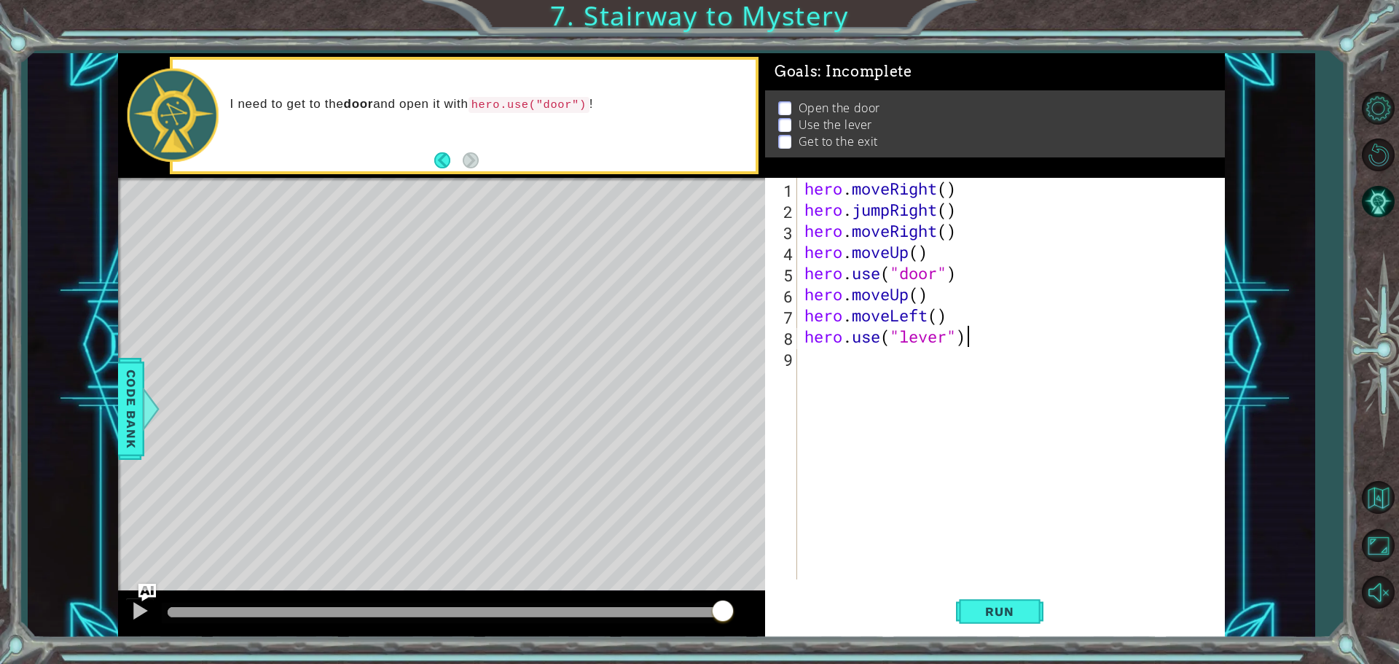
scroll to position [0, 7]
click at [882, 349] on div "hero . moveRight ( ) hero . jumpRight ( ) hero . moveRight ( ) hero . moveUp ( …" at bounding box center [1015, 400] width 426 height 444
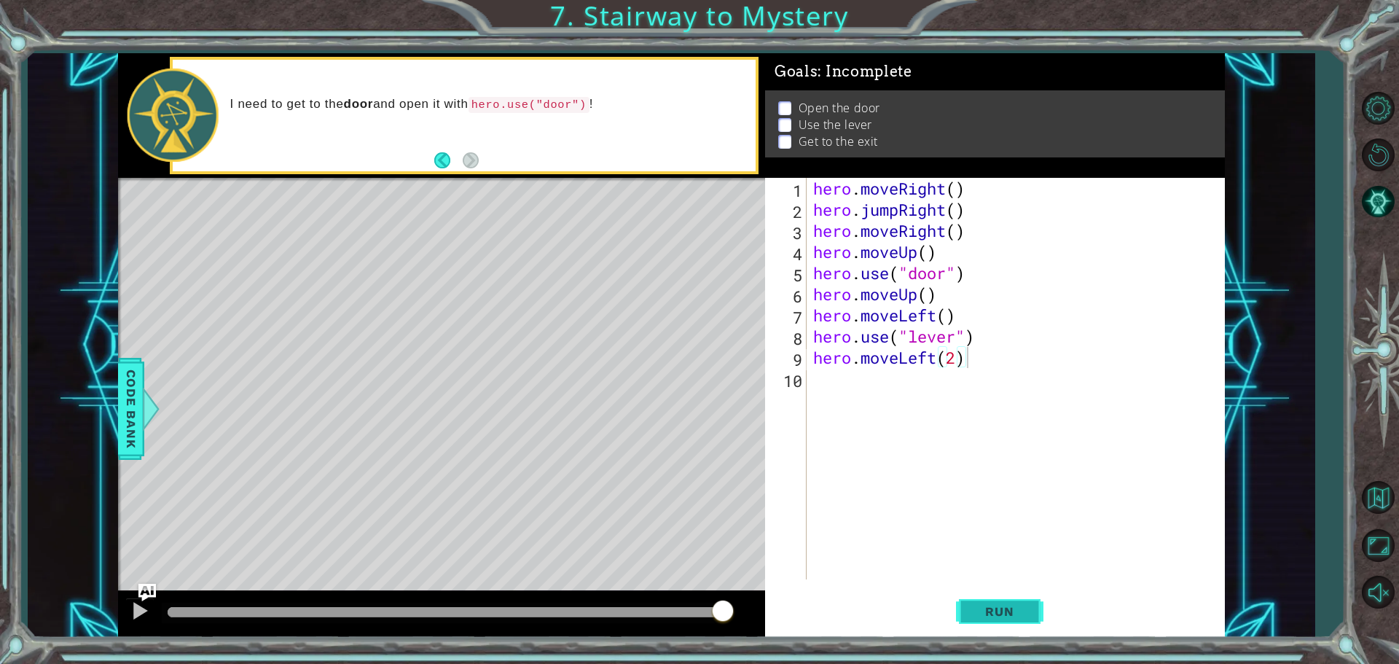
click at [972, 601] on button "Run" at bounding box center [999, 611] width 87 height 46
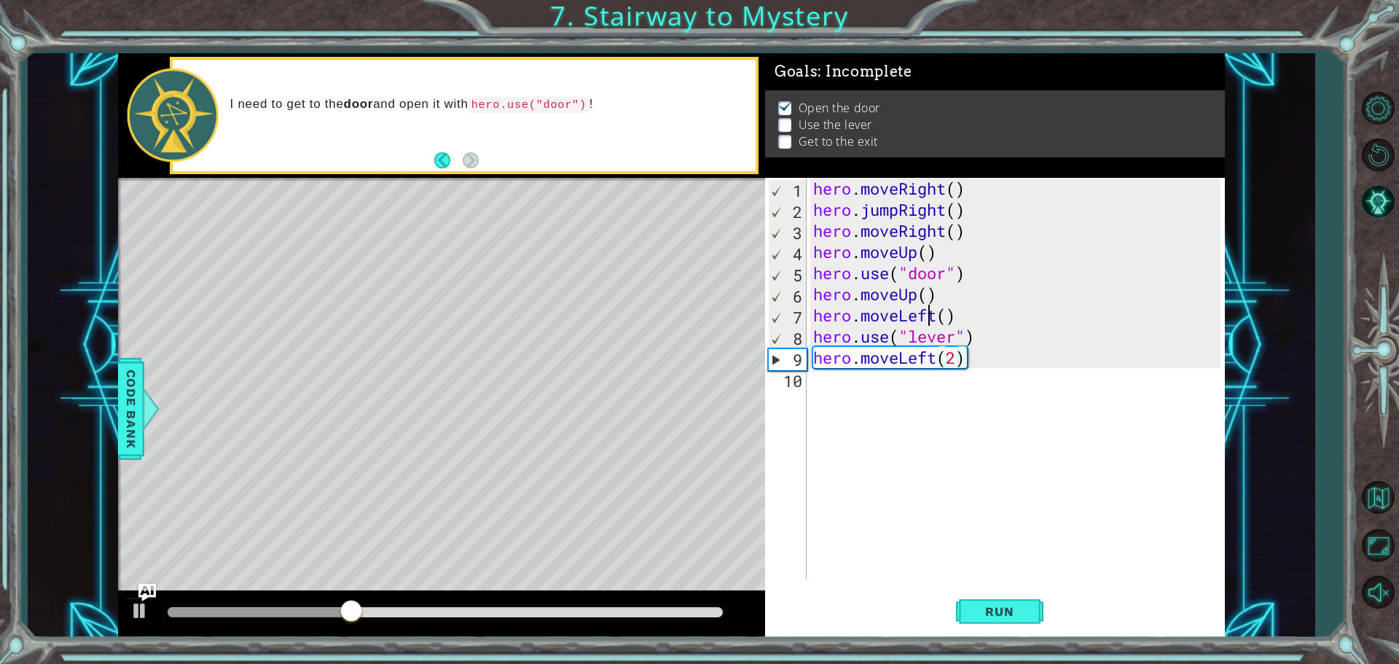
click at [931, 313] on div "hero . moveRight ( ) hero . jumpRight ( ) hero . moveRight ( ) hero . moveUp ( …" at bounding box center [1019, 400] width 418 height 444
click at [933, 314] on div "hero . moveRight ( ) hero . jumpRight ( ) hero . moveRight ( ) hero . moveUp ( …" at bounding box center [1019, 400] width 418 height 444
click at [936, 314] on div "hero . moveRight ( ) hero . jumpRight ( ) hero . moveRight ( ) hero . moveUp ( …" at bounding box center [1019, 400] width 418 height 444
type textarea "hero.moveUp()"
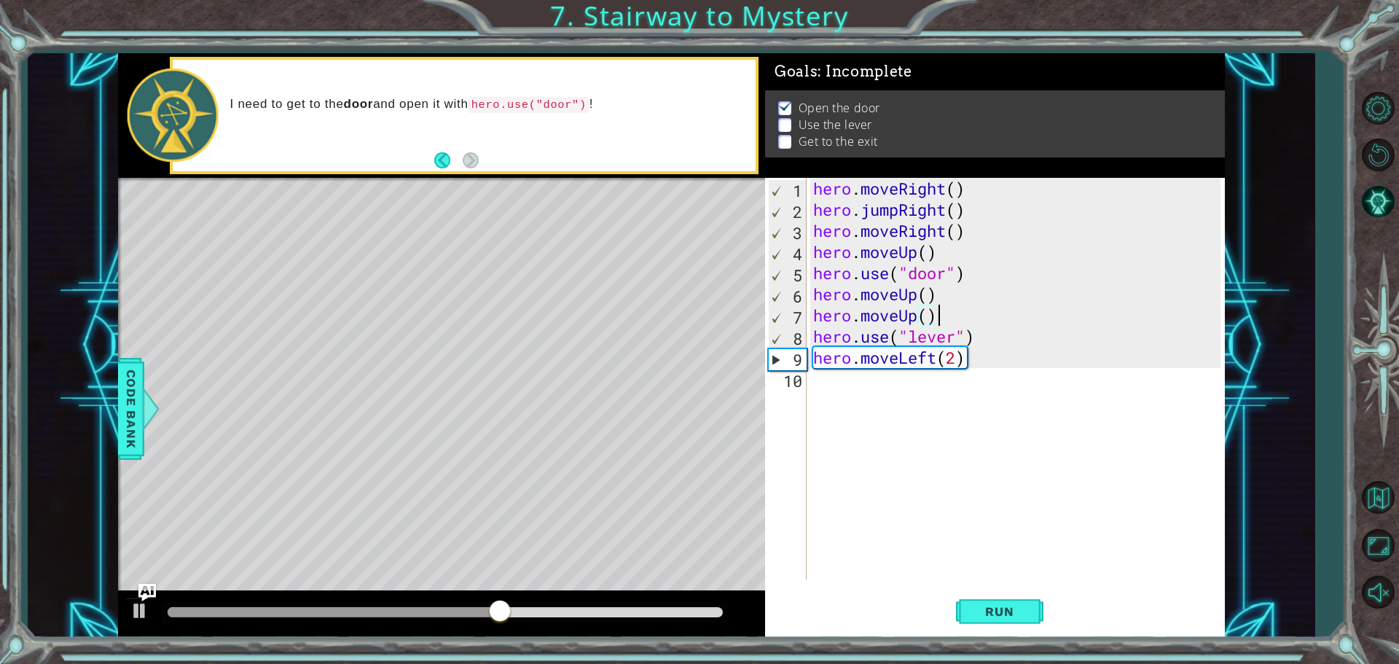
click at [940, 314] on div "hero . moveRight ( ) hero . jumpRight ( ) hero . moveRight ( ) hero . moveUp ( …" at bounding box center [1019, 400] width 418 height 444
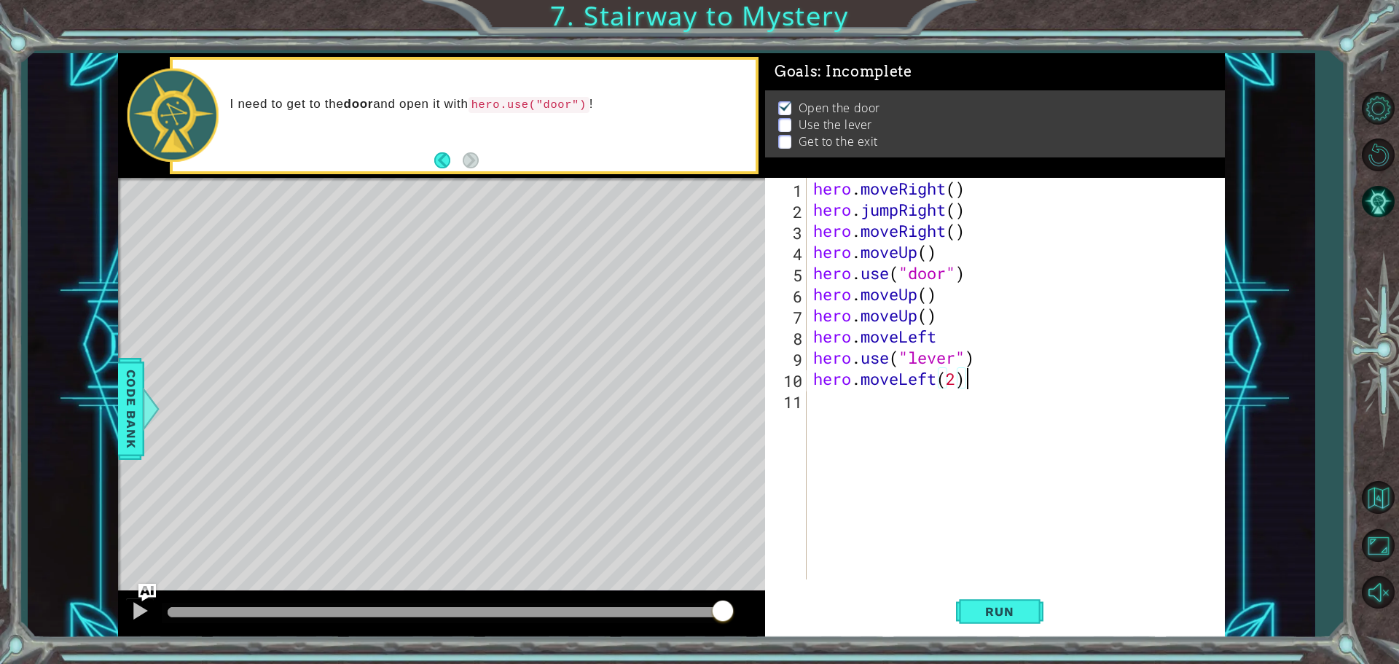
click at [994, 371] on div "hero . moveRight ( ) hero . jumpRight ( ) hero . moveRight ( ) hero . moveUp ( …" at bounding box center [1019, 400] width 418 height 444
type textarea "hero.moveLeft(2)"
click at [944, 404] on div "hero . moveRight ( ) hero . jumpRight ( ) hero . moveRight ( ) hero . moveUp ( …" at bounding box center [1019, 400] width 418 height 444
type textarea "hero.moveUp()"
click at [923, 418] on div "hero . moveRight ( ) hero . jumpRight ( ) hero . moveRight ( ) hero . moveUp ( …" at bounding box center [1019, 400] width 418 height 444
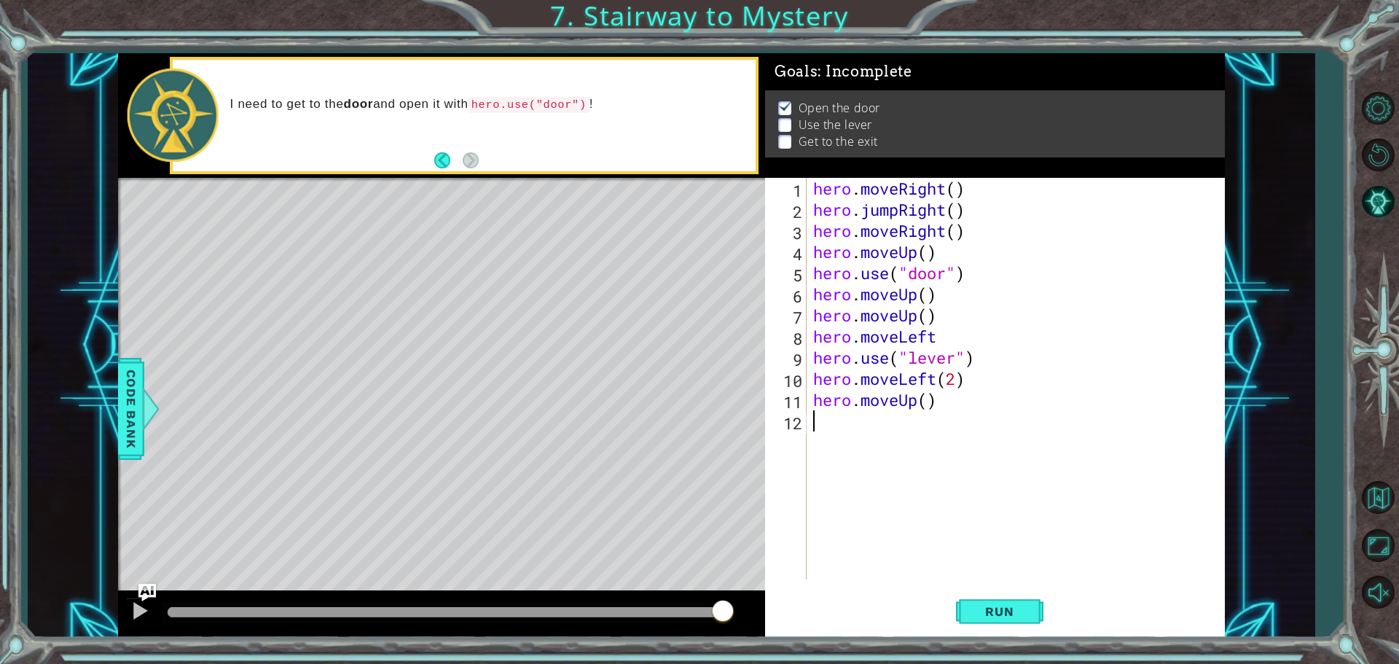
scroll to position [0, 0]
type textarea "H"
type textarea "hero.moveright()"
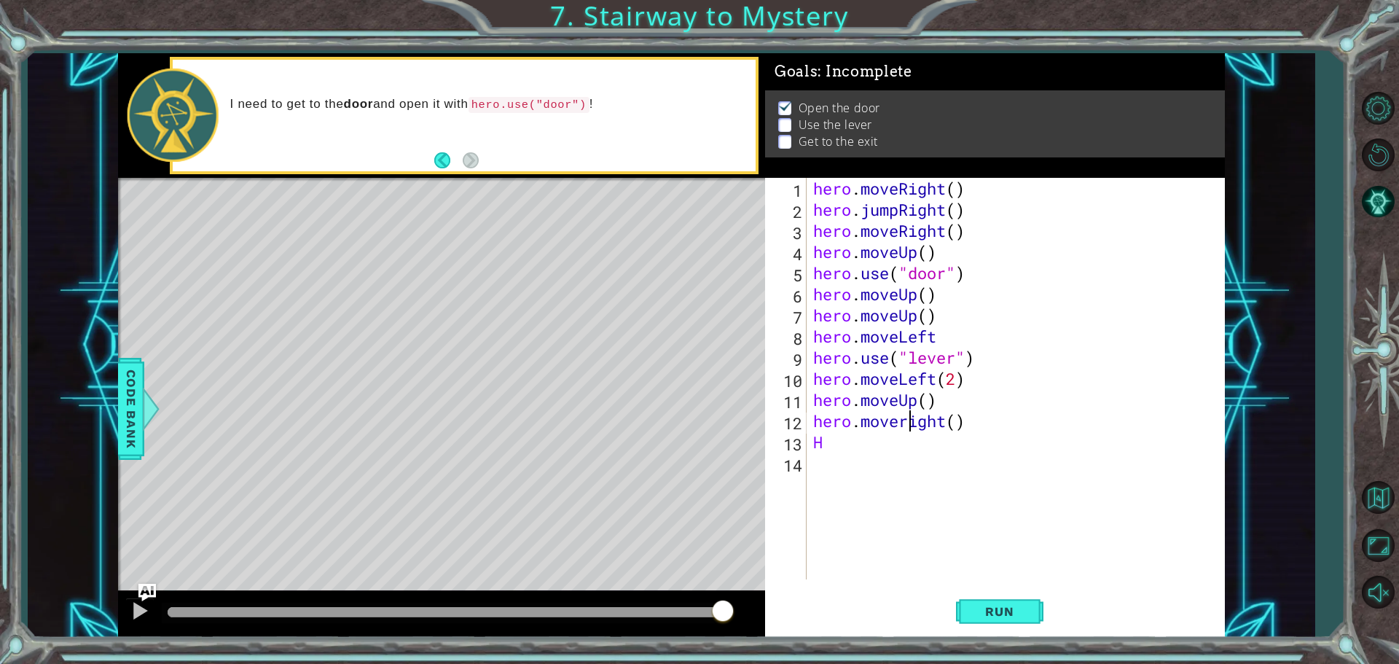
click at [909, 420] on div "hero . moveRight ( ) hero . jumpRight ( ) hero . moveRight ( ) hero . moveUp ( …" at bounding box center [1019, 400] width 418 height 444
type textarea "hero.moveRight()"
click at [953, 453] on div "hero . moveRight ( ) hero . jumpRight ( ) hero . moveRight ( ) hero . moveUp ( …" at bounding box center [1019, 400] width 418 height 444
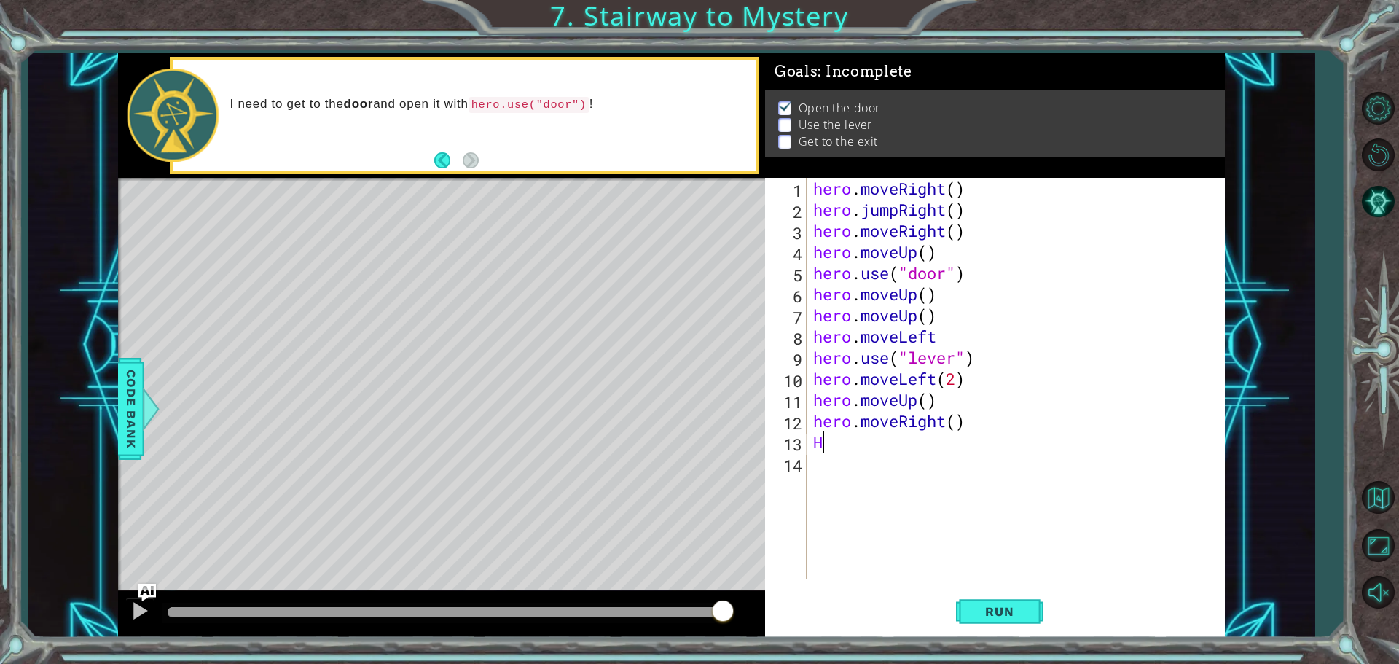
click at [949, 434] on div "hero . moveRight ( ) hero . jumpRight ( ) hero . moveRight ( ) hero . moveUp ( …" at bounding box center [1019, 400] width 418 height 444
type textarea "H"
click at [1021, 617] on span "Run" at bounding box center [1000, 611] width 58 height 15
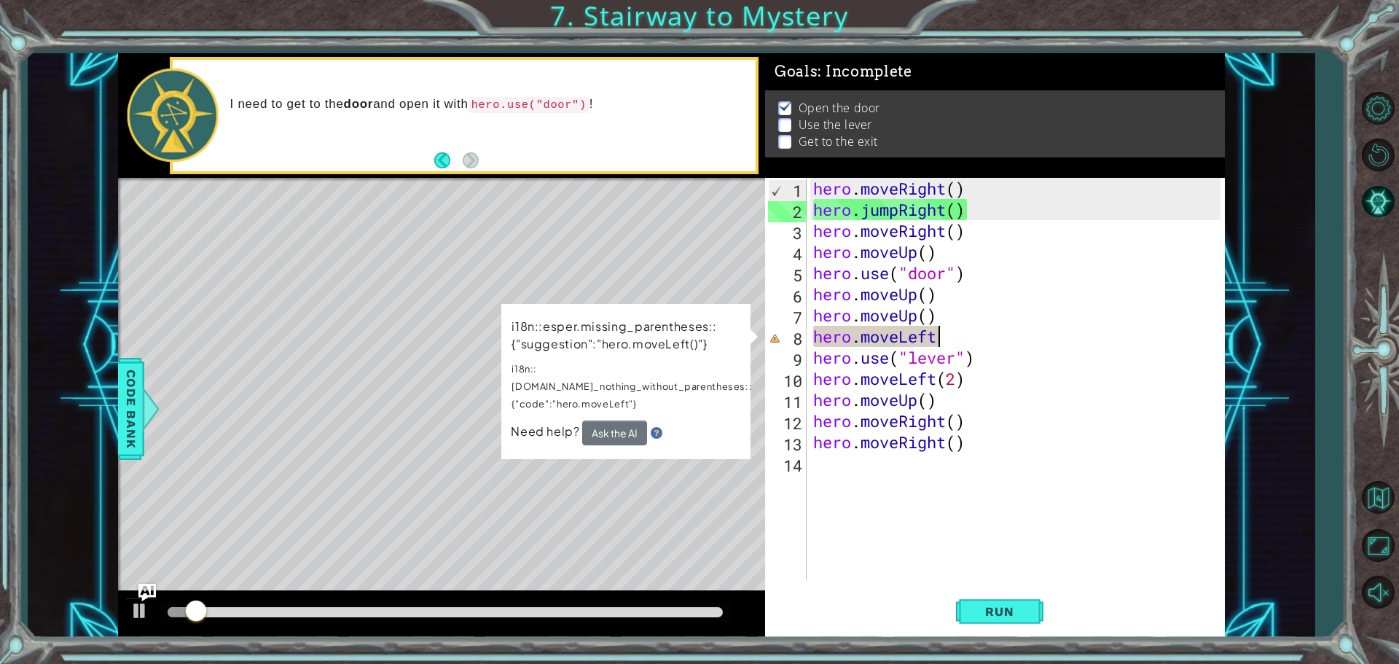
click at [951, 337] on div "hero . moveRight ( ) hero . jumpRight ( ) hero . moveRight ( ) hero . moveUp ( …" at bounding box center [1019, 400] width 418 height 444
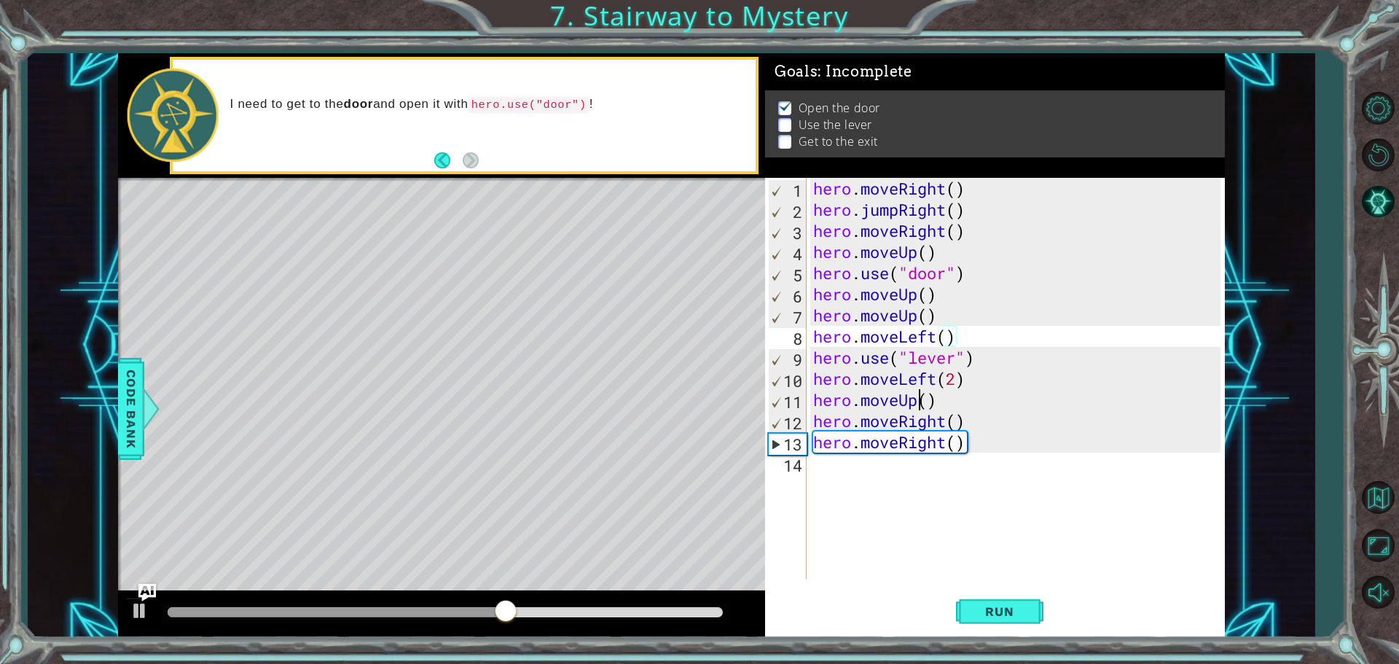
click at [917, 396] on div "hero . moveRight ( ) hero . jumpRight ( ) hero . moveRight ( ) hero . moveUp ( …" at bounding box center [1019, 400] width 418 height 444
click at [984, 608] on span "Run" at bounding box center [1000, 611] width 58 height 15
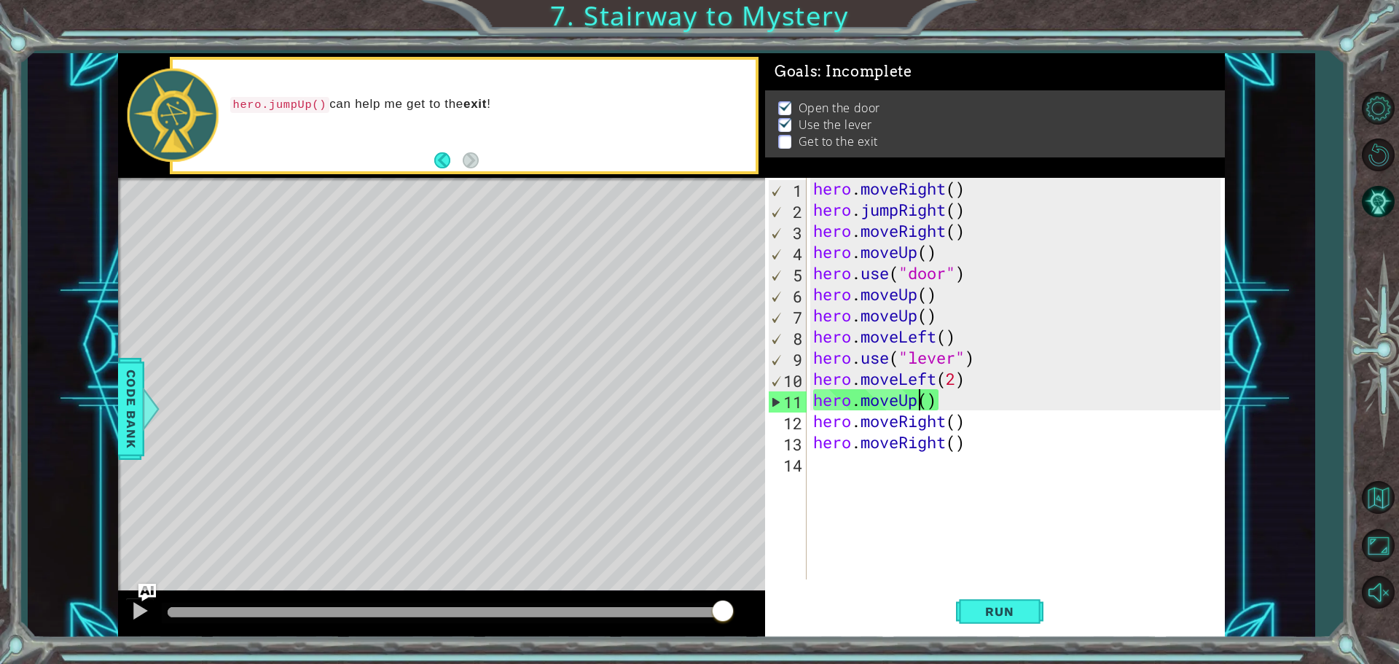
click at [900, 403] on div "hero . moveRight ( ) hero . jumpRight ( ) hero . moveRight ( ) hero . moveUp ( …" at bounding box center [1019, 400] width 418 height 444
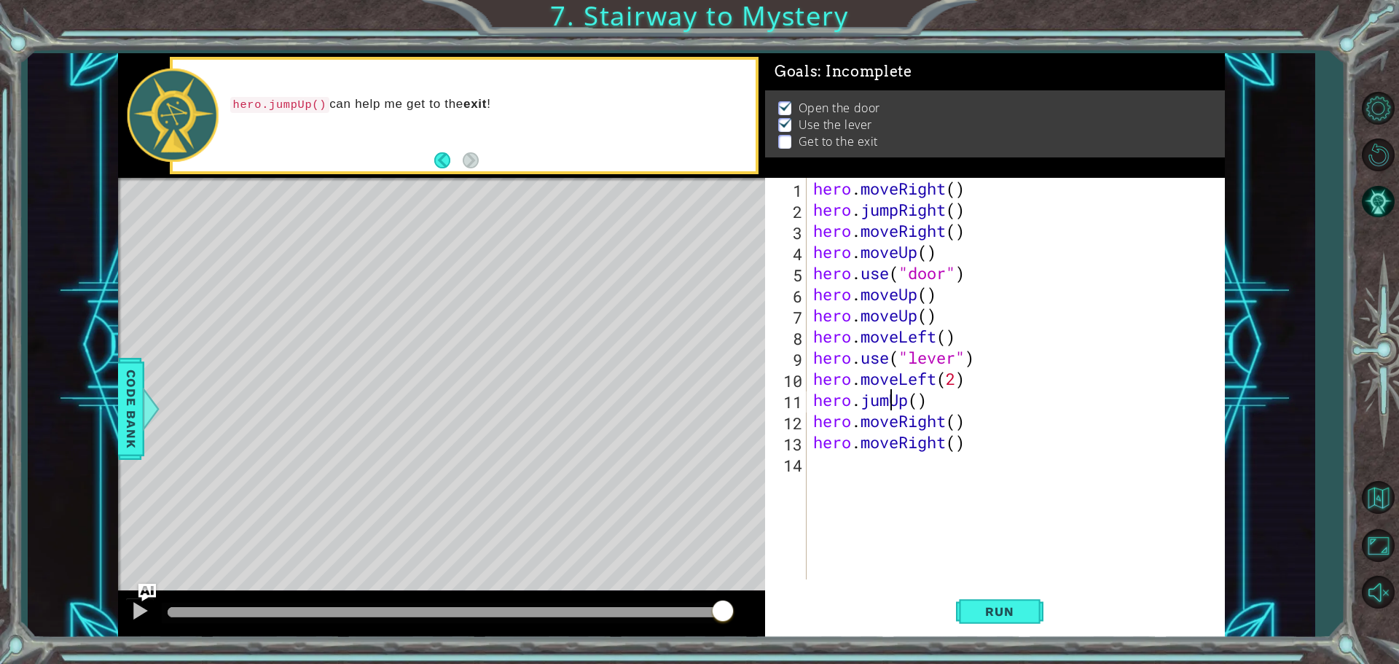
scroll to position [0, 4]
type textarea "hero.jumpUp()"
click at [992, 612] on span "Run" at bounding box center [1000, 611] width 58 height 15
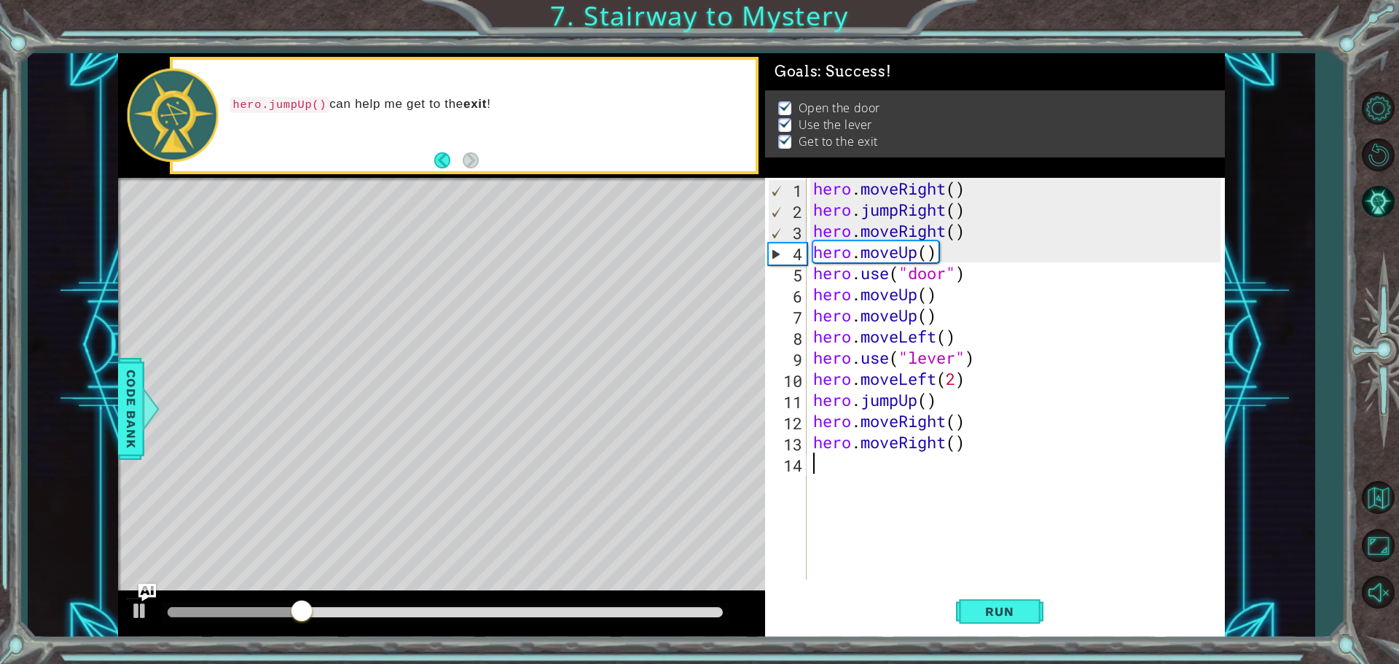
click at [830, 479] on div "hero . moveRight ( ) hero . jumpRight ( ) hero . moveRight ( ) hero . moveUp ( …" at bounding box center [1019, 400] width 418 height 444
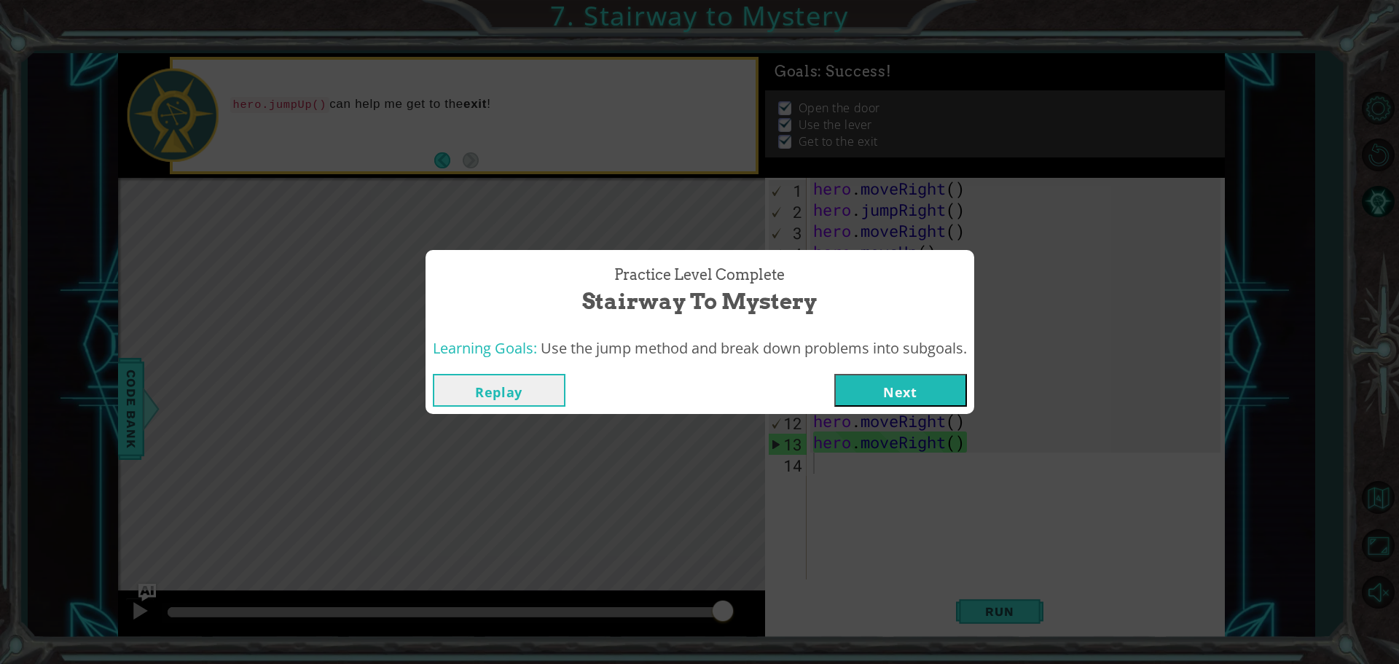
click at [915, 384] on button "Next" at bounding box center [900, 390] width 133 height 33
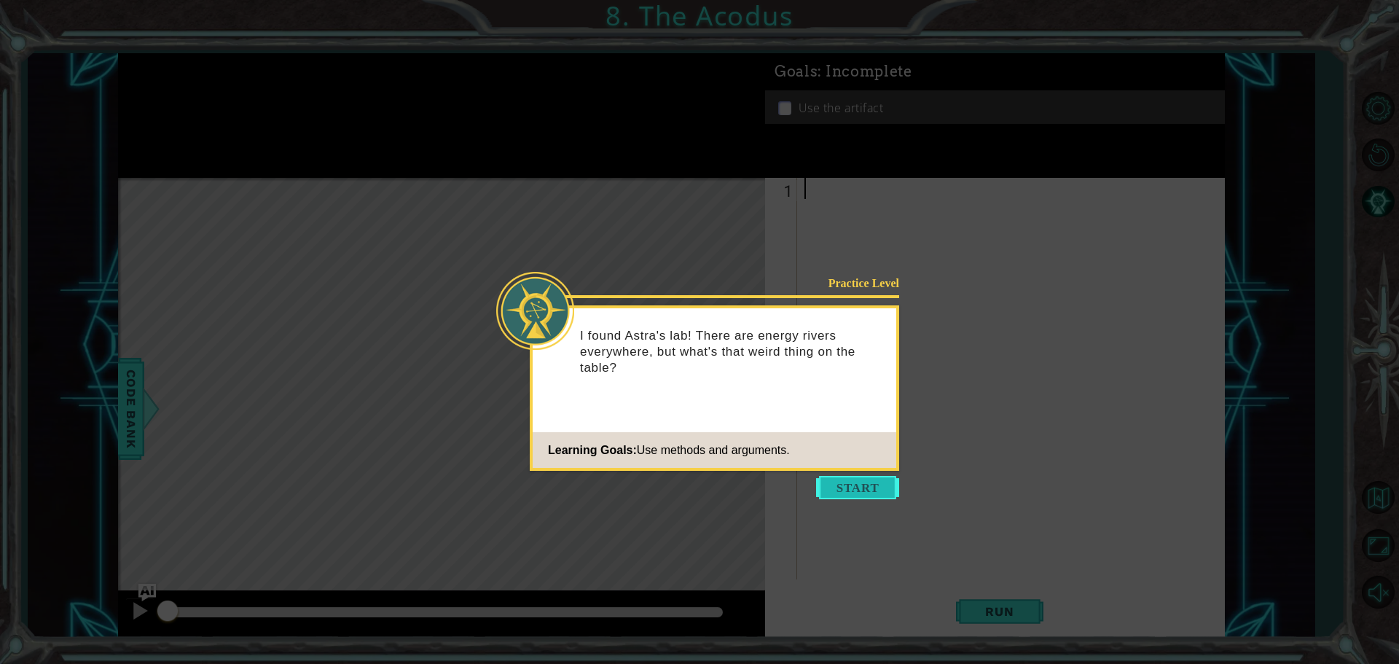
click at [844, 482] on button "Start" at bounding box center [857, 487] width 83 height 23
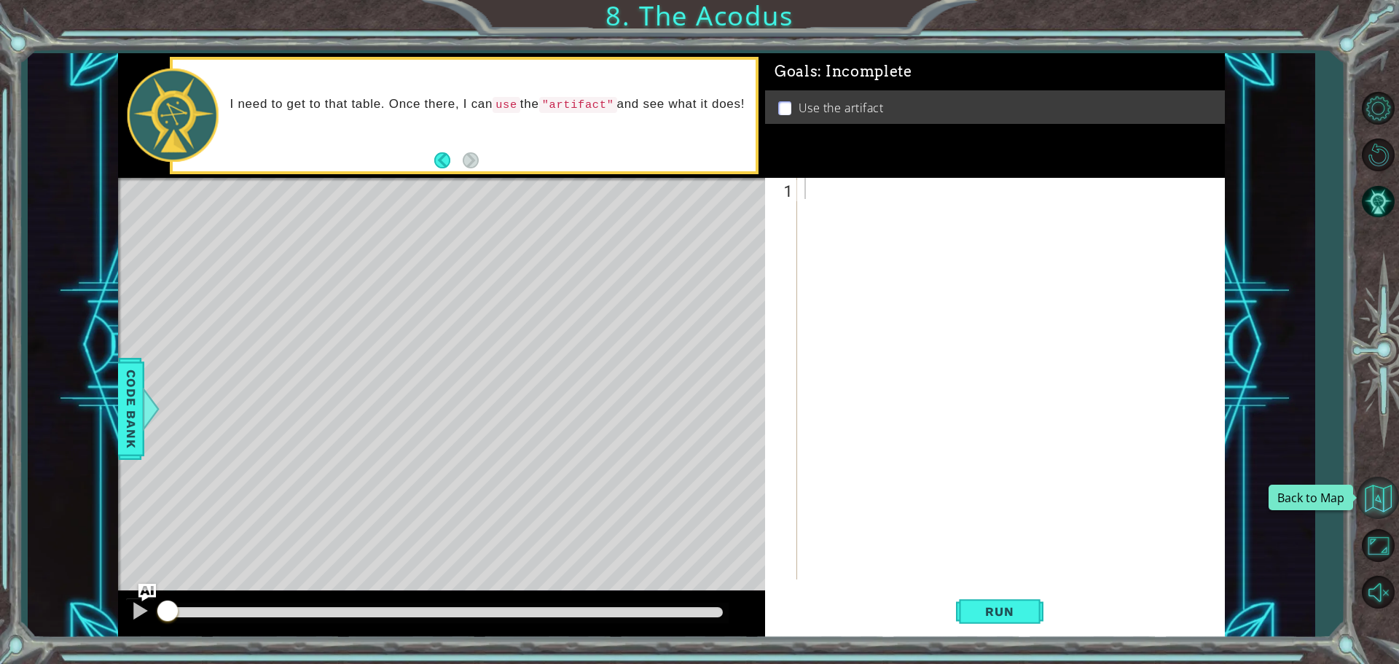
click at [1369, 514] on button "Back to Map" at bounding box center [1378, 498] width 42 height 42
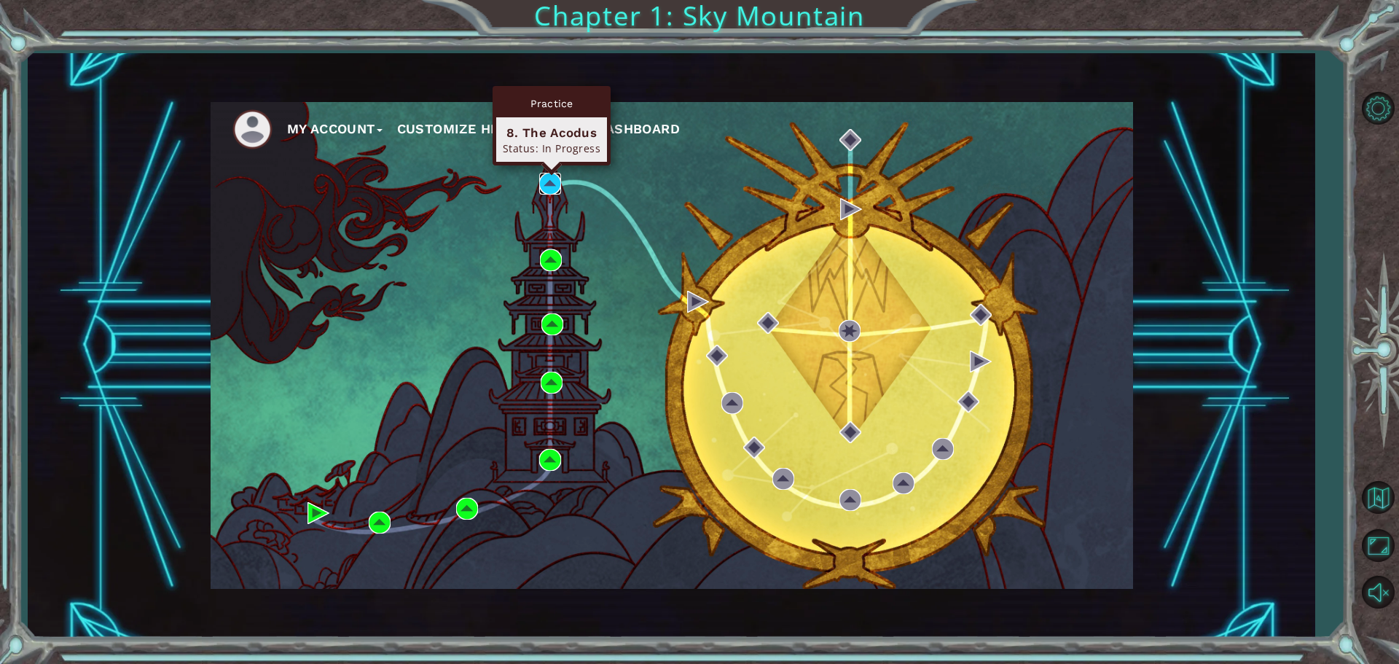
click at [552, 181] on img at bounding box center [550, 184] width 22 height 22
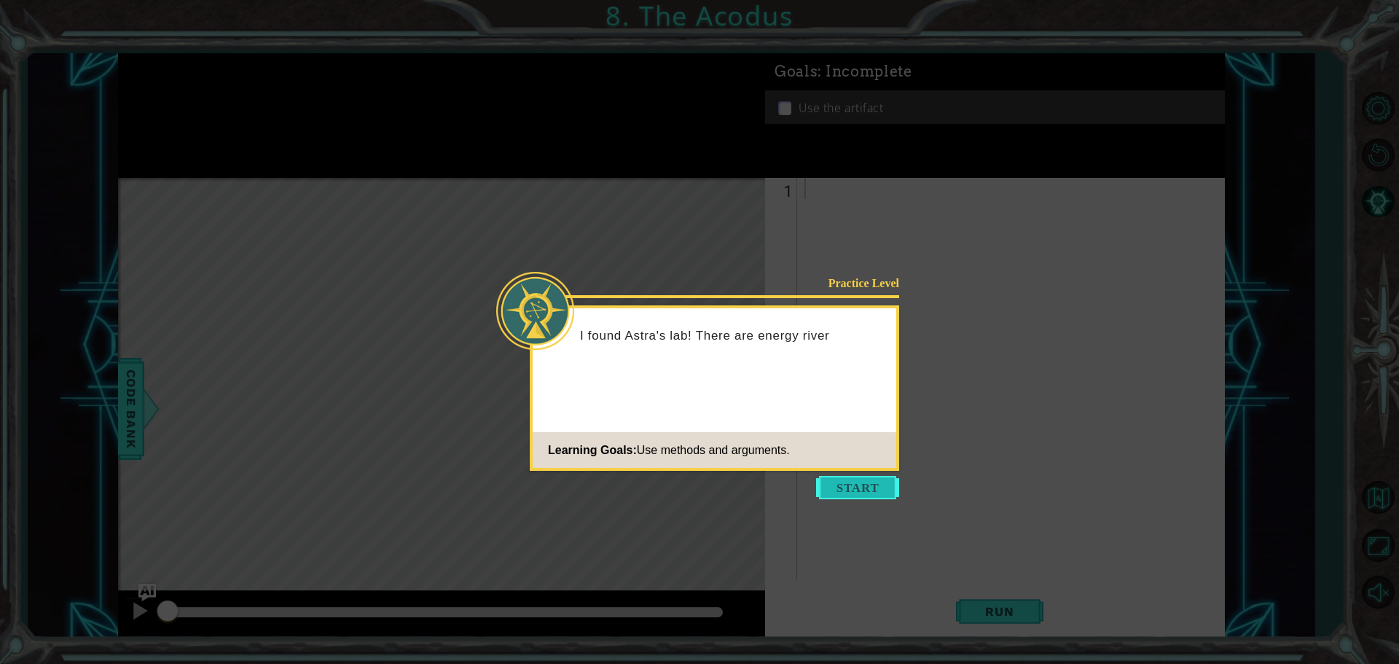
click at [863, 488] on button "Start" at bounding box center [857, 487] width 83 height 23
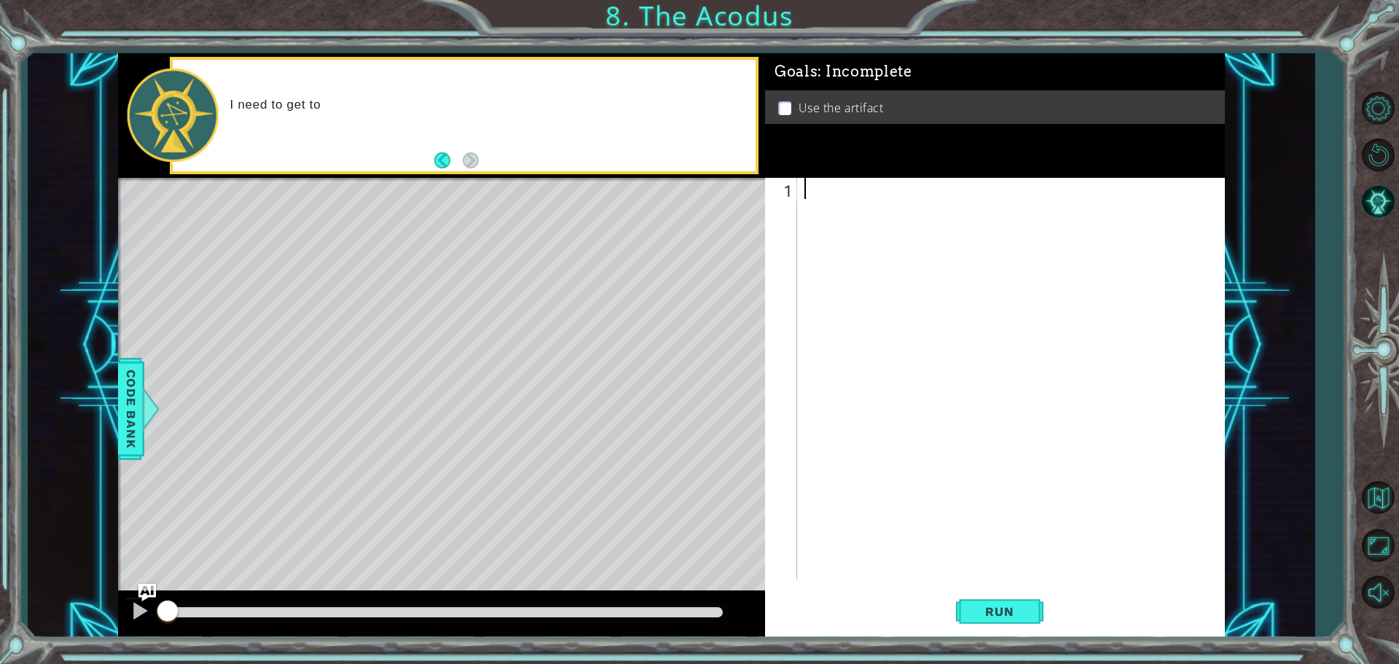
click at [904, 361] on div at bounding box center [1015, 400] width 426 height 444
drag, startPoint x: 1128, startPoint y: 290, endPoint x: 1116, endPoint y: 294, distance: 13.1
click at [1116, 294] on div at bounding box center [1015, 400] width 426 height 444
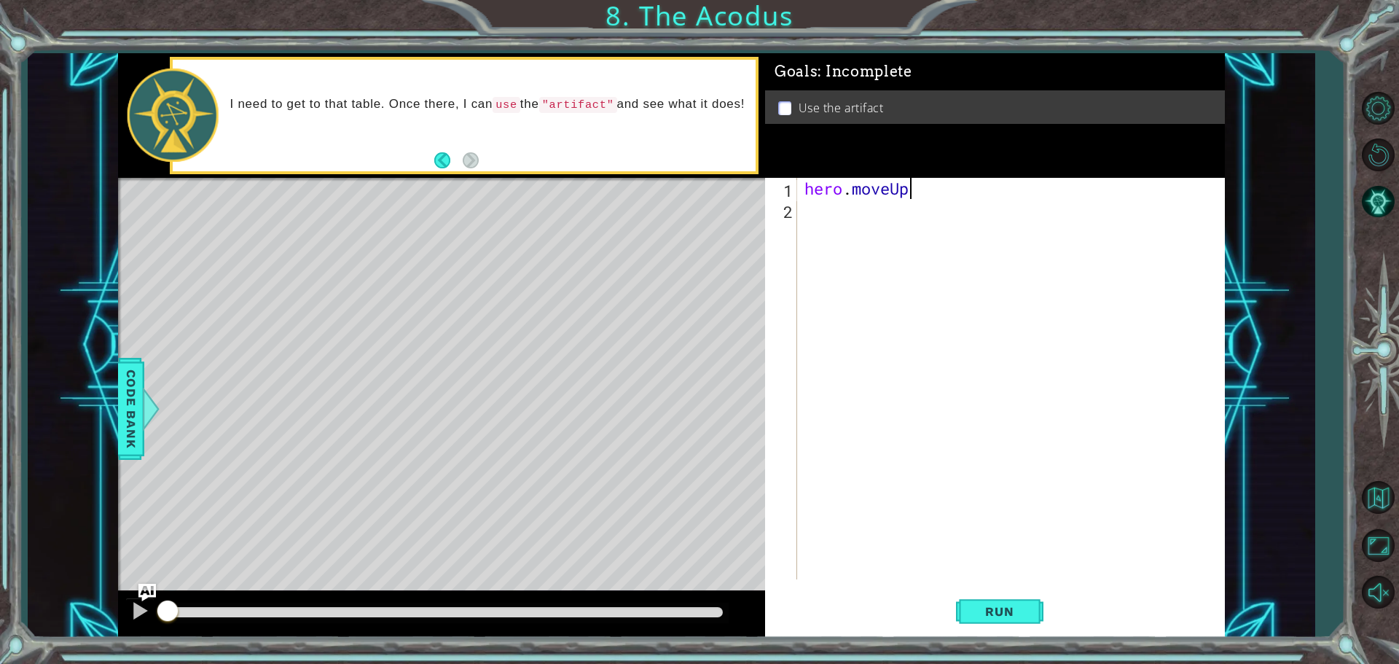
type textarea "hero.moveUp"
click at [874, 227] on div "hero . moveUp" at bounding box center [1015, 400] width 426 height 444
type textarea "hero.moveUp"
type textarea "hero.moveLeft"
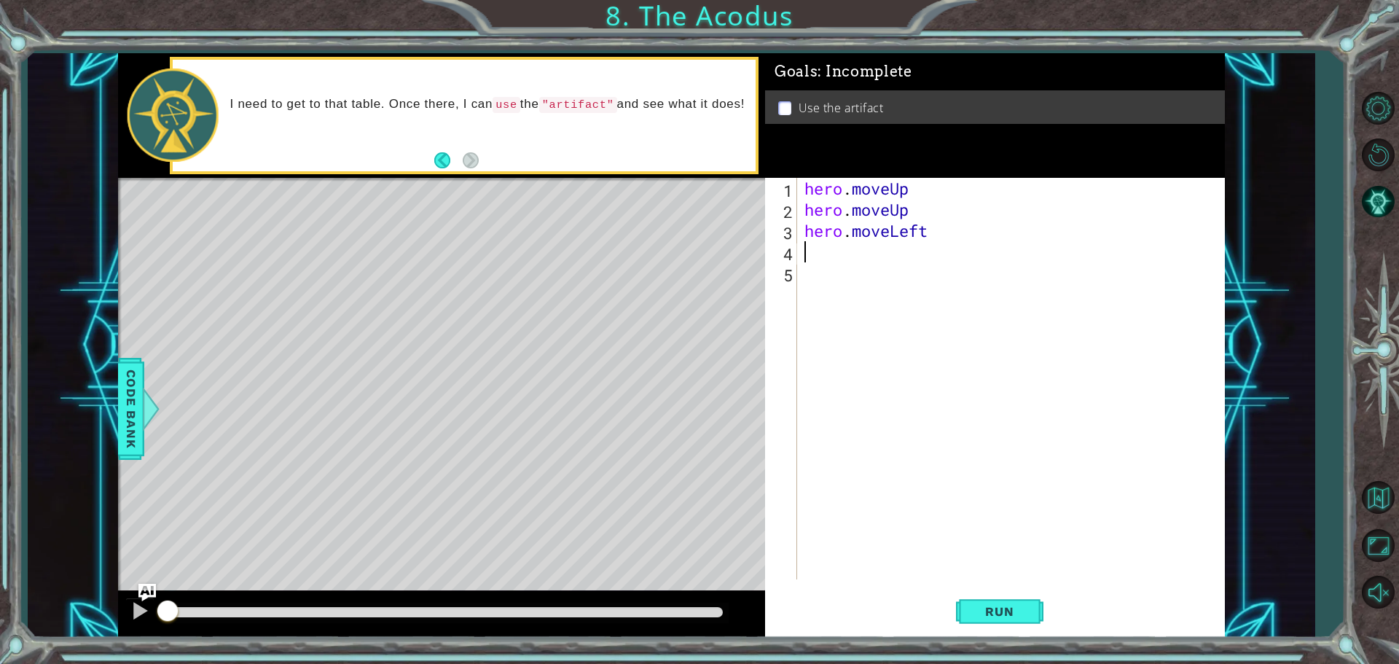
scroll to position [0, 0]
type textarea "H"
type textarea "hero.moveDown"
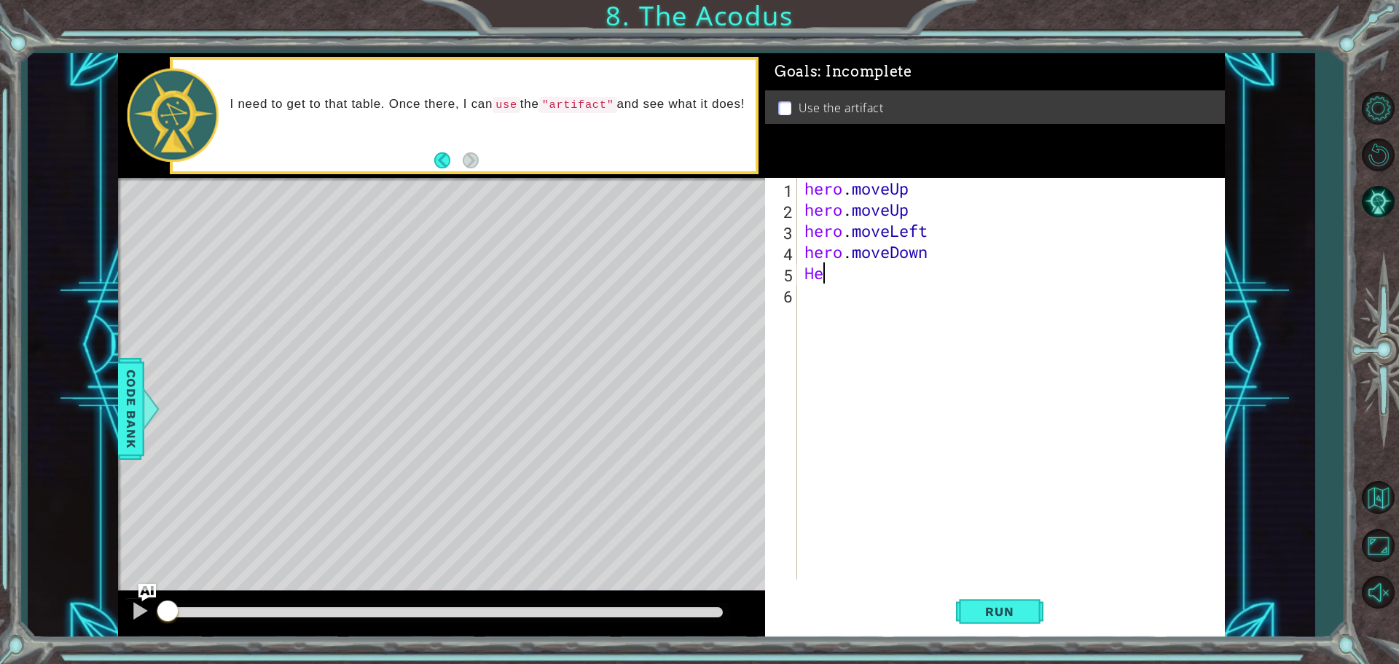
type textarea "H"
type textarea "hero.moveDown"
type textarea "hero.moveleft"
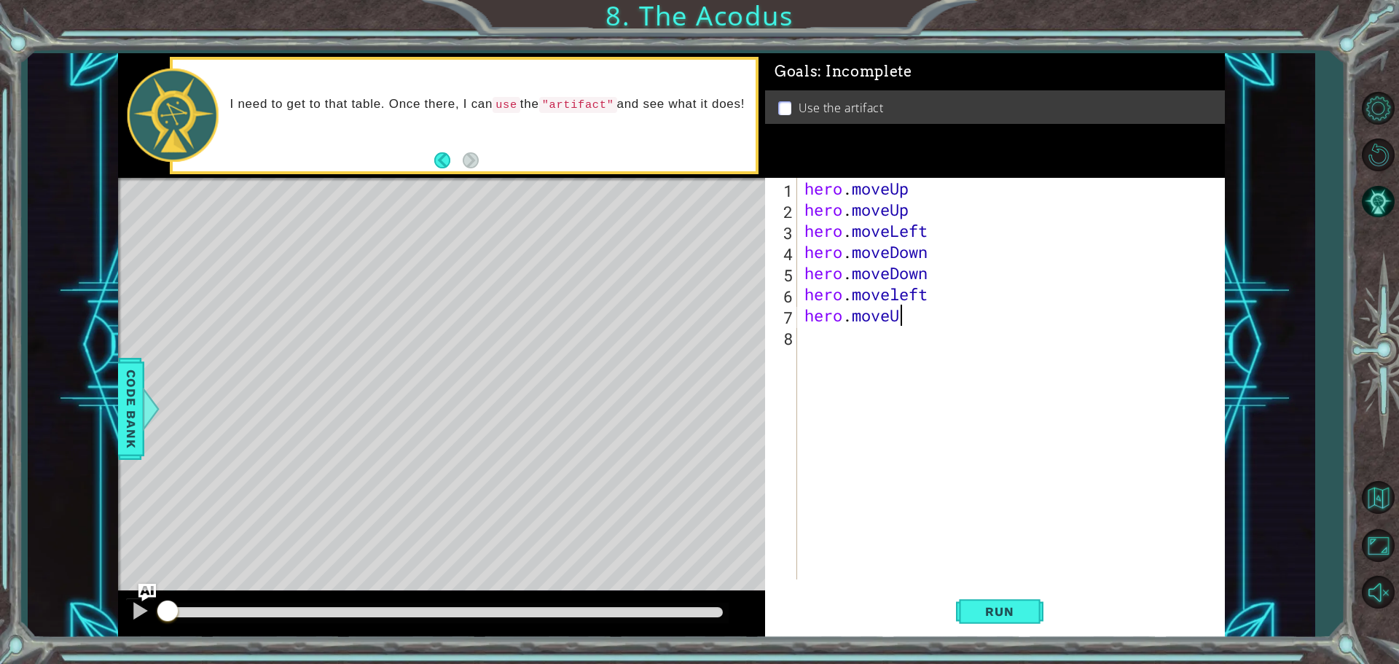
type textarea "hero.moveUp"
type textarea "H"
type textarea "g"
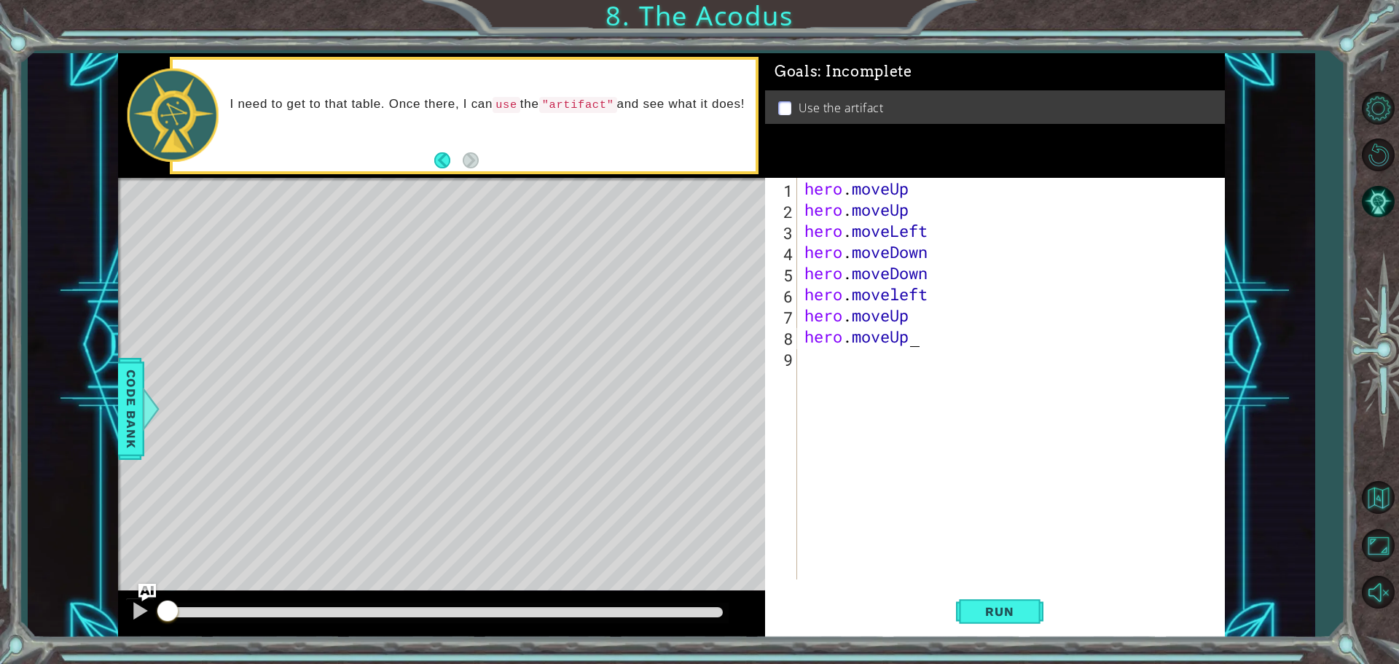
type textarea "hero.moveUp"
drag, startPoint x: 807, startPoint y: 359, endPoint x: 831, endPoint y: 337, distance: 33.0
click at [809, 358] on div "hero . moveUp hero . moveUp hero . moveLeft hero . moveDown hero . moveDown her…" at bounding box center [1015, 400] width 426 height 444
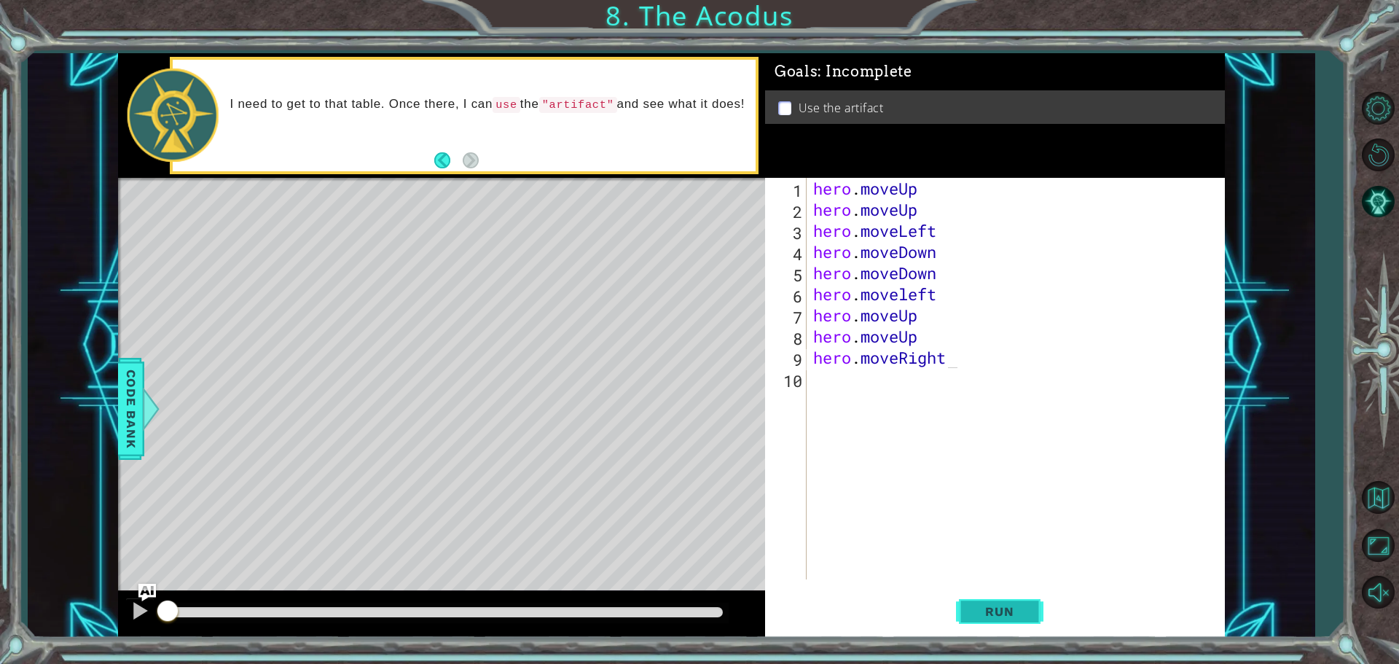
click at [985, 615] on span "Run" at bounding box center [1000, 611] width 58 height 15
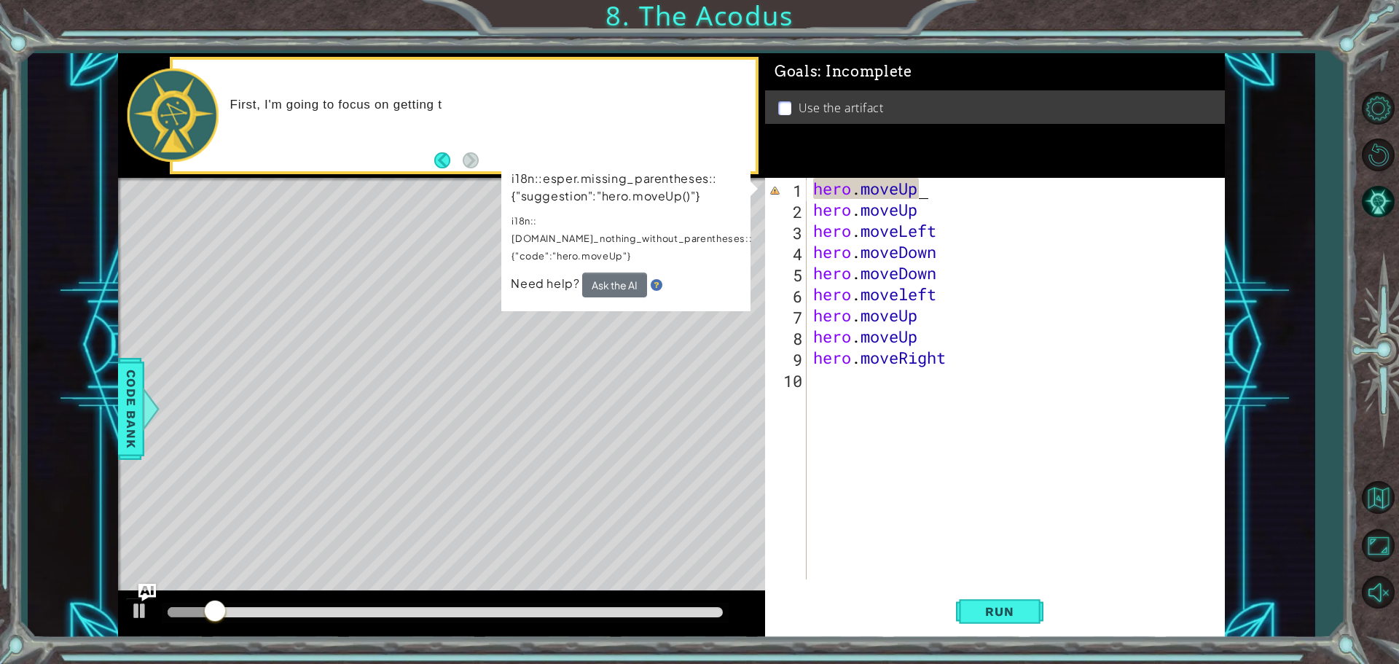
click at [917, 184] on div "hero . moveUp hero . moveUp hero . moveLeft hero . moveDown hero . moveDown her…" at bounding box center [1019, 400] width 418 height 444
click at [922, 184] on div "hero . moveUp hero . moveUp hero . moveLeft hero . moveDown hero . moveDown her…" at bounding box center [1019, 400] width 418 height 444
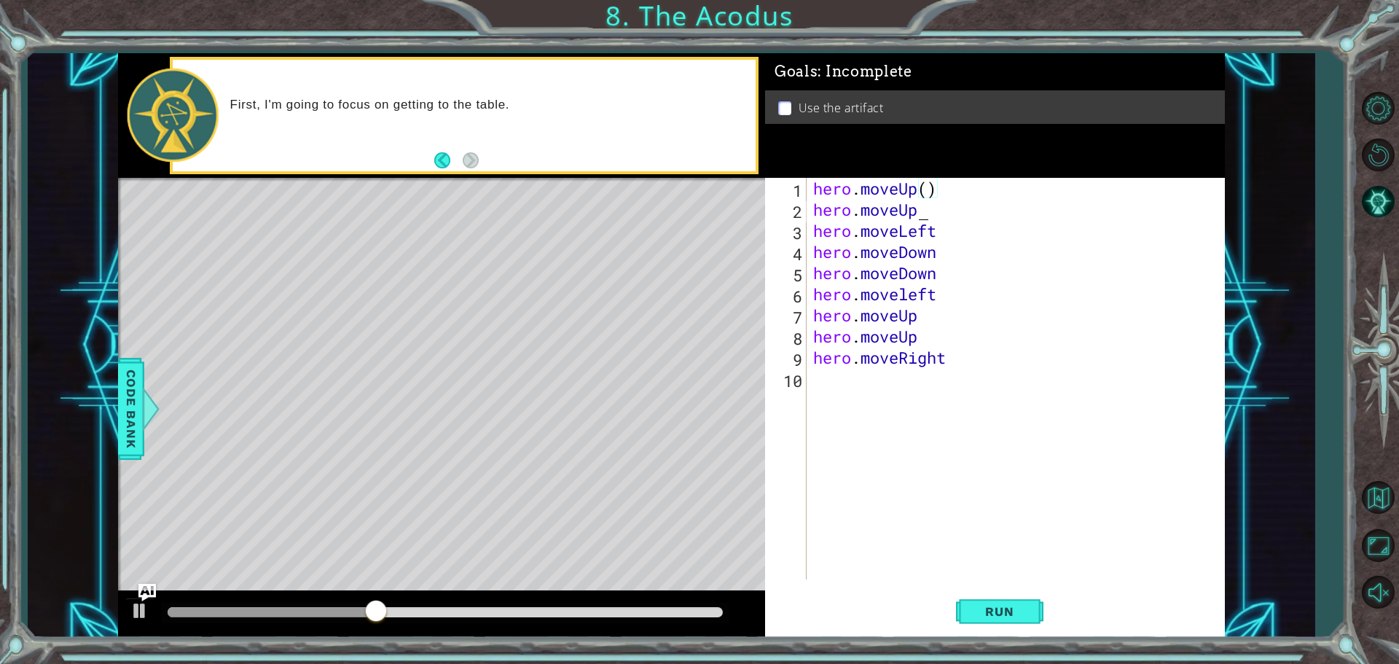
click at [929, 216] on div "hero . moveUp ( ) hero . moveUp hero . moveLeft hero . moveDown hero . moveDown…" at bounding box center [1019, 400] width 418 height 444
click at [947, 232] on div "hero . moveUp ( ) hero . moveUp ( ) hero . moveLeft hero . moveDown hero . move…" at bounding box center [1019, 400] width 418 height 444
click at [941, 254] on div "hero . moveUp ( ) hero . moveUp ( ) hero . moveLeft ( ) hero . moveDown hero . …" at bounding box center [1019, 400] width 418 height 444
click at [950, 276] on div "hero . moveUp ( ) hero . moveUp ( ) hero . moveLeft ( ) hero . moveDown ( ) her…" at bounding box center [1019, 400] width 418 height 444
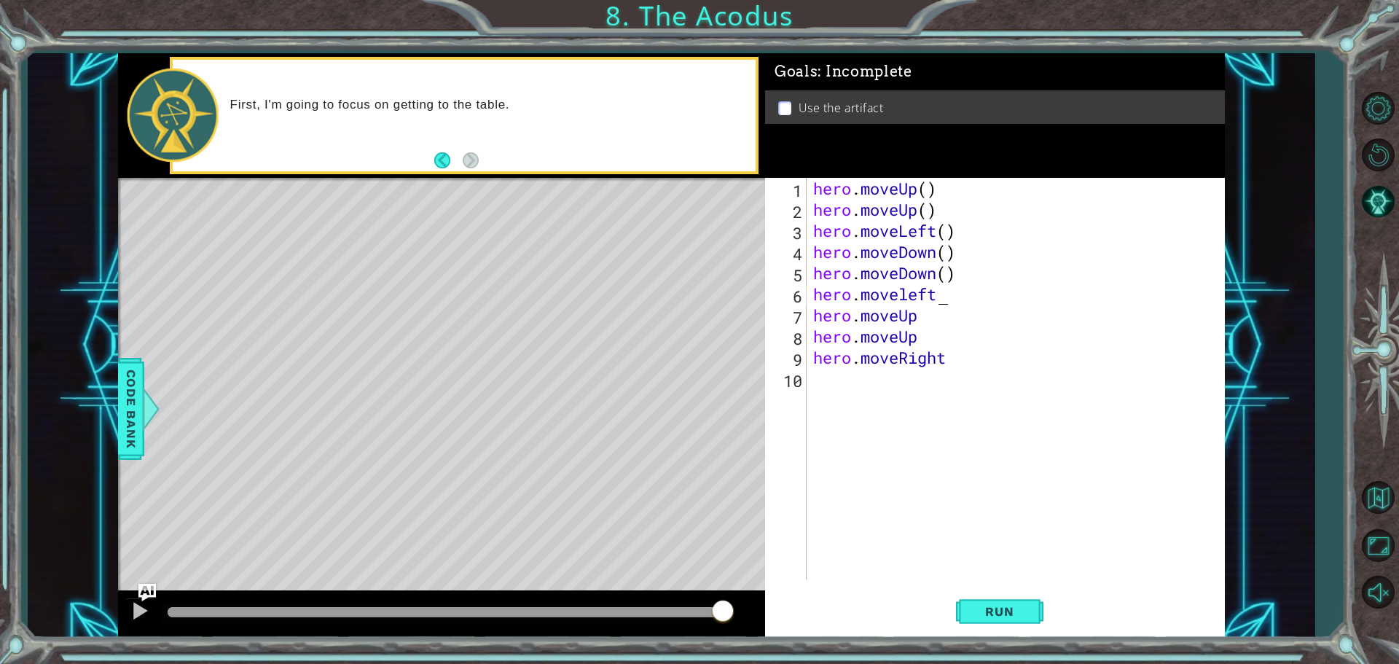
click at [954, 292] on div "hero . moveUp ( ) hero . moveUp ( ) hero . moveLeft ( ) hero . moveDown ( ) her…" at bounding box center [1019, 400] width 418 height 444
click at [952, 325] on div "hero . moveUp ( ) hero . moveUp ( ) hero . moveLeft ( ) hero . moveDown ( ) her…" at bounding box center [1019, 400] width 418 height 444
click at [949, 351] on div "hero . moveUp ( ) hero . moveUp ( ) hero . moveLeft ( ) hero . moveDown ( ) her…" at bounding box center [1019, 400] width 418 height 444
click at [943, 348] on div "hero . moveUp ( ) hero . moveUp ( ) hero . moveLeft ( ) hero . moveDown ( ) her…" at bounding box center [1019, 400] width 418 height 444
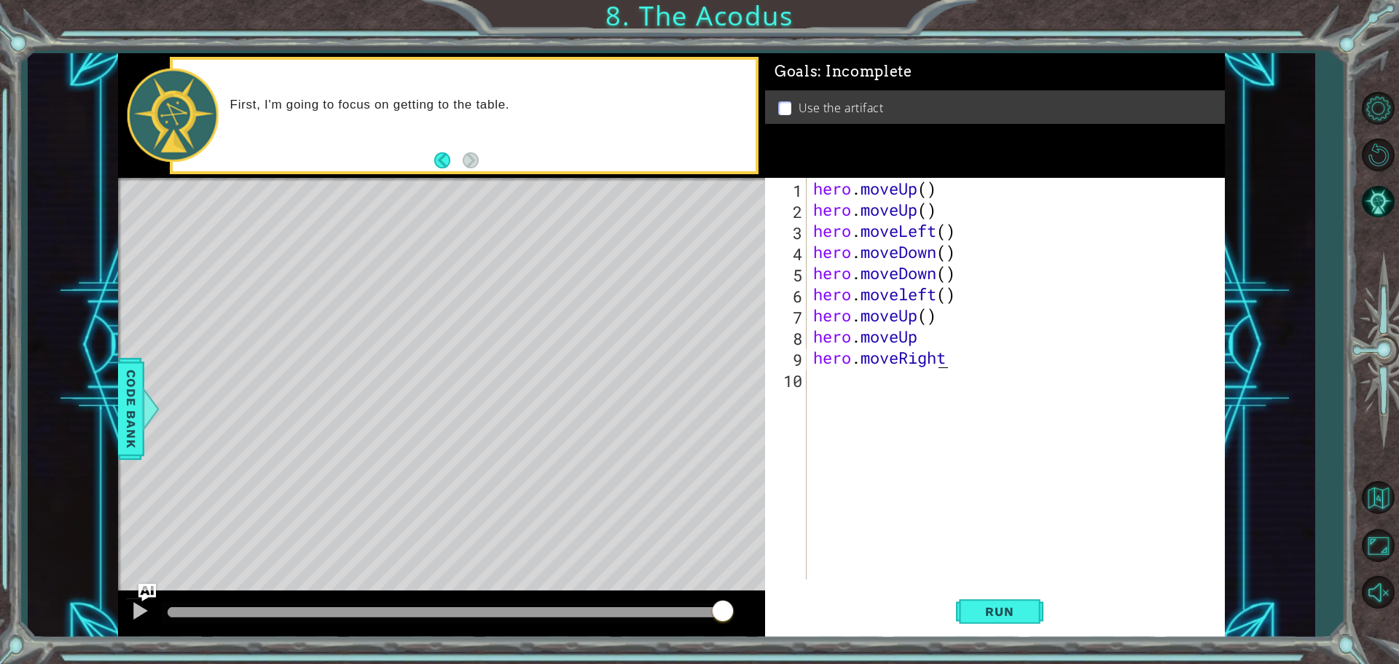
click at [939, 341] on div "hero . moveUp ( ) hero . moveUp ( ) hero . moveLeft ( ) hero . moveDown ( ) her…" at bounding box center [1019, 400] width 418 height 444
click at [931, 344] on div "hero . moveUp ( ) hero . moveUp ( ) hero . moveLeft ( ) hero . moveDown ( ) her…" at bounding box center [1019, 400] width 418 height 444
click at [930, 343] on div "hero . moveUp ( ) hero . moveUp ( ) hero . moveLeft ( ) hero . moveDown ( ) her…" at bounding box center [1019, 400] width 418 height 444
click at [920, 340] on div "hero . moveUp ( ) hero . moveUp ( ) hero . moveLeft ( ) hero . moveDown ( ) her…" at bounding box center [1019, 400] width 418 height 444
click at [970, 363] on div "hero . moveUp ( ) hero . moveUp ( ) hero . moveLeft ( ) hero . moveDown ( ) her…" at bounding box center [1019, 400] width 418 height 444
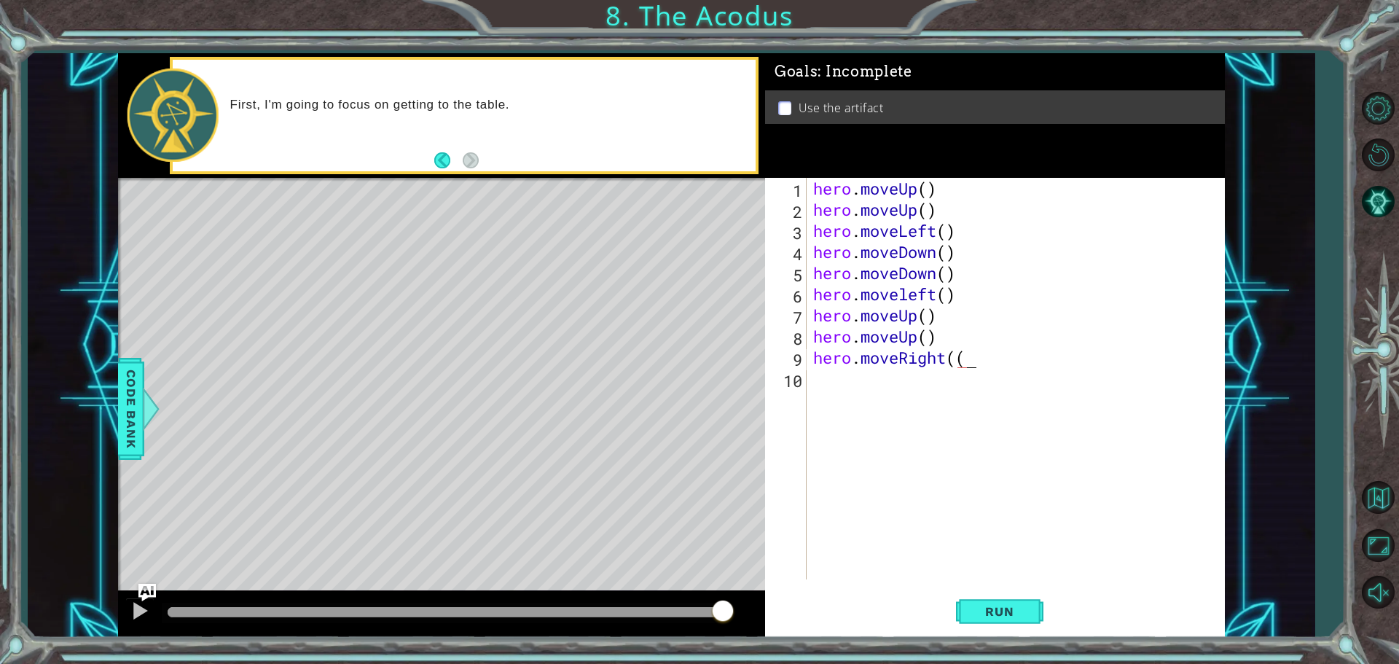
scroll to position [0, 6]
type textarea "hero.moveRight("
type textarea "0"
drag, startPoint x: 974, startPoint y: 341, endPoint x: 969, endPoint y: 367, distance: 26.0
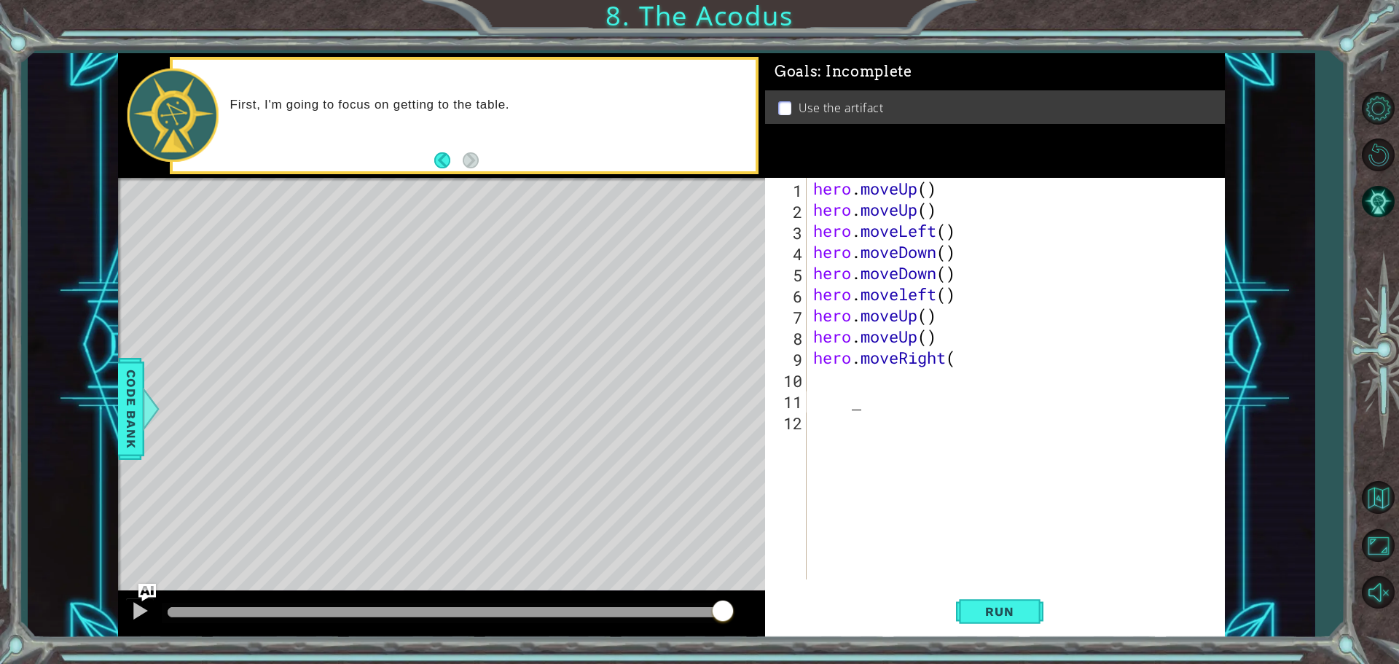
click at [970, 364] on div "hero . moveUp ( ) hero . moveUp ( ) hero . moveLeft ( ) hero . moveDown ( ) her…" at bounding box center [1019, 400] width 418 height 444
type textarea "hero.moveUp() hero.moveRight("
click at [968, 369] on div "hero . moveUp ( ) hero . moveUp ( ) hero . moveLeft ( ) hero . moveDown ( ) her…" at bounding box center [1019, 400] width 418 height 444
click at [970, 363] on div "hero . moveUp ( ) hero . moveUp ( ) hero . moveLeft ( ) hero . moveDown ( ) her…" at bounding box center [1019, 400] width 418 height 444
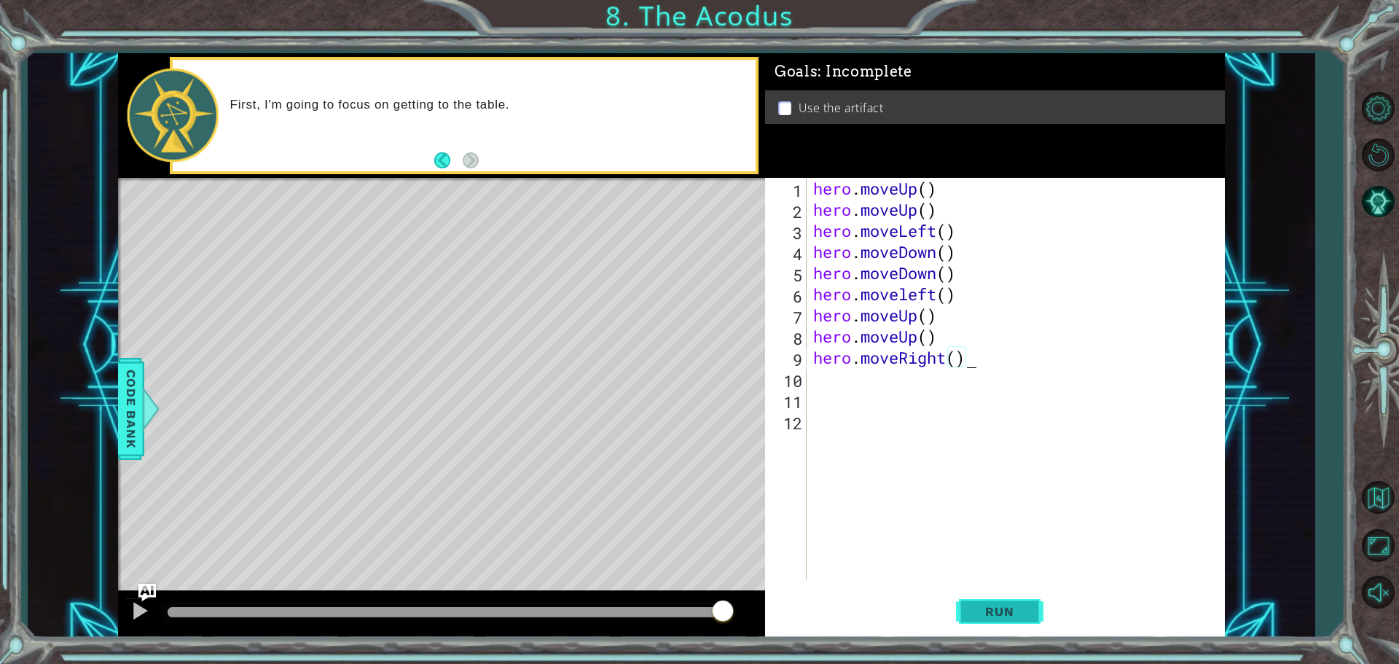
click at [1012, 609] on span "Run" at bounding box center [1000, 611] width 58 height 15
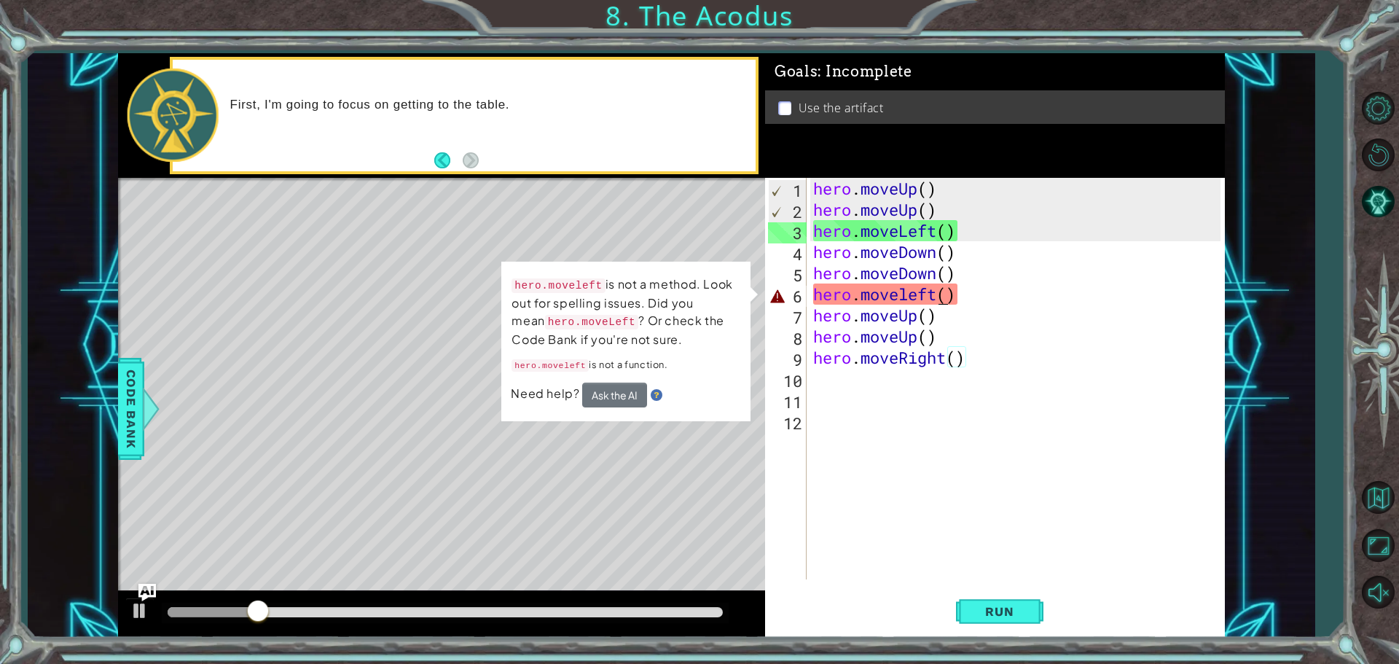
click at [934, 297] on div "hero . moveUp ( ) hero . moveUp ( ) hero . moveLeft ( ) hero . moveDown ( ) her…" at bounding box center [1019, 400] width 418 height 444
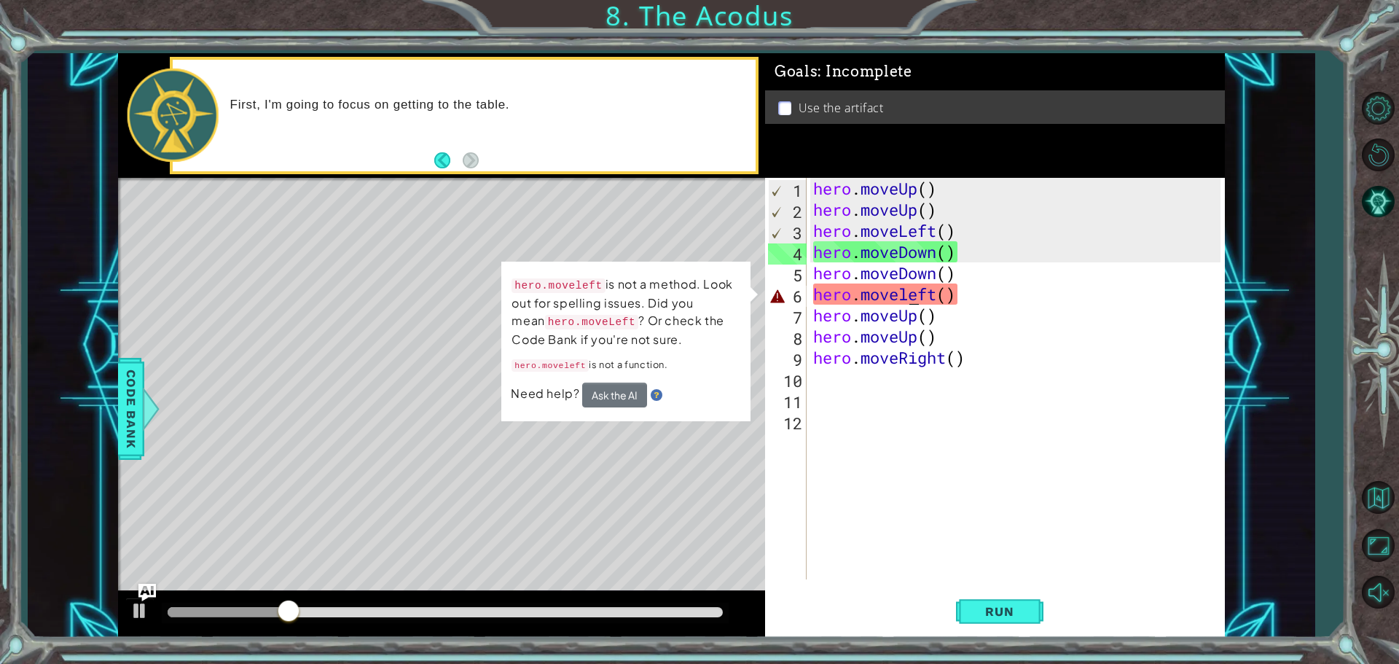
click at [911, 301] on div "hero . moveUp ( ) hero . moveUp ( ) hero . moveLeft ( ) hero . moveDown ( ) her…" at bounding box center [1019, 400] width 418 height 444
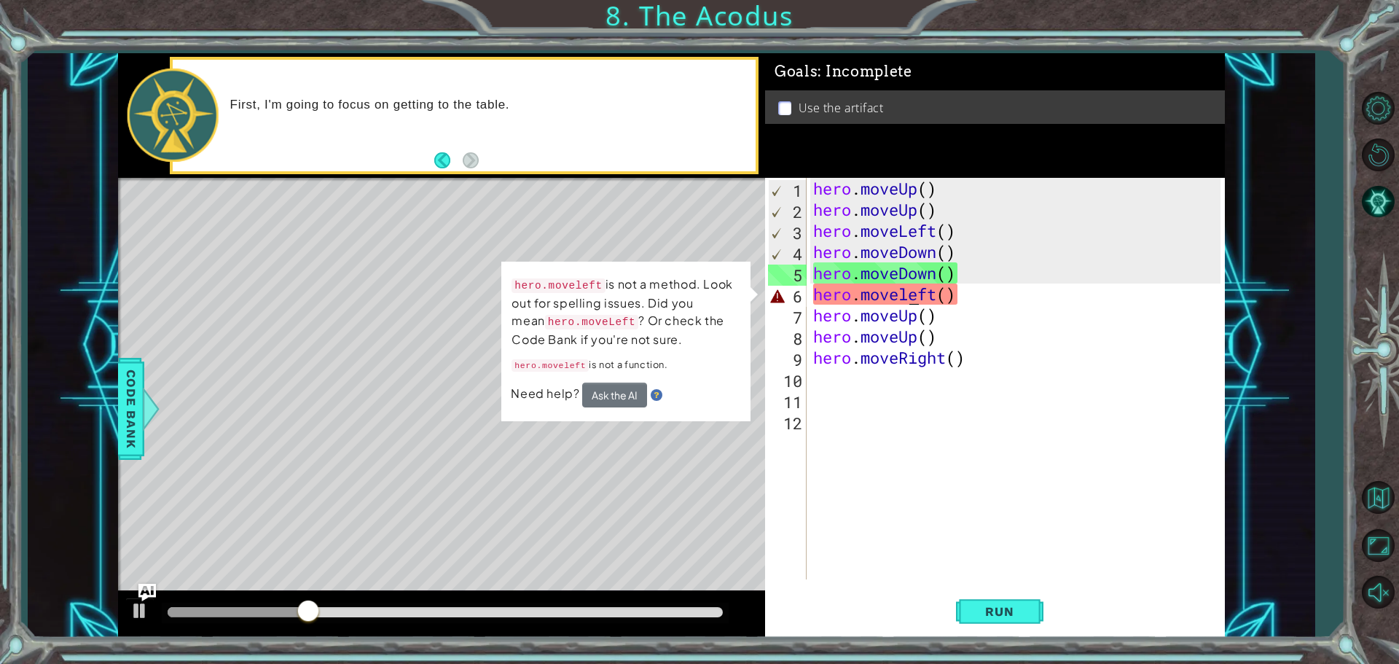
click at [908, 301] on div "hero . moveUp ( ) hero . moveUp ( ) hero . moveLeft ( ) hero . moveDown ( ) her…" at bounding box center [1019, 400] width 418 height 444
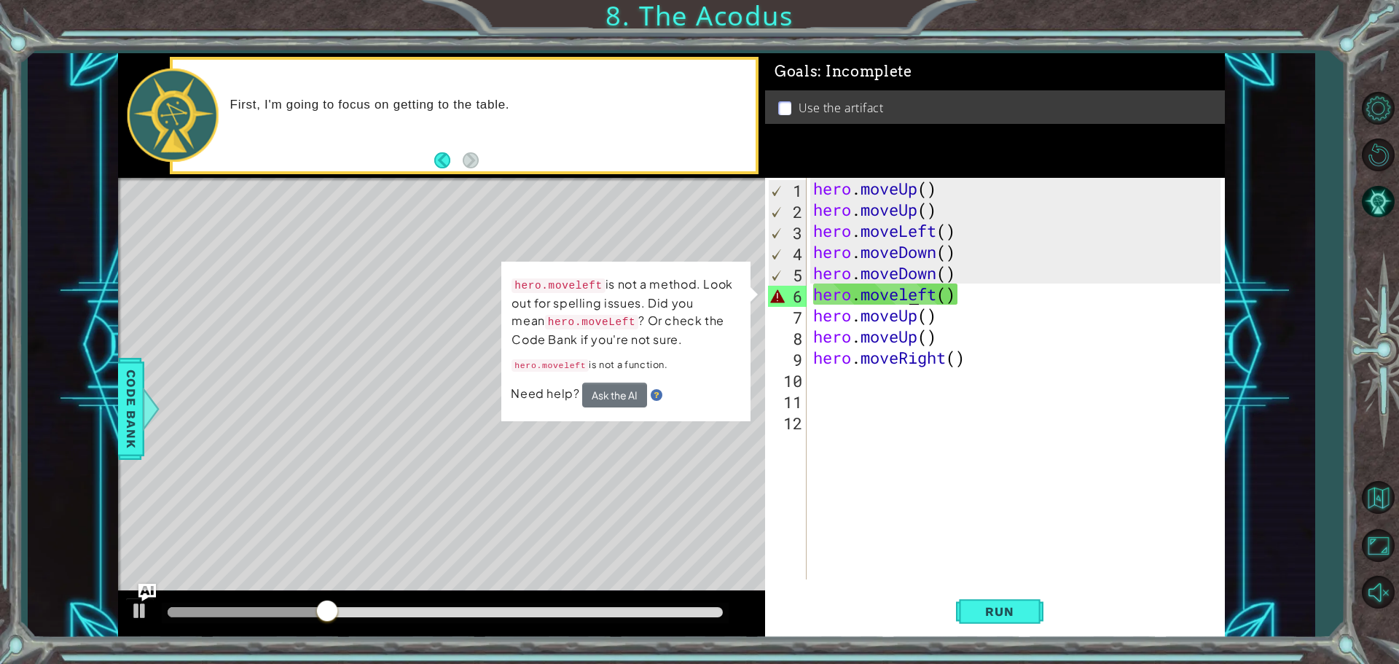
click at [907, 299] on div "hero . moveUp ( ) hero . moveUp ( ) hero . moveLeft ( ) hero . moveDown ( ) her…" at bounding box center [1019, 400] width 418 height 444
click at [908, 297] on div "hero . moveUp ( ) hero . moveUp ( ) hero . moveLeft ( ) hero . moveDown ( ) her…" at bounding box center [1019, 400] width 418 height 444
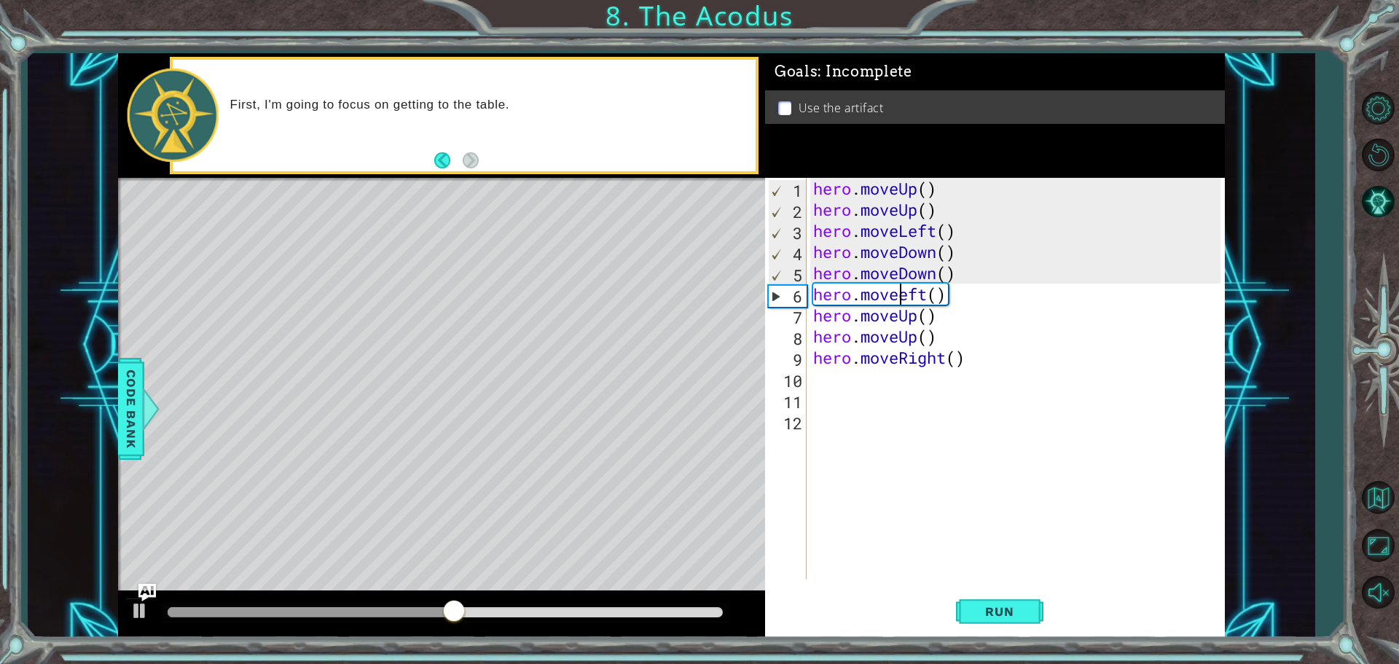
scroll to position [0, 5]
click at [988, 604] on span "Run" at bounding box center [1000, 611] width 58 height 15
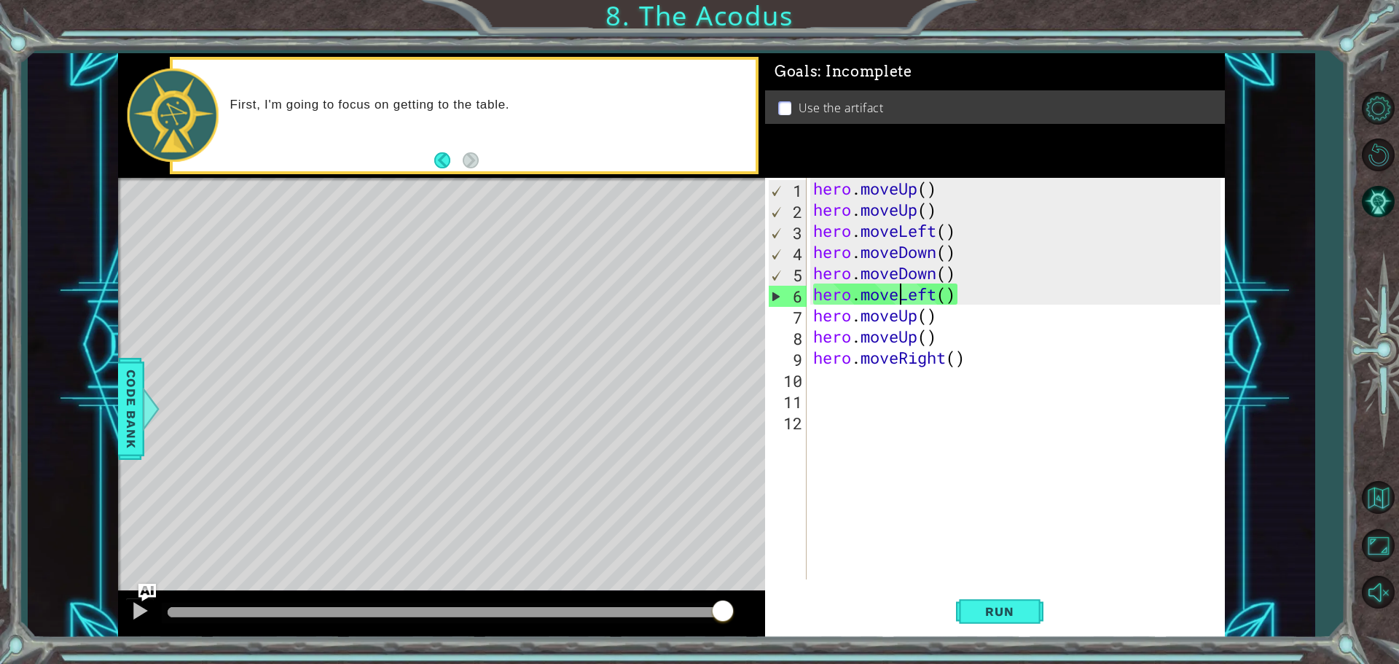
click at [898, 294] on div "hero . moveUp ( ) hero . moveUp ( ) hero . moveLeft ( ) hero . moveDown ( ) her…" at bounding box center [1019, 400] width 418 height 444
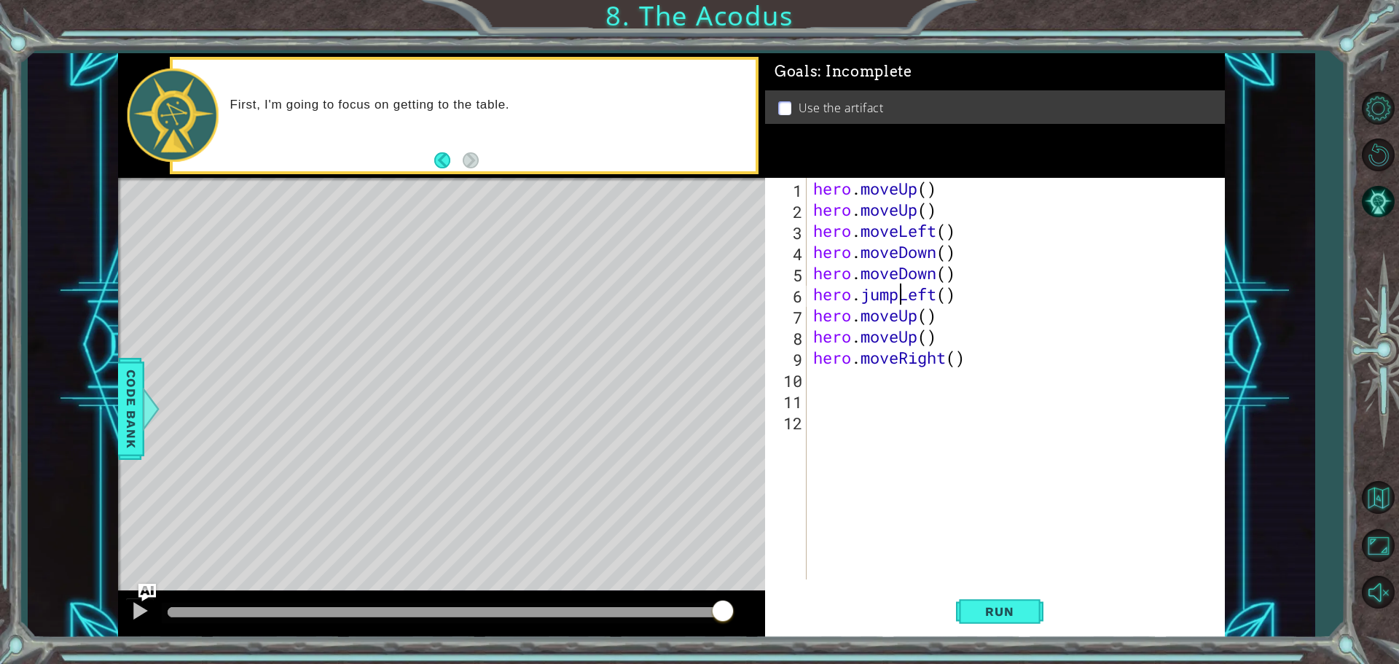
scroll to position [0, 4]
type textarea "hero.jumpLeft()"
click at [1003, 588] on button "Run" at bounding box center [999, 611] width 87 height 46
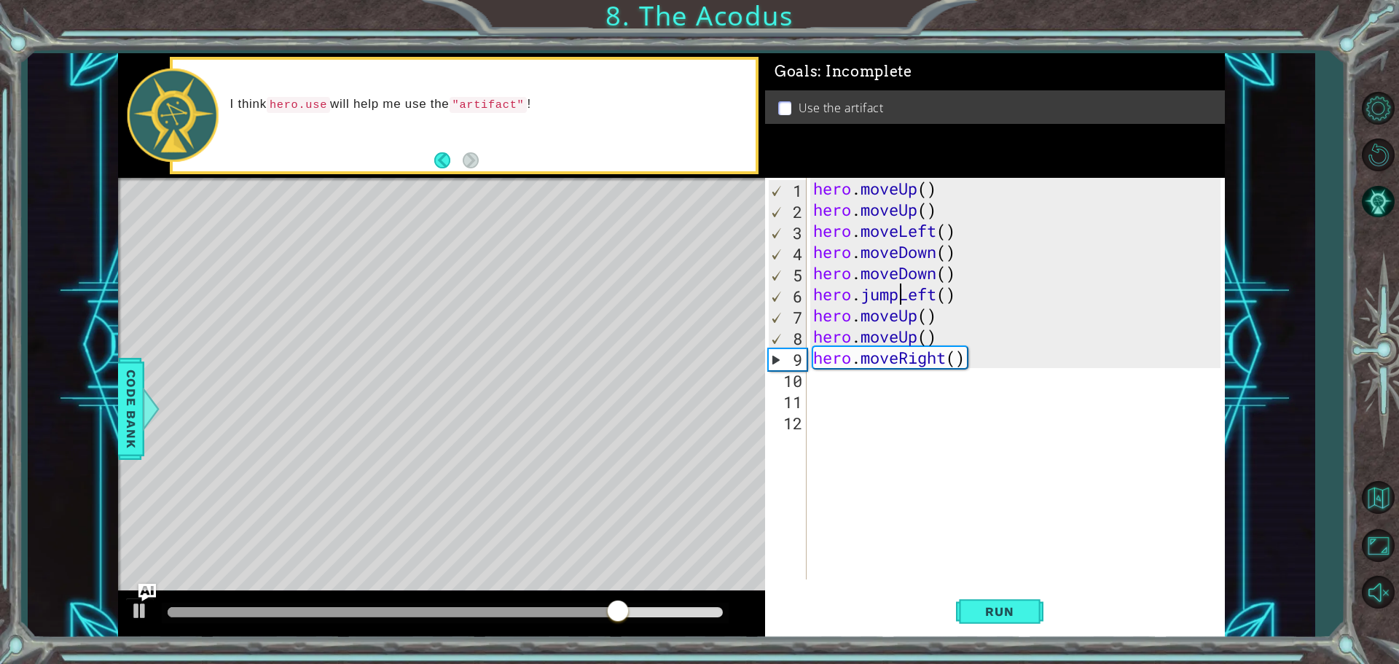
click at [917, 411] on div "hero . moveUp ( ) hero . moveUp ( ) hero . moveLeft ( ) hero . moveDown ( ) her…" at bounding box center [1019, 400] width 418 height 444
click at [909, 390] on div "hero . moveUp ( ) hero . moveUp ( ) hero . moveLeft ( ) hero . moveDown ( ) her…" at bounding box center [1019, 400] width 418 height 444
click at [821, 384] on div "hero . moveUp ( ) hero . moveUp ( ) hero . moveLeft ( ) hero . moveDown ( ) her…" at bounding box center [1019, 400] width 418 height 444
type textarea "hero.moveRight()"
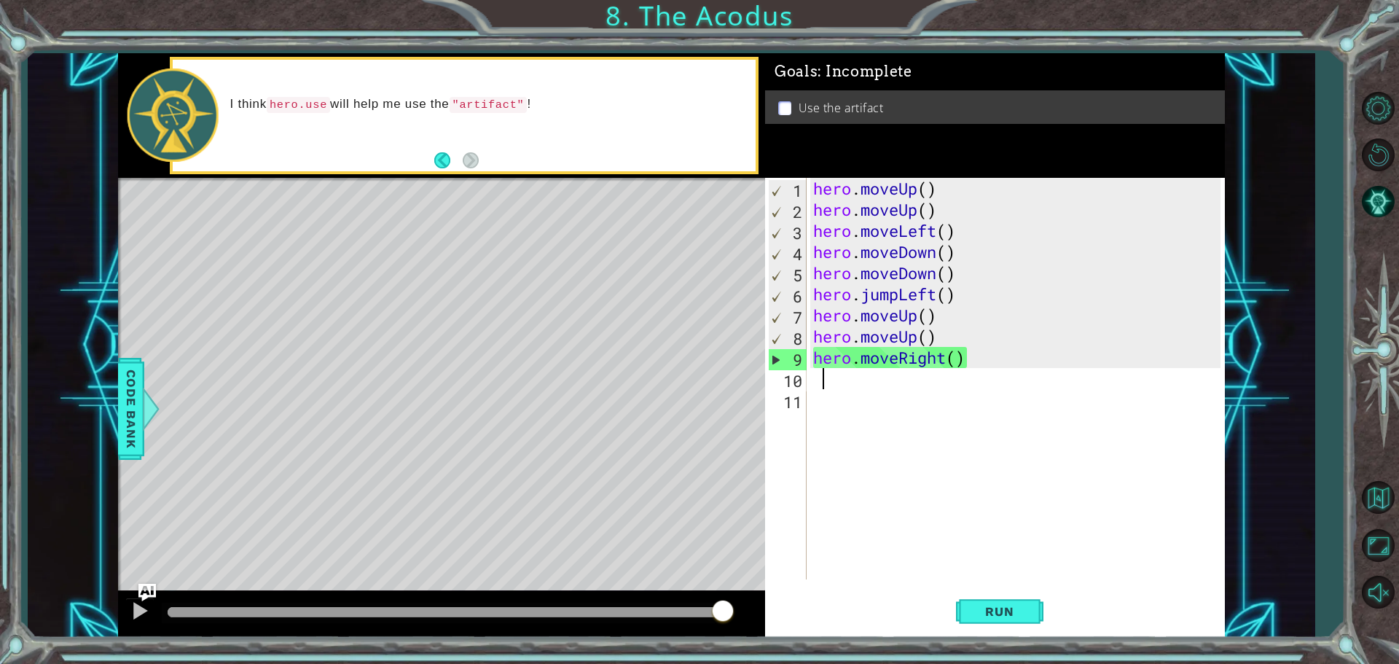
click at [820, 380] on div "hero . moveUp ( ) hero . moveUp ( ) hero . moveLeft ( ) hero . moveDown ( ) her…" at bounding box center [1019, 400] width 418 height 444
click at [818, 382] on div "hero . moveUp ( ) hero . moveUp ( ) hero . moveLeft ( ) hero . moveDown ( ) her…" at bounding box center [1019, 400] width 418 height 444
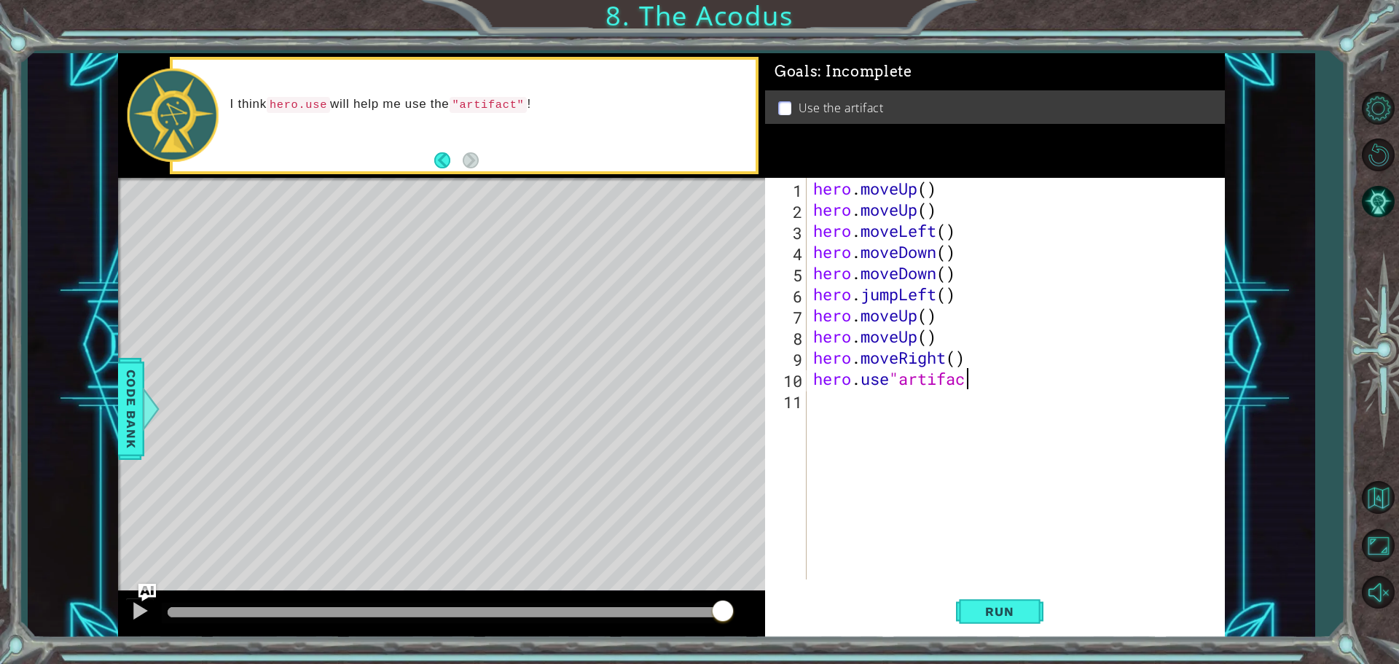
scroll to position [0, 7]
click at [893, 381] on div "hero . moveUp ( ) hero . moveUp ( ) hero . moveLeft ( ) hero . moveDown ( ) her…" at bounding box center [1019, 400] width 418 height 444
type textarea "hero.use("artifact""
click at [1025, 391] on div "hero . moveUp ( ) hero . moveUp ( ) hero . moveLeft ( ) hero . moveDown ( ) her…" at bounding box center [1019, 400] width 418 height 444
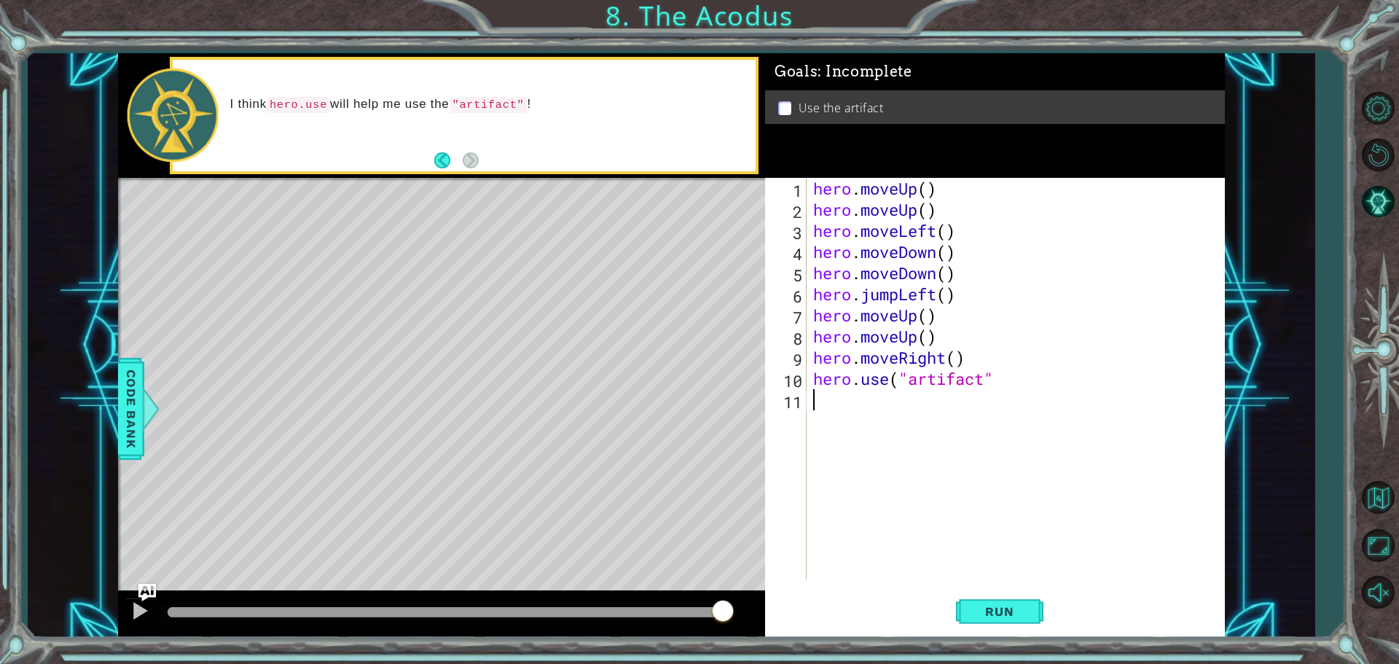
scroll to position [0, 0]
click at [1001, 375] on div "hero . moveUp ( ) hero . moveUp ( ) hero . moveLeft ( ) hero . moveDown ( ) her…" at bounding box center [1019, 400] width 418 height 444
click at [998, 378] on div "hero . moveUp ( ) hero . moveUp ( ) hero . moveLeft ( ) hero . moveDown ( ) her…" at bounding box center [1019, 400] width 418 height 444
type textarea "hero.use("artifact")"
